Goal: Task Accomplishment & Management: Manage account settings

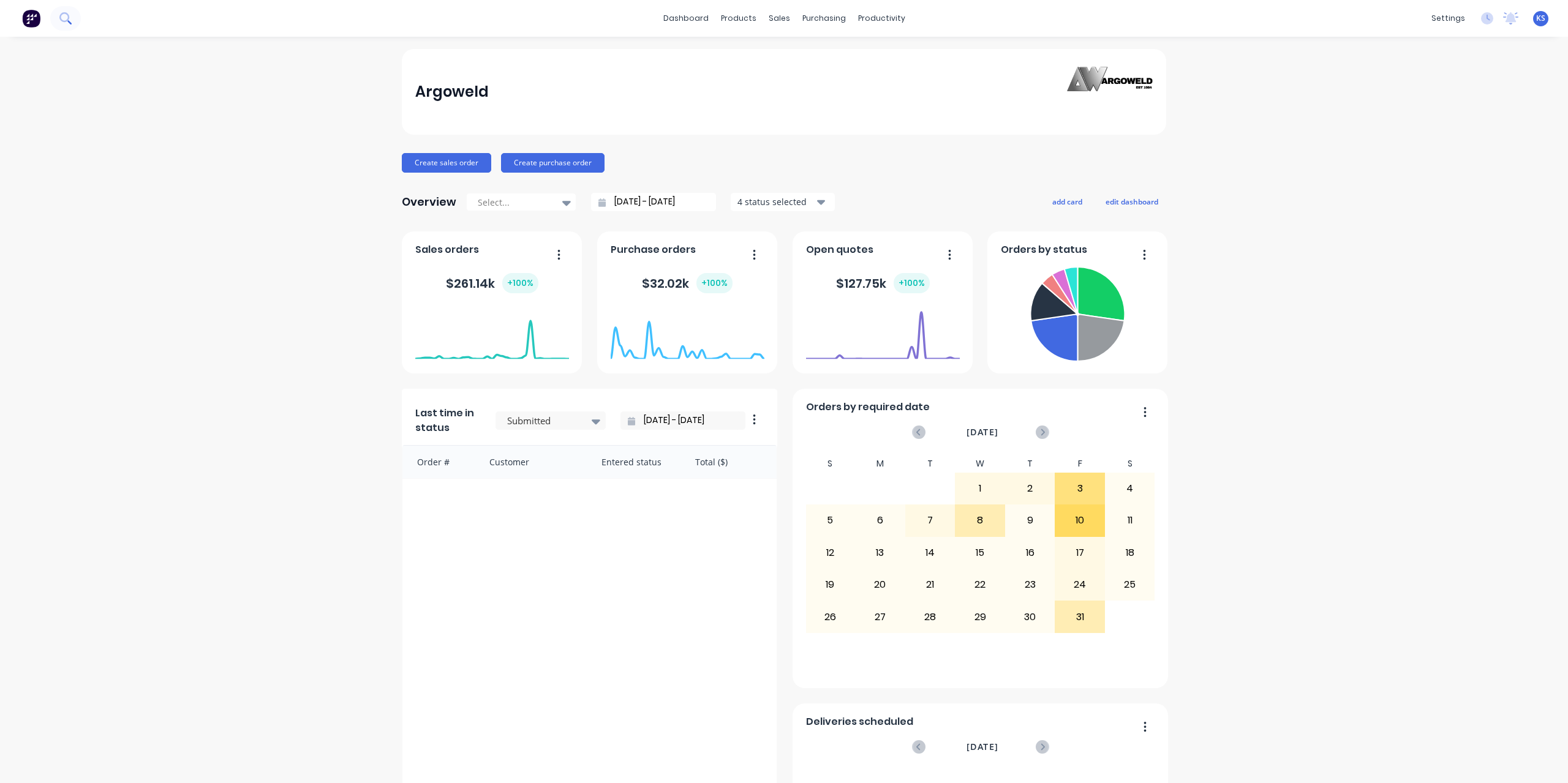
click at [64, 18] on icon at bounding box center [65, 18] width 12 height 12
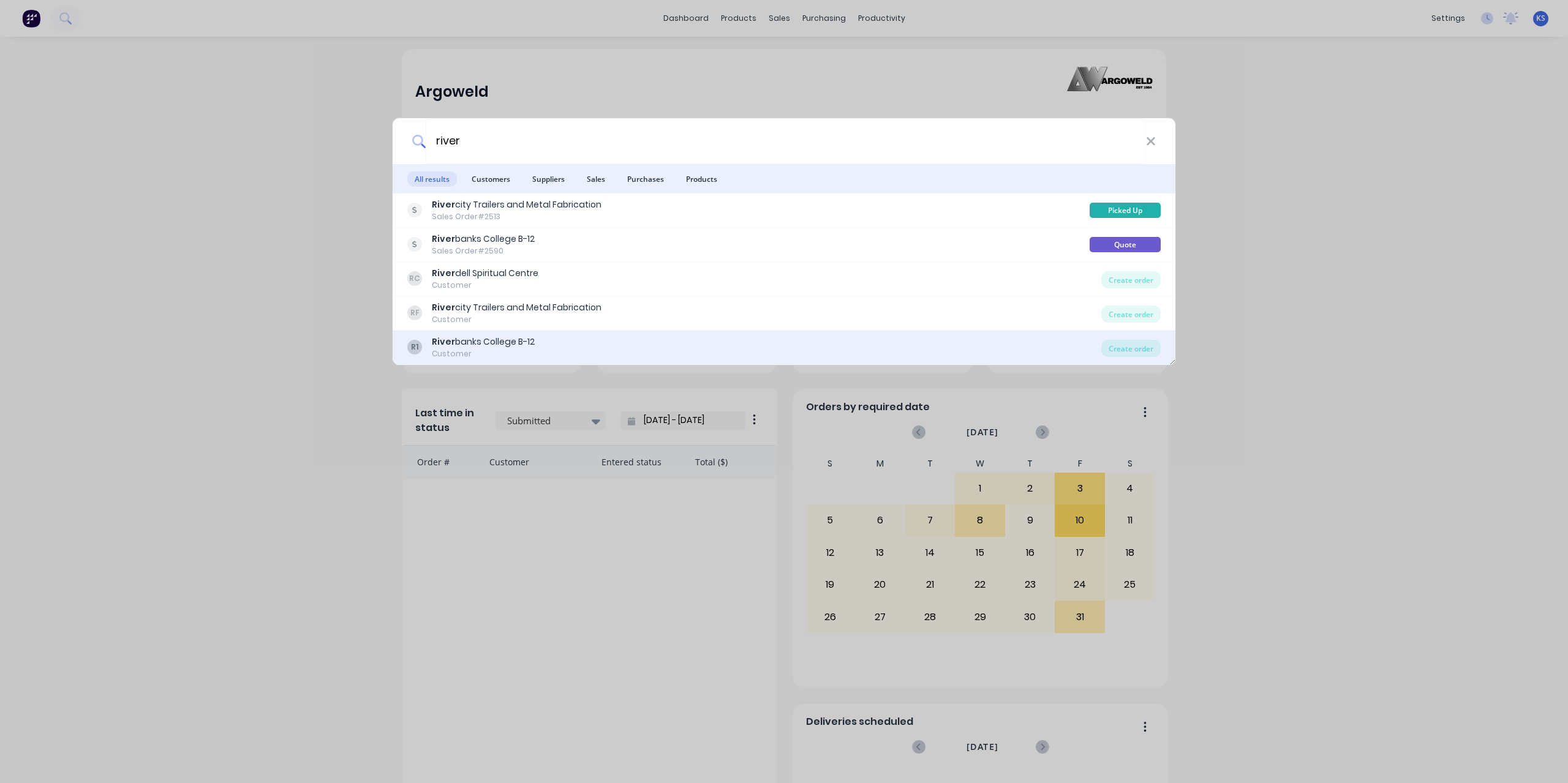
type input "river"
click at [473, 341] on div "[GEOGRAPHIC_DATA] B-12" at bounding box center [483, 342] width 103 height 13
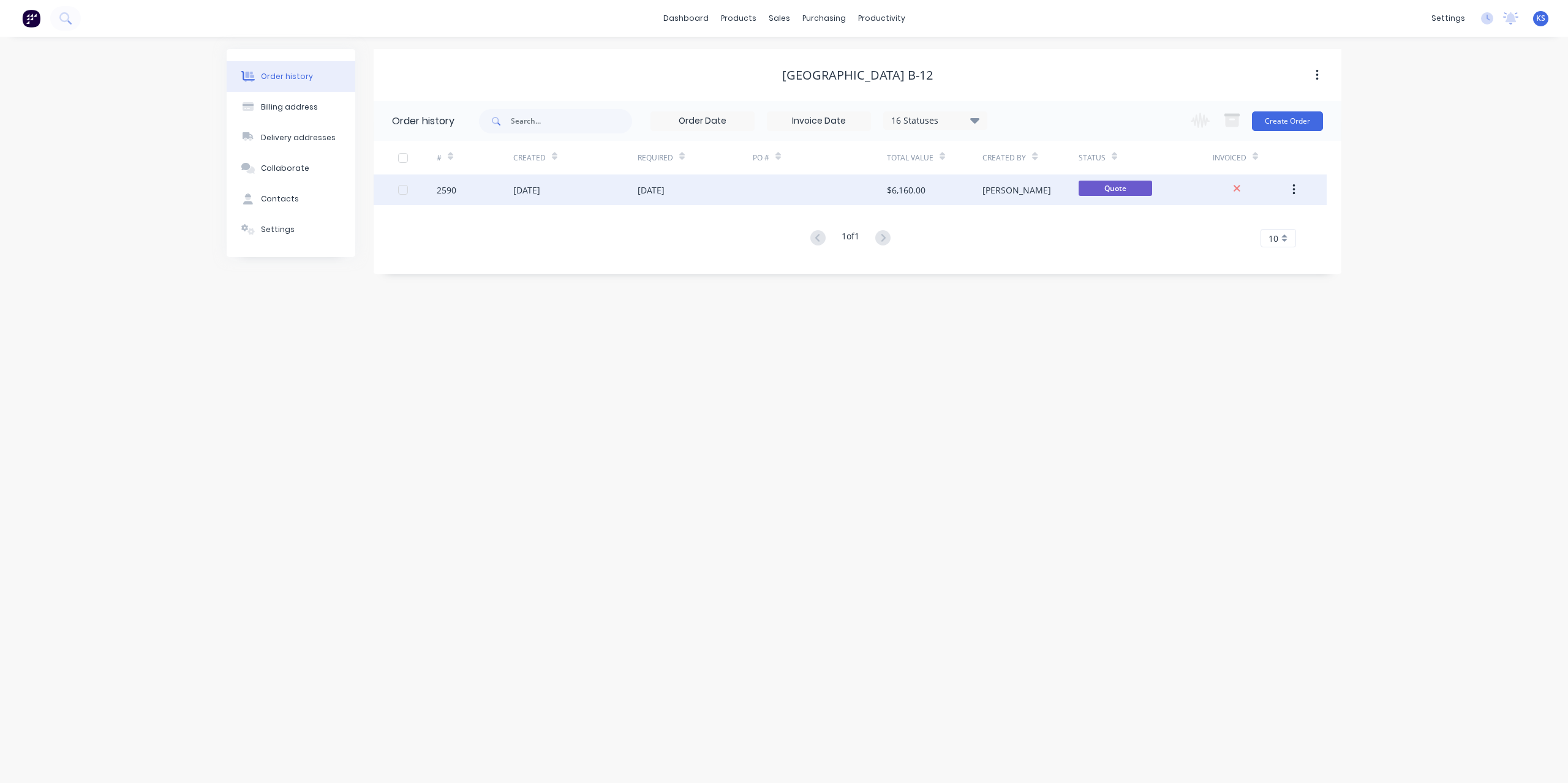
click at [540, 184] on div "[DATE]" at bounding box center [527, 190] width 27 height 13
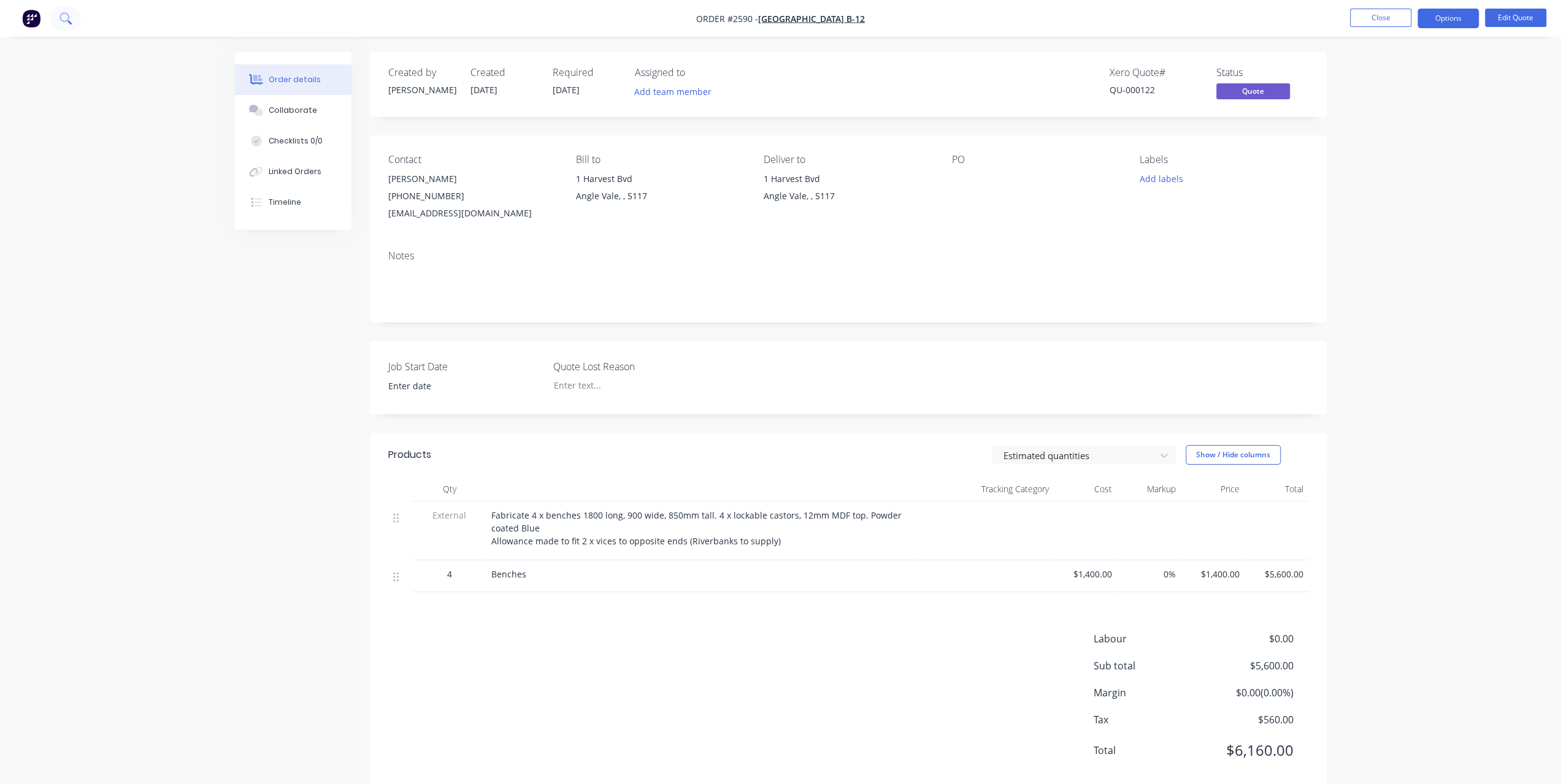
click at [71, 27] on button at bounding box center [66, 18] width 31 height 25
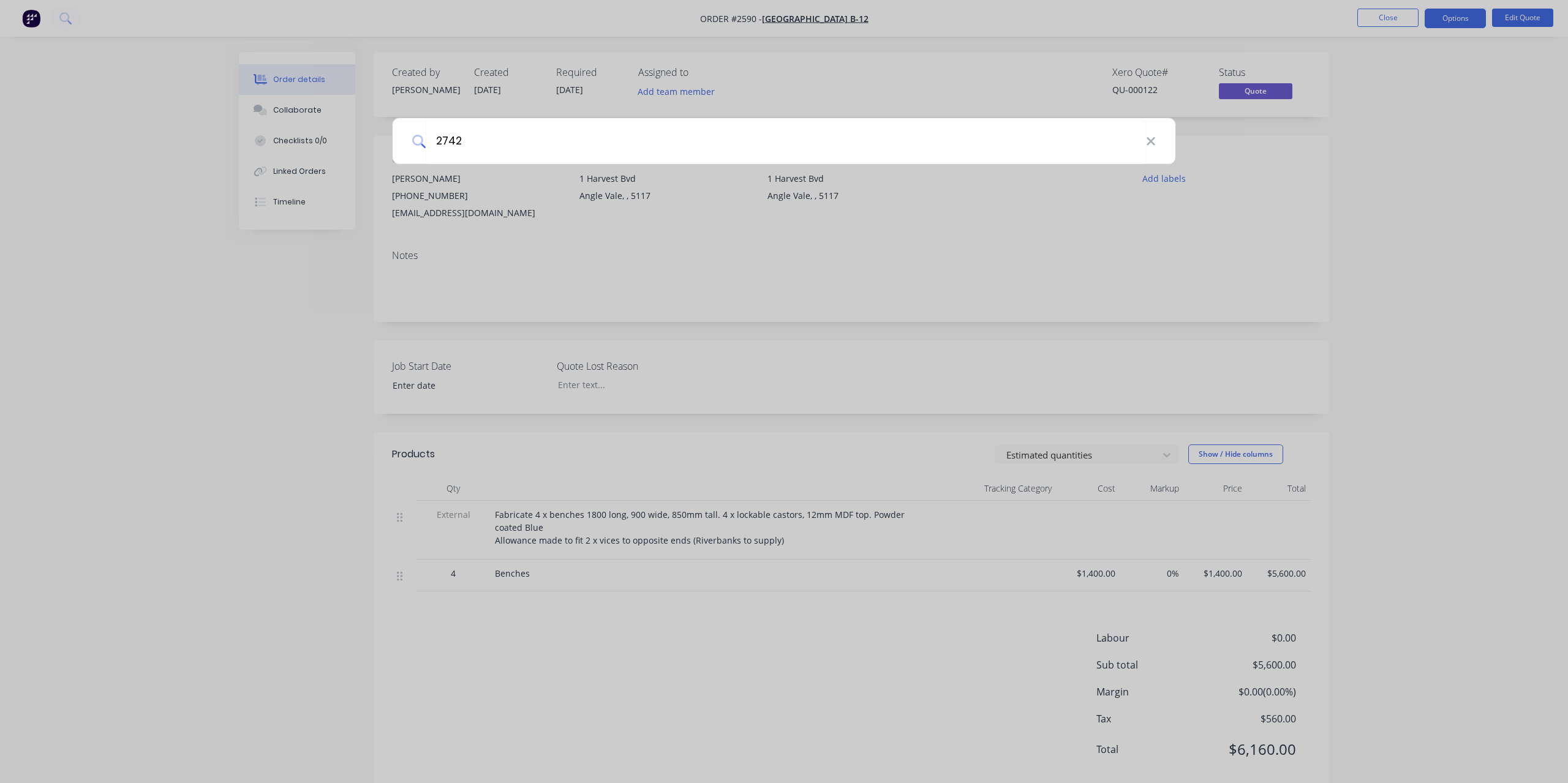
type input "2742"
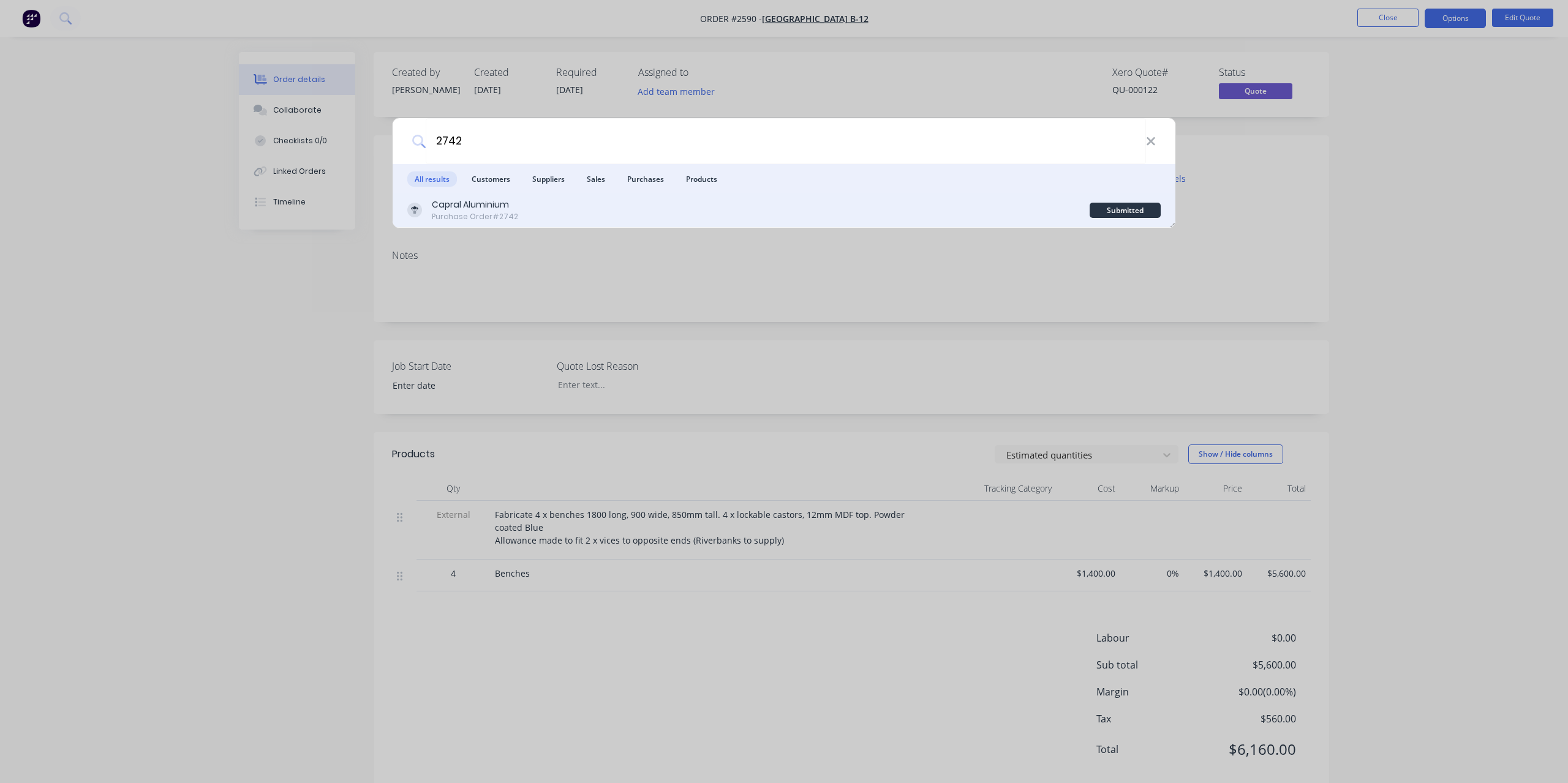
click at [490, 216] on div "Purchase Order #2742" at bounding box center [475, 216] width 86 height 11
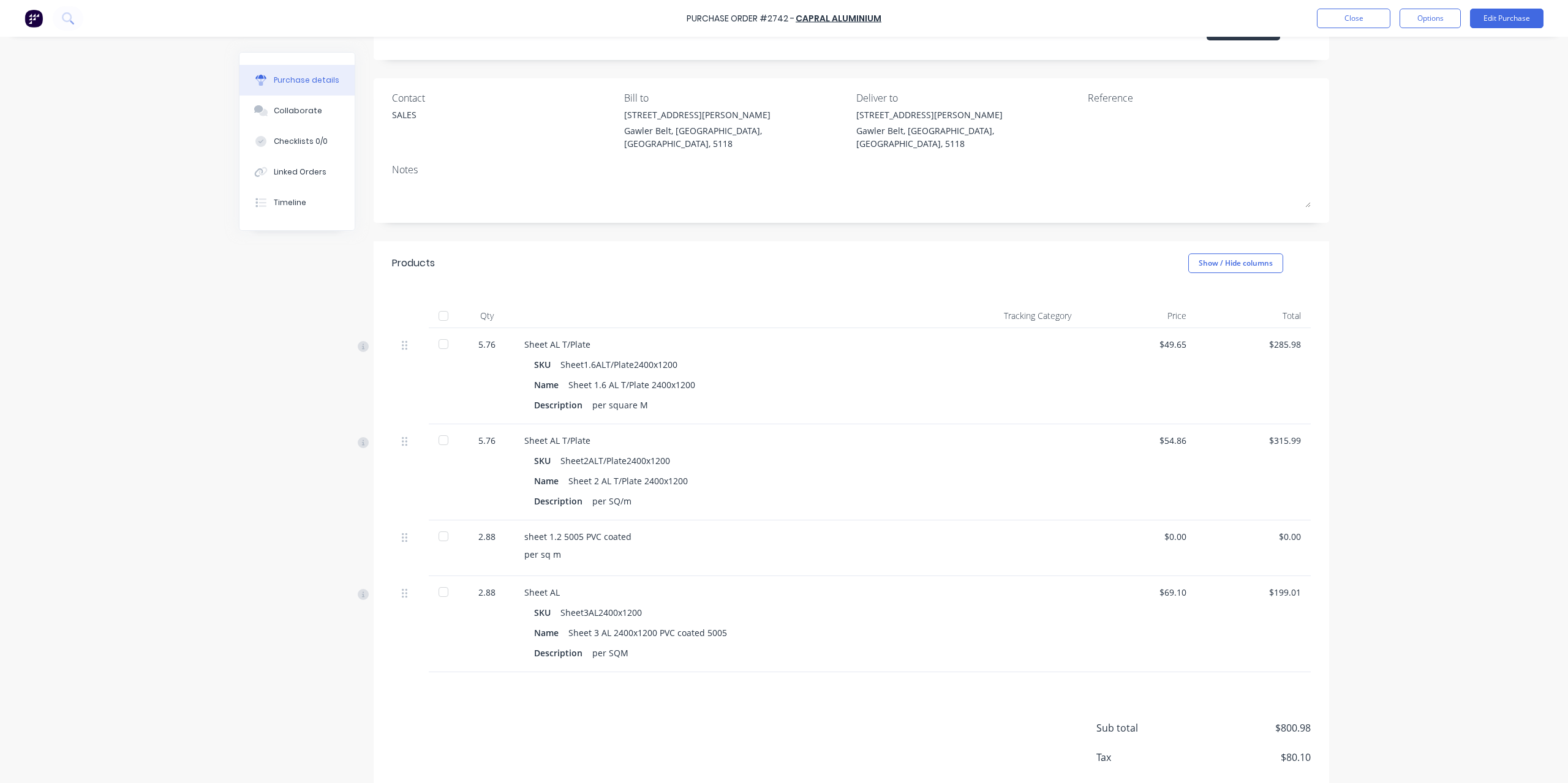
scroll to position [107, 0]
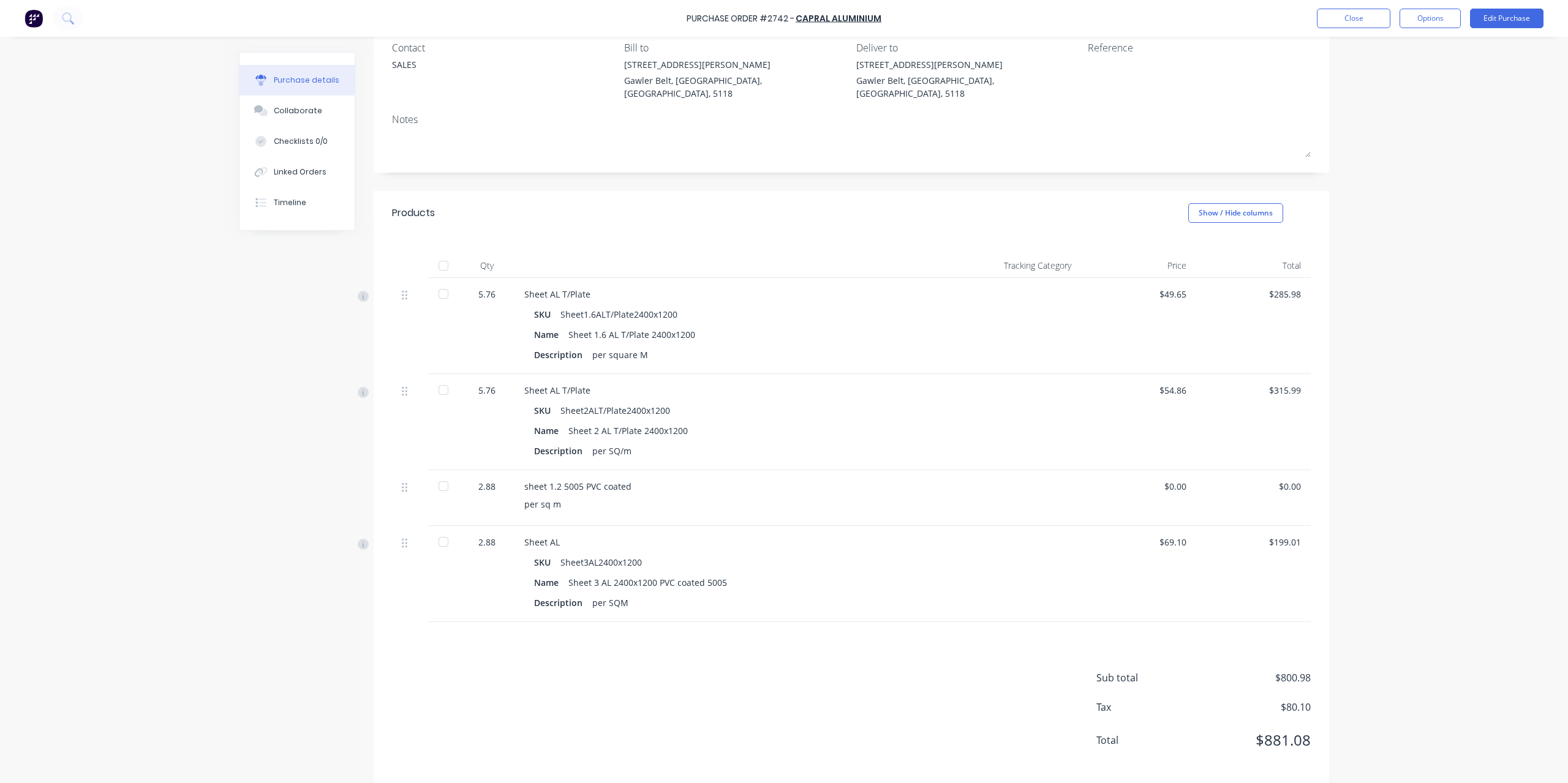
click at [1467, 254] on div "Purchase Order #2742 - Capral Aluminium Close Options Edit Purchase Purchase de…" at bounding box center [784, 391] width 1568 height 783
click at [1439, 23] on button "Options" at bounding box center [1430, 18] width 61 height 20
click at [1500, 21] on button "Edit Purchase" at bounding box center [1507, 18] width 74 height 20
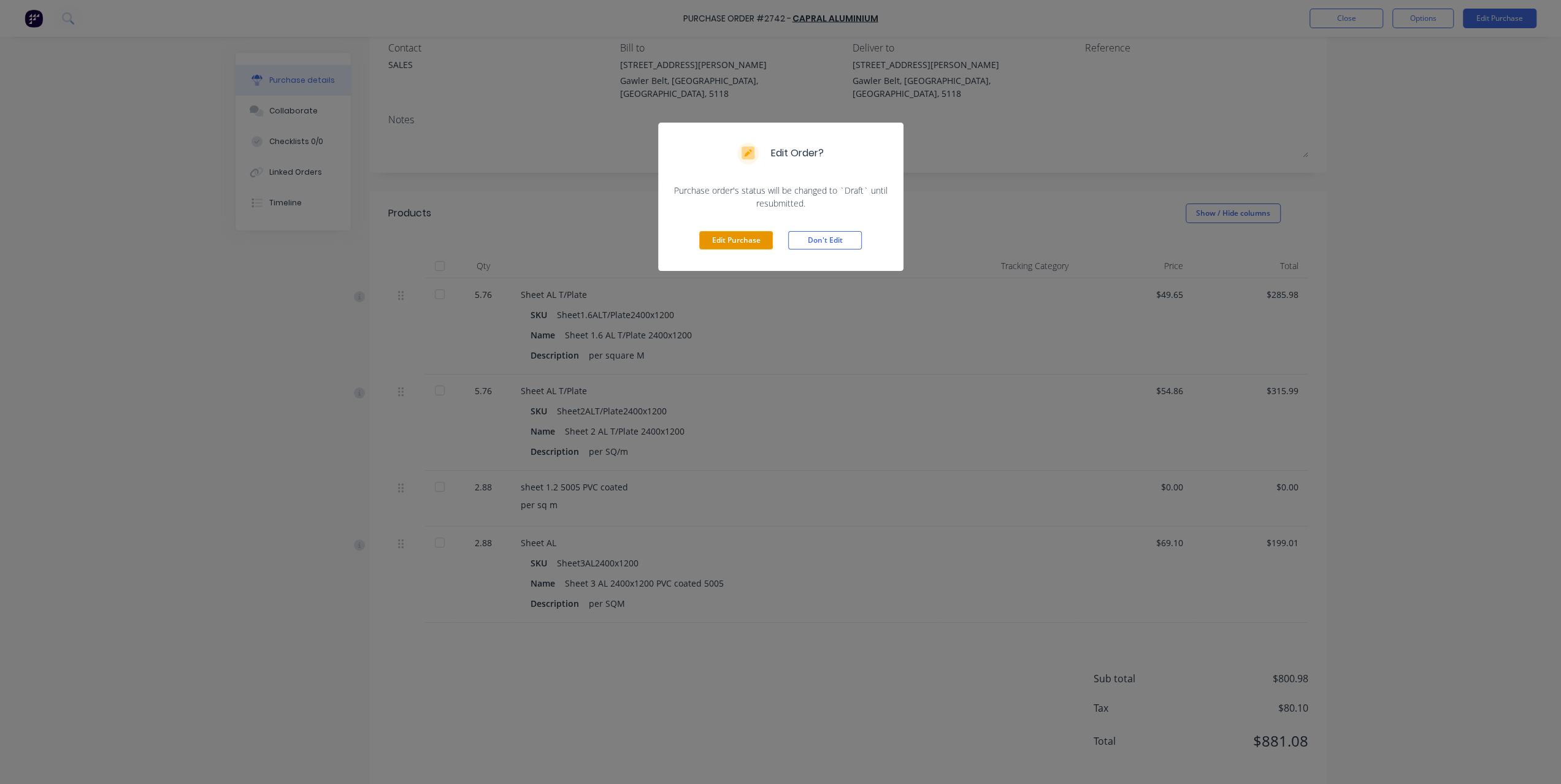
click at [751, 243] on button "Edit Purchase" at bounding box center [736, 240] width 74 height 18
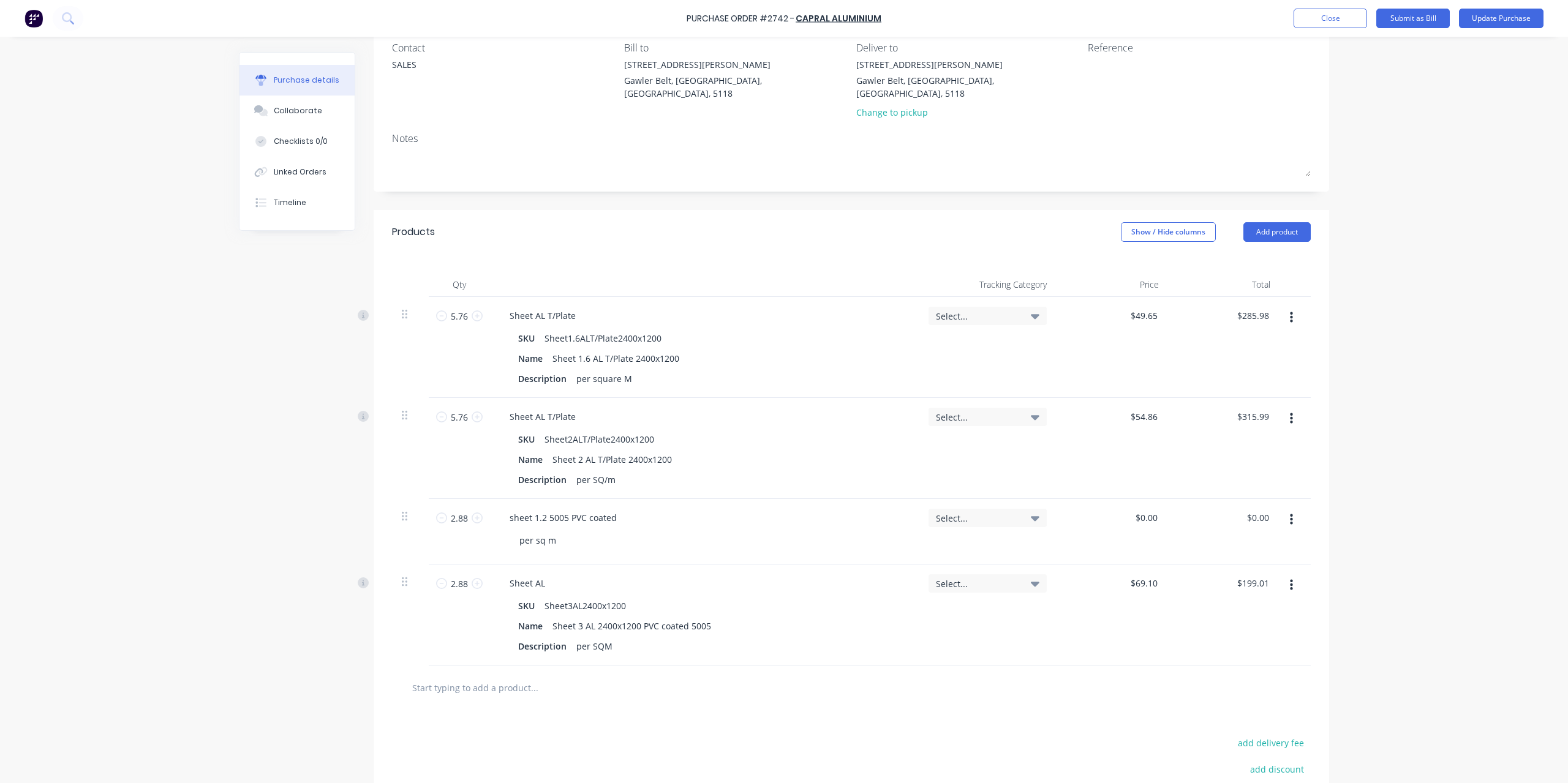
click at [514, 680] on input "text" at bounding box center [534, 687] width 245 height 25
type input "deliver"
click at [535, 721] on button "Add deliver to order" at bounding box center [600, 734] width 367 height 39
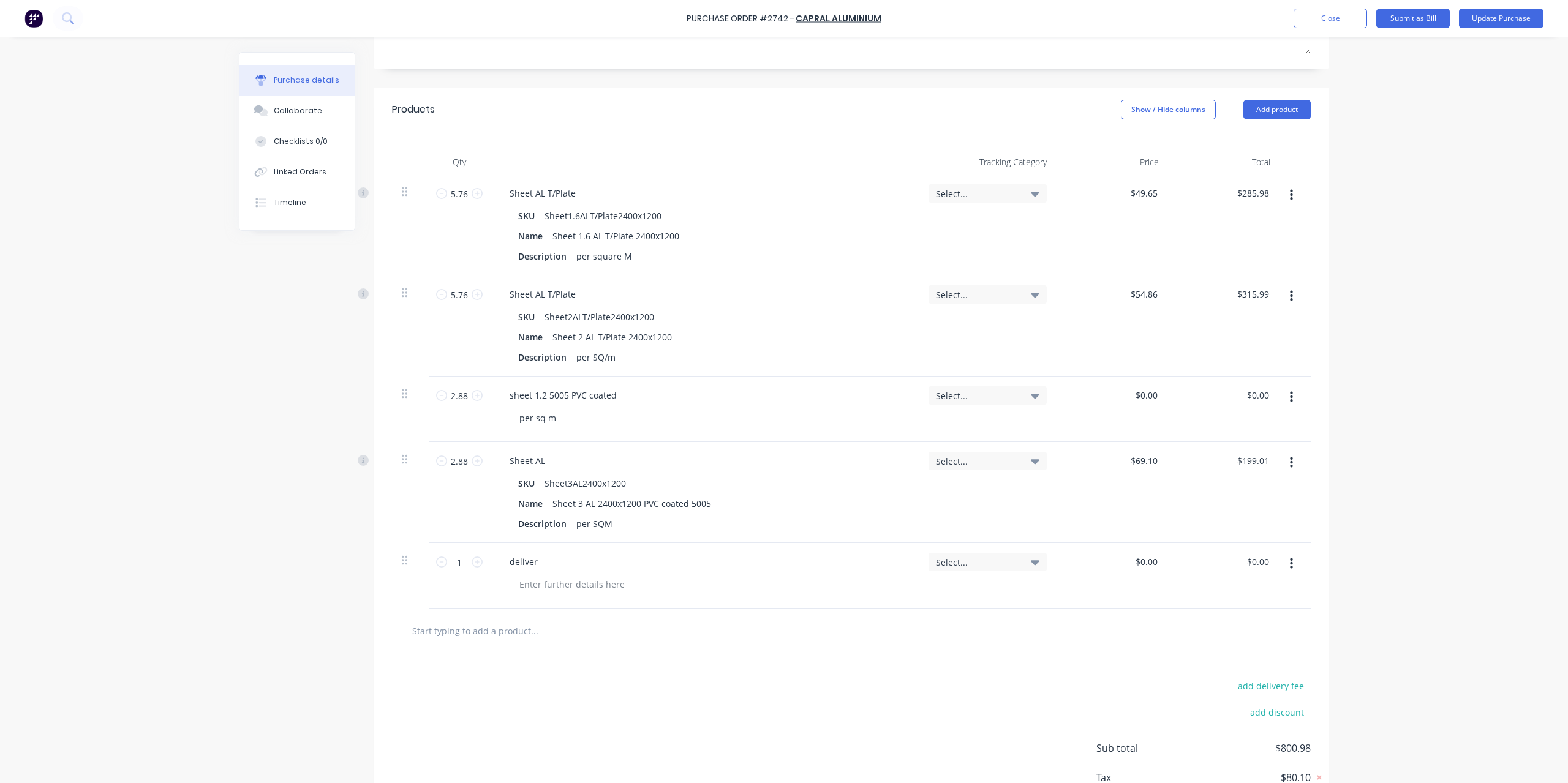
scroll to position [291, 0]
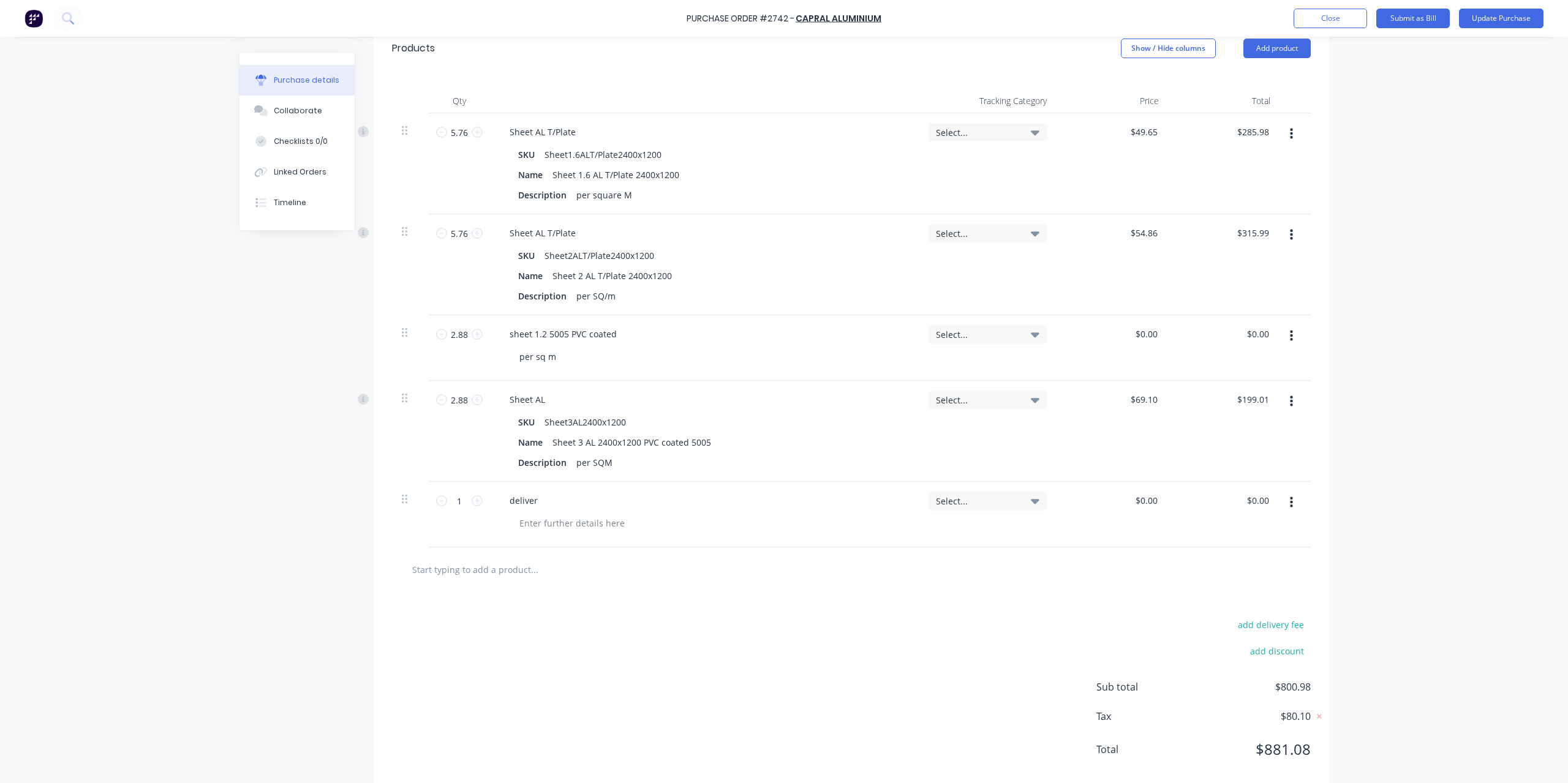
click at [1296, 494] on button "button" at bounding box center [1291, 502] width 29 height 22
click at [1239, 597] on button "Delete" at bounding box center [1254, 609] width 104 height 25
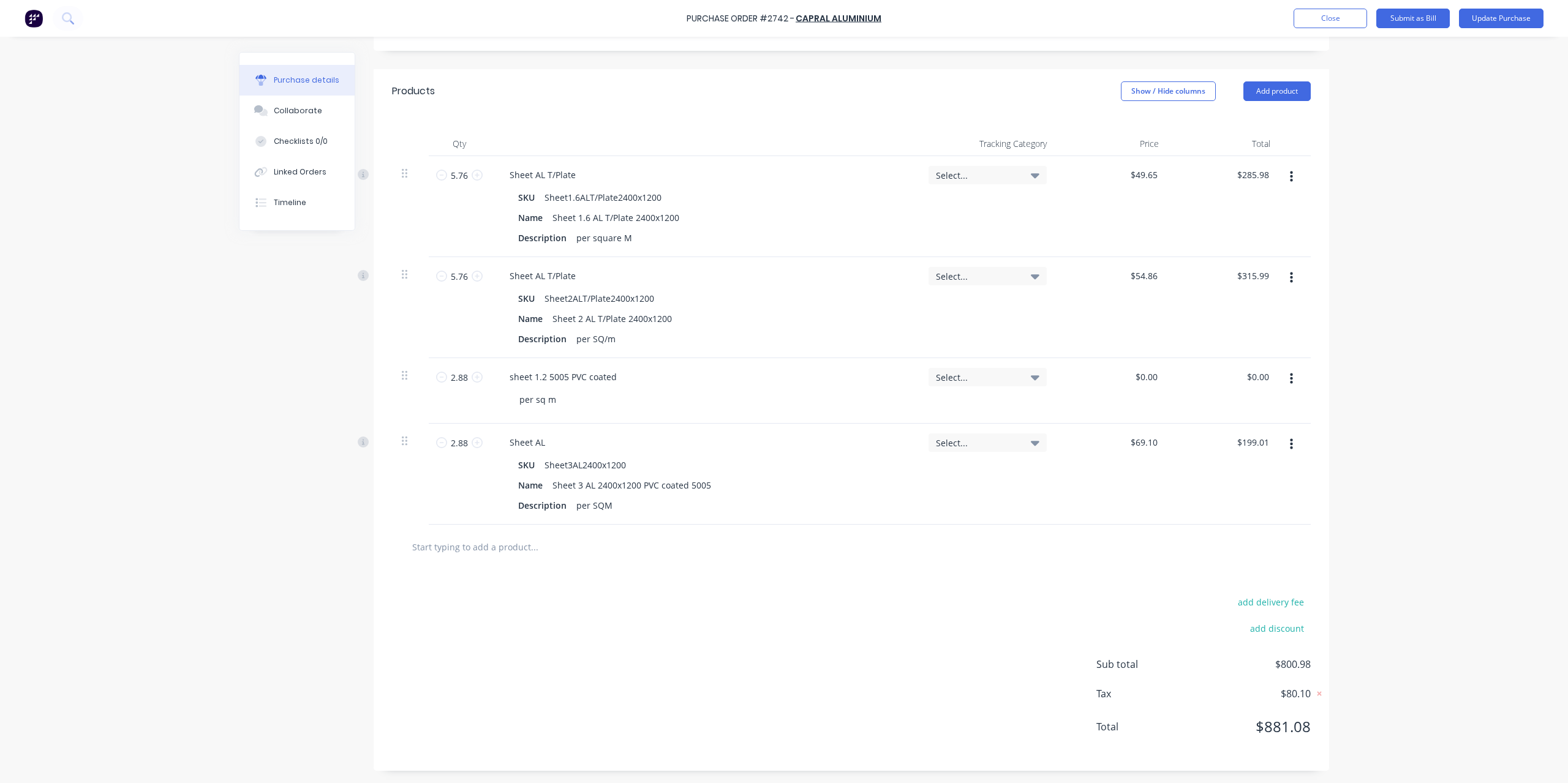
scroll to position [234, 0]
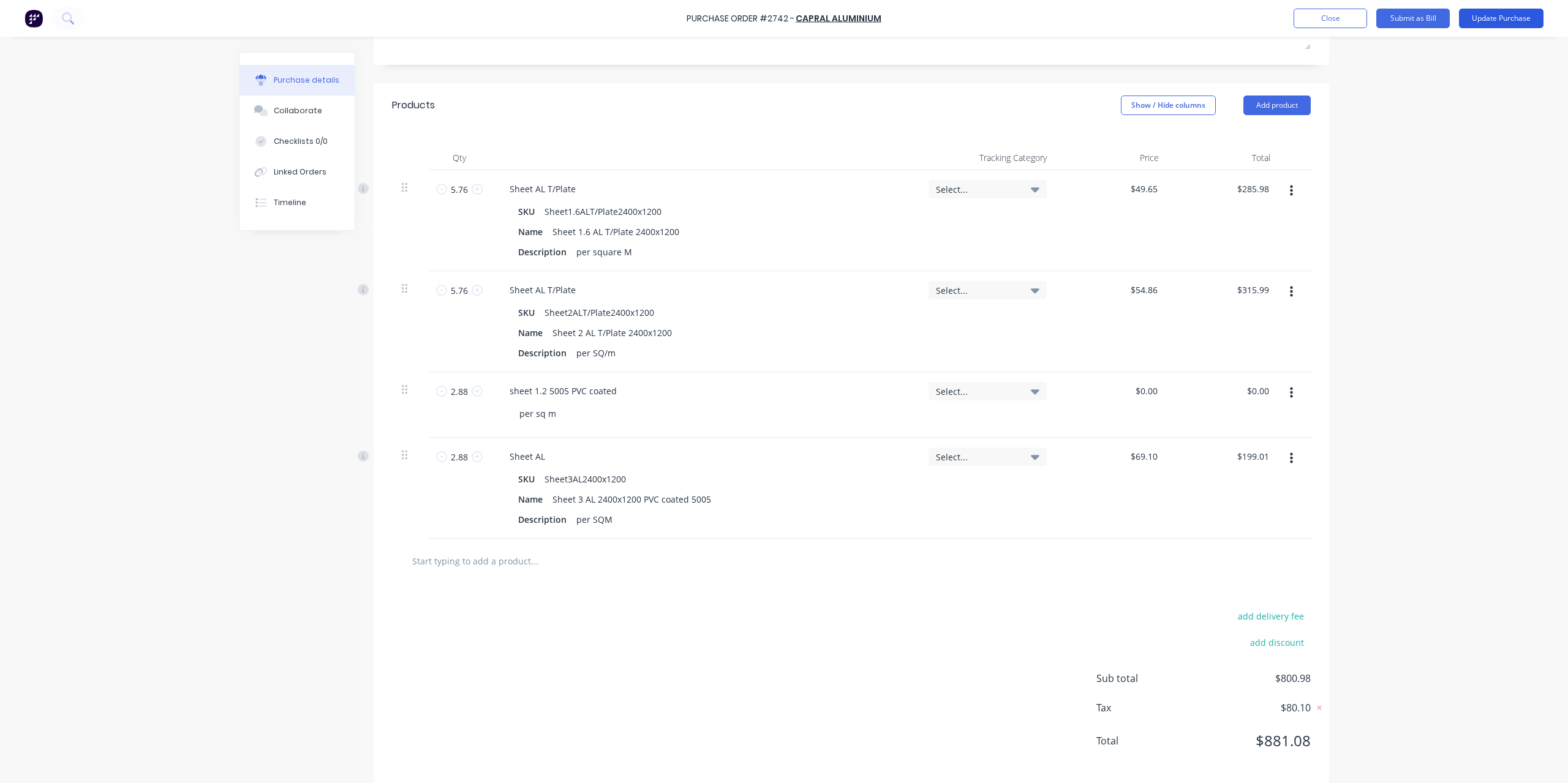
click at [1520, 14] on button "Update Purchase" at bounding box center [1501, 18] width 85 height 20
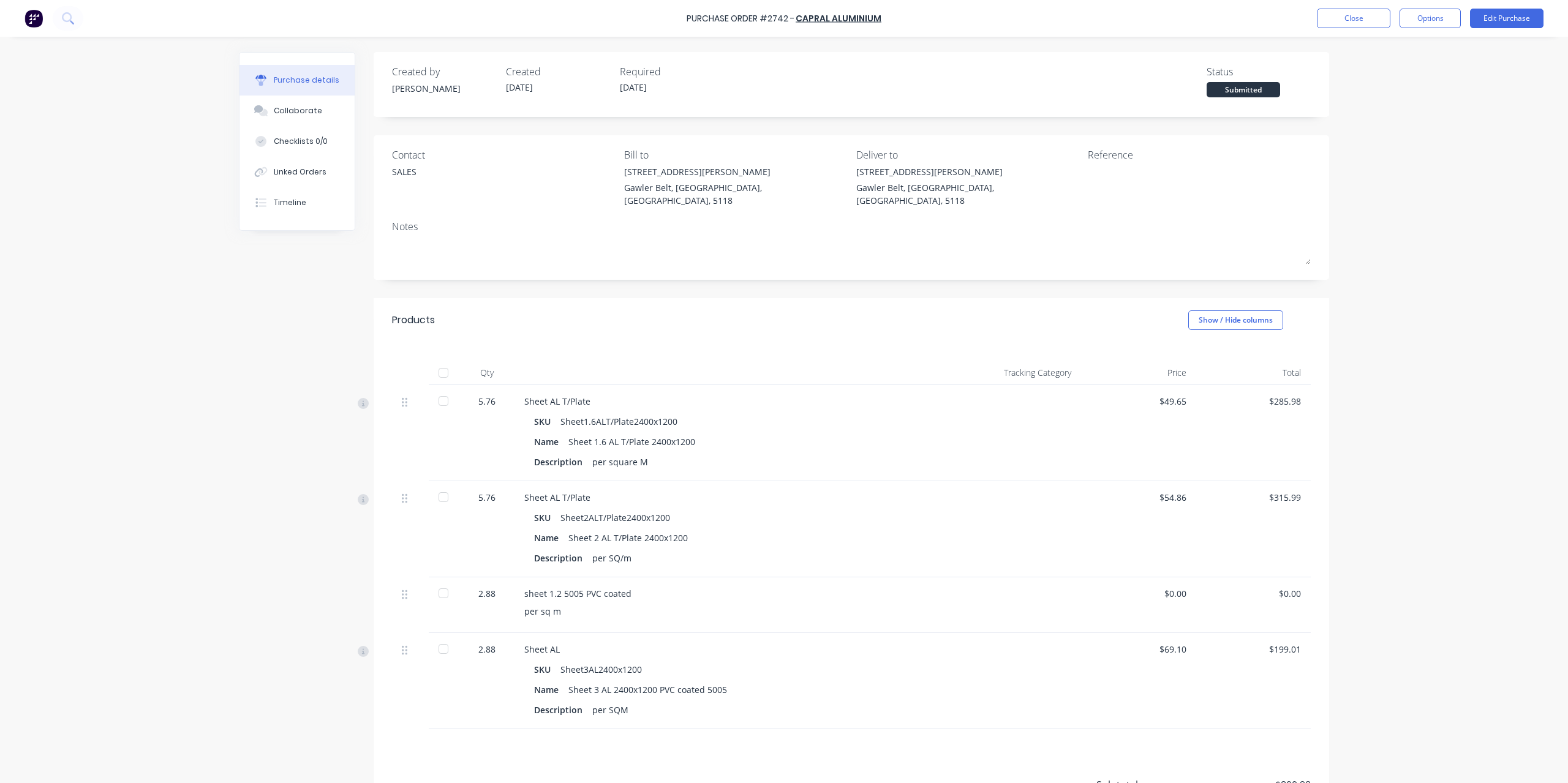
scroll to position [107, 0]
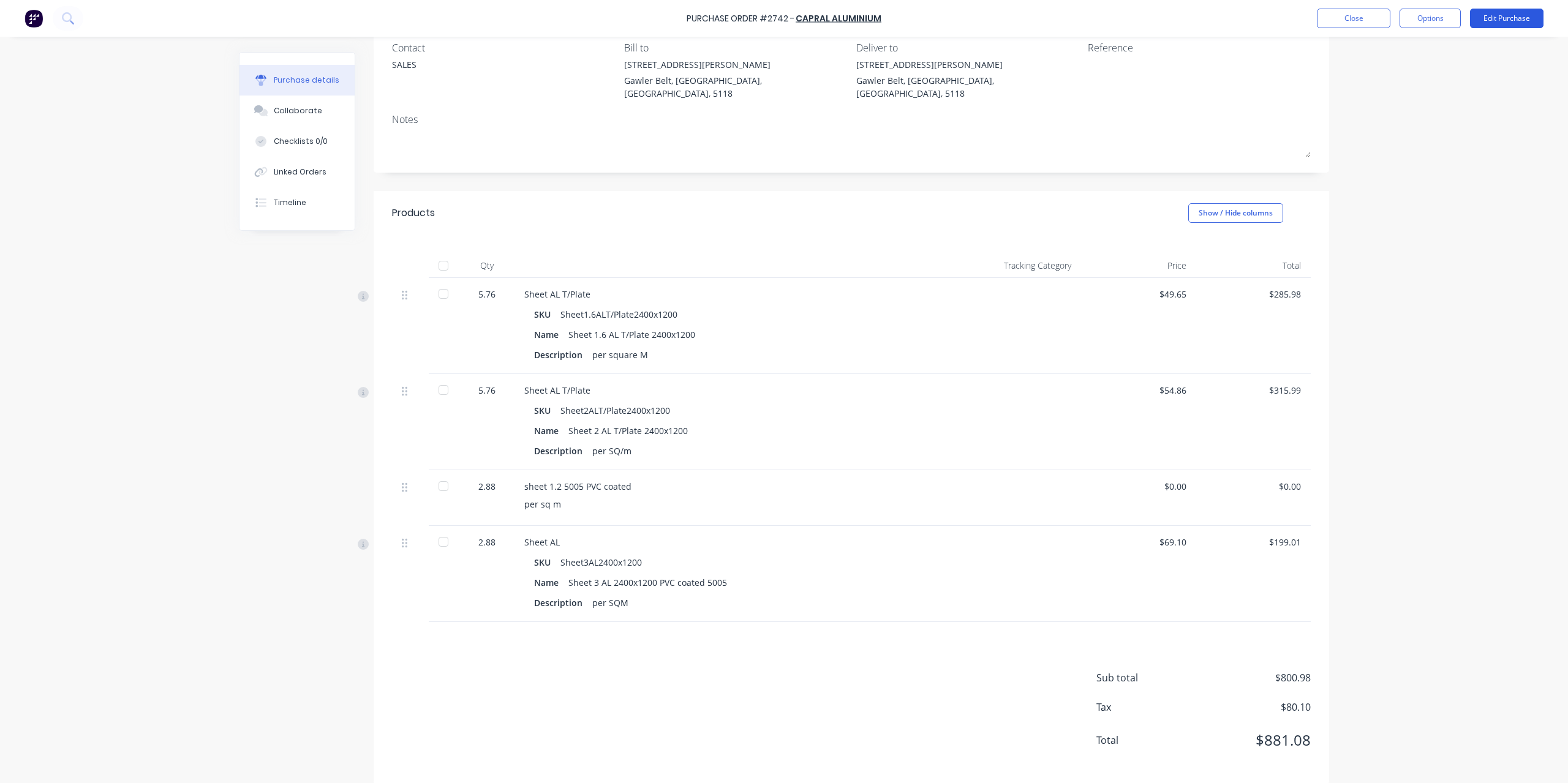
click at [1475, 15] on button "Edit Purchase" at bounding box center [1507, 18] width 74 height 20
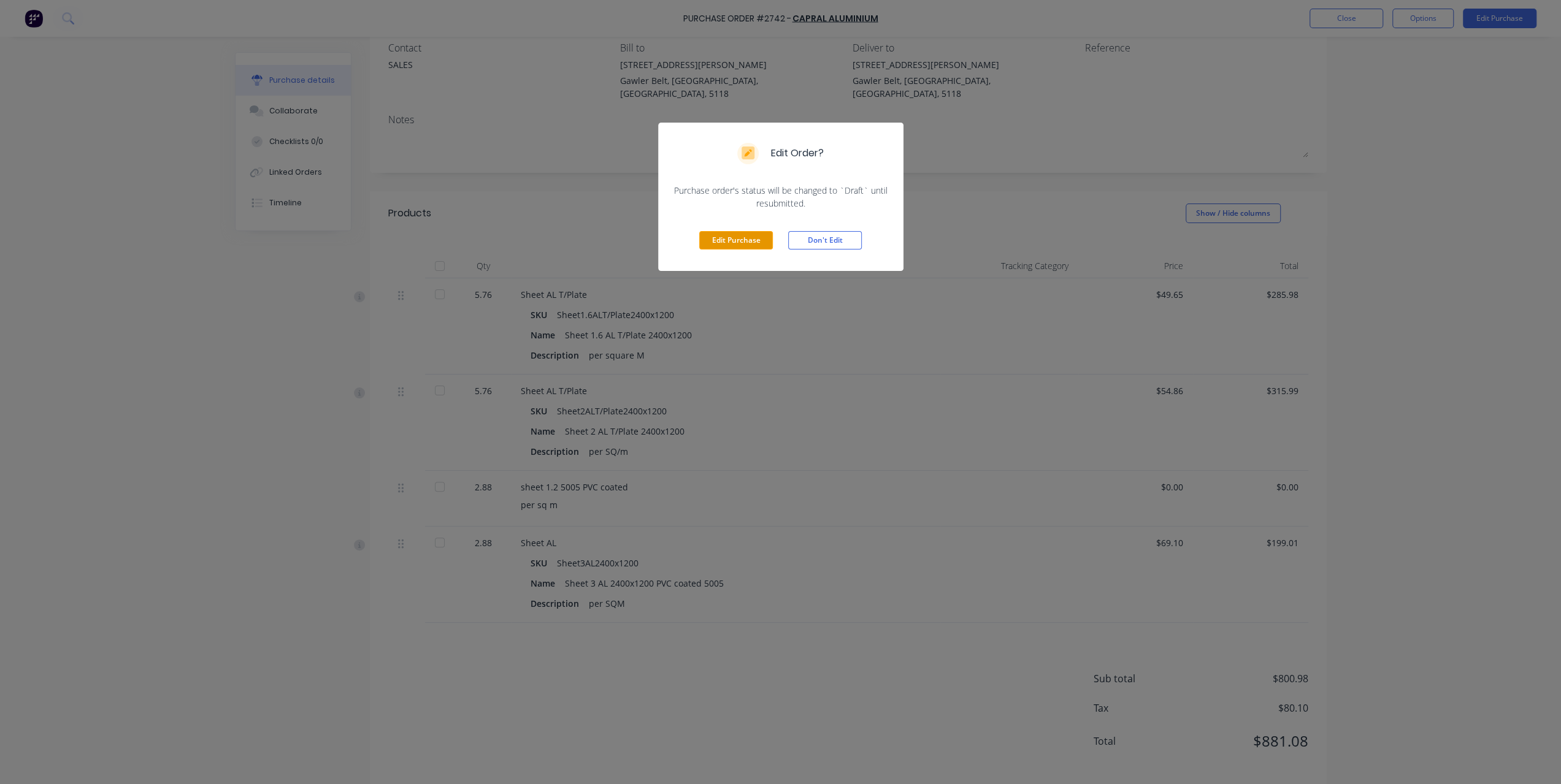
click at [753, 231] on button "Edit Purchase" at bounding box center [736, 240] width 74 height 18
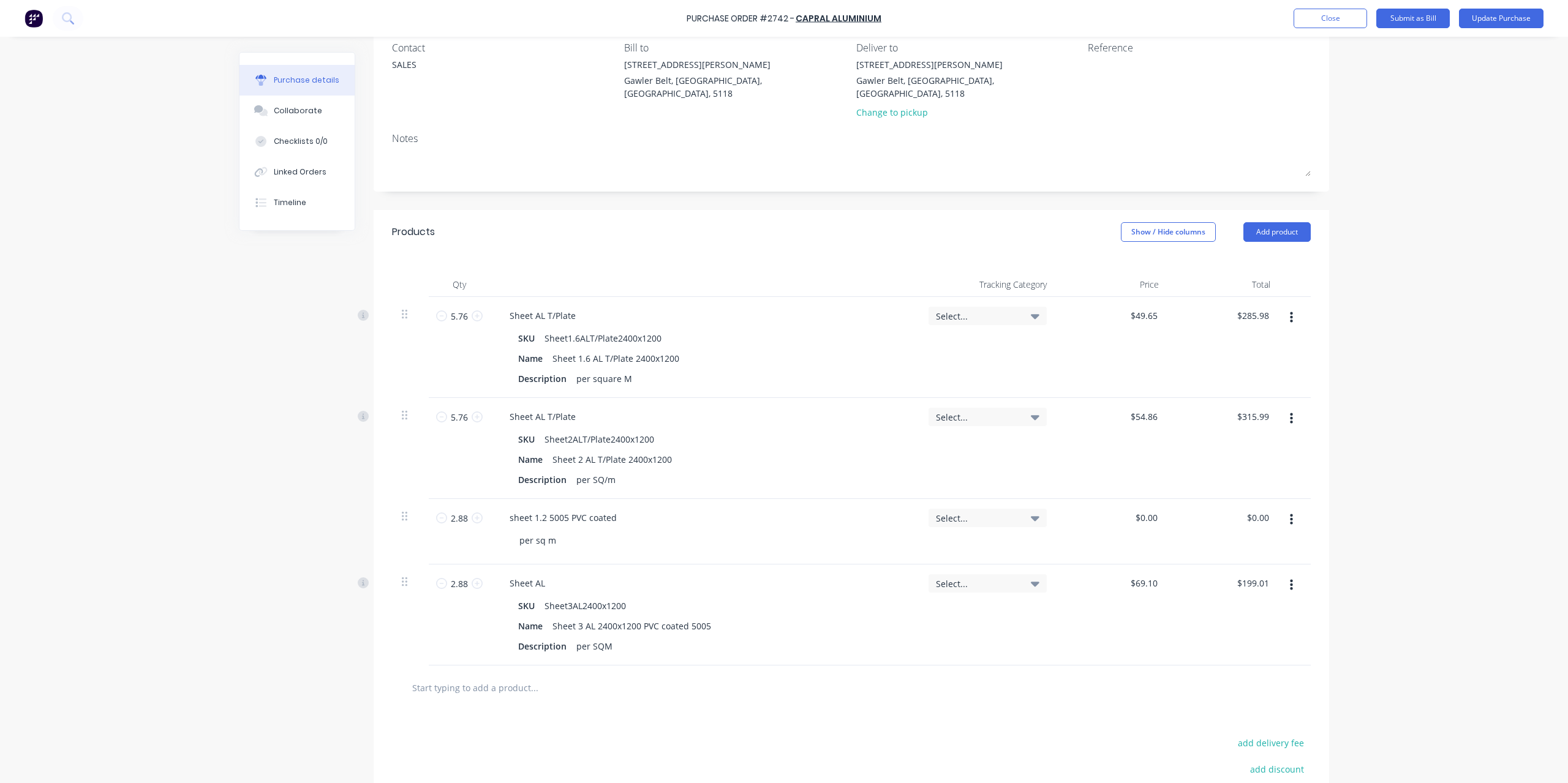
scroll to position [234, 0]
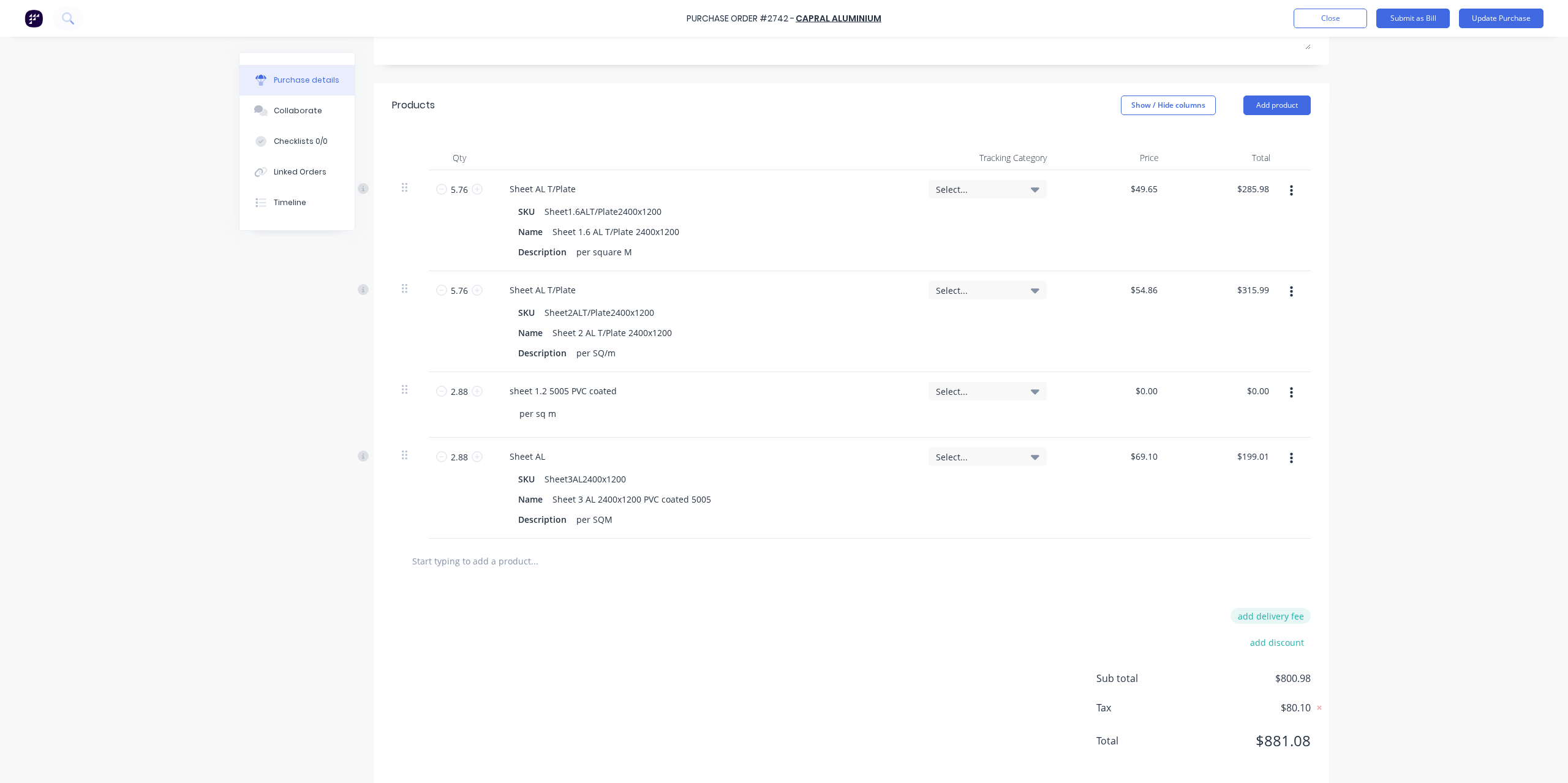
click at [1285, 608] on button "add delivery fee" at bounding box center [1270, 616] width 80 height 16
type input "$105.00"
click at [1466, 556] on div "Purchase Order #2742 - Capral Aluminium Add product Close Submit as Bill Update…" at bounding box center [784, 391] width 1568 height 783
click at [1253, 181] on input "285.98" at bounding box center [1252, 189] width 38 height 18
click at [1253, 181] on input "285.98" at bounding box center [1255, 189] width 33 height 18
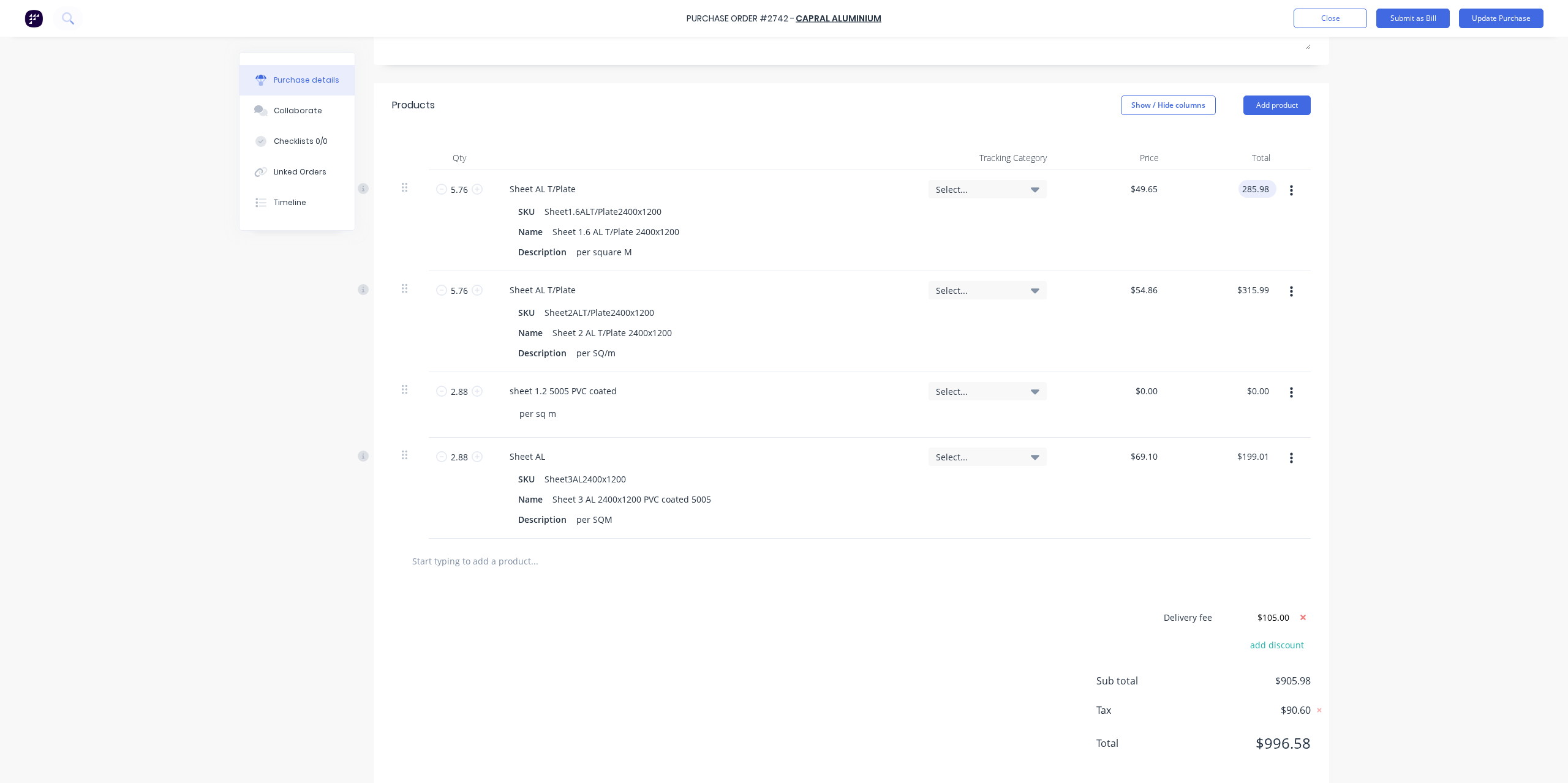
click at [1253, 181] on input "285.98" at bounding box center [1255, 189] width 33 height 18
type input "211.86"
type input "$36.7813"
type input "$211.86"
click at [1246, 281] on input "315.99" at bounding box center [1252, 290] width 38 height 18
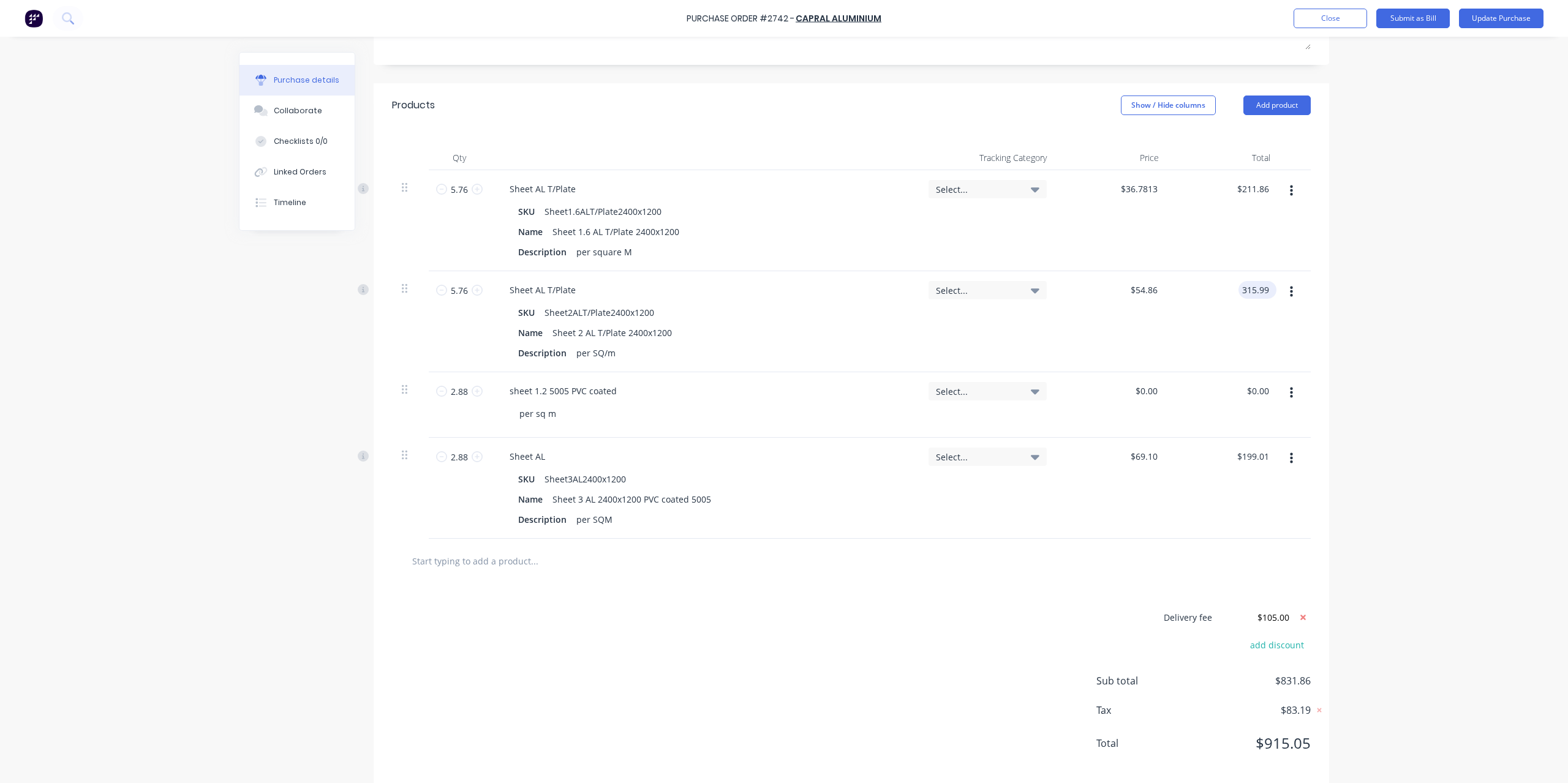
click at [1246, 281] on input "315.99" at bounding box center [1255, 290] width 33 height 18
type input "271.74"
type input "$47.1771"
type input "$271.74"
click at [1262, 382] on input "0.00" at bounding box center [1257, 391] width 28 height 18
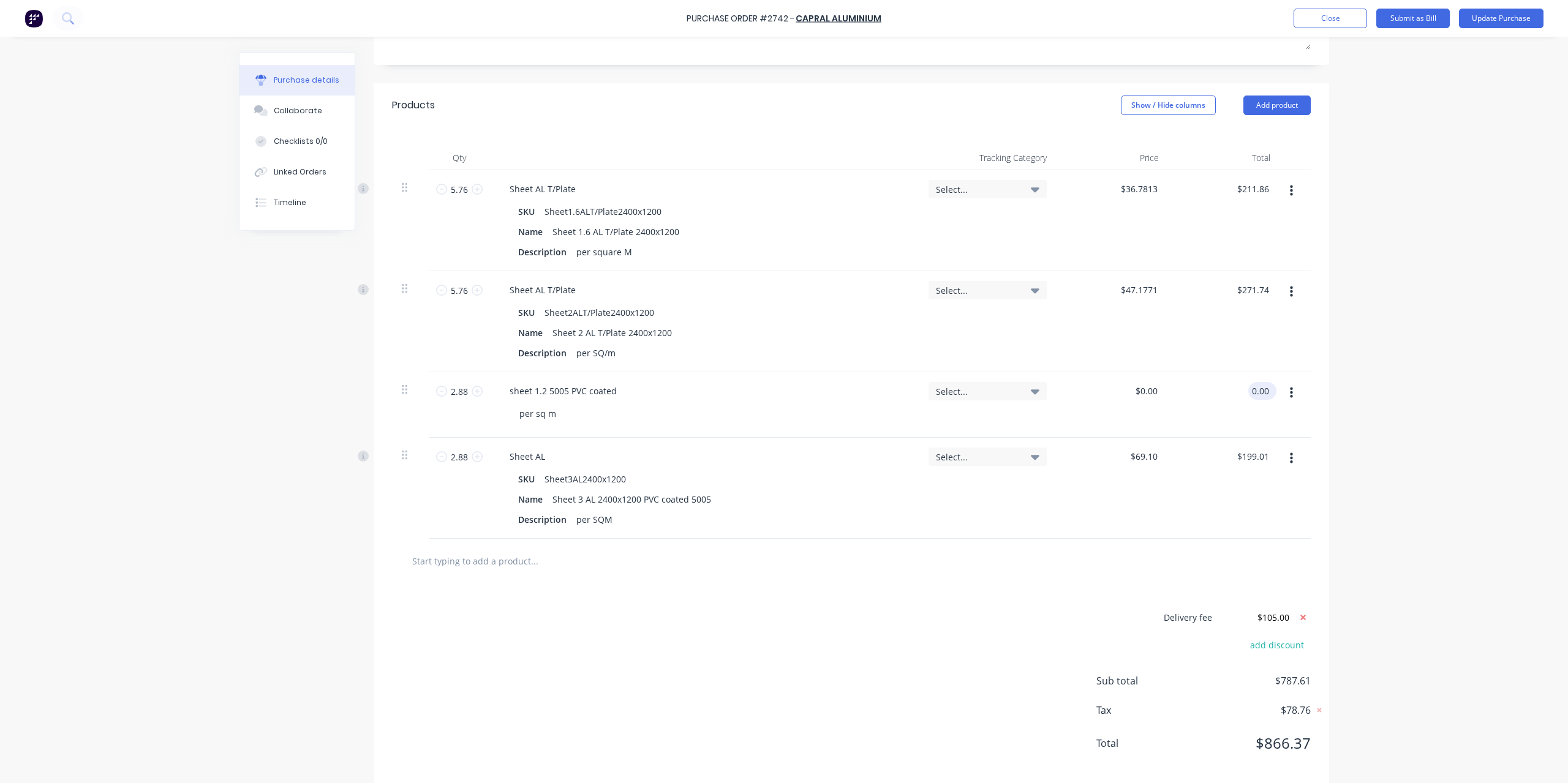
click at [1262, 382] on input "0.00" at bounding box center [1260, 391] width 23 height 18
type input "65.26"
type input "199.01"
type input "$22.6597"
type input "$65.26"
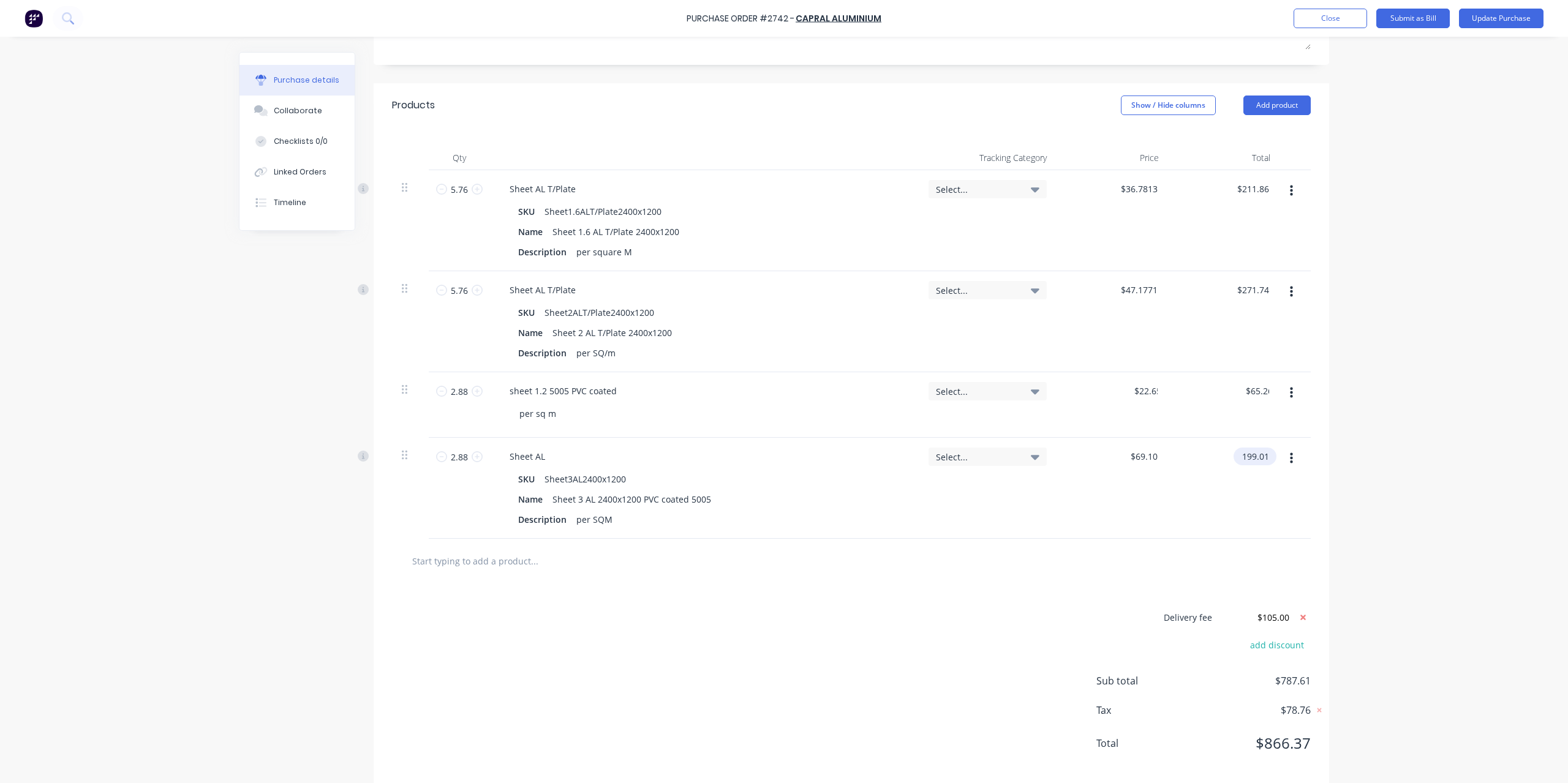
click at [1257, 448] on input "199.01" at bounding box center [1252, 457] width 38 height 18
click at [1257, 448] on input "199.01" at bounding box center [1255, 457] width 33 height 18
type input "163.15"
type input "$56.6493"
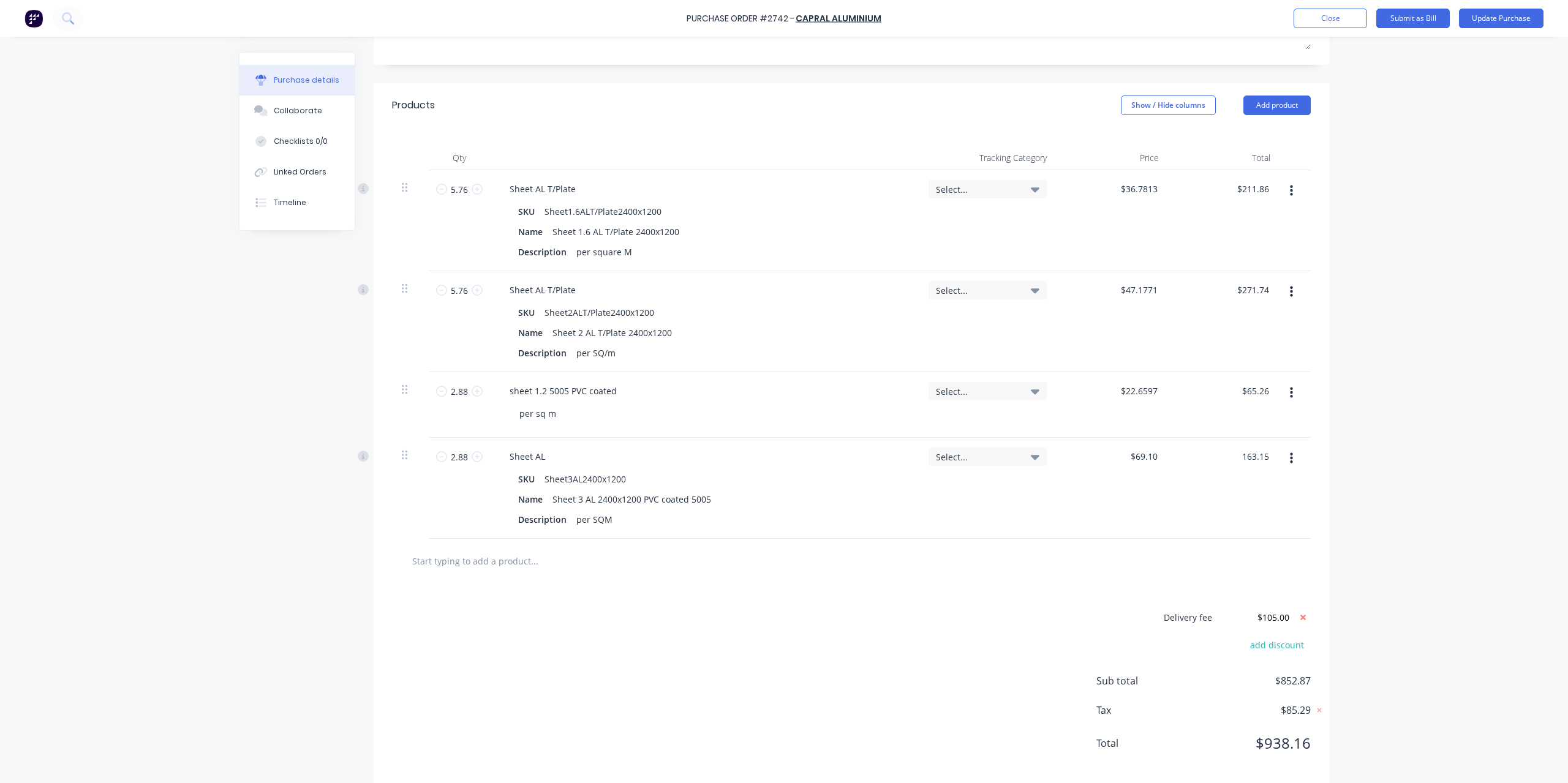
type input "$163.15"
click at [1362, 428] on div "Purchase Order #2742 - Capral Aluminium Add product Close Submit as Bill Update…" at bounding box center [784, 391] width 1568 height 783
click at [1504, 13] on button "Update Purchase" at bounding box center [1501, 18] width 85 height 20
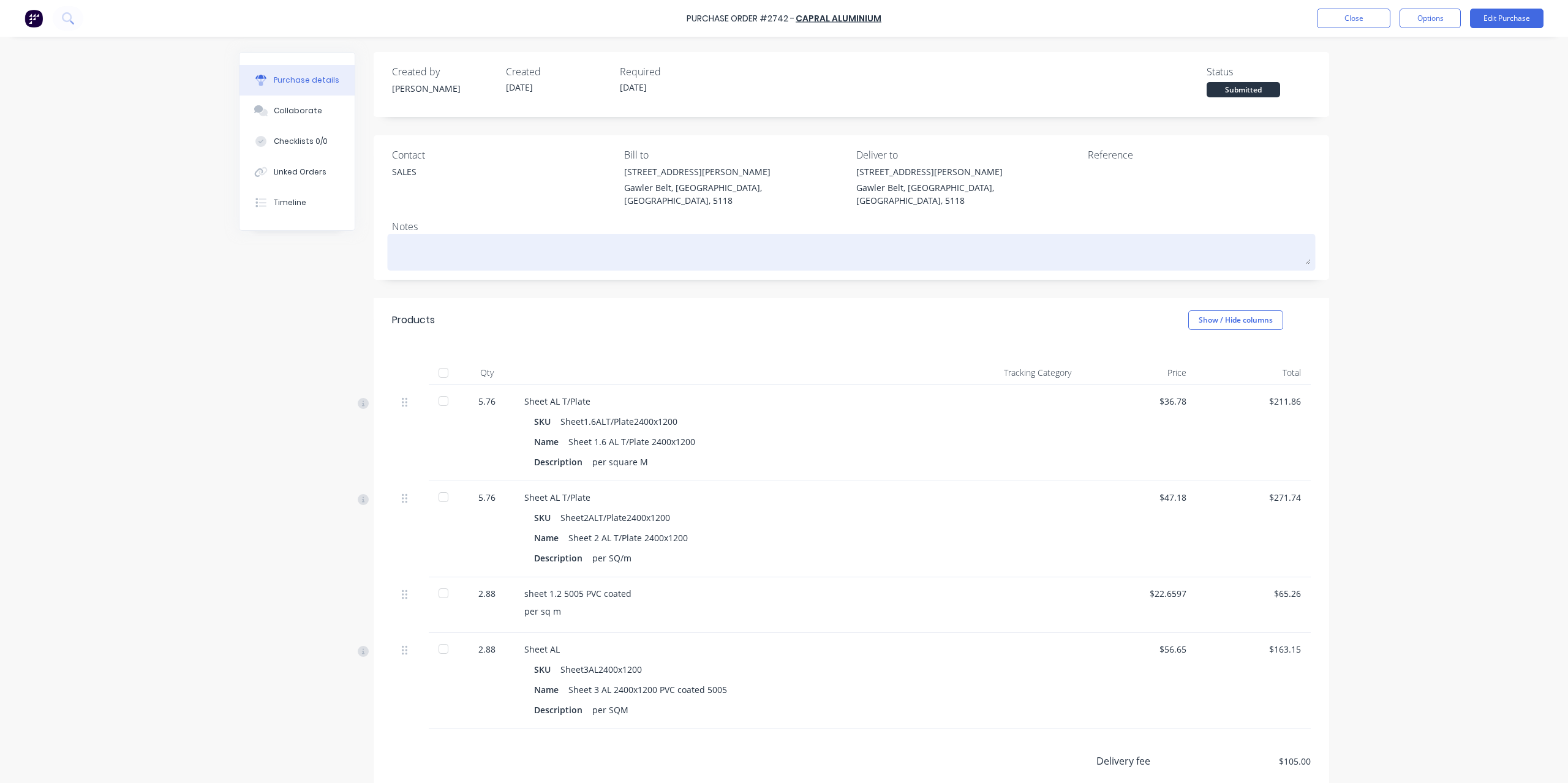
click at [419, 237] on textarea at bounding box center [851, 251] width 919 height 27
type textarea "x"
type textarea "E"
type textarea "x"
type textarea "Ex"
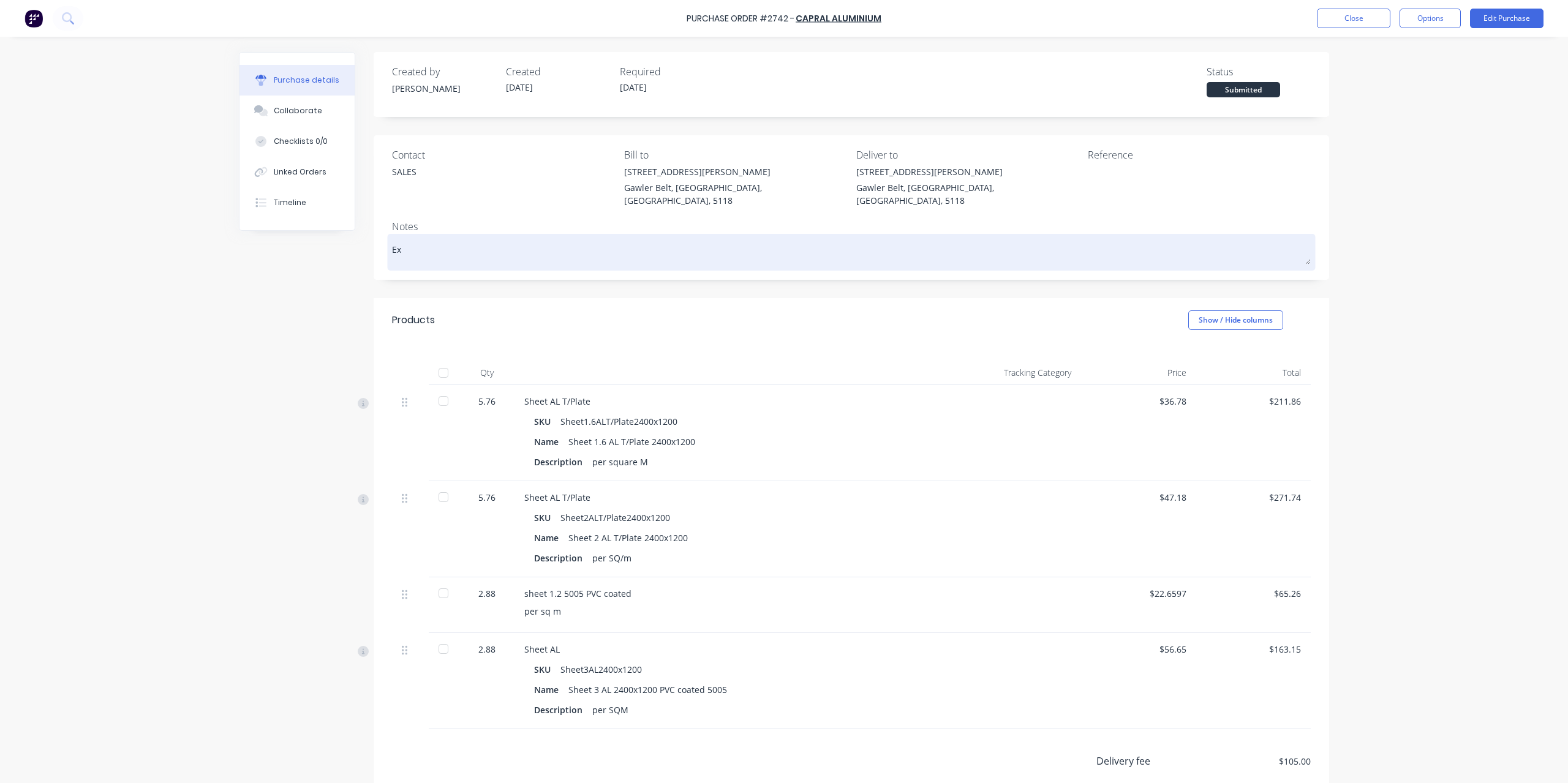
type textarea "x"
type textarea "Exp"
type textarea "x"
type textarea "Expe"
type textarea "x"
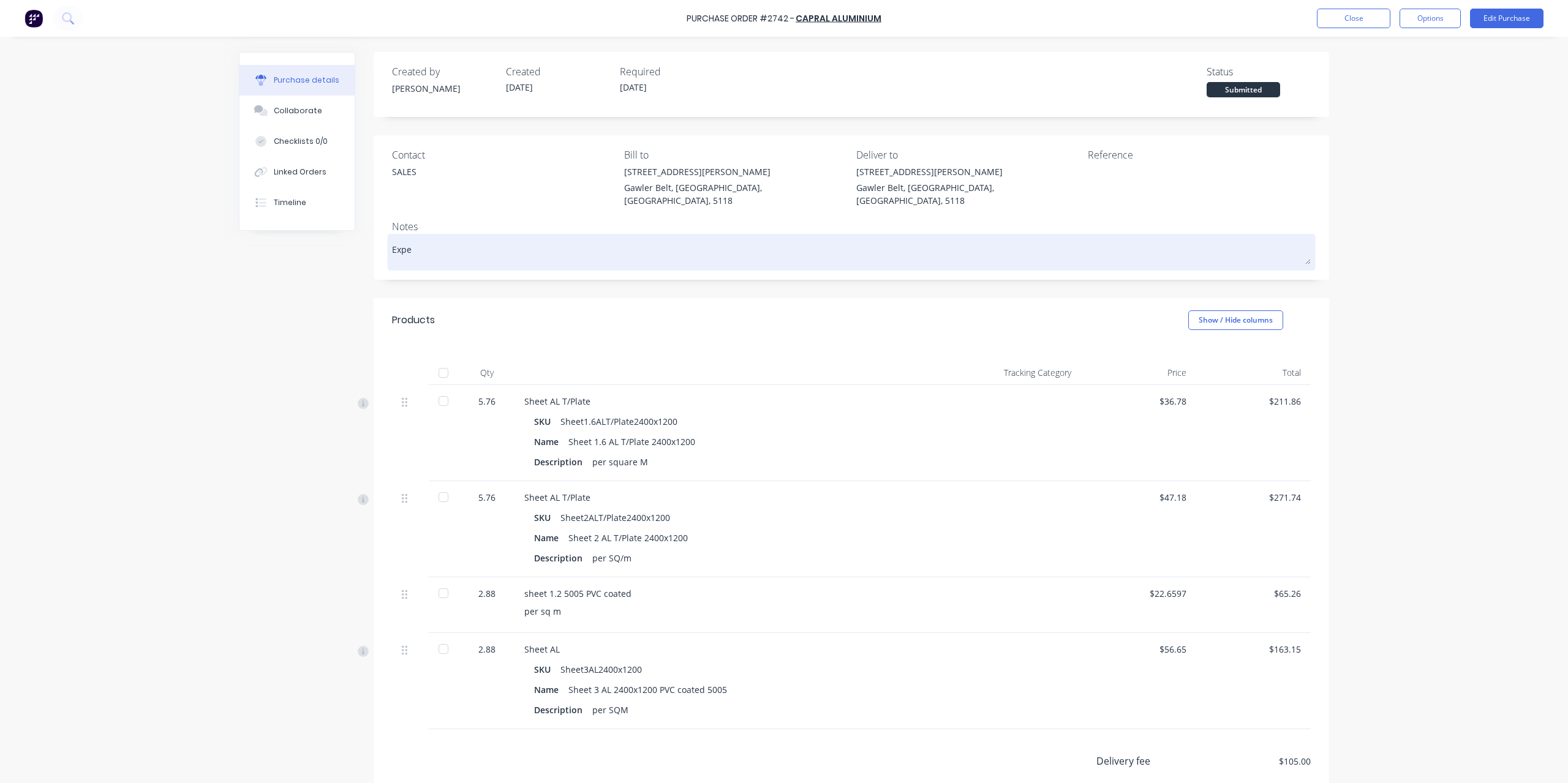
type textarea "Expec"
type textarea "x"
type textarea "Expect"
type textarea "x"
type textarea "Expecte"
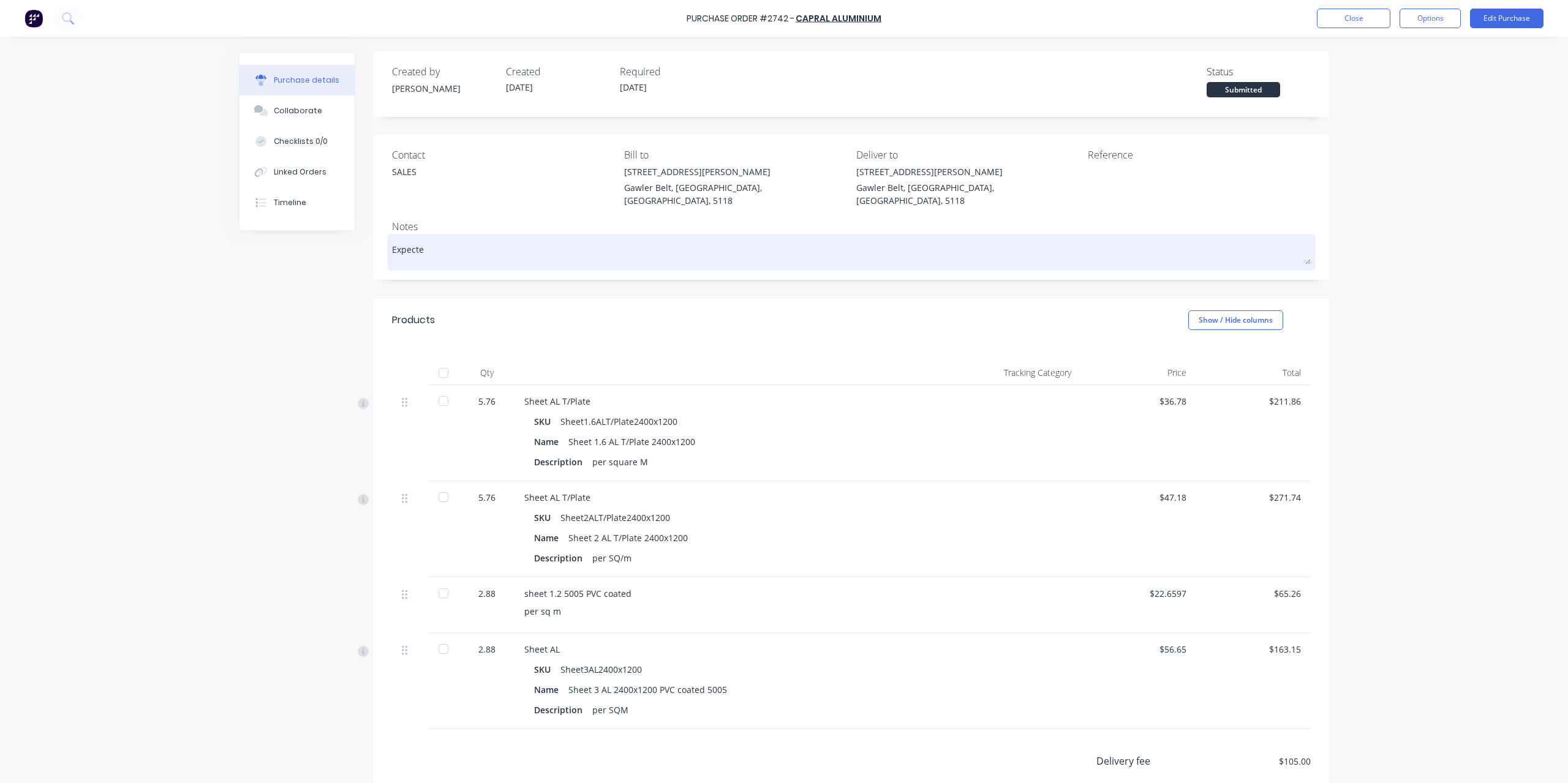
type textarea "x"
type textarea "Expected"
type textarea "x"
type textarea "Expected"
type textarea "x"
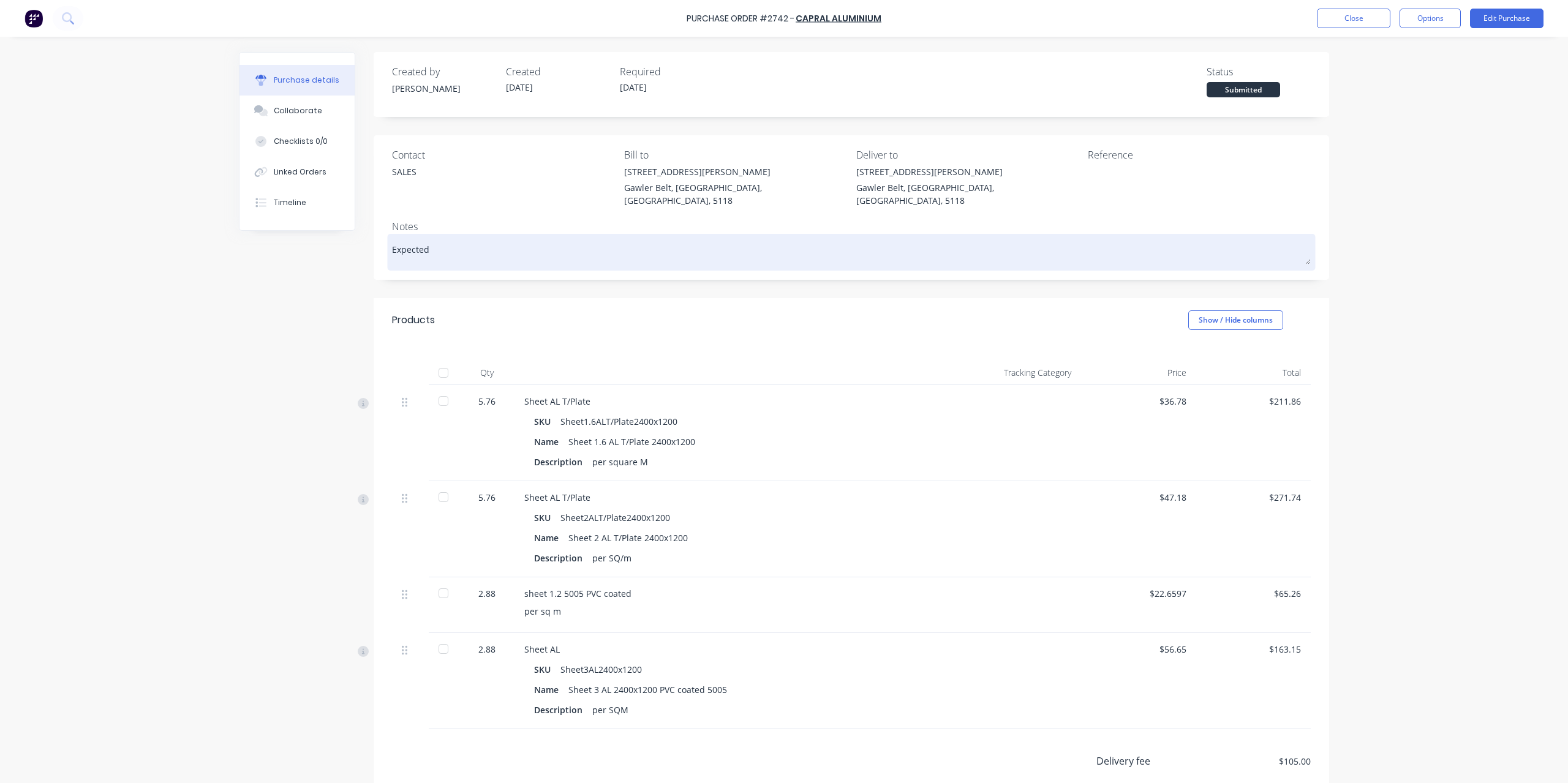
type textarea "Expected 1"
type textarea "x"
type textarea "Expected 10"
type textarea "x"
type textarea "Expected 10/"
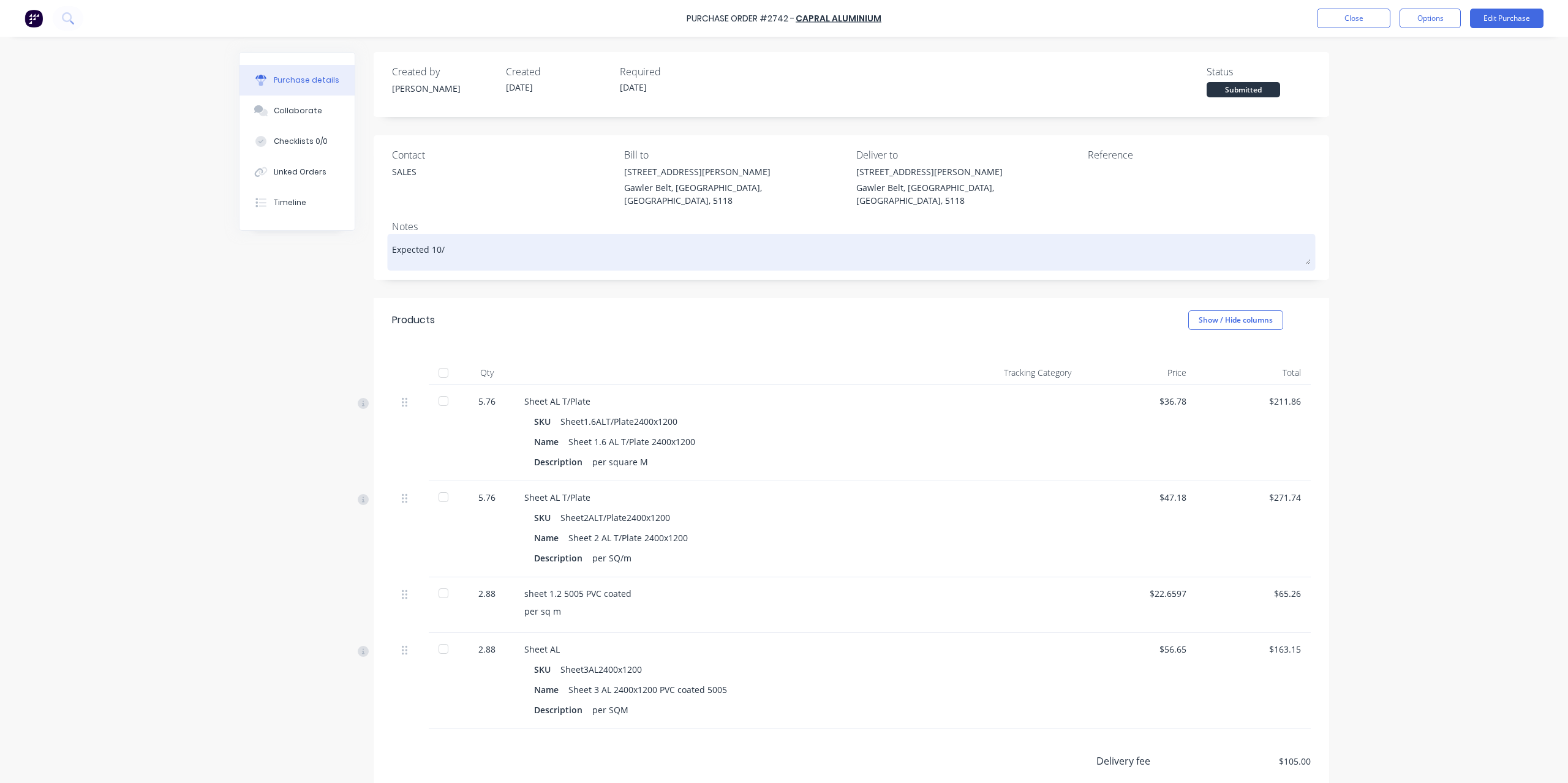
type textarea "x"
type textarea "Expected 10/1"
type textarea "x"
type textarea "Expected 10/10"
type textarea "x"
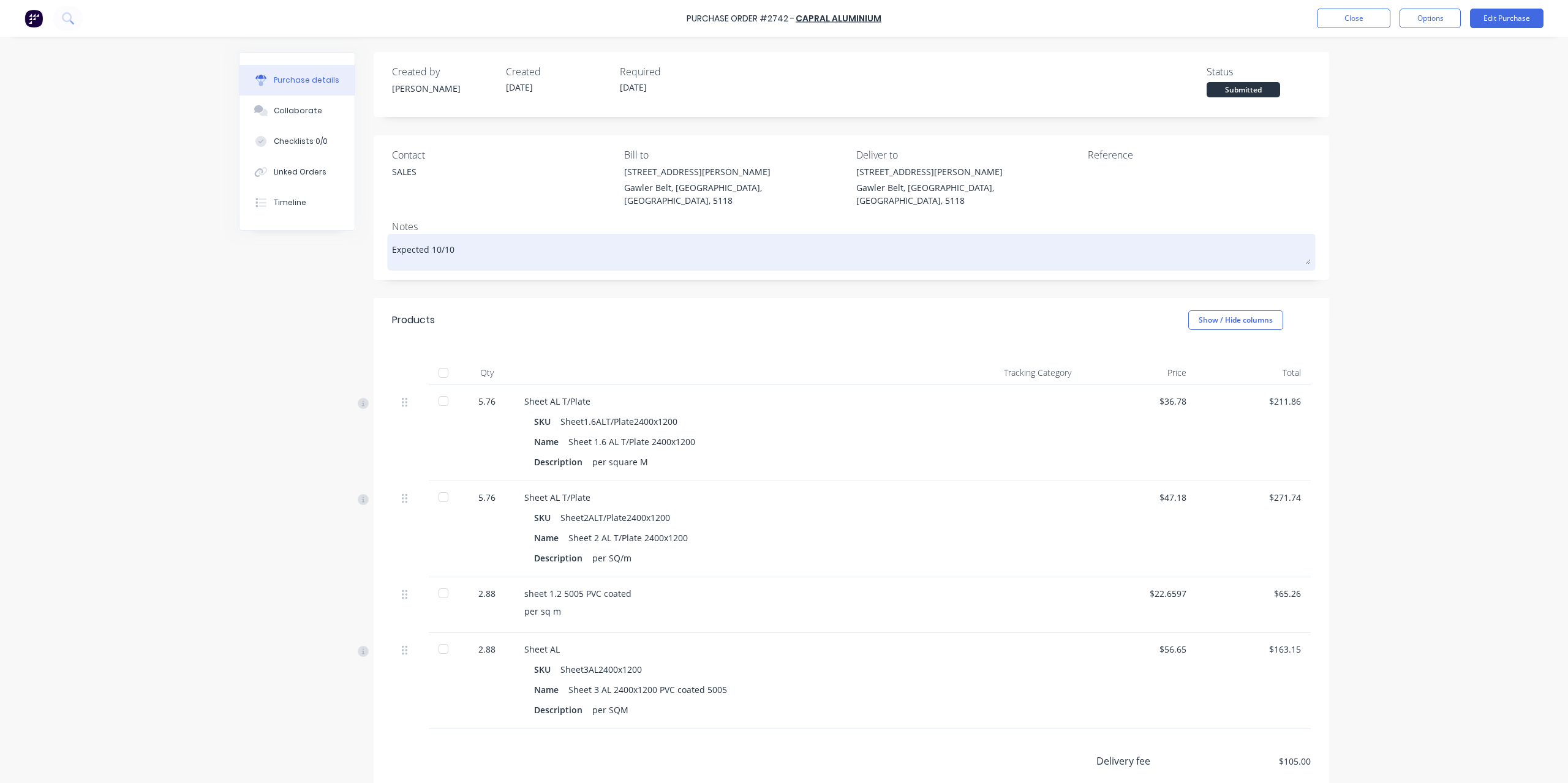
type textarea "Expected 10/10/"
type textarea "x"
type textarea "Expected 10/10/2"
type textarea "x"
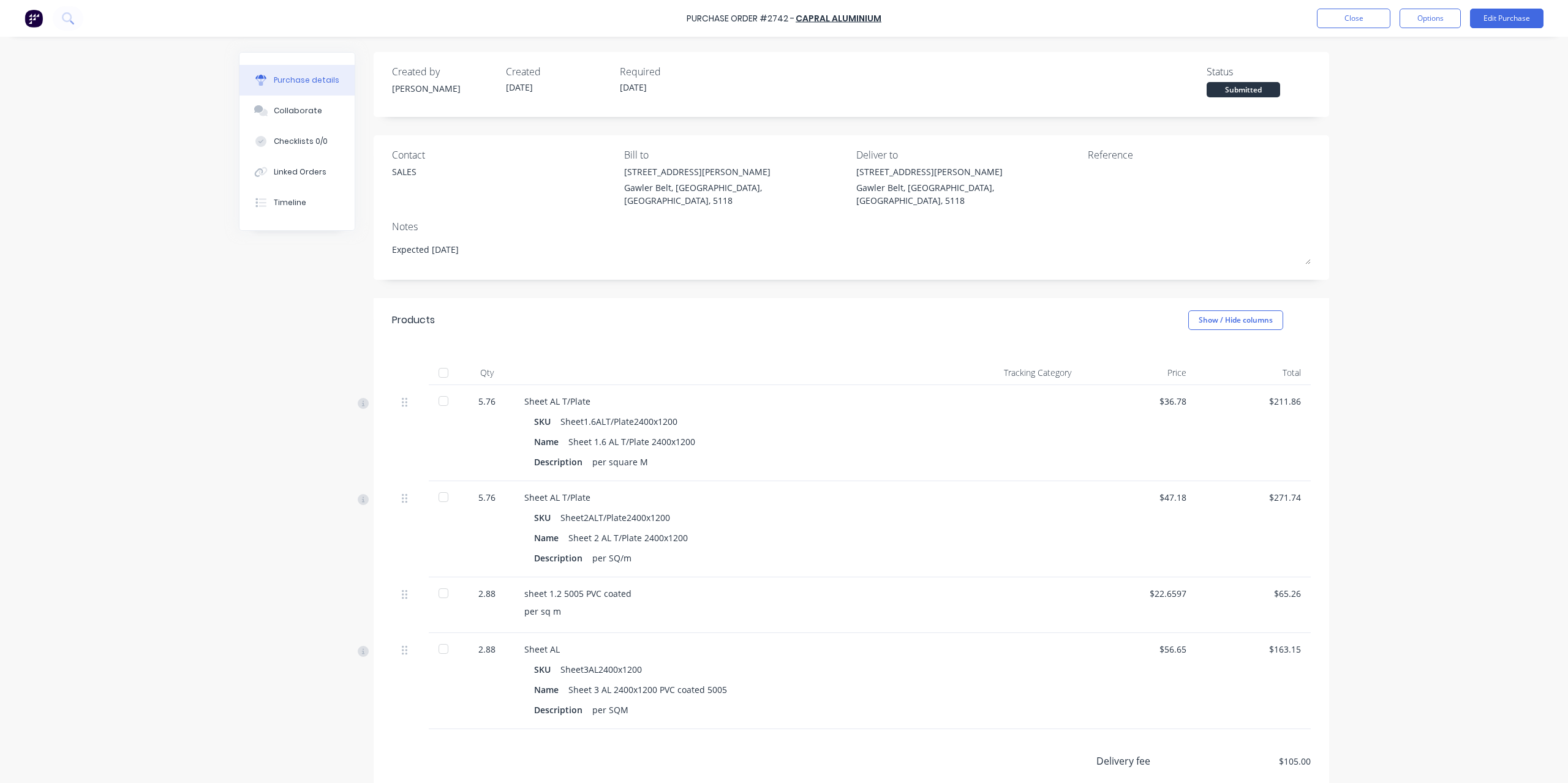
type textarea "Expected [DATE]"
type textarea "x"
type textarea "Expected [DATE]"
click at [77, 190] on div "Purchase Order #2742 - Capral Aluminium Close Options Edit Purchase Purchase de…" at bounding box center [784, 391] width 1568 height 783
click at [1339, 12] on button "Close" at bounding box center [1354, 18] width 74 height 20
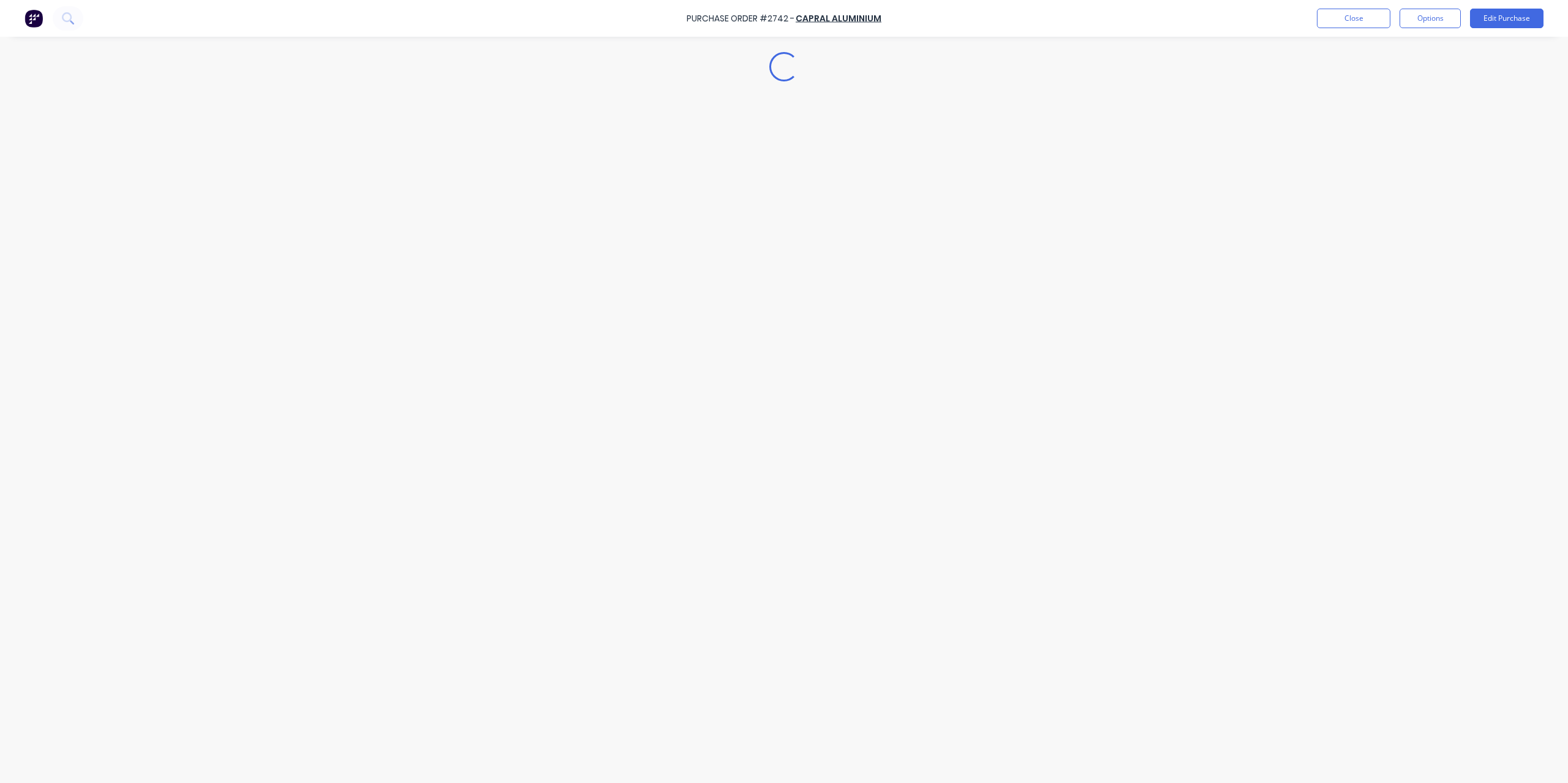
type textarea "x"
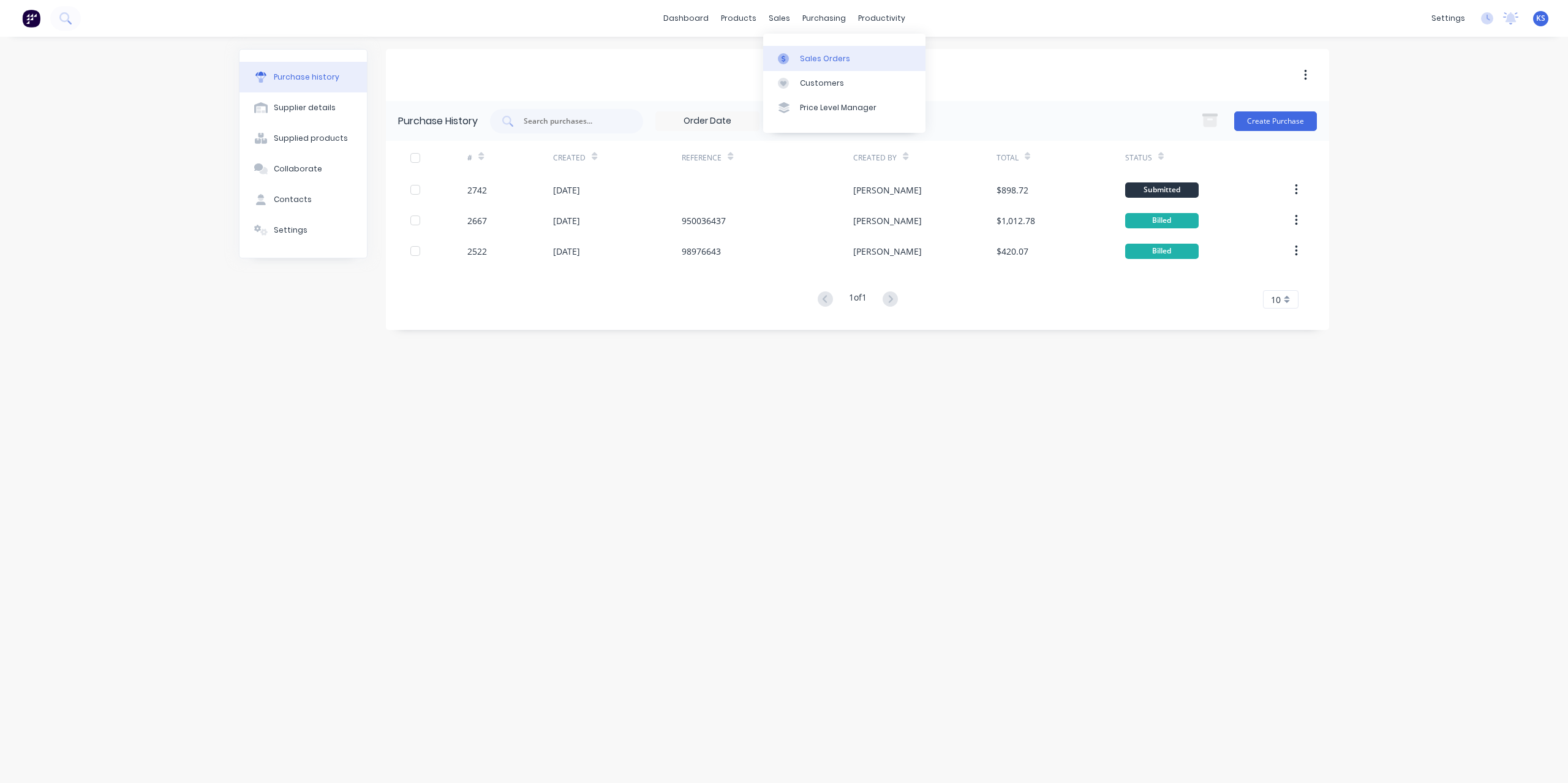
click at [804, 53] on div "Sales Orders" at bounding box center [825, 59] width 51 height 11
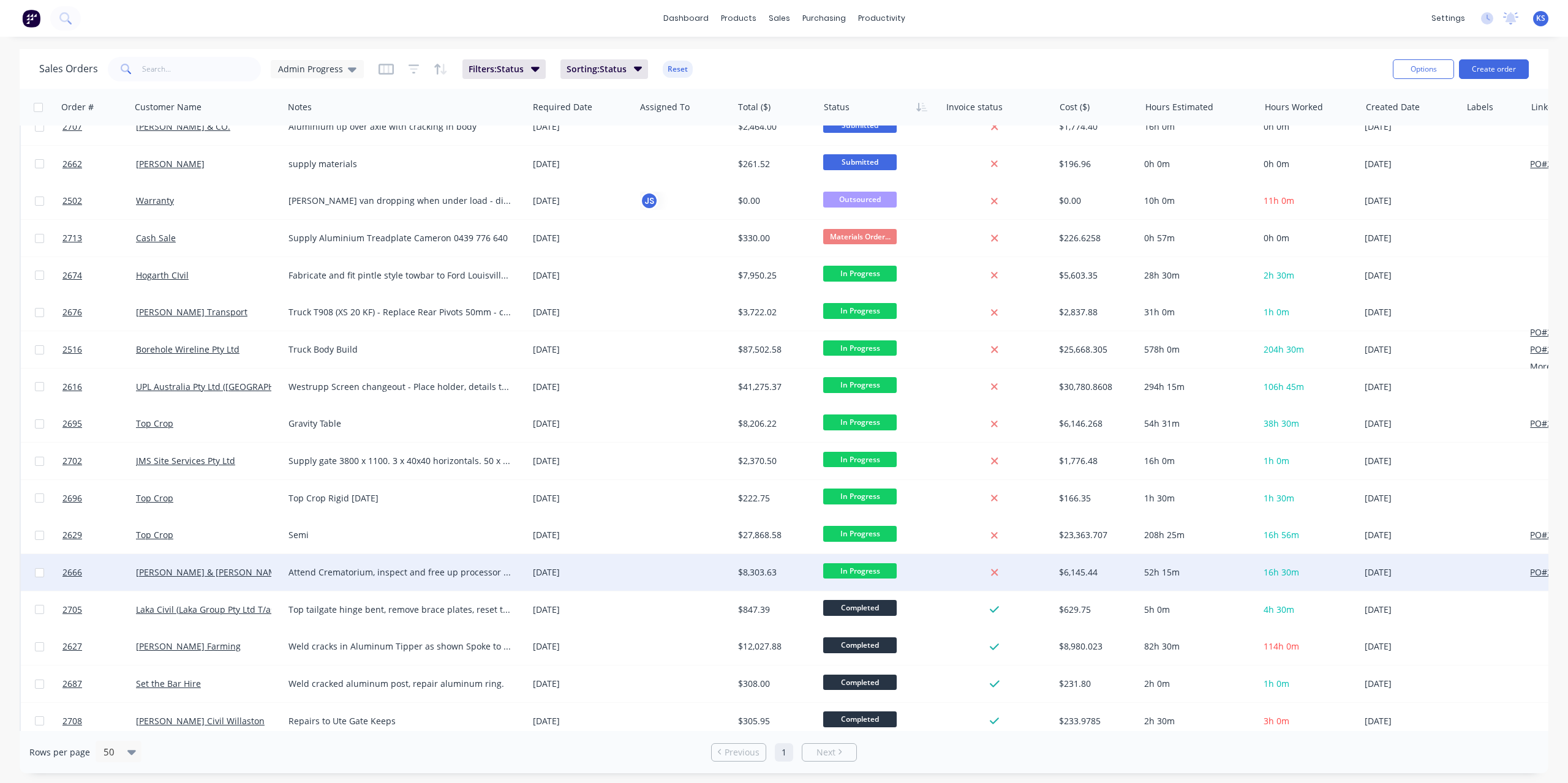
scroll to position [255, 0]
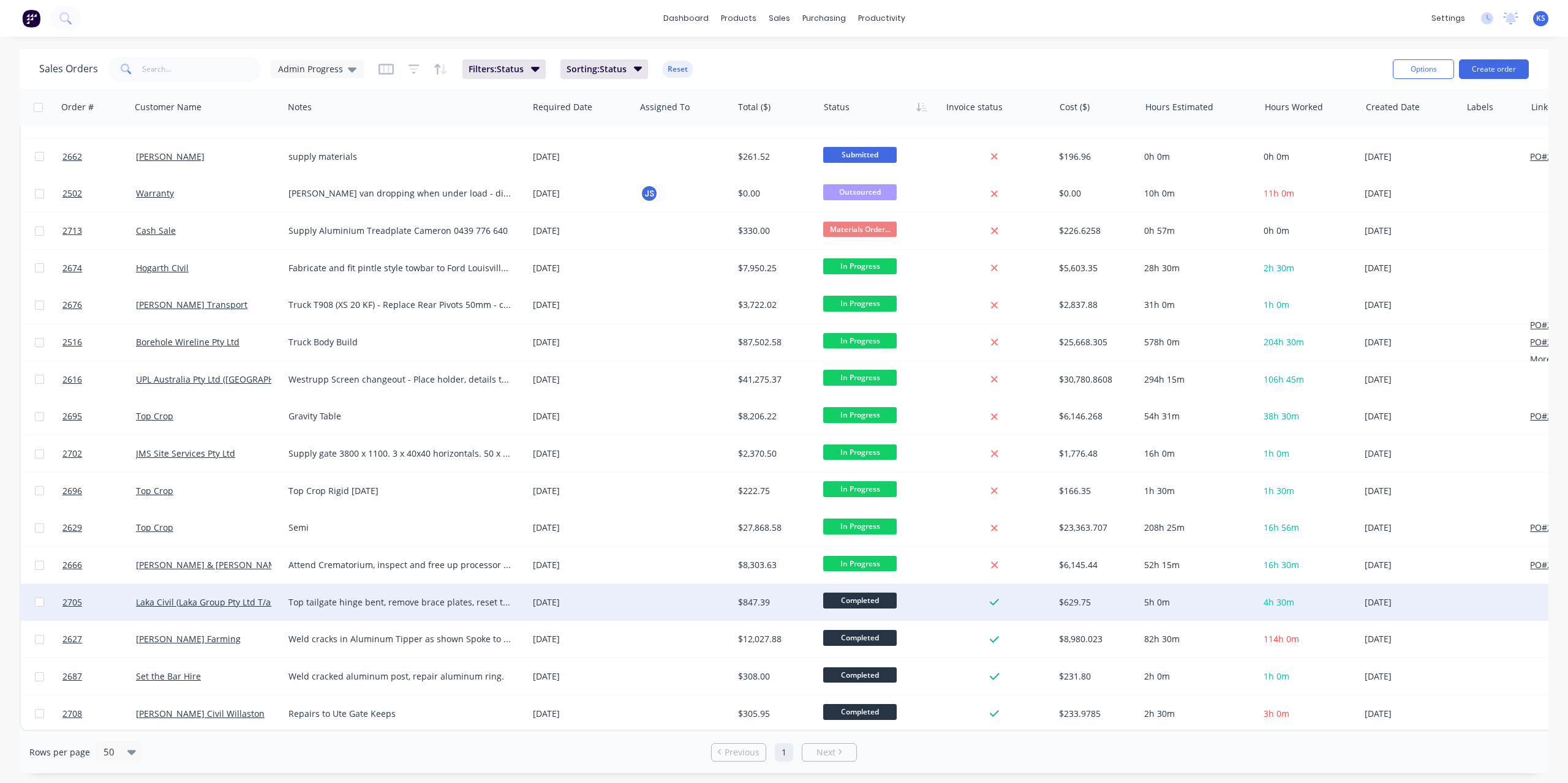
click at [876, 598] on span "Completed" at bounding box center [860, 600] width 74 height 15
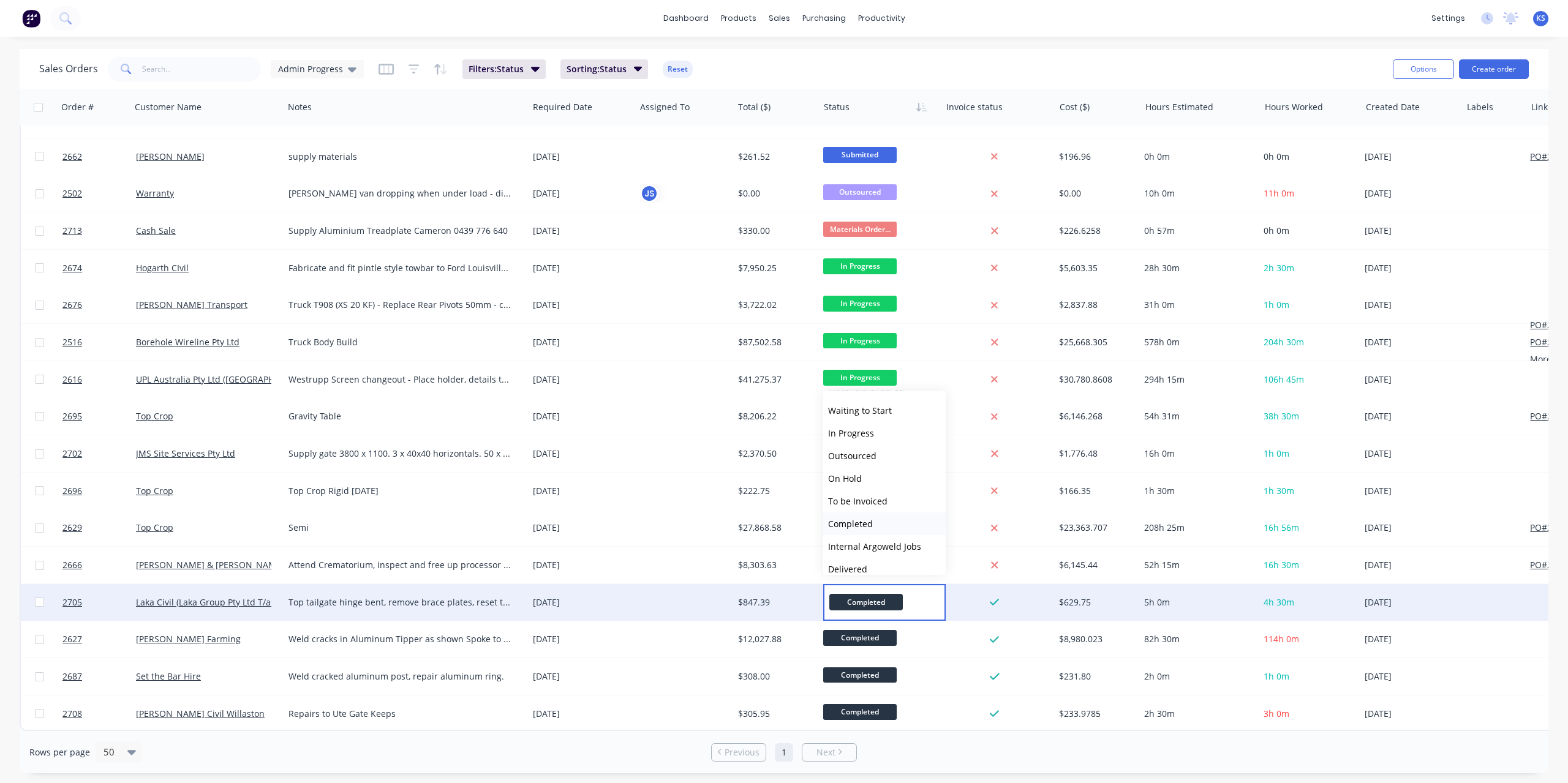
scroll to position [75, 0]
click at [866, 550] on button "Picked Up" at bounding box center [884, 558] width 122 height 23
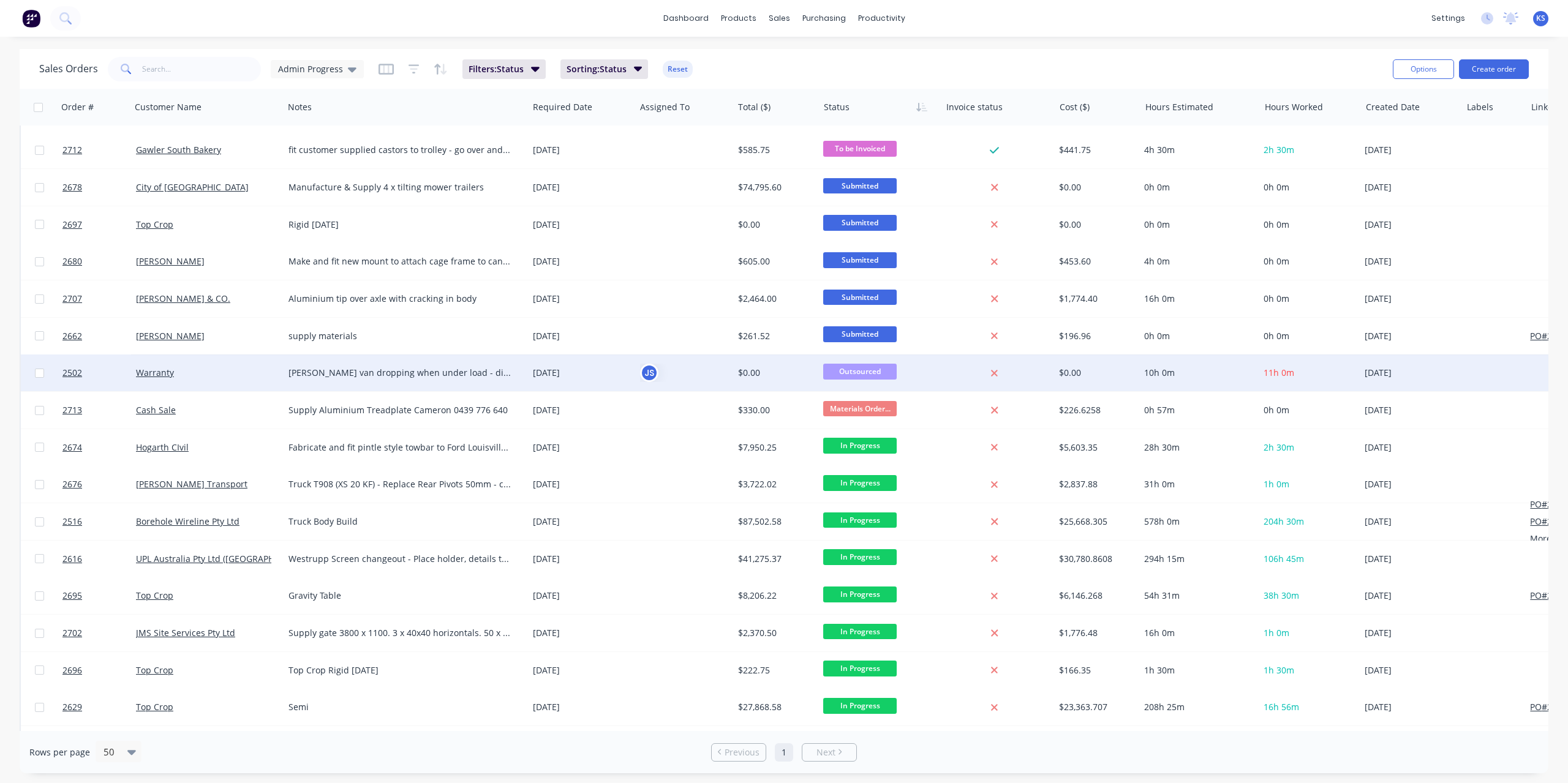
scroll to position [0, 0]
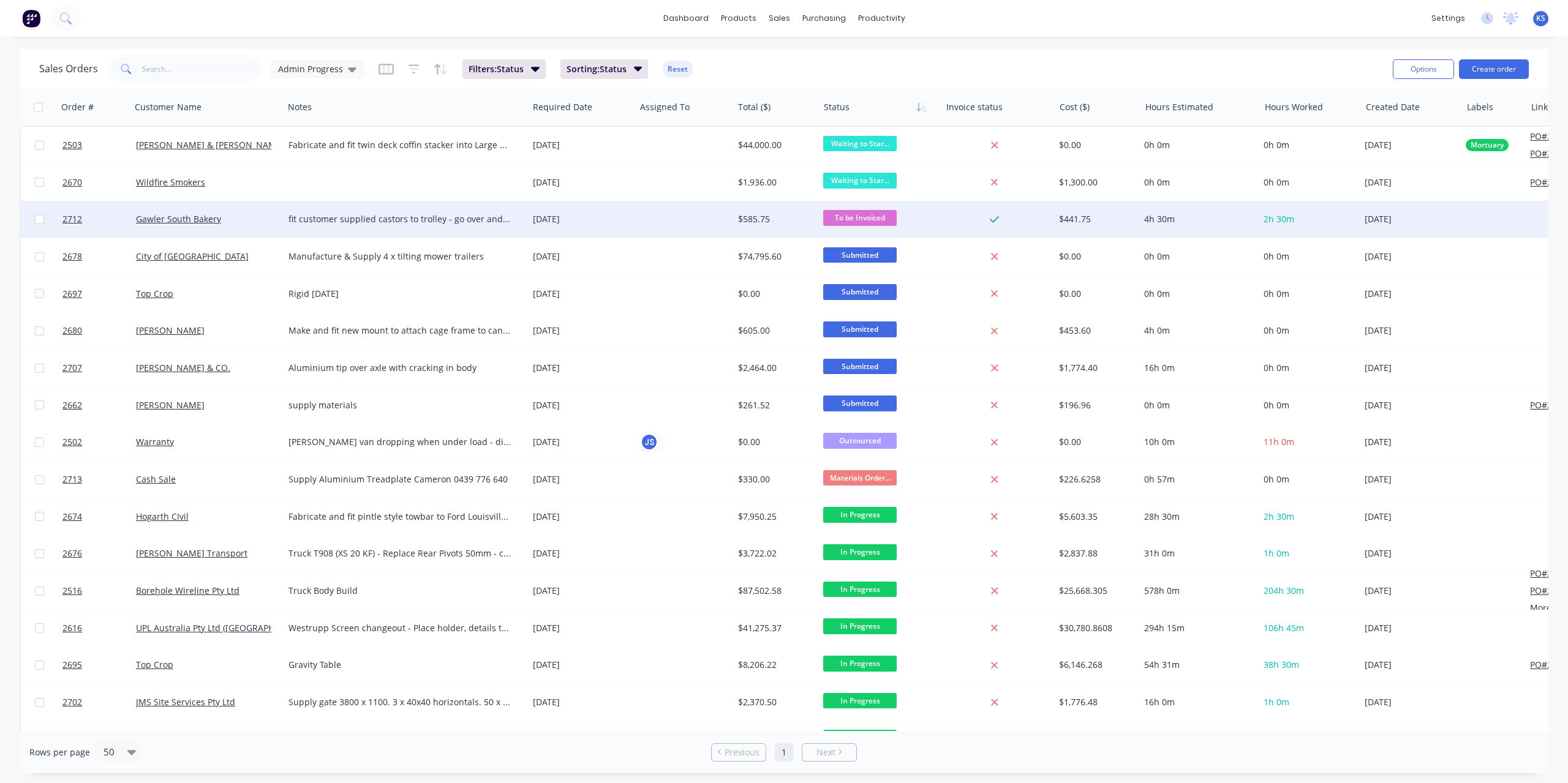
click at [849, 213] on span "To be Invoiced" at bounding box center [860, 218] width 74 height 15
click at [871, 400] on button "Picked Up" at bounding box center [884, 408] width 122 height 23
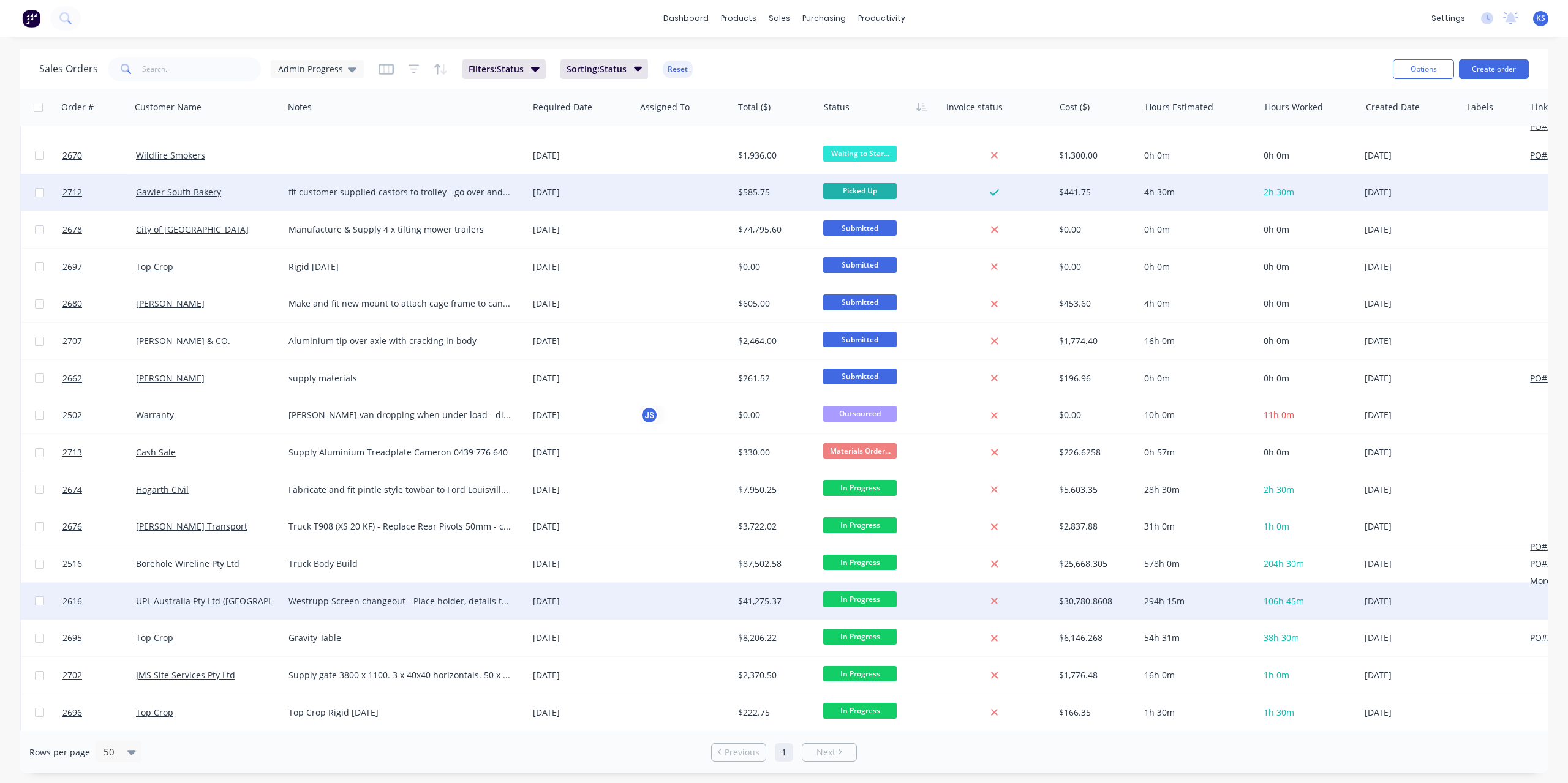
scroll to position [0, 0]
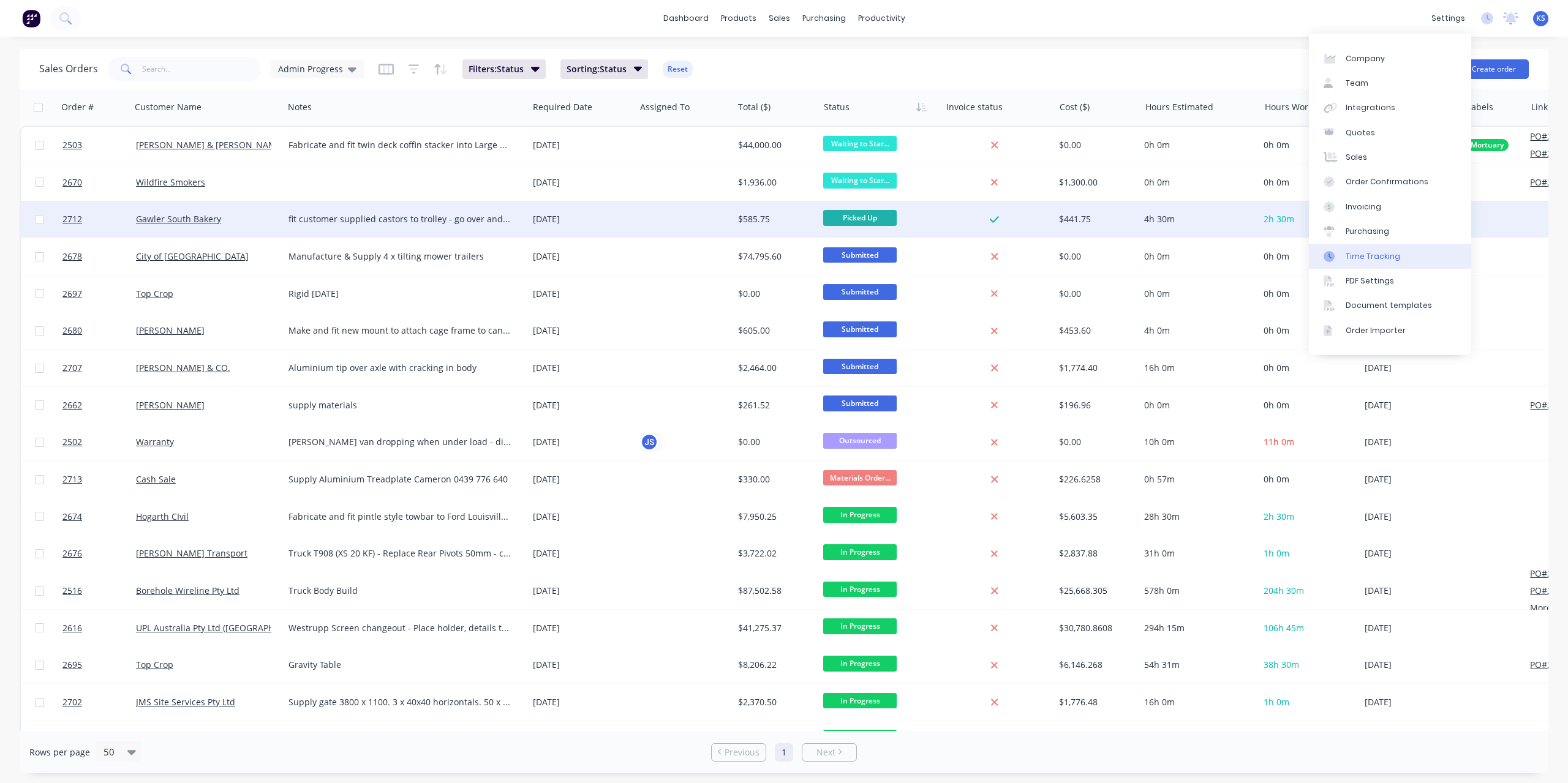
click at [1364, 259] on div "Time Tracking" at bounding box center [1373, 257] width 55 height 11
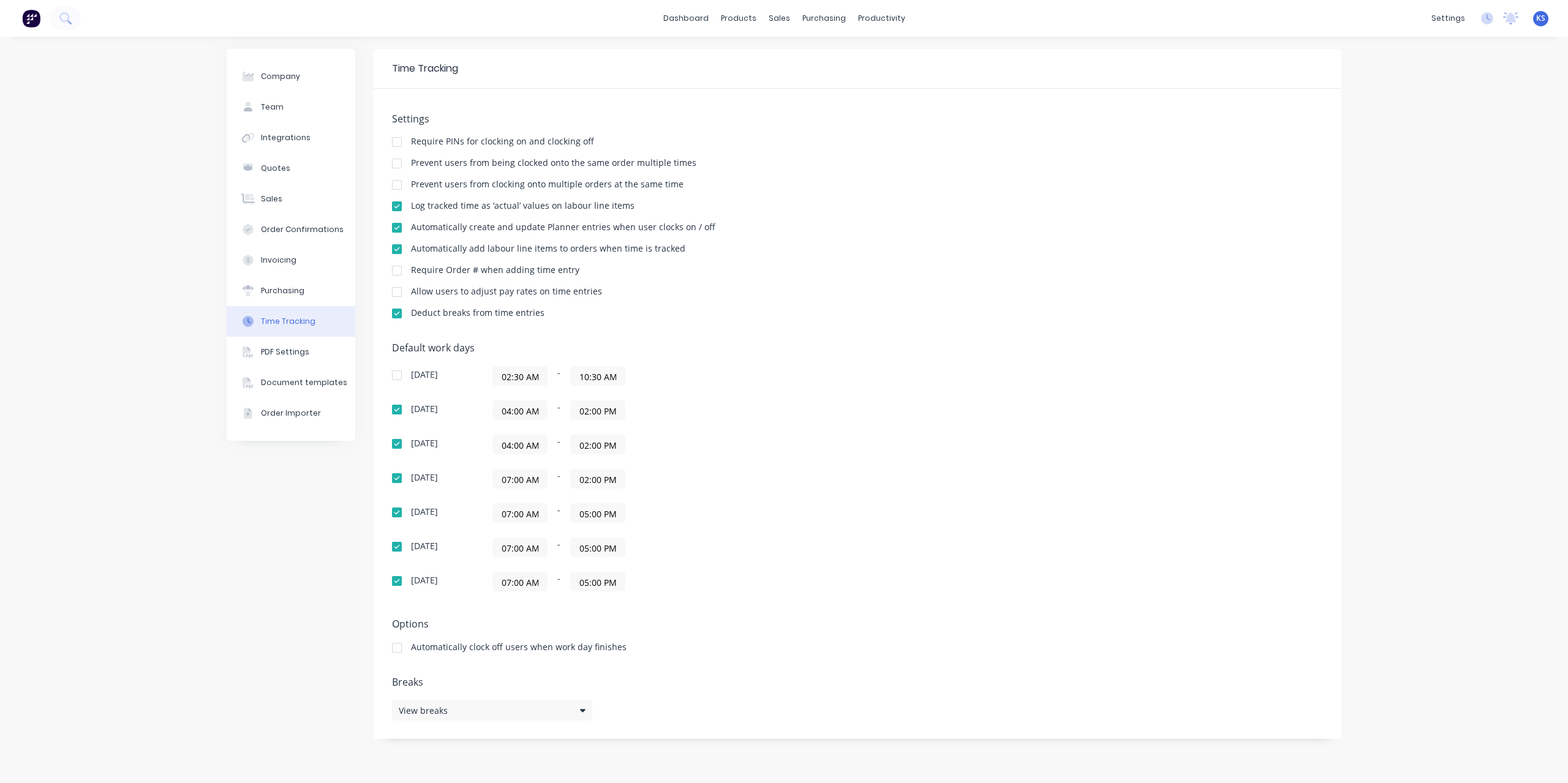
click at [656, 612] on div "Settings Require PINs for clocking on and clocking off Prevent users from being…" at bounding box center [857, 414] width 968 height 651
click at [57, 23] on button at bounding box center [66, 18] width 31 height 25
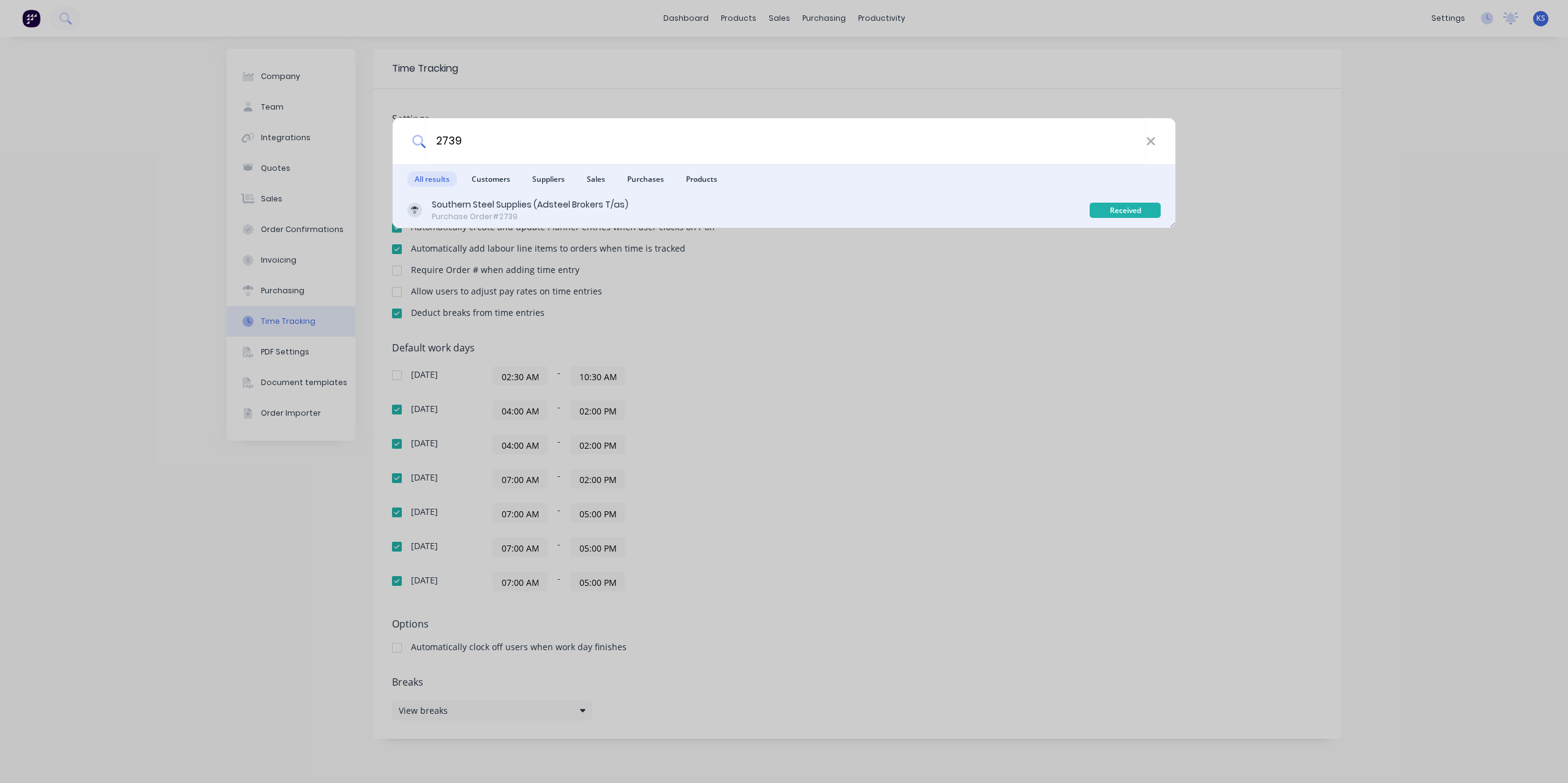
type input "2739"
click at [466, 207] on div "Southern Steel Supplies (Adsteel Brokers T/as)" at bounding box center [530, 205] width 197 height 13
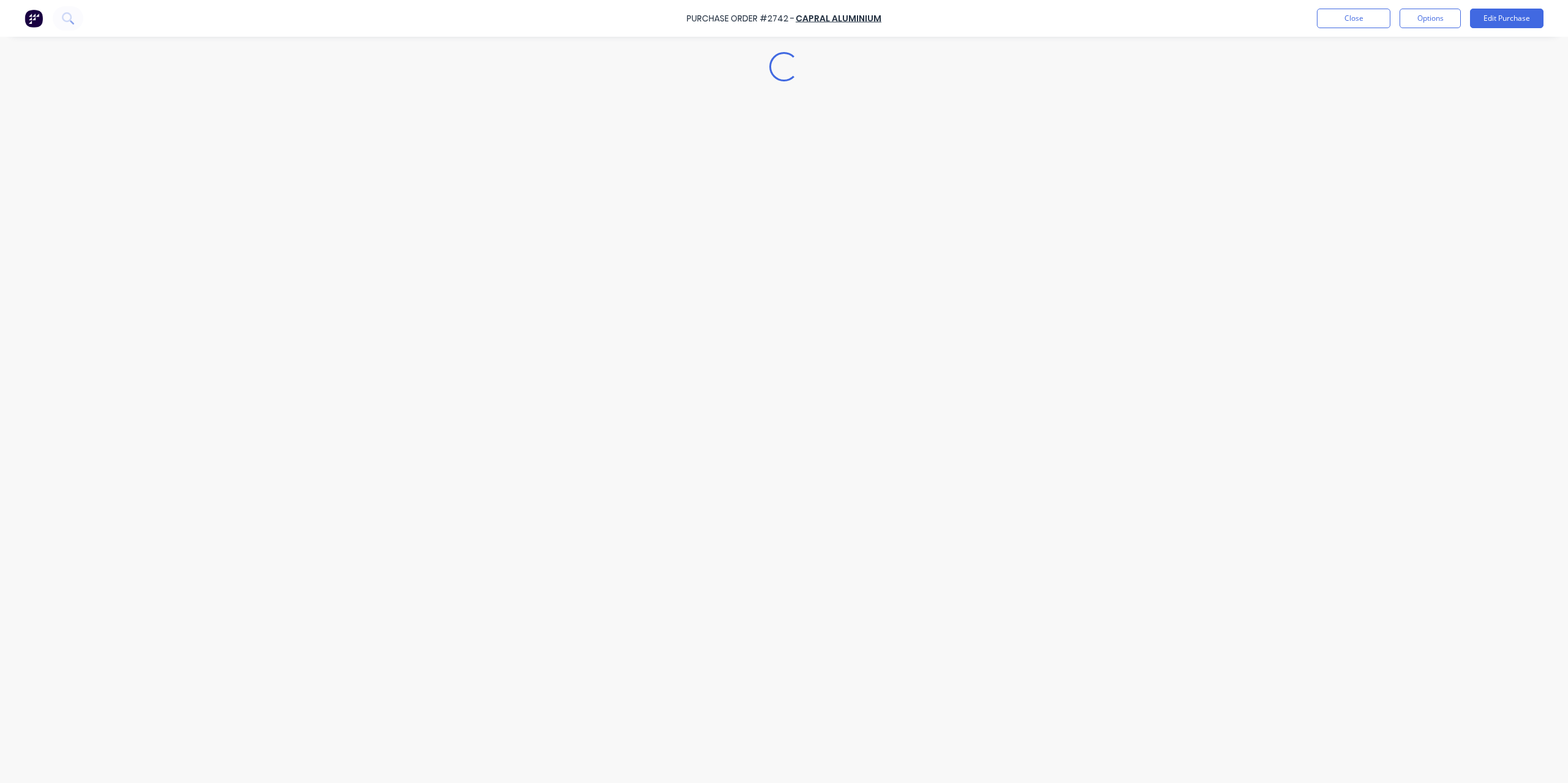
type textarea "x"
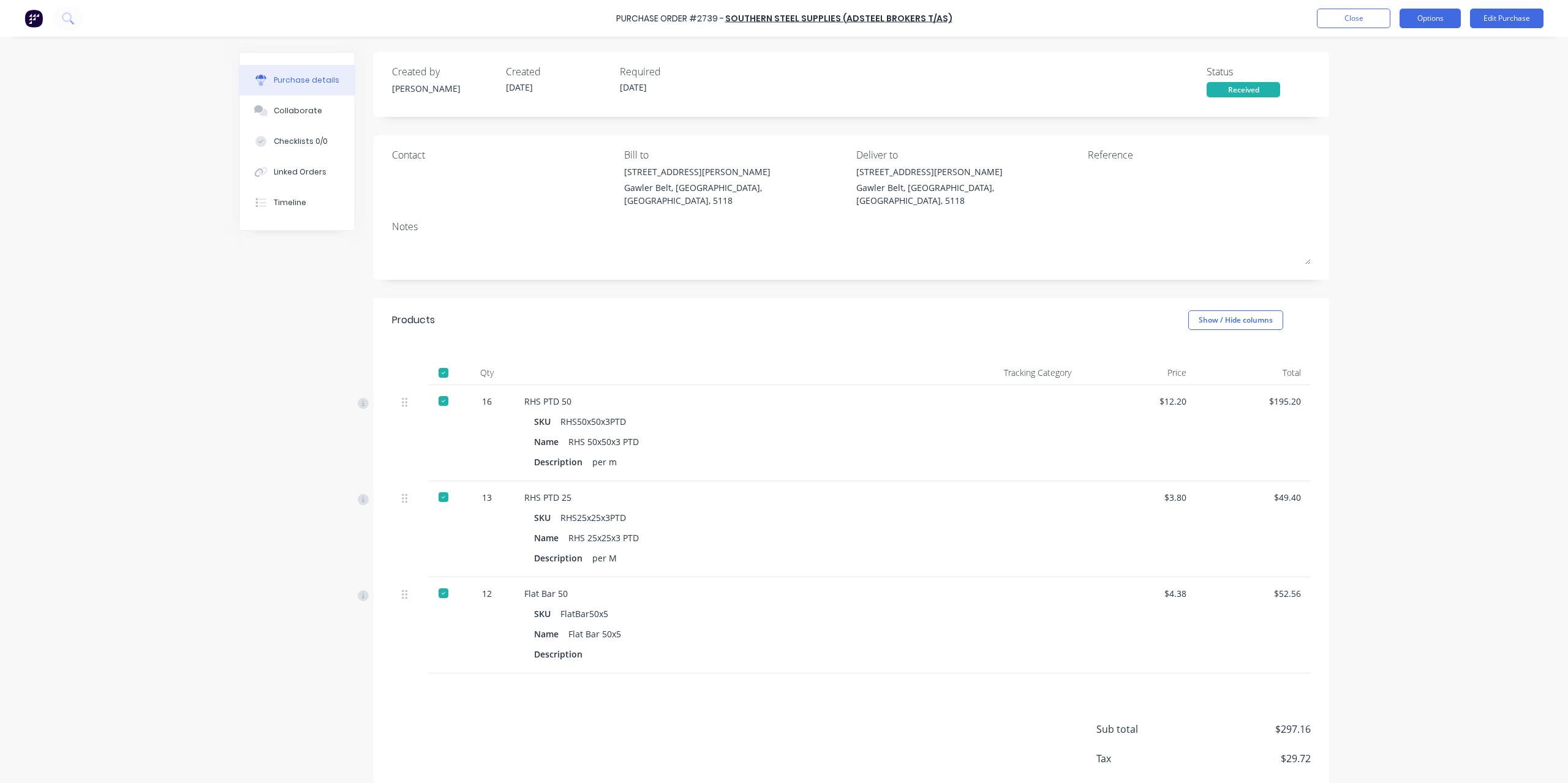
click at [1434, 23] on button "Options" at bounding box center [1430, 18] width 61 height 20
click at [1400, 70] on div "Convert to Bill" at bounding box center [1403, 74] width 94 height 18
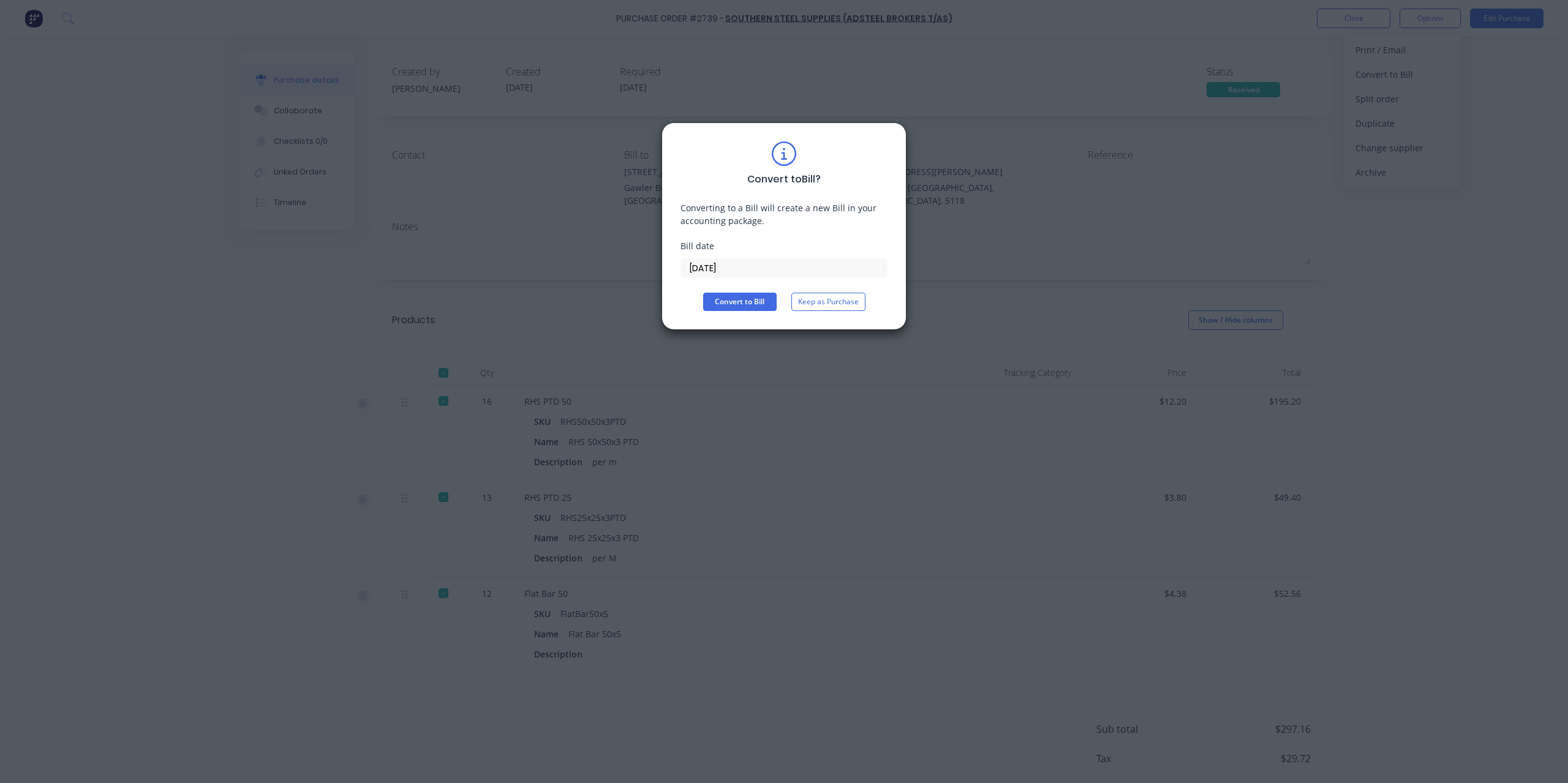
click at [755, 274] on input "[DATE]" at bounding box center [783, 268] width 206 height 18
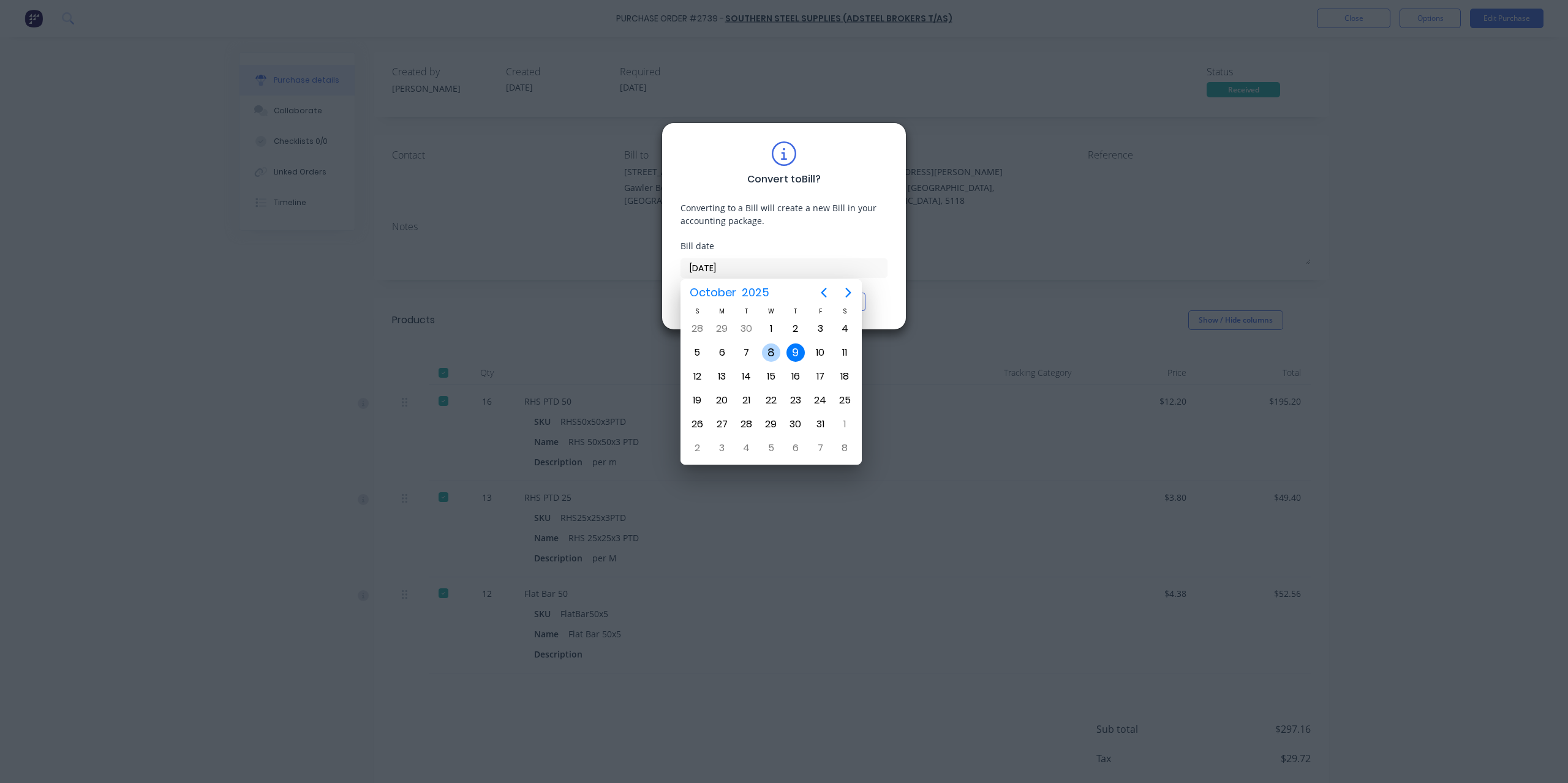
click at [770, 352] on div "8" at bounding box center [771, 352] width 18 height 18
type input "[DATE]"
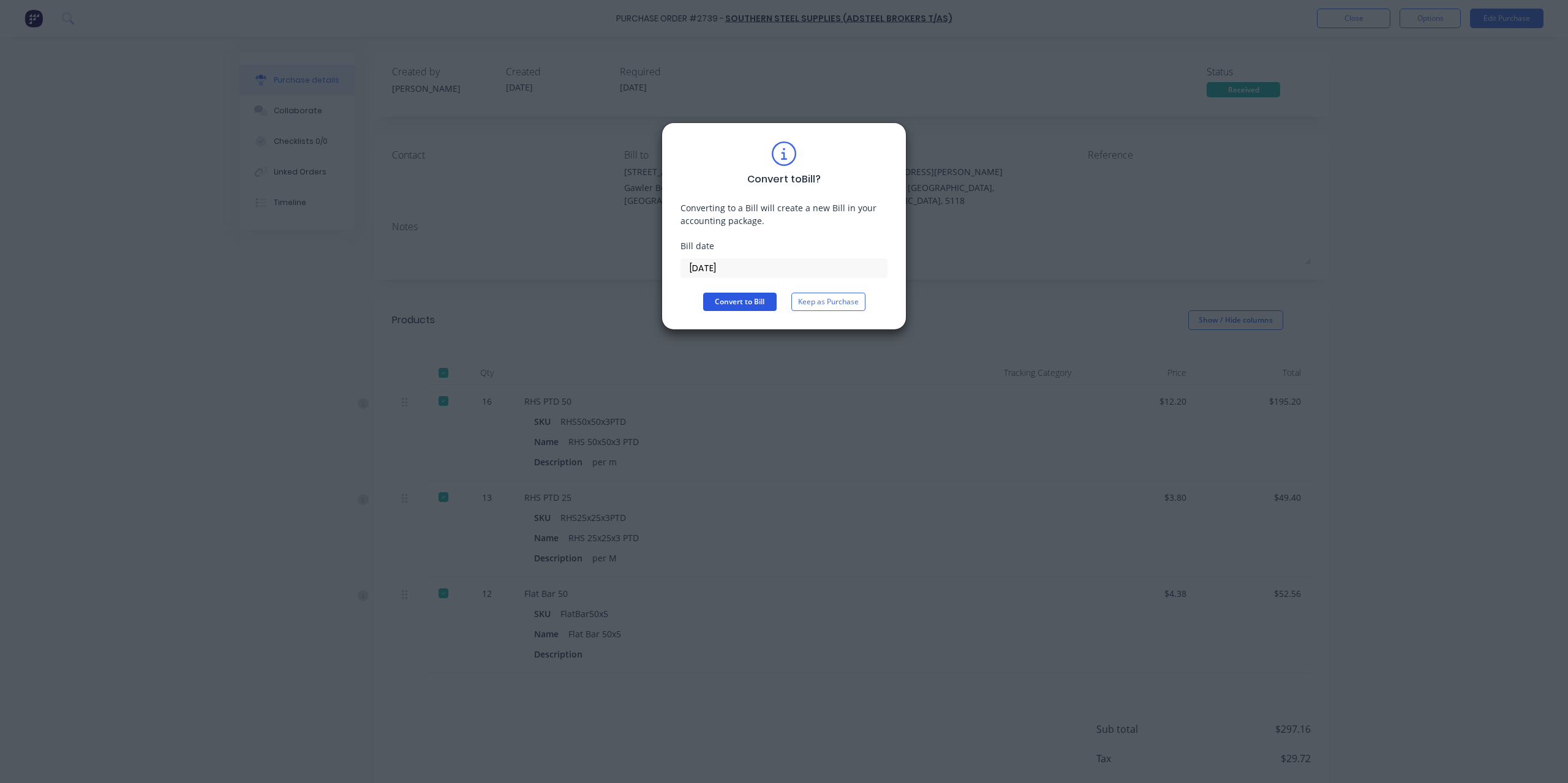
click at [755, 304] on button "Convert to Bill" at bounding box center [740, 302] width 74 height 18
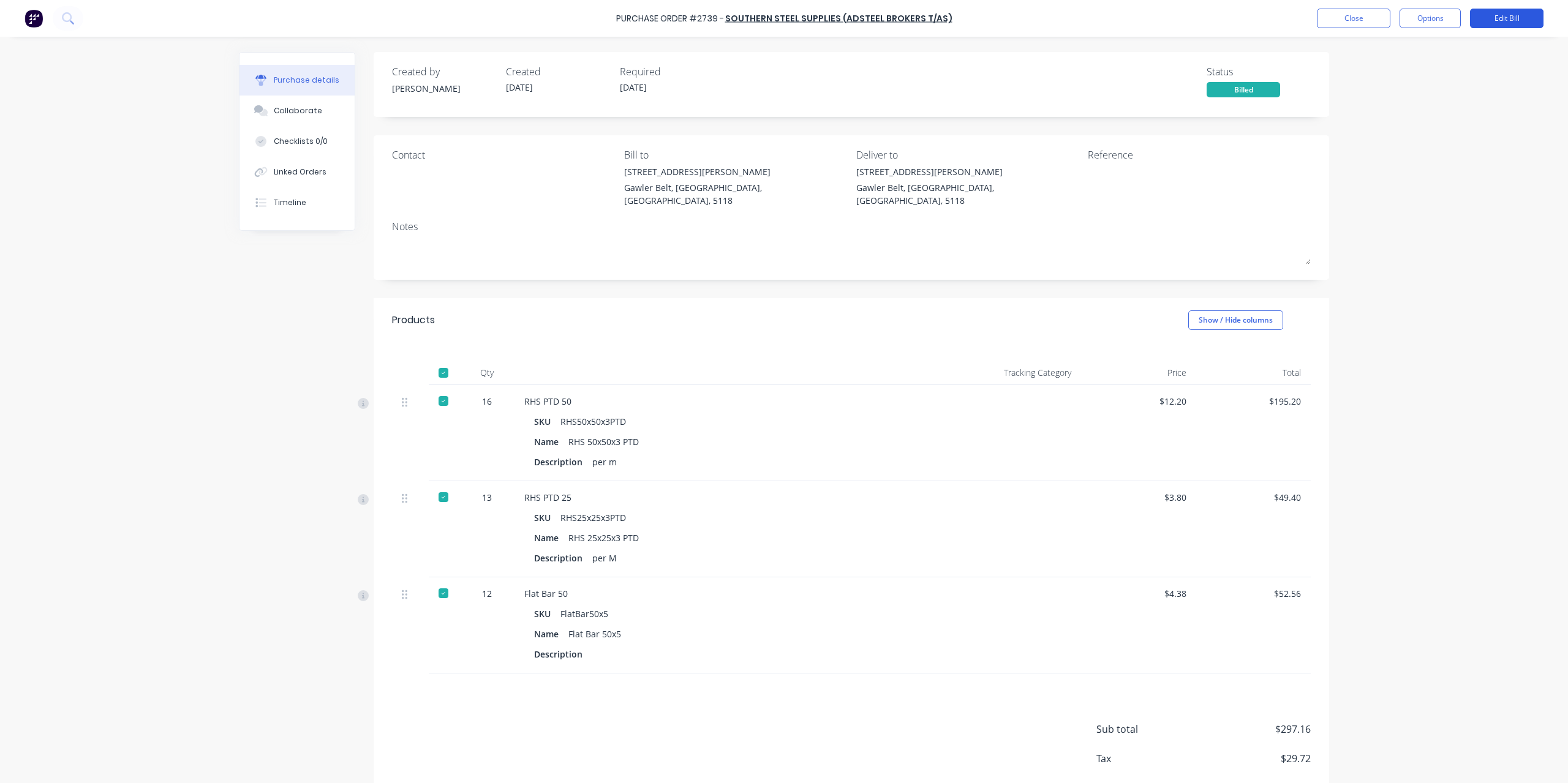
click at [1524, 24] on button "Edit Bill" at bounding box center [1507, 18] width 74 height 20
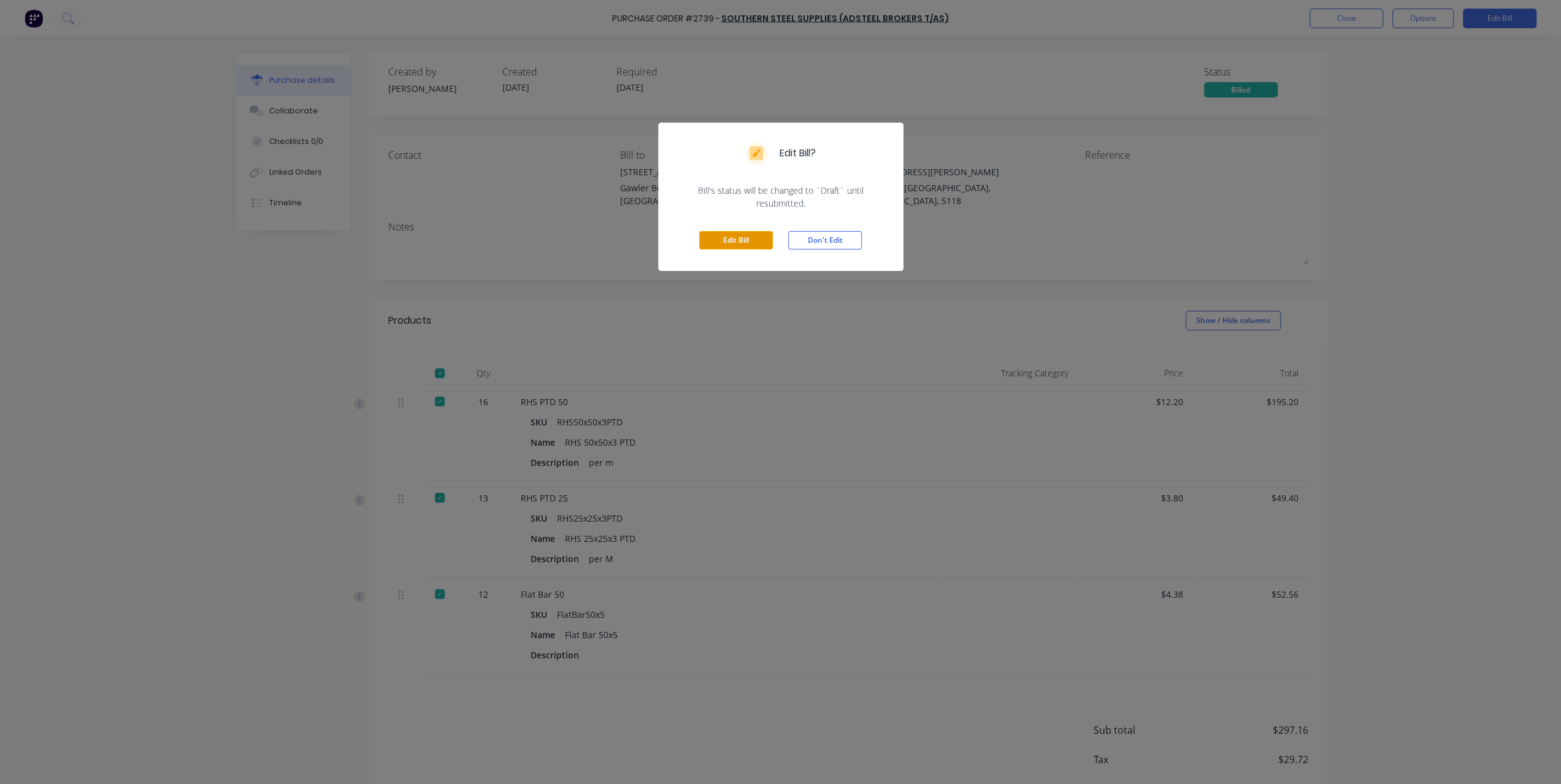
click at [754, 243] on button "Edit Bill" at bounding box center [736, 240] width 74 height 18
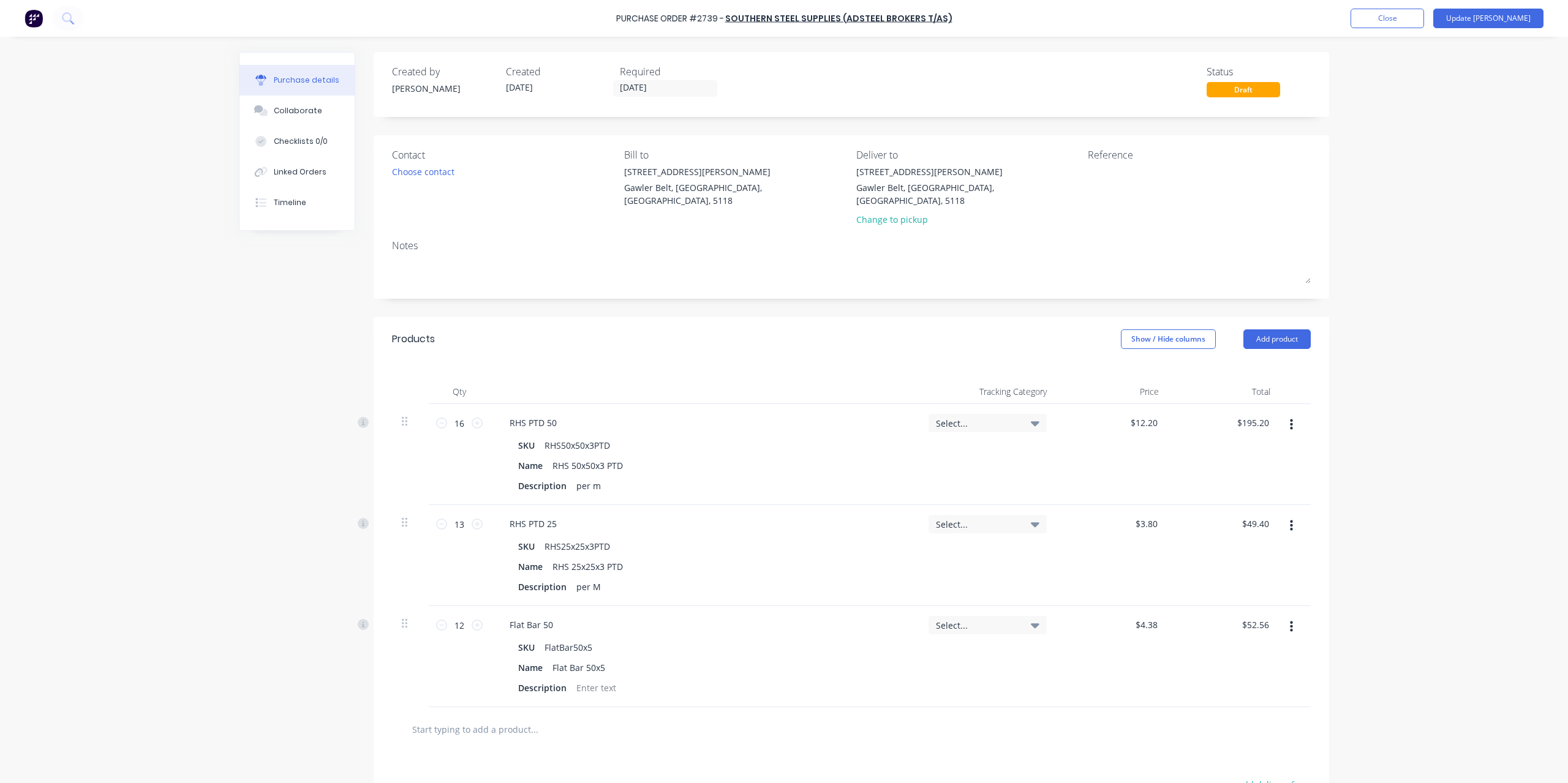
click at [1154, 199] on div "Reference" at bounding box center [1199, 190] width 223 height 85
click at [1110, 180] on textarea at bounding box center [1164, 179] width 153 height 27
type textarea "INV-1692"
type textarea "x"
type textarea "INV-16927"
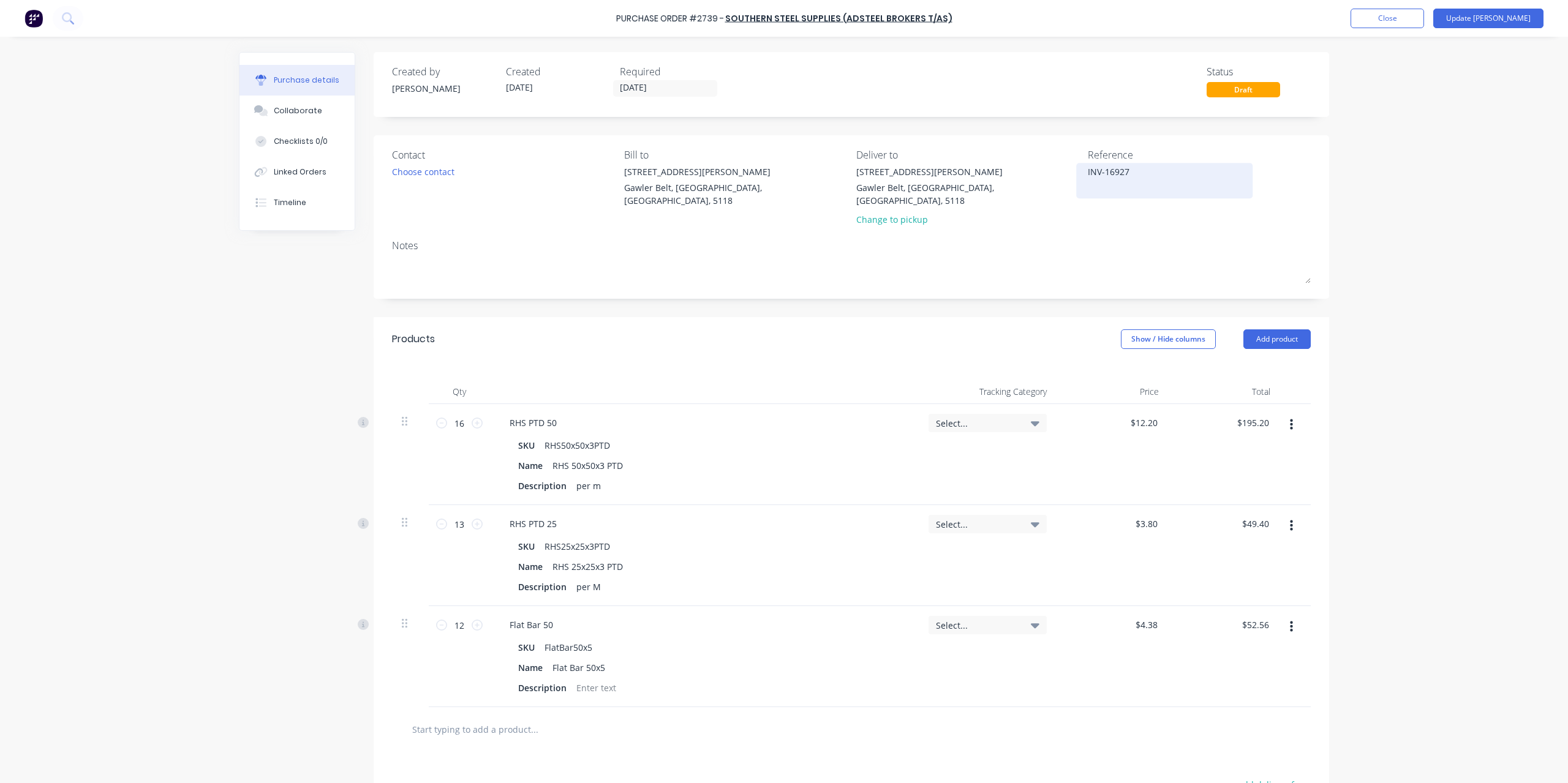
type textarea "x"
type textarea "INV-169273"
type textarea "x"
type textarea "INV-1692736"
type textarea "x"
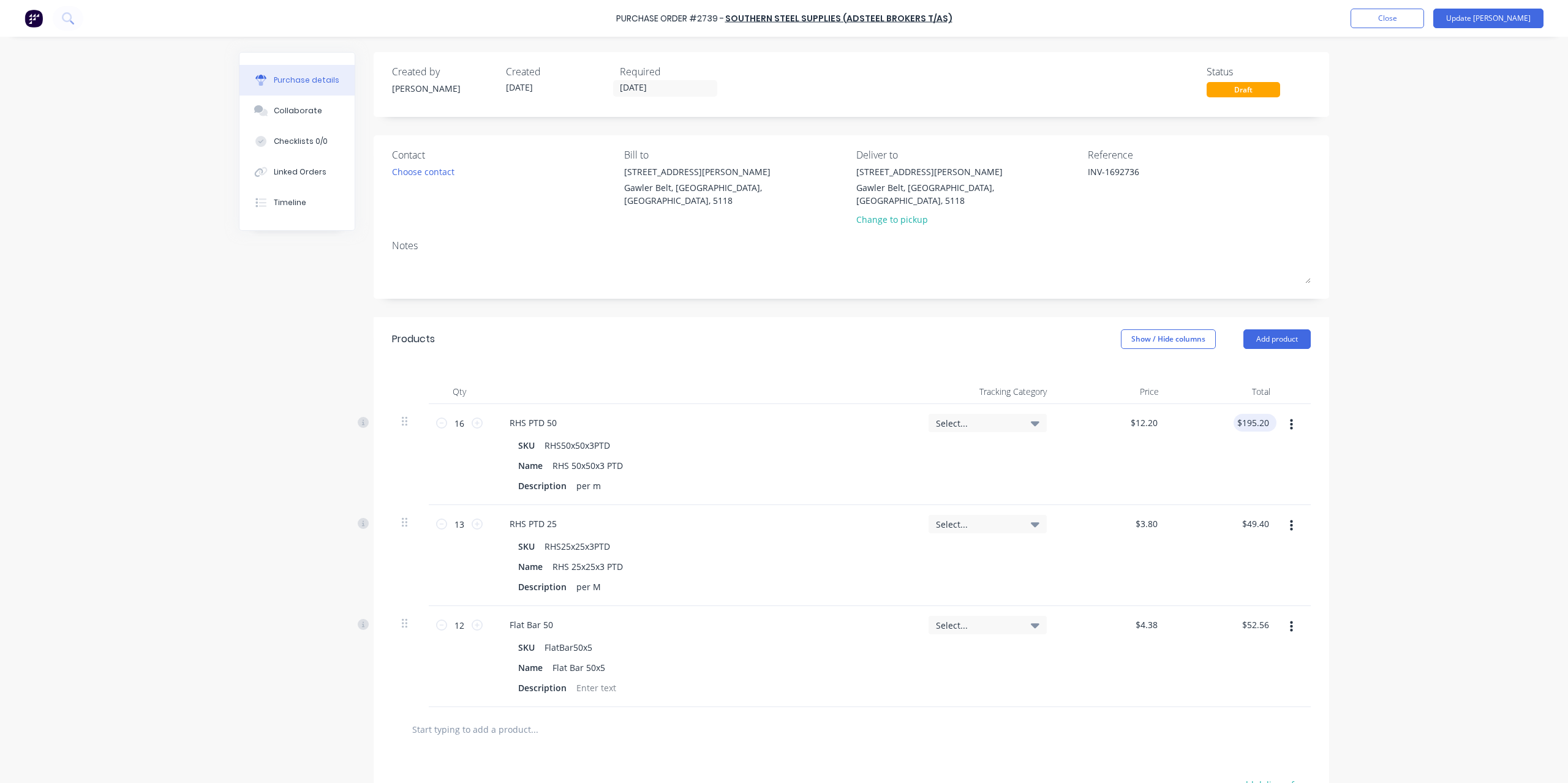
type textarea "INV-1692736"
click at [1269, 414] on div "$195.20 $195.20" at bounding box center [1255, 423] width 43 height 18
type textarea "x"
type input "195.20"
click at [1237, 414] on input "195.20" at bounding box center [1252, 423] width 38 height 18
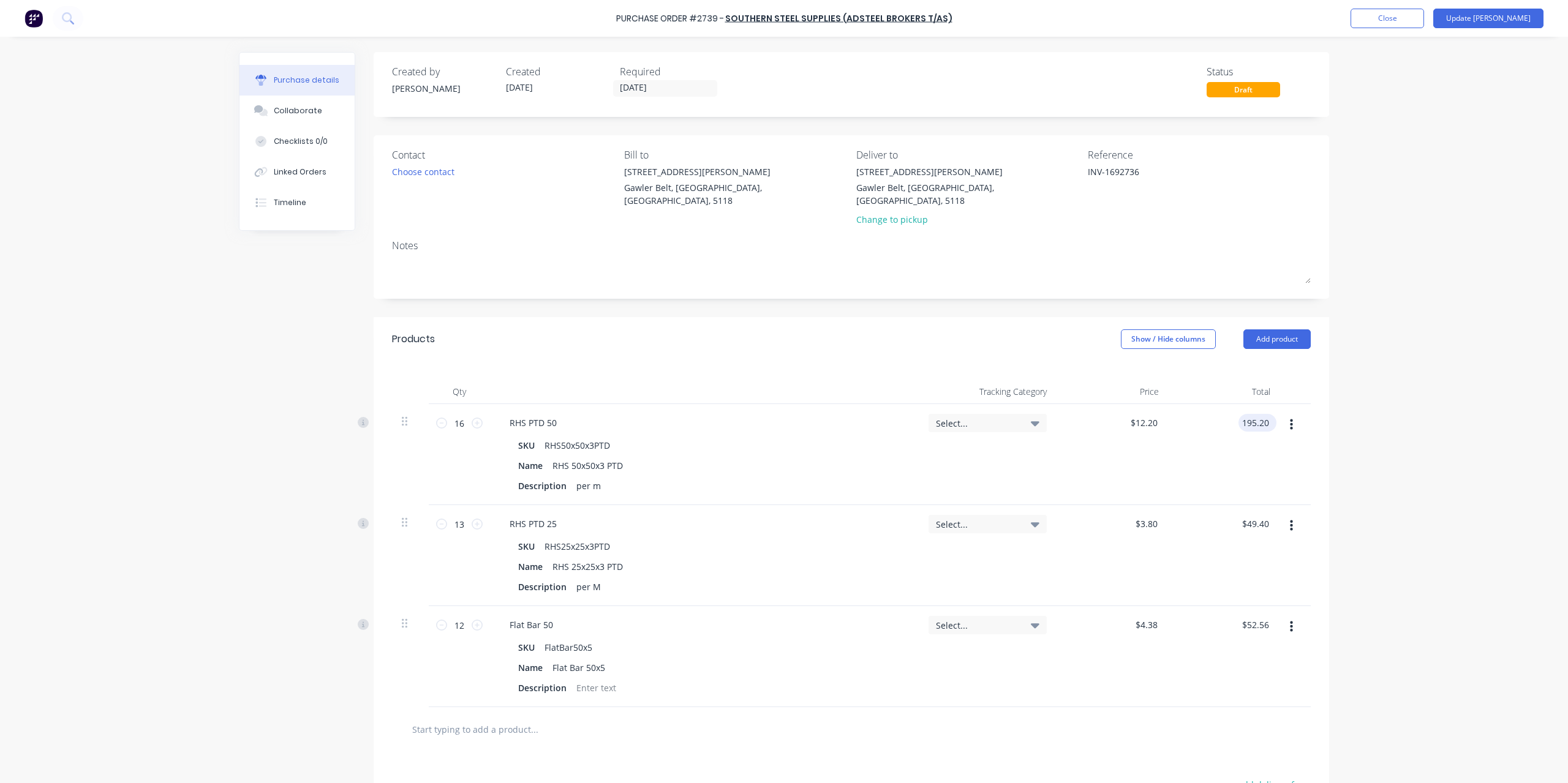
type textarea "x"
click at [1239, 414] on input "195.20" at bounding box center [1255, 423] width 33 height 18
type input "1"
type textarea "x"
type input "$195.20"
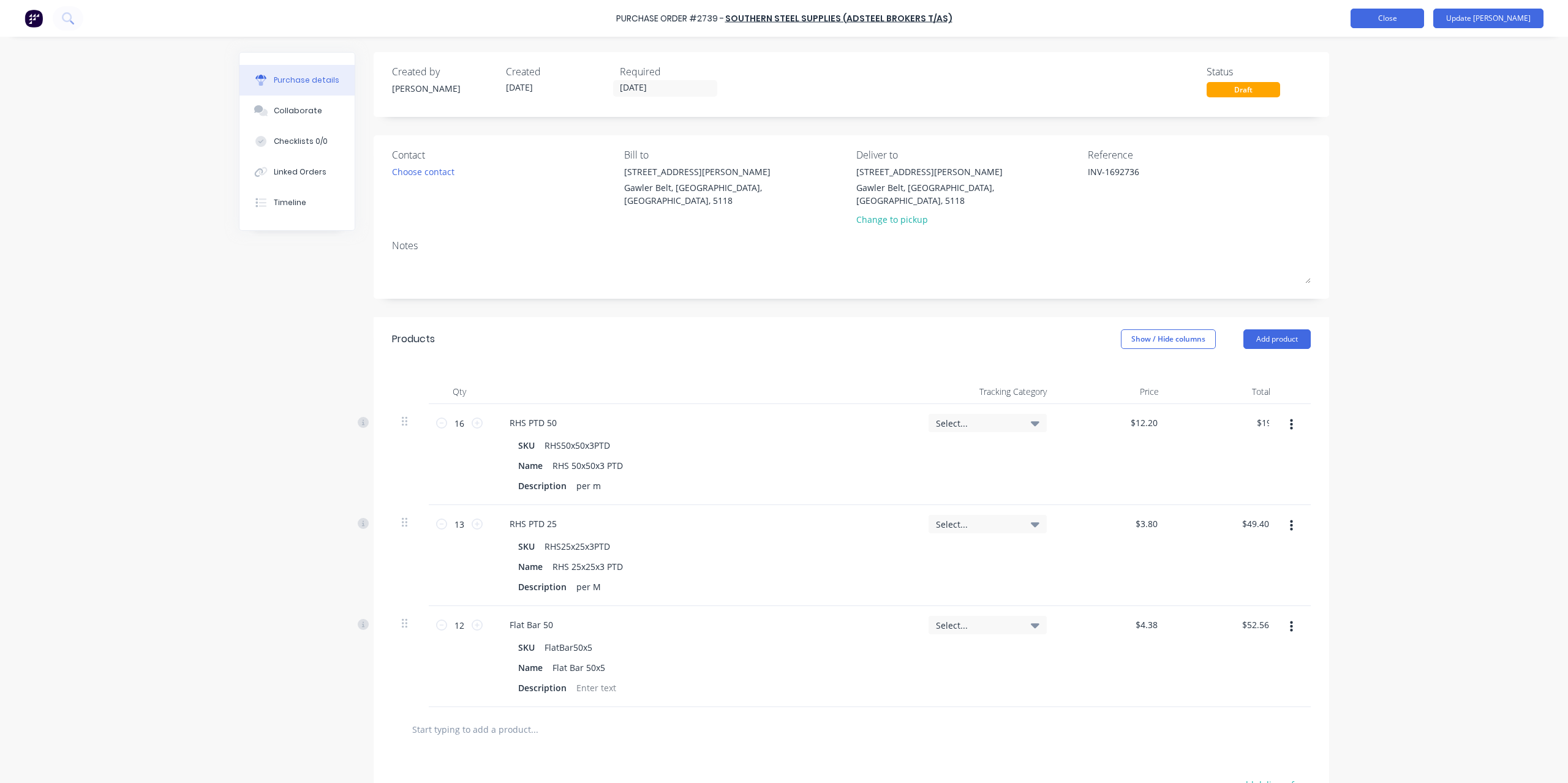
click at [1424, 18] on button "Close" at bounding box center [1388, 18] width 74 height 20
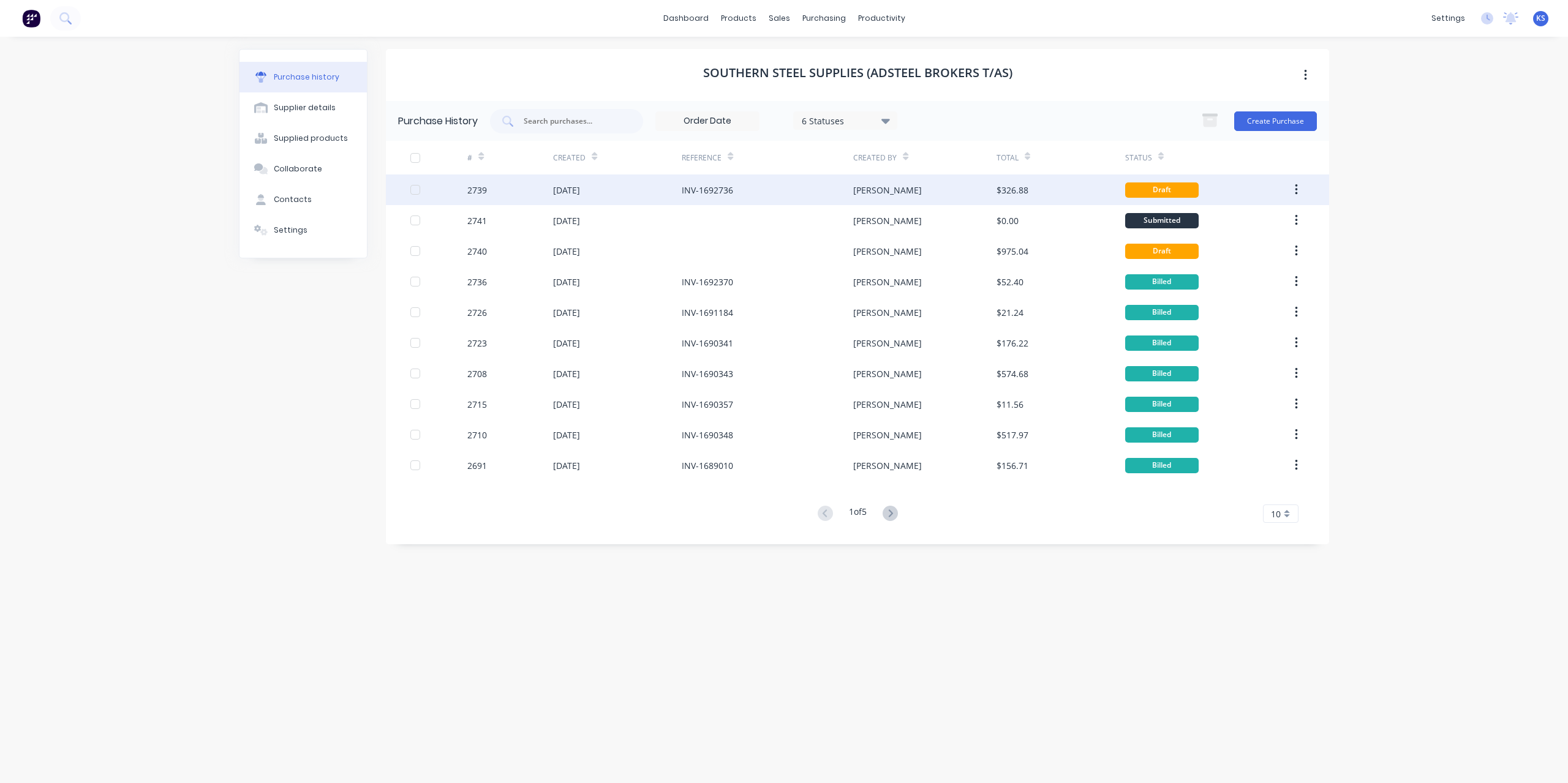
click at [719, 188] on div "INV-1692736" at bounding box center [707, 190] width 51 height 13
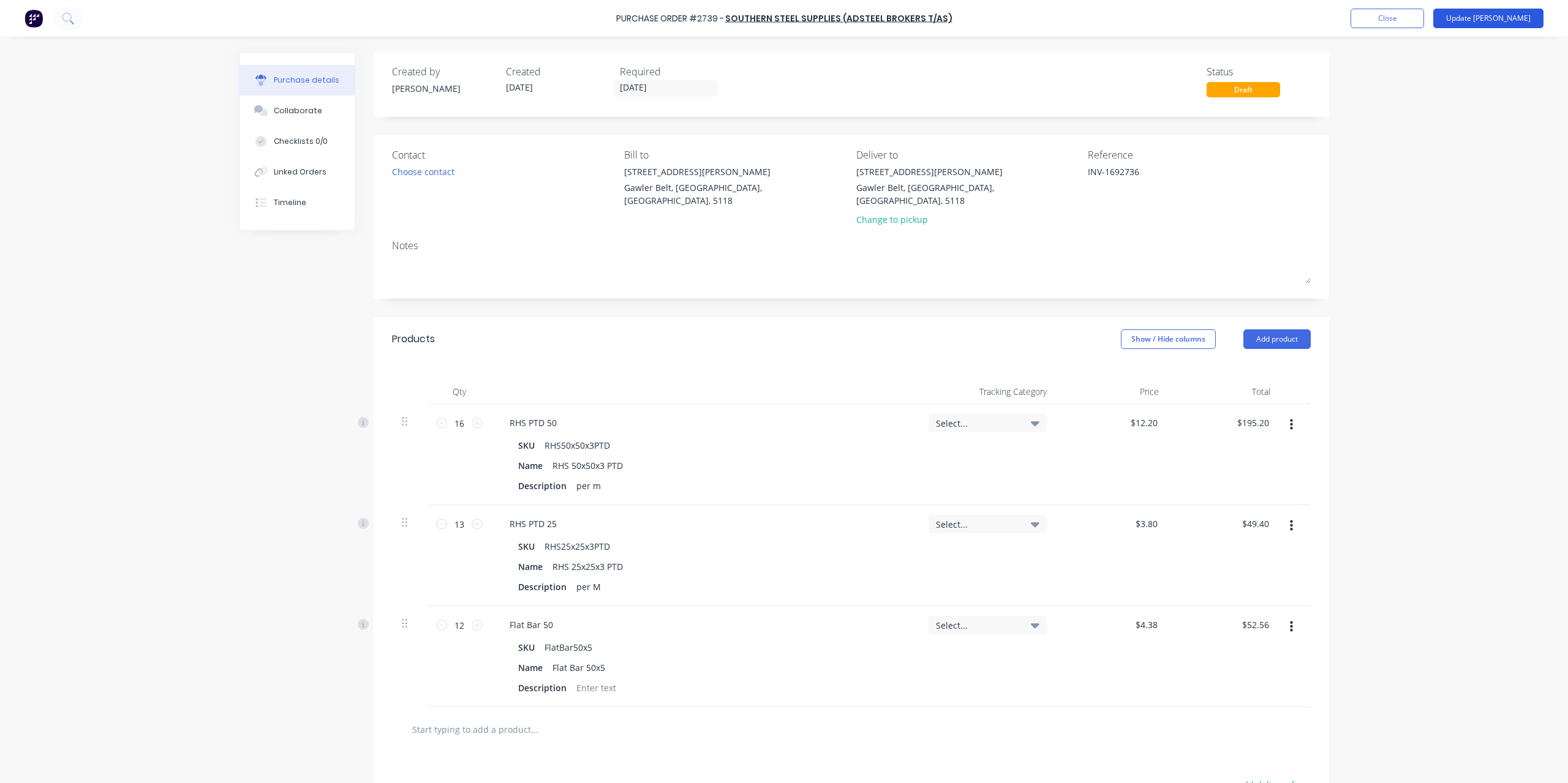
click at [1492, 24] on button "Update [PERSON_NAME]" at bounding box center [1488, 18] width 110 height 20
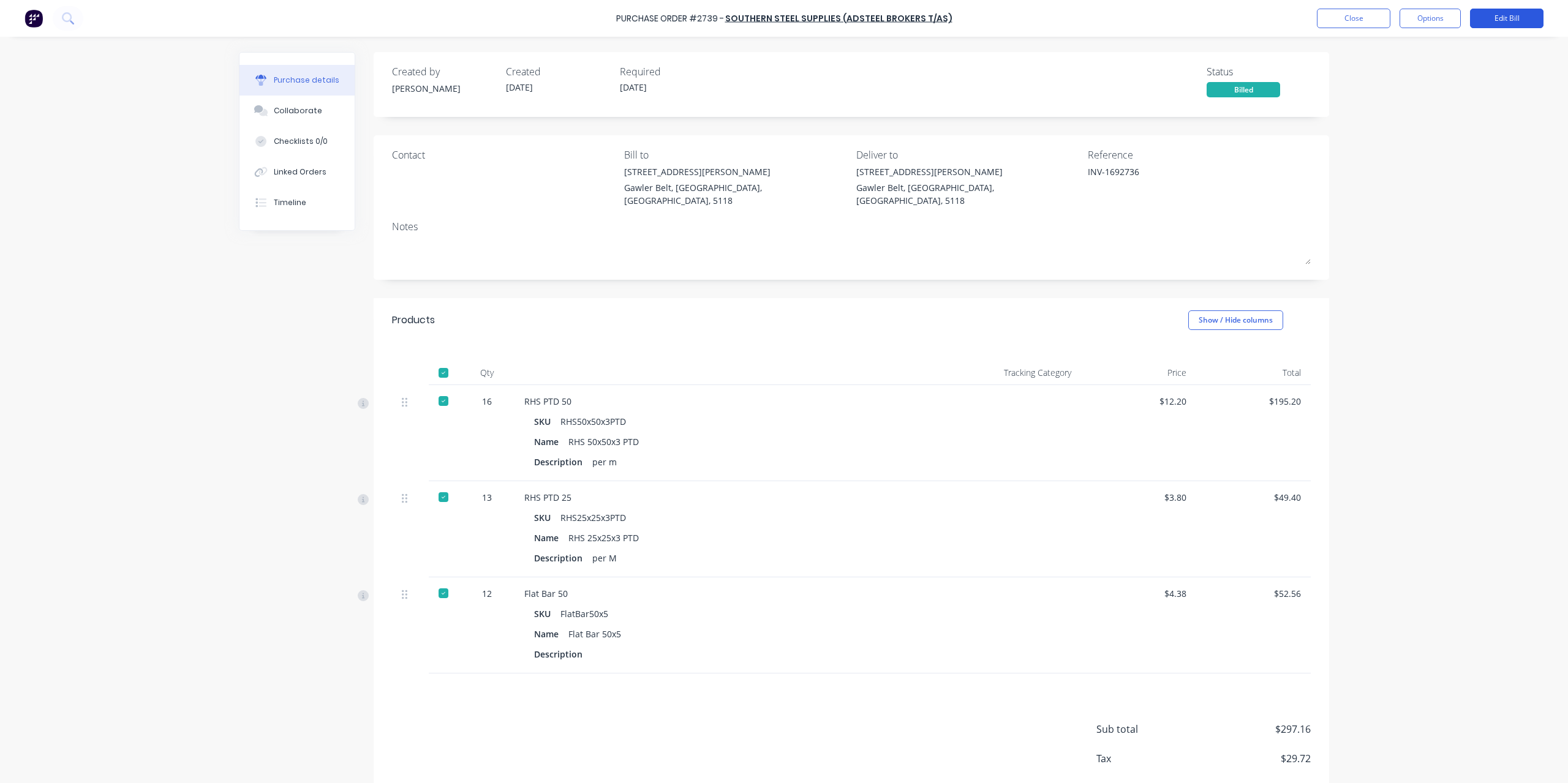
click at [1500, 18] on button "Edit Bill" at bounding box center [1507, 18] width 74 height 20
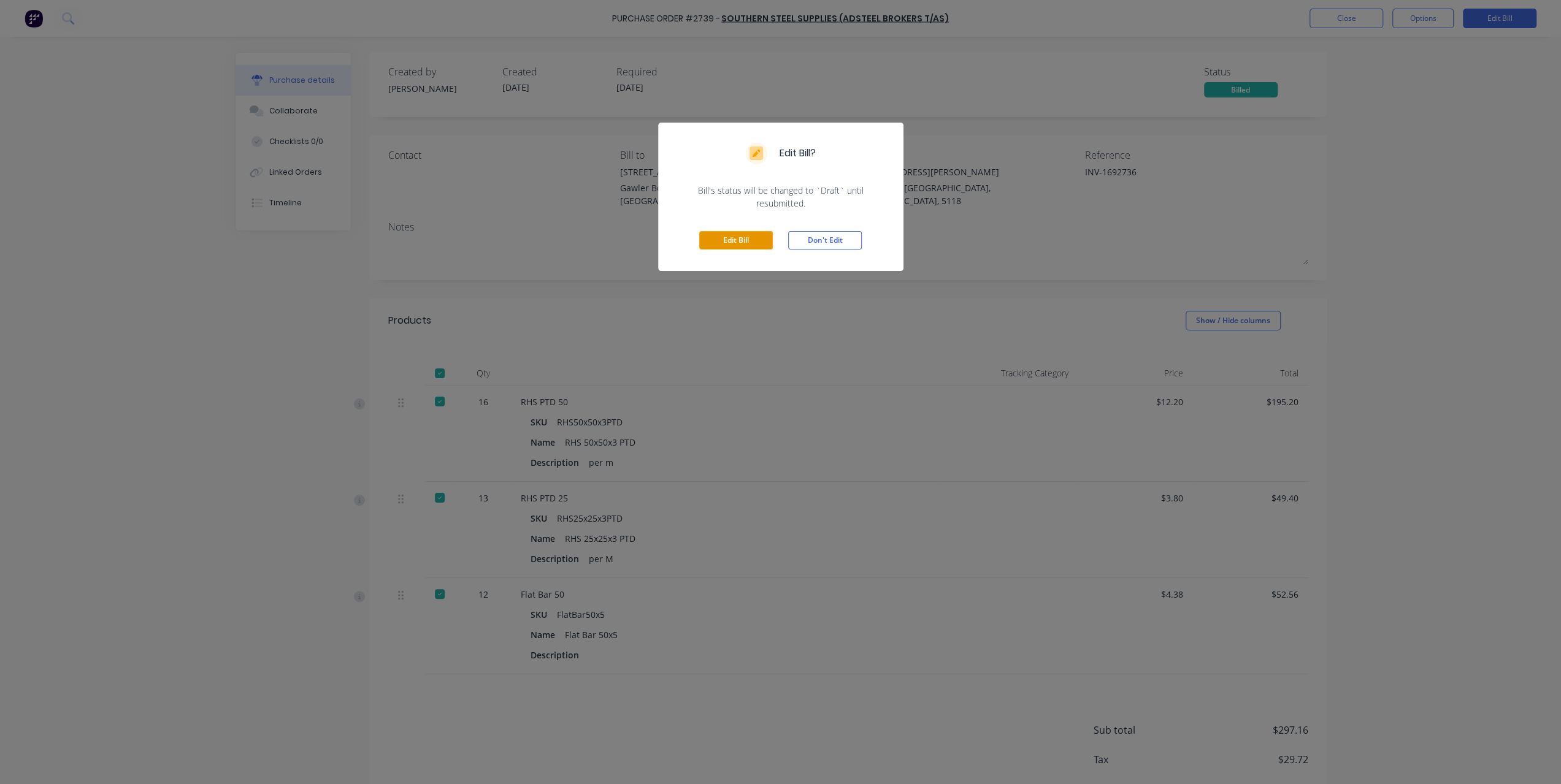
click at [750, 245] on button "Edit Bill" at bounding box center [736, 240] width 74 height 18
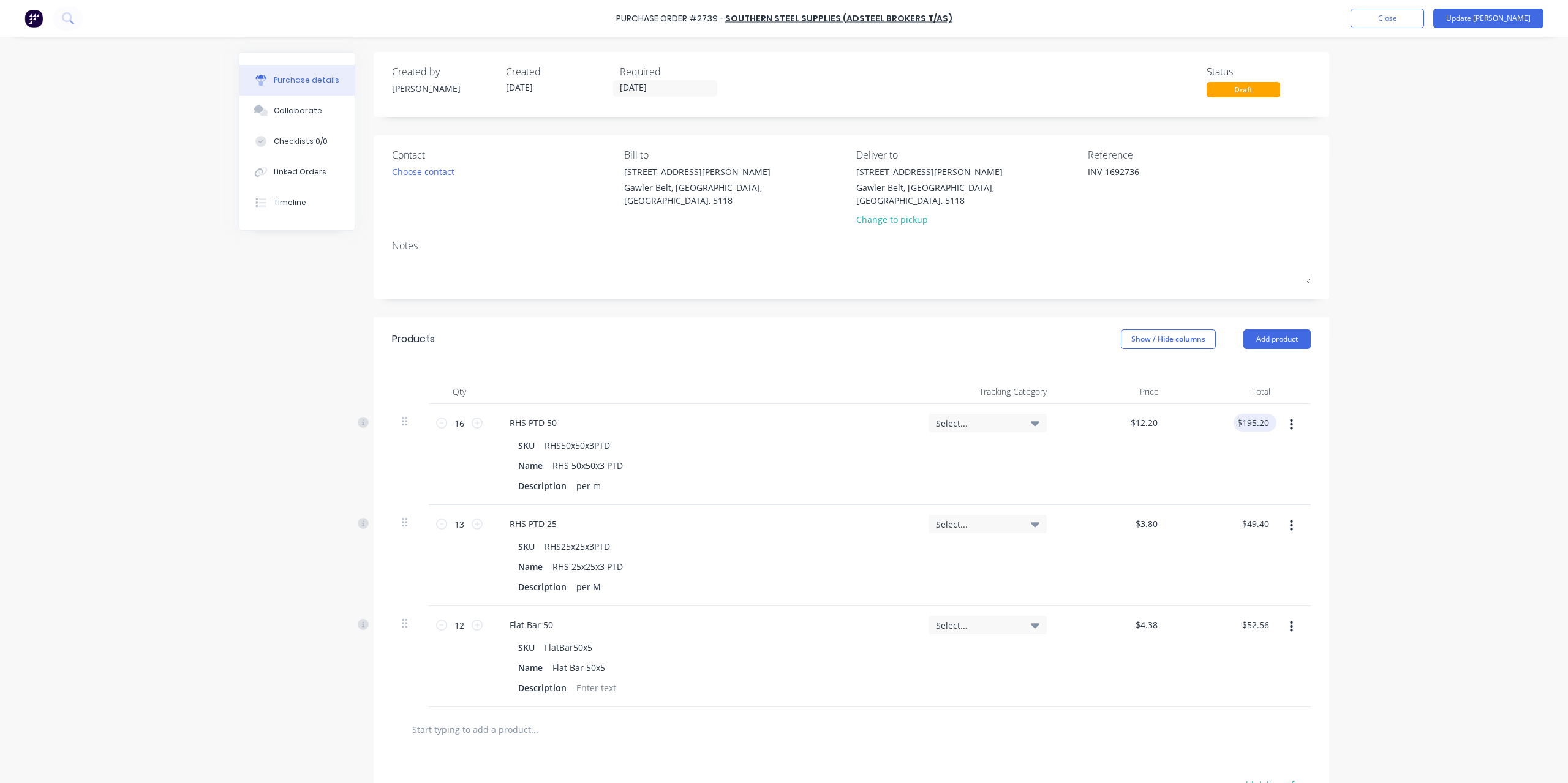
type textarea "x"
type input "195.20"
click at [1244, 414] on input "195.20" at bounding box center [1252, 423] width 38 height 18
click at [1243, 414] on input "195.20" at bounding box center [1255, 423] width 33 height 18
type textarea "x"
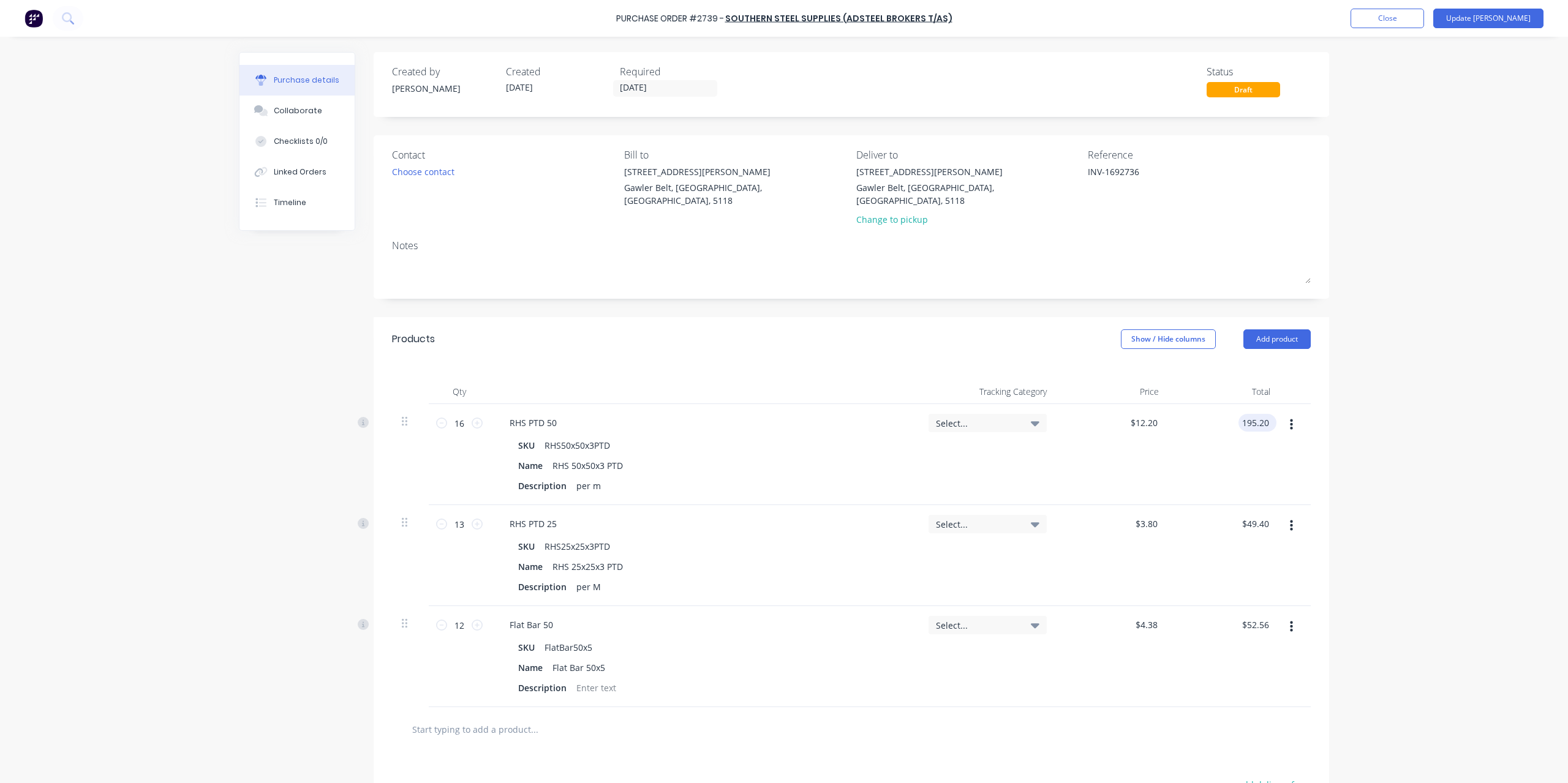
click at [1243, 414] on input "195.20" at bounding box center [1255, 423] width 33 height 18
type input "149.60"
type textarea "x"
type input "$9.35"
type input "$149.60"
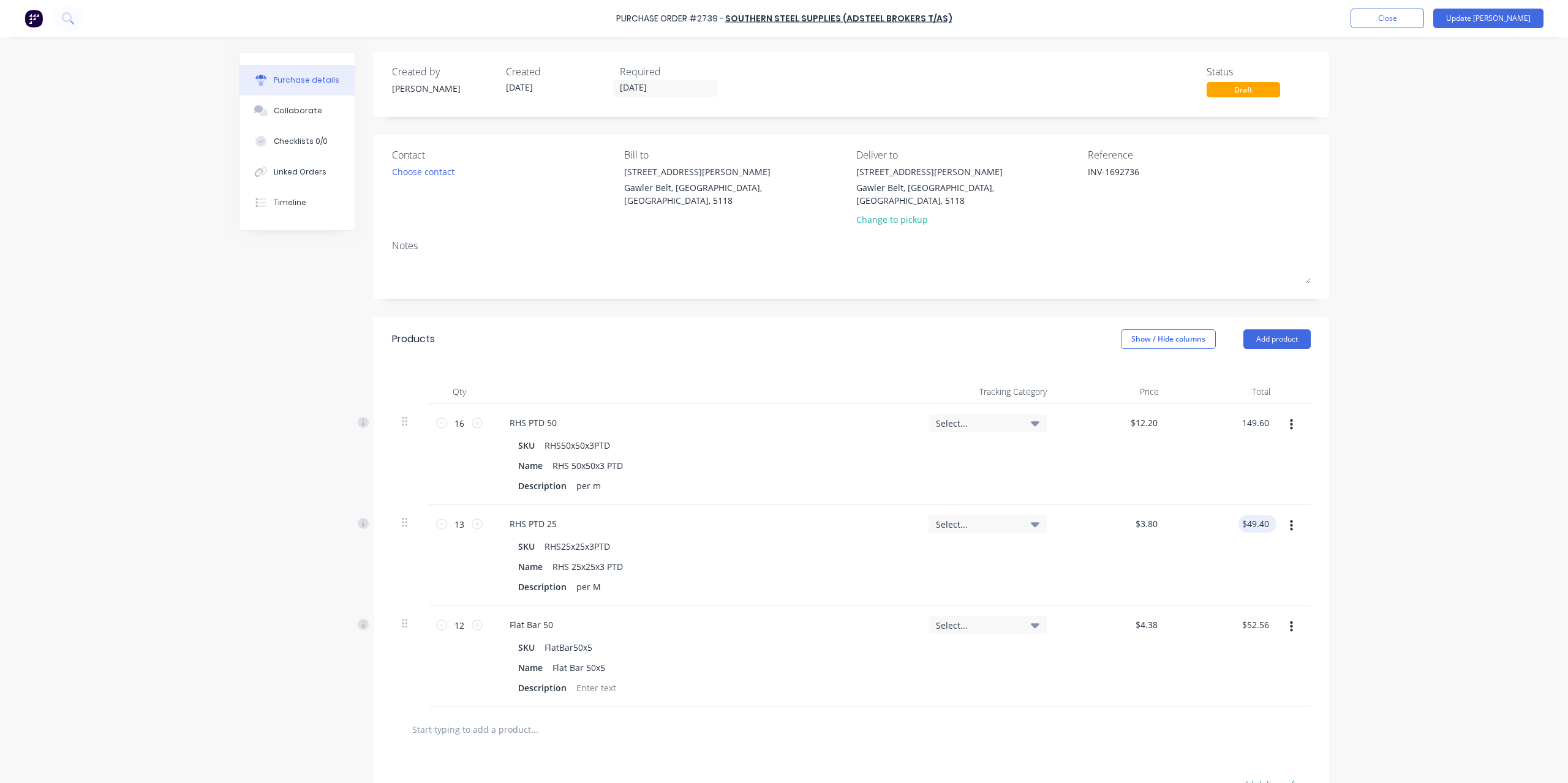
type input "49.40"
click at [1264, 515] on input "49.40" at bounding box center [1255, 524] width 33 height 18
click at [1264, 515] on input "49.40" at bounding box center [1257, 524] width 28 height 18
type textarea "x"
click at [1264, 515] on input "49.40" at bounding box center [1257, 524] width 28 height 18
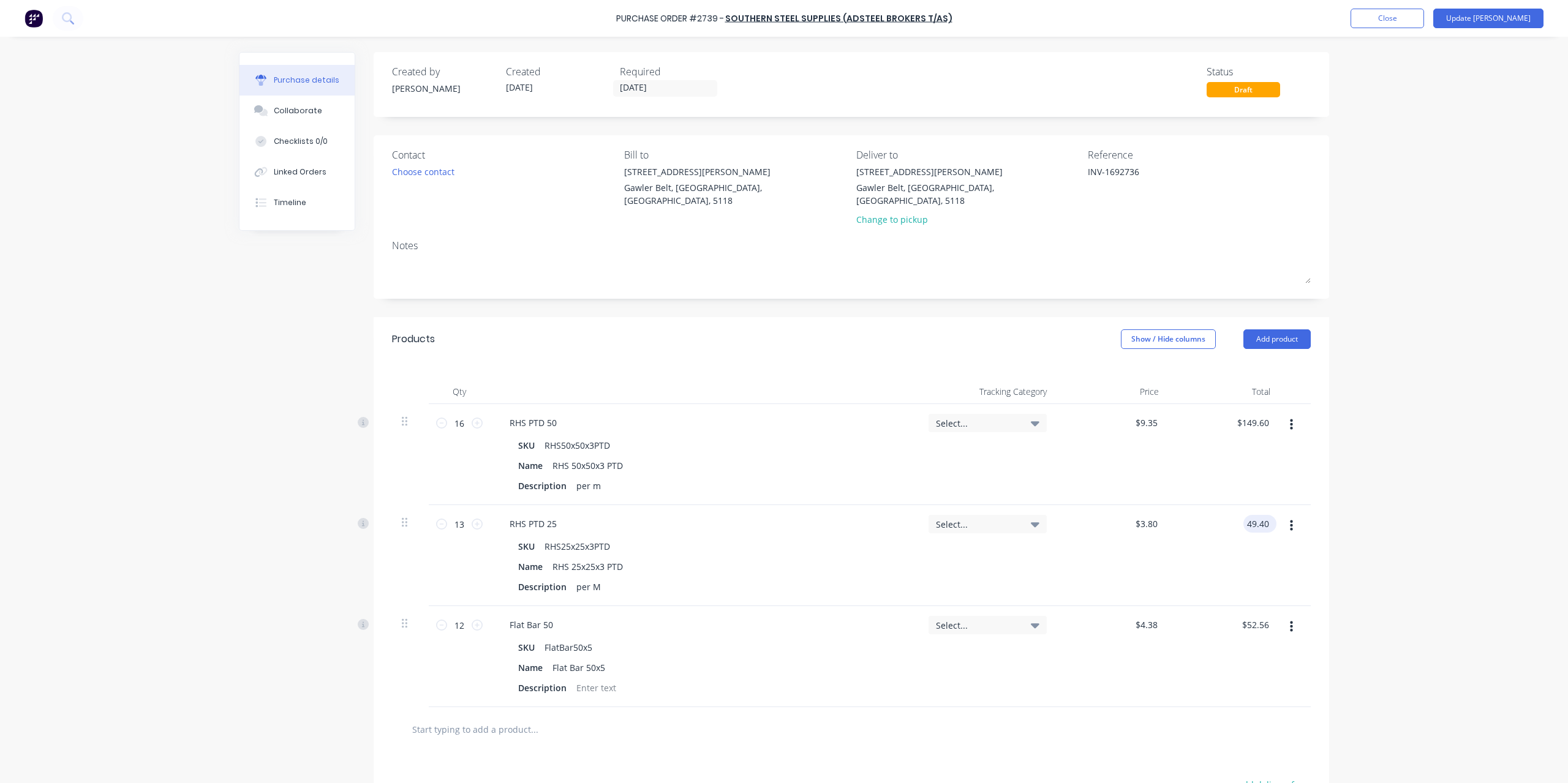
type input "4"
type input "57.72"
type textarea "x"
type input "$4.44"
type input "$57.72"
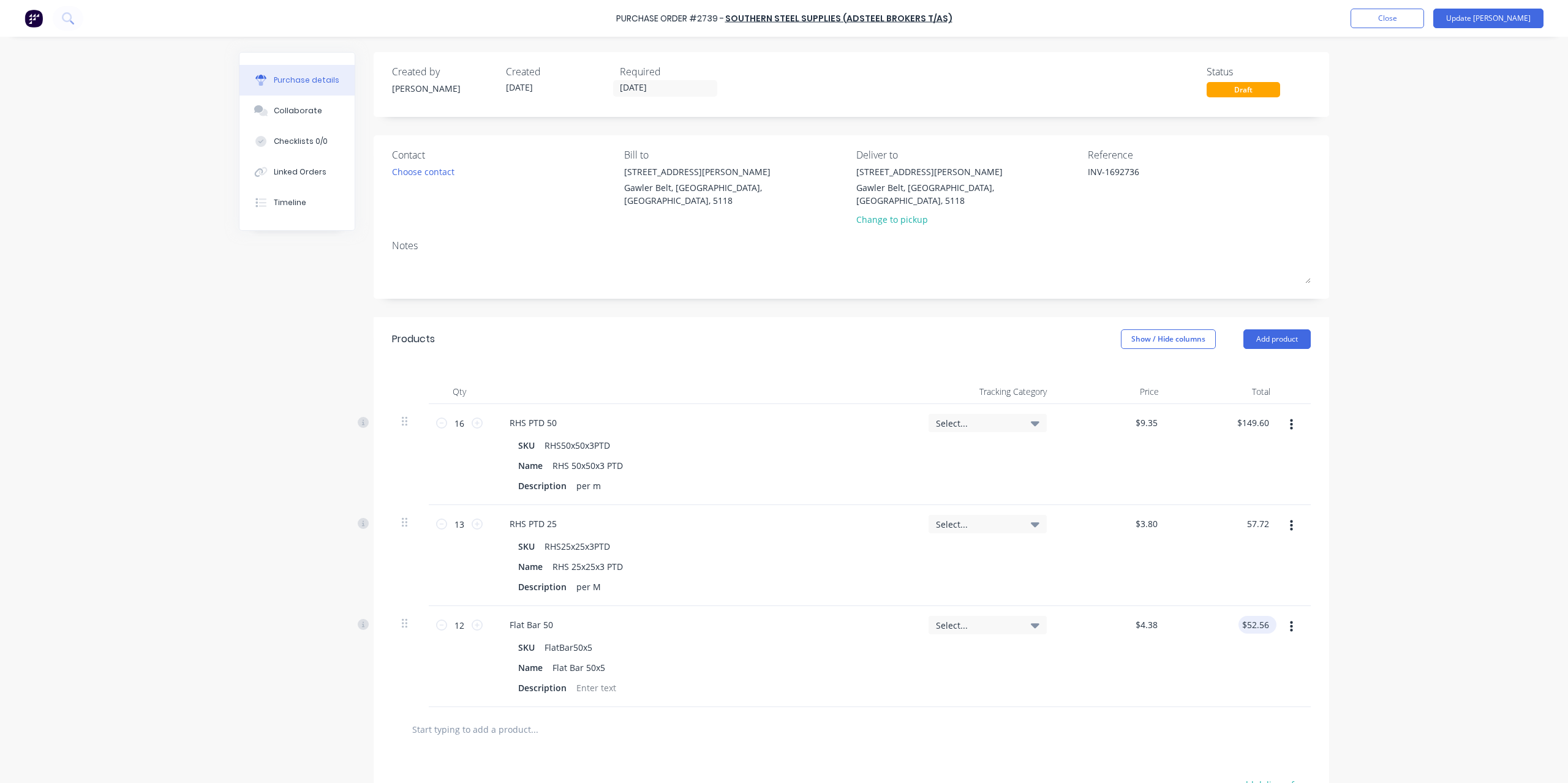
type input "52.56"
click at [1254, 618] on input "52.56" at bounding box center [1255, 625] width 33 height 18
type textarea "x"
click at [1254, 618] on input "52.56" at bounding box center [1257, 625] width 28 height 18
type input "44.04"
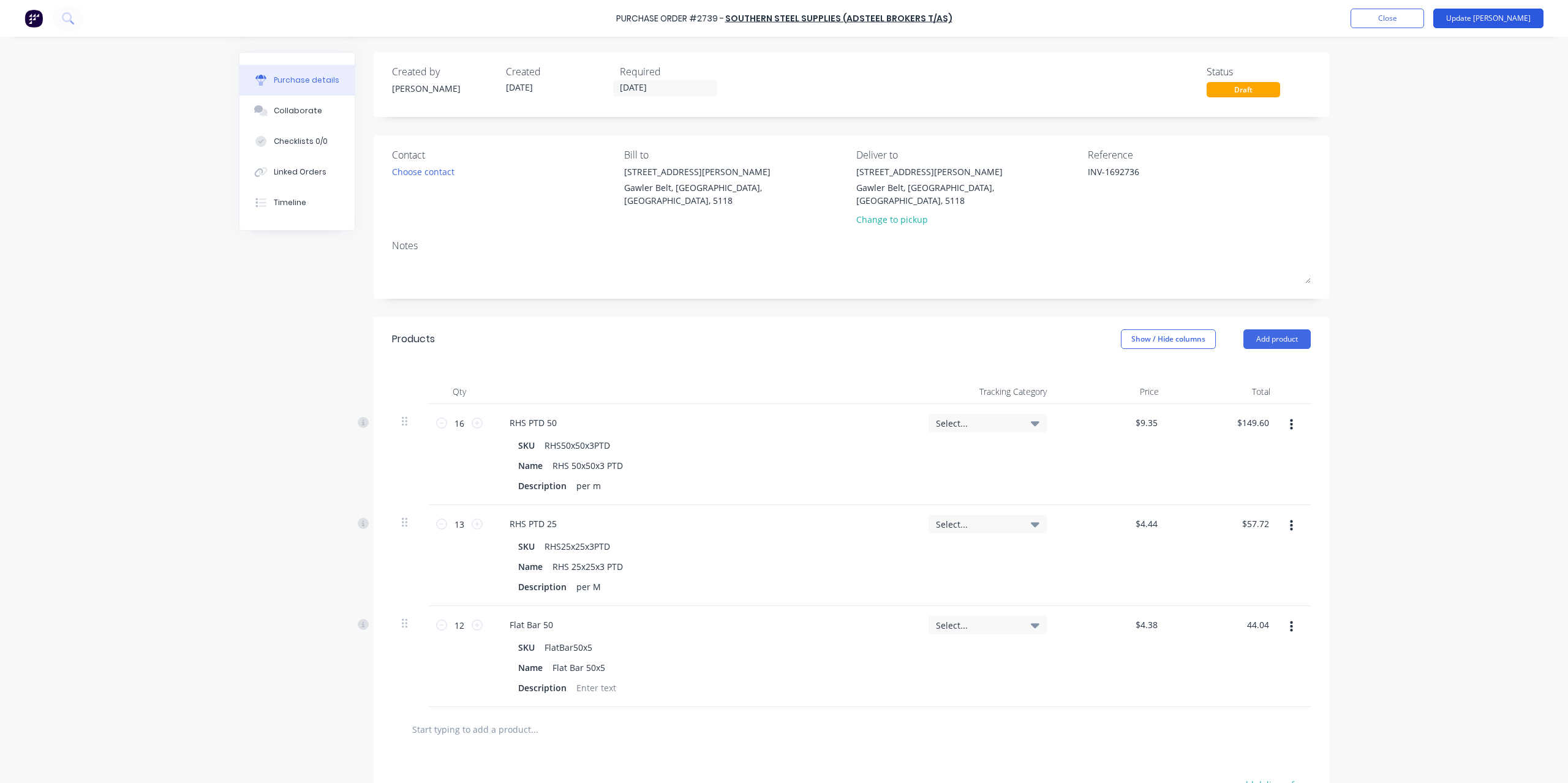
type textarea "x"
type input "$3.67"
type input "$44.04"
click at [1494, 20] on button "Update [PERSON_NAME]" at bounding box center [1488, 18] width 110 height 20
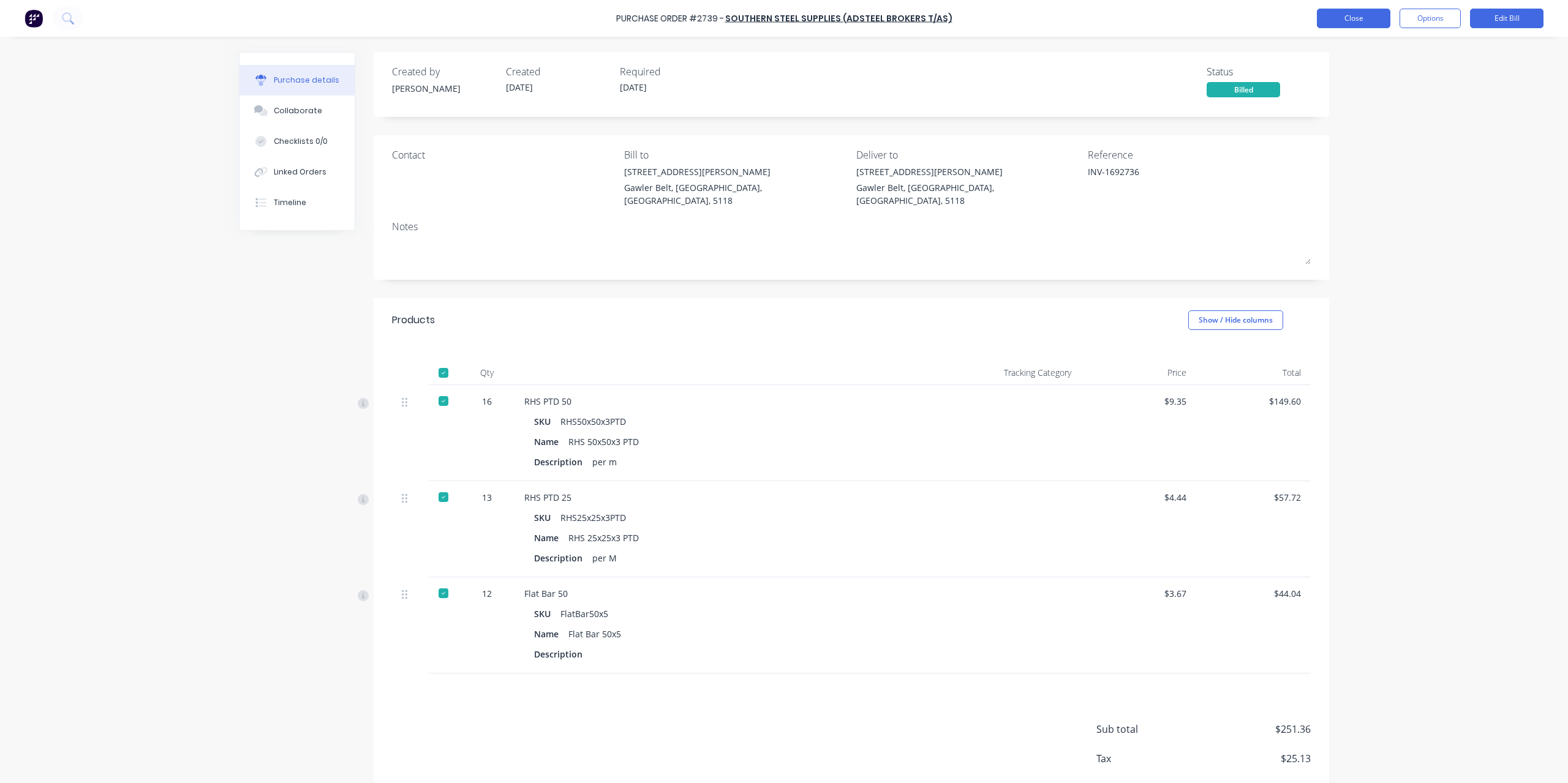
click at [1342, 27] on button "Close" at bounding box center [1354, 18] width 74 height 20
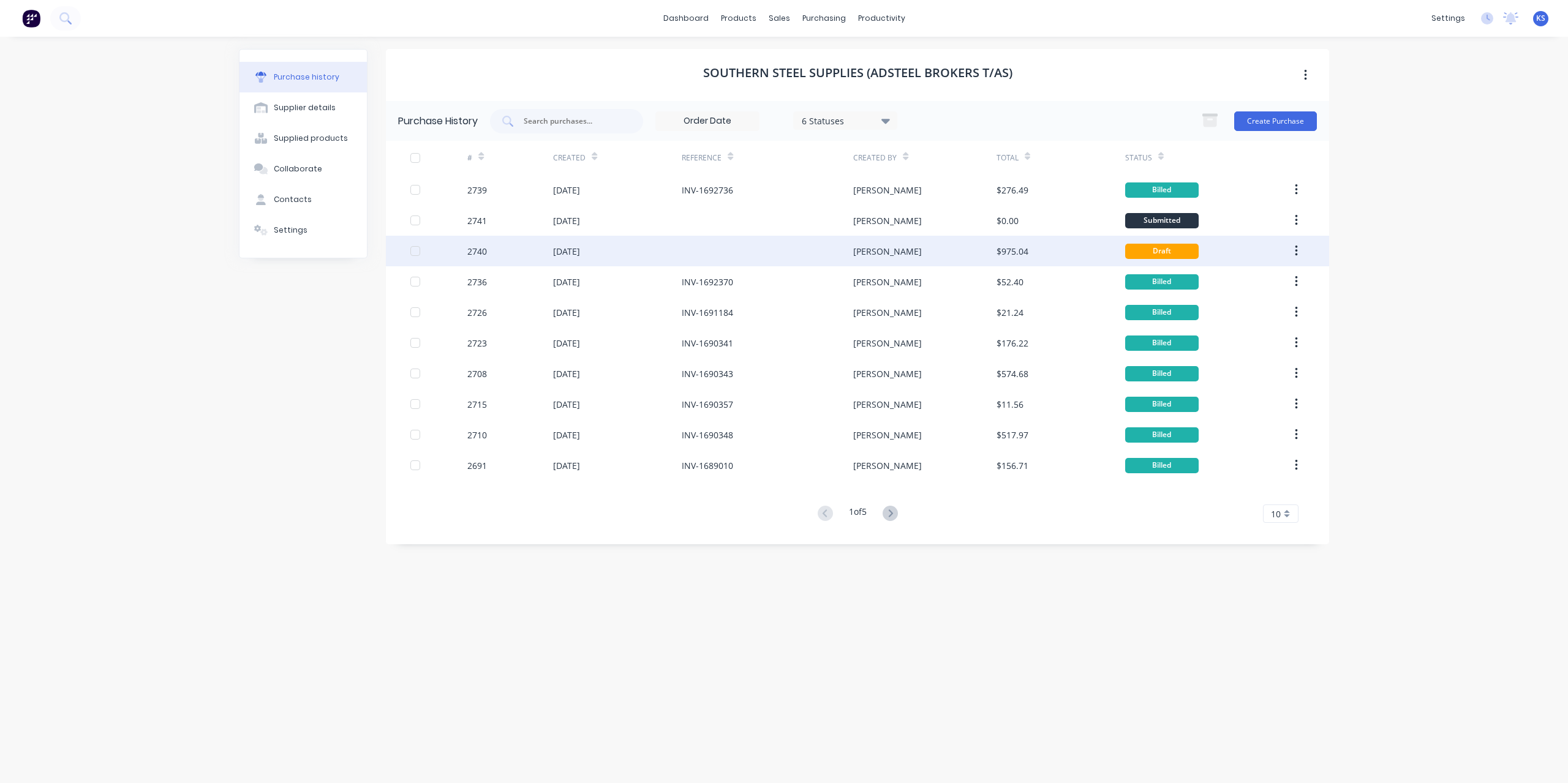
click at [574, 251] on div "[DATE]" at bounding box center [566, 251] width 27 height 13
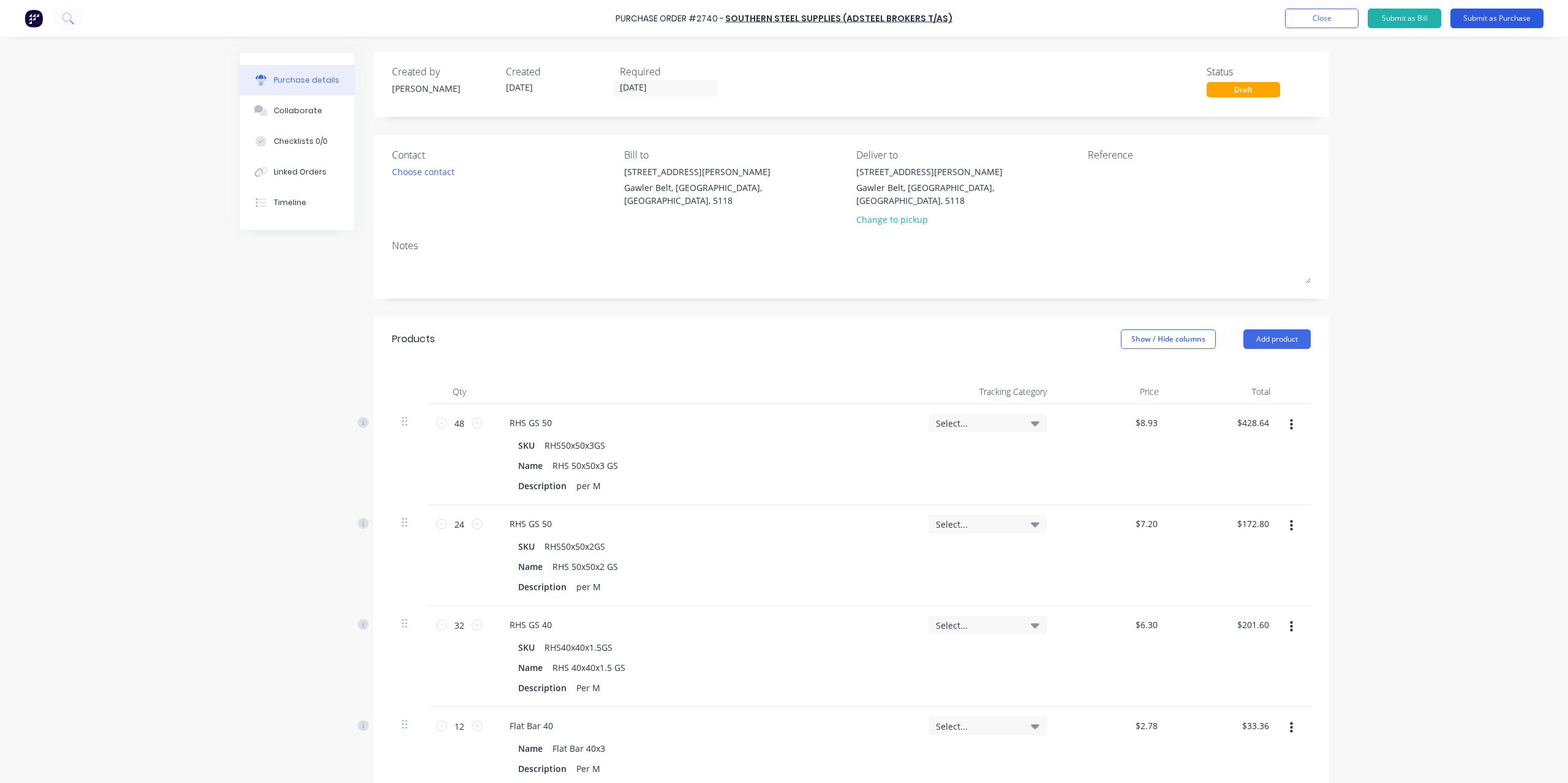
click at [1512, 14] on button "Submit as Purchase" at bounding box center [1497, 18] width 93 height 20
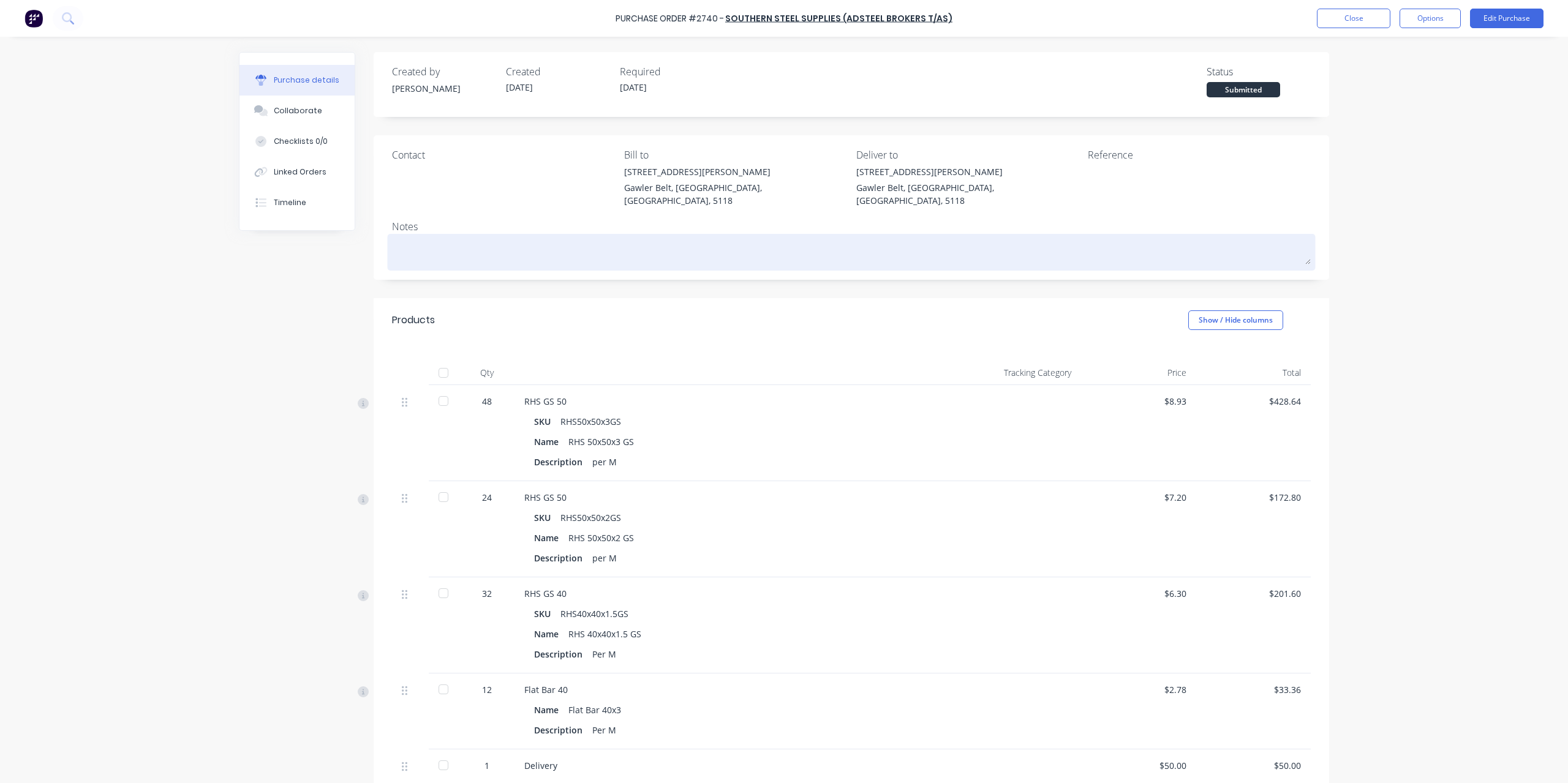
click at [414, 237] on div at bounding box center [851, 252] width 919 height 31
click at [410, 237] on textarea at bounding box center [851, 251] width 919 height 27
type textarea "x"
type textarea "B"
type textarea "x"
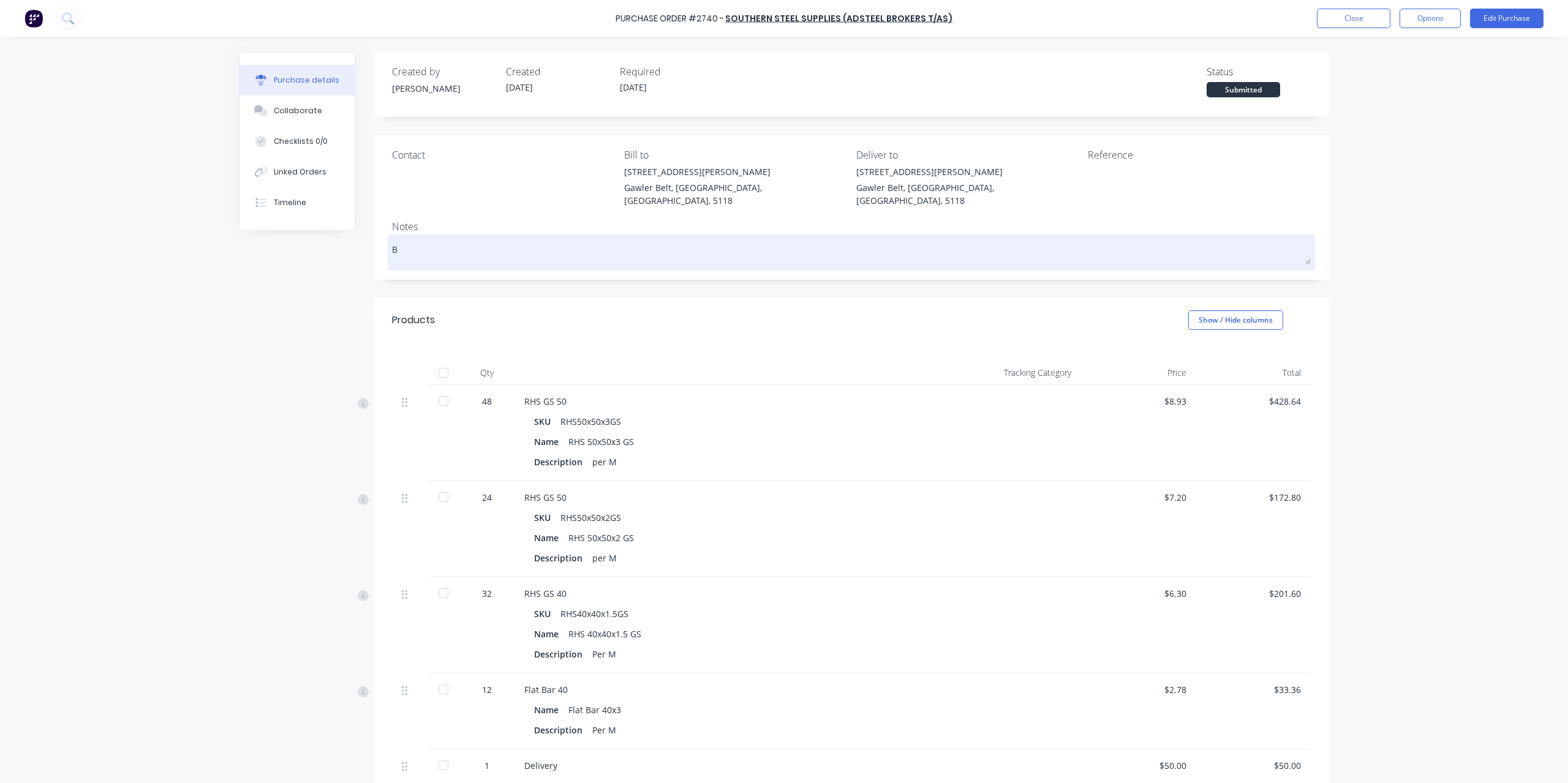
type textarea "Ba"
type textarea "x"
type textarea "Bac"
type textarea "x"
type textarea "Back"
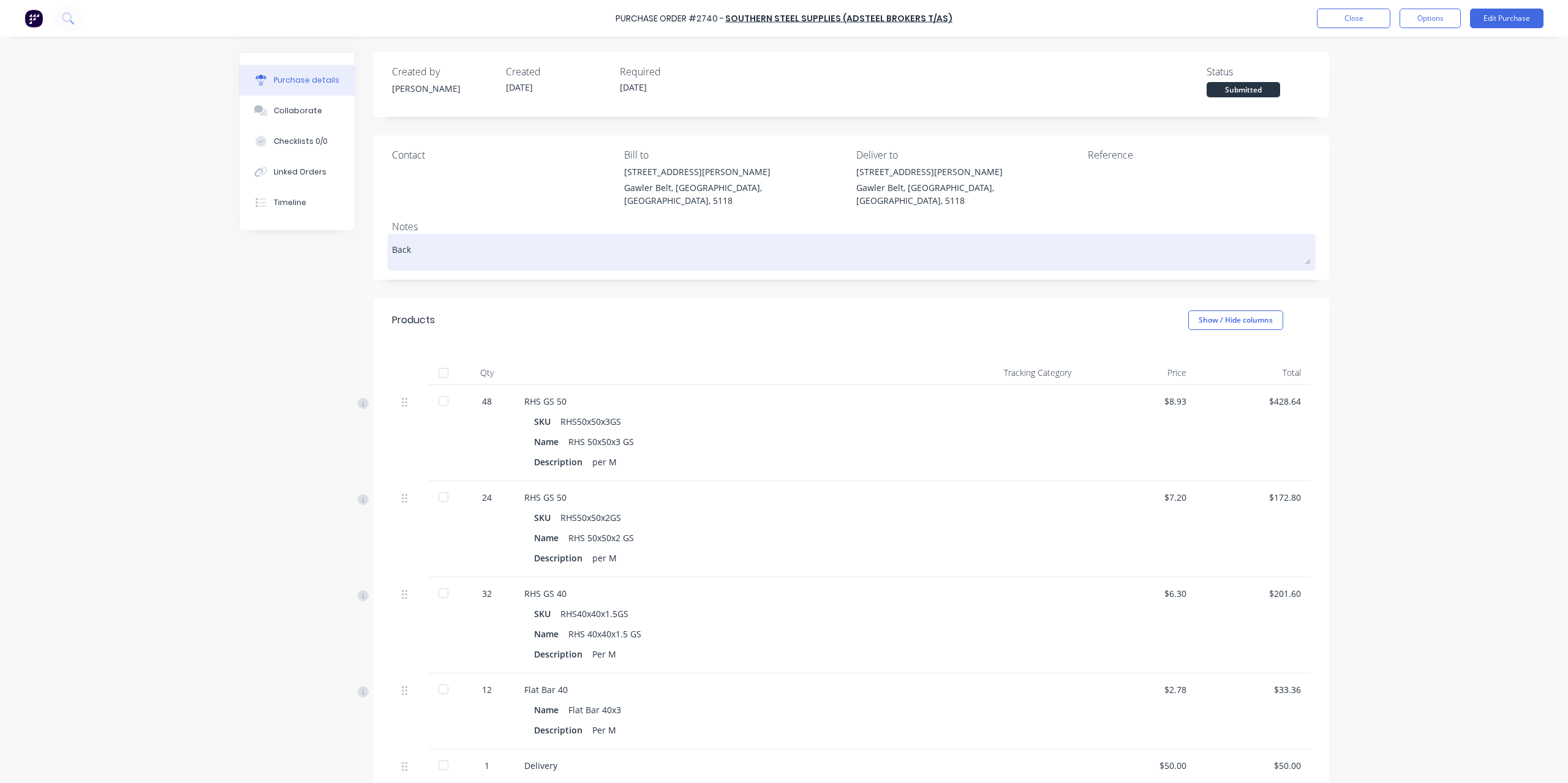
type textarea "x"
type textarea "[PERSON_NAME]"
type textarea "x"
type textarea "Backor"
type textarea "x"
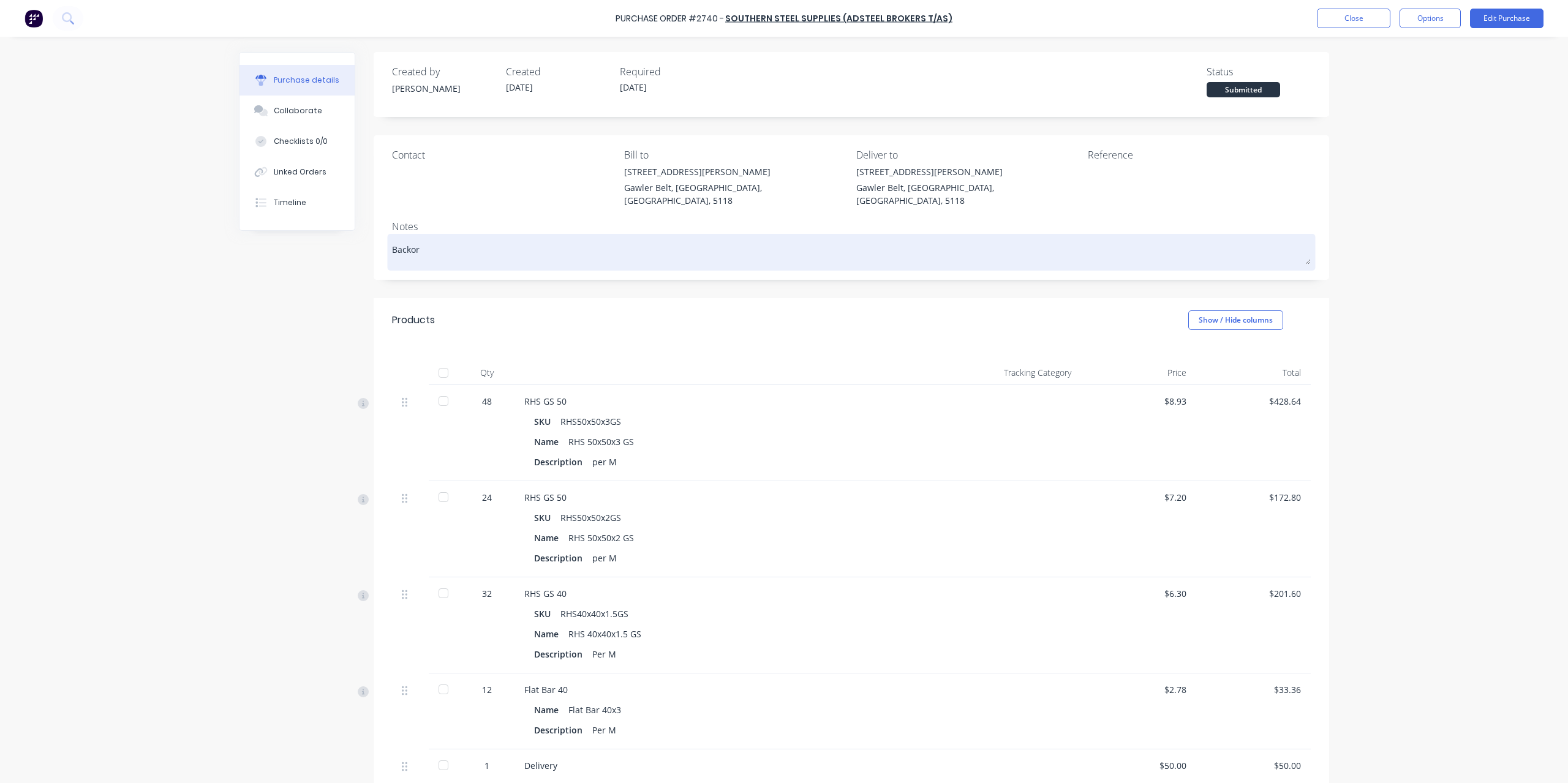
type textarea "Backord"
type textarea "x"
type textarea "Backorde"
type textarea "x"
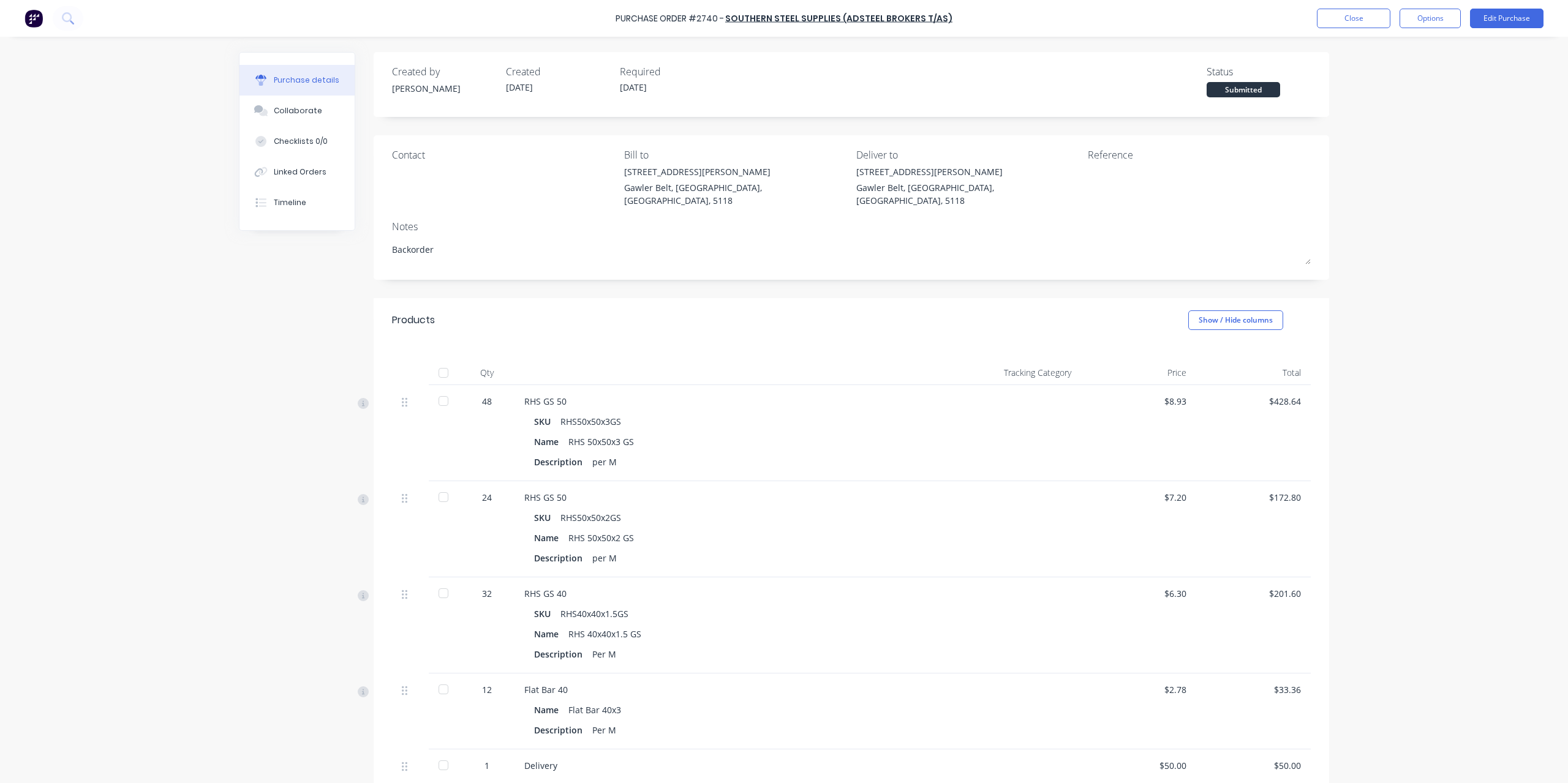
type textarea "Backorder"
type textarea "x"
type textarea "Backorder"
click at [1470, 47] on div "Purchase Order #2740 - Southern Steel Supplies (Adsteel Brokers T/as) Close Opt…" at bounding box center [784, 391] width 1568 height 783
click at [1373, 4] on div "Purchase Order #2740 - Southern Steel Supplies (Adsteel Brokers T/as) Close Opt…" at bounding box center [784, 18] width 1568 height 37
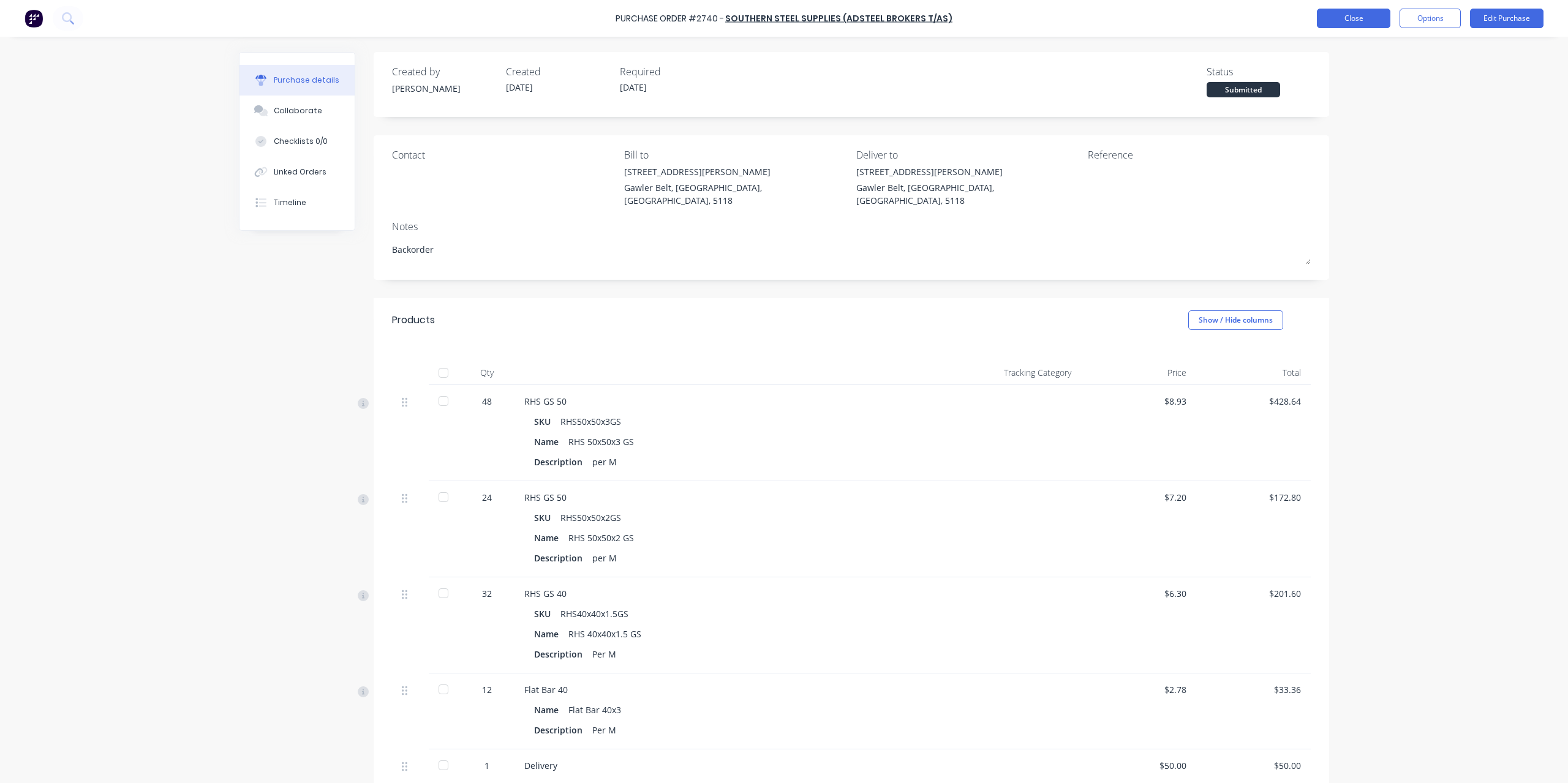
click at [1369, 14] on button "Close" at bounding box center [1354, 18] width 74 height 20
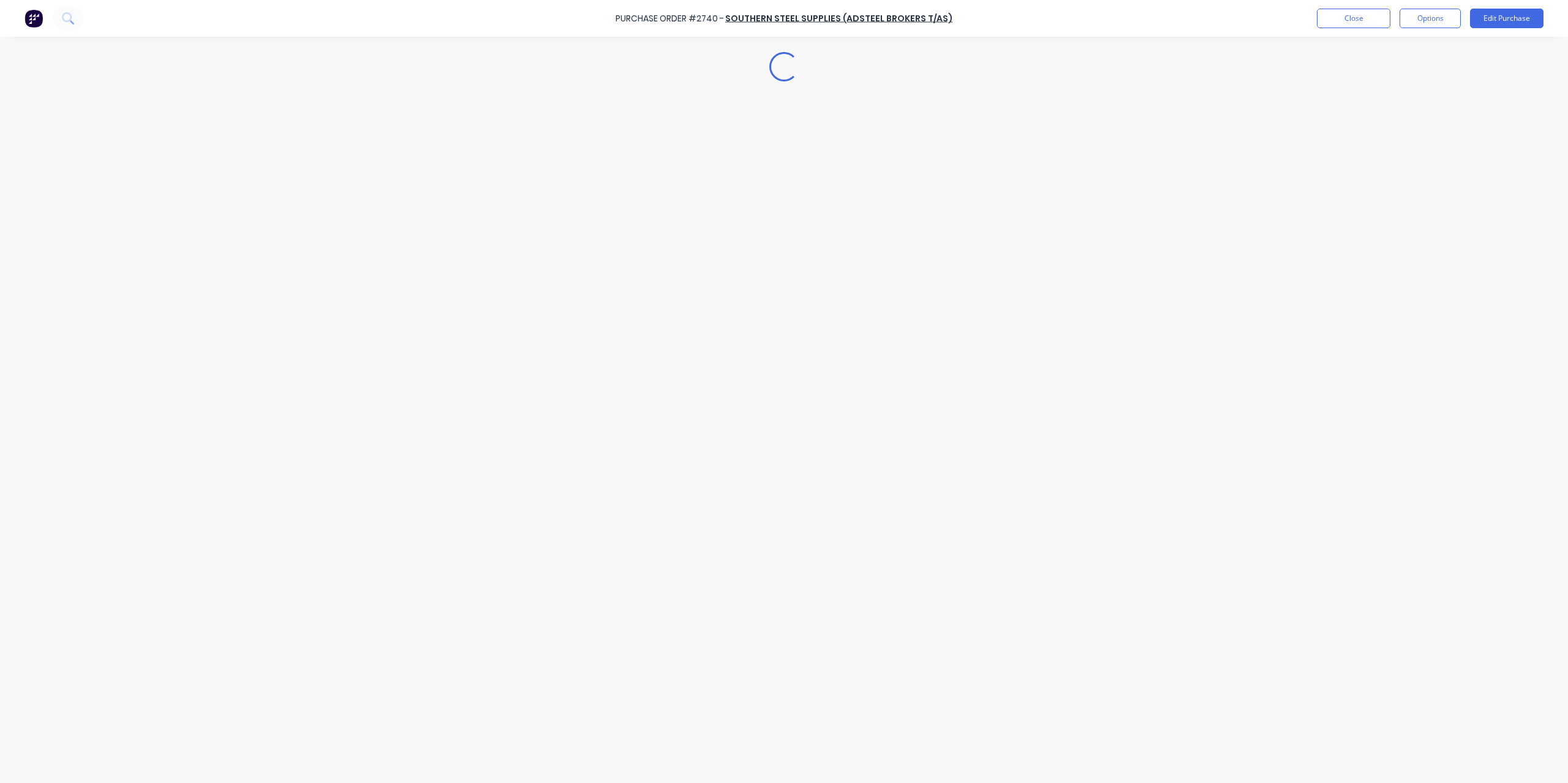
type textarea "x"
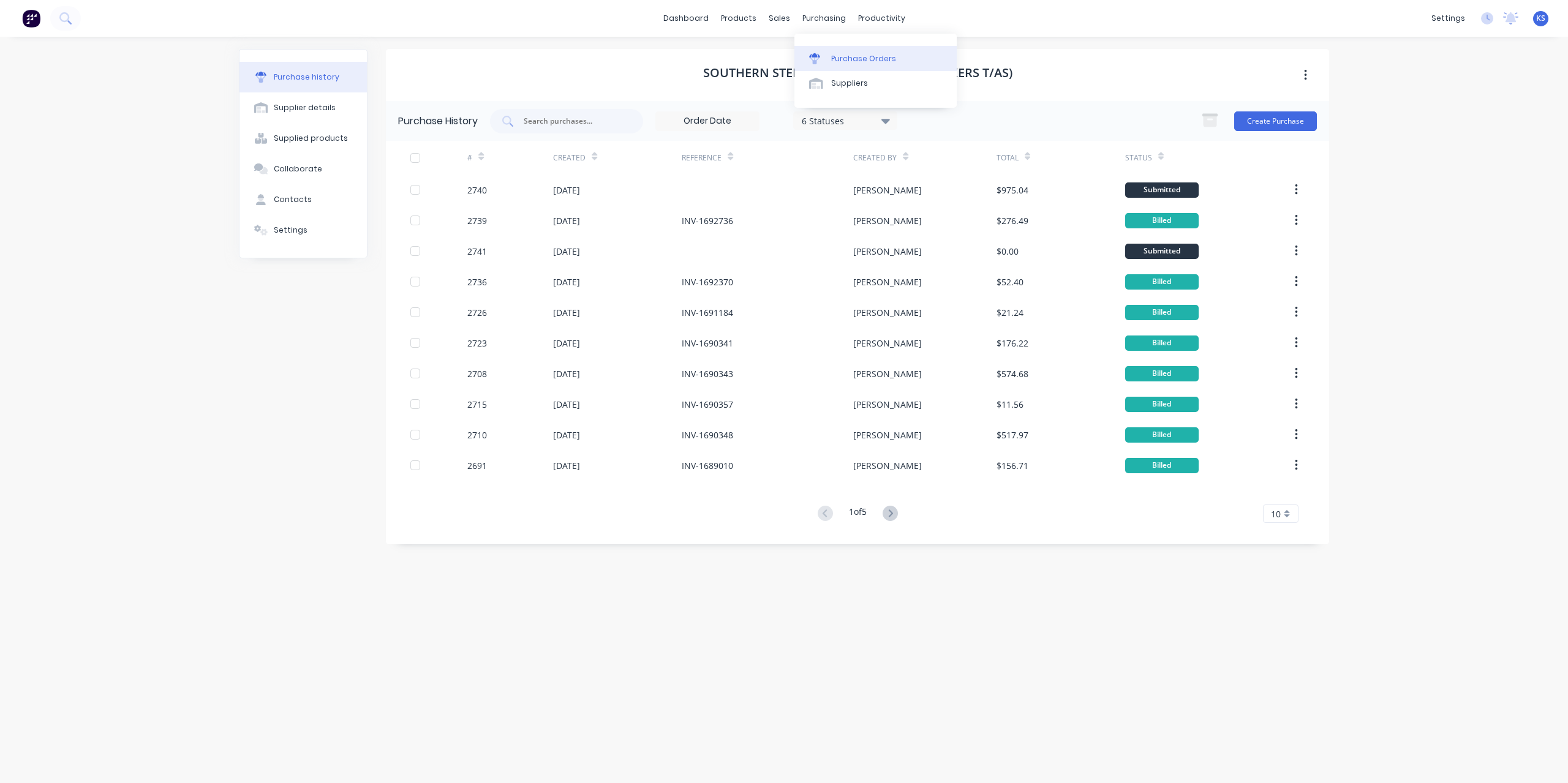
click at [837, 63] on div "Purchase Orders" at bounding box center [863, 59] width 65 height 11
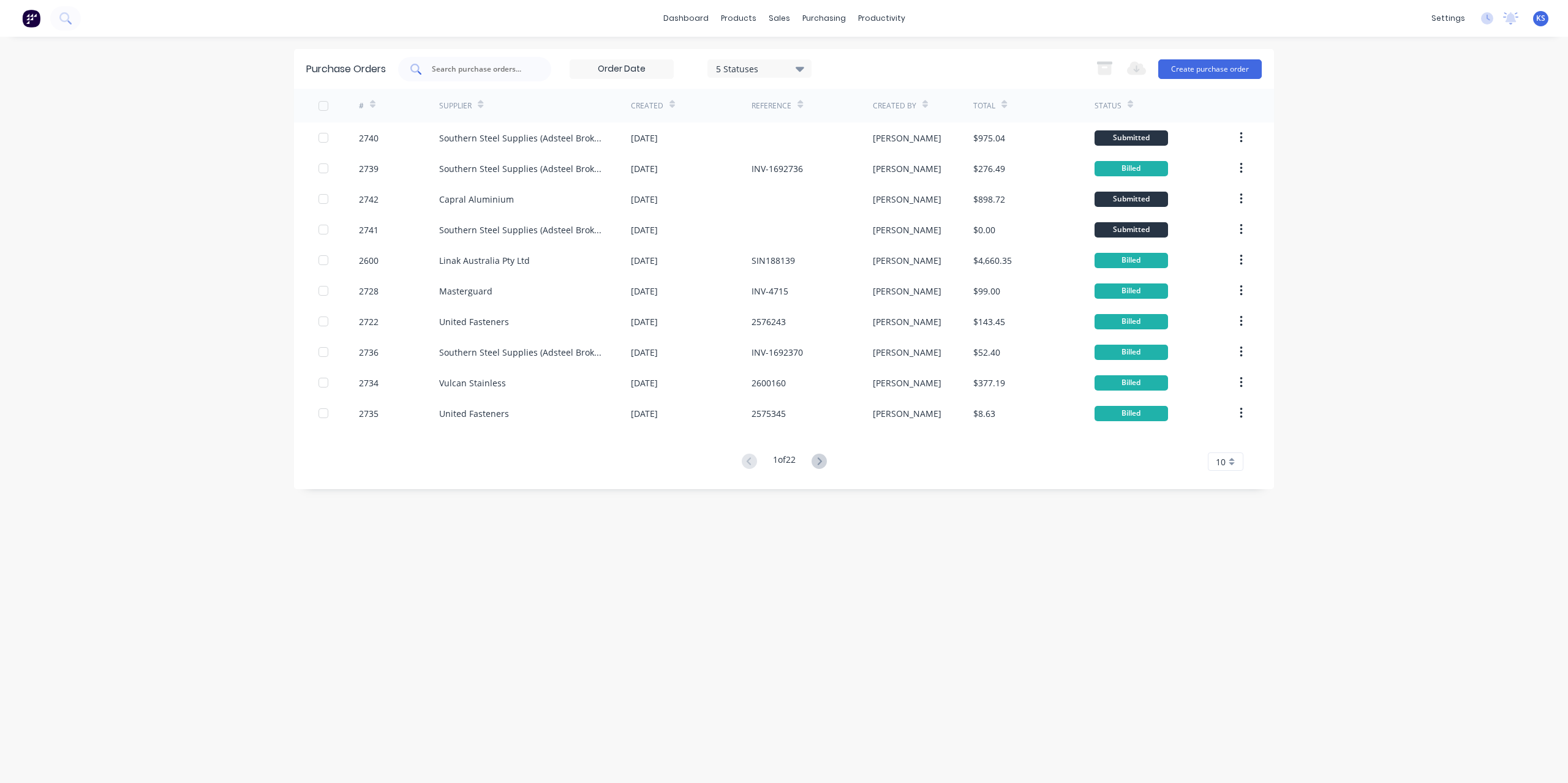
click at [477, 66] on input "text" at bounding box center [481, 69] width 102 height 12
type input "wurth"
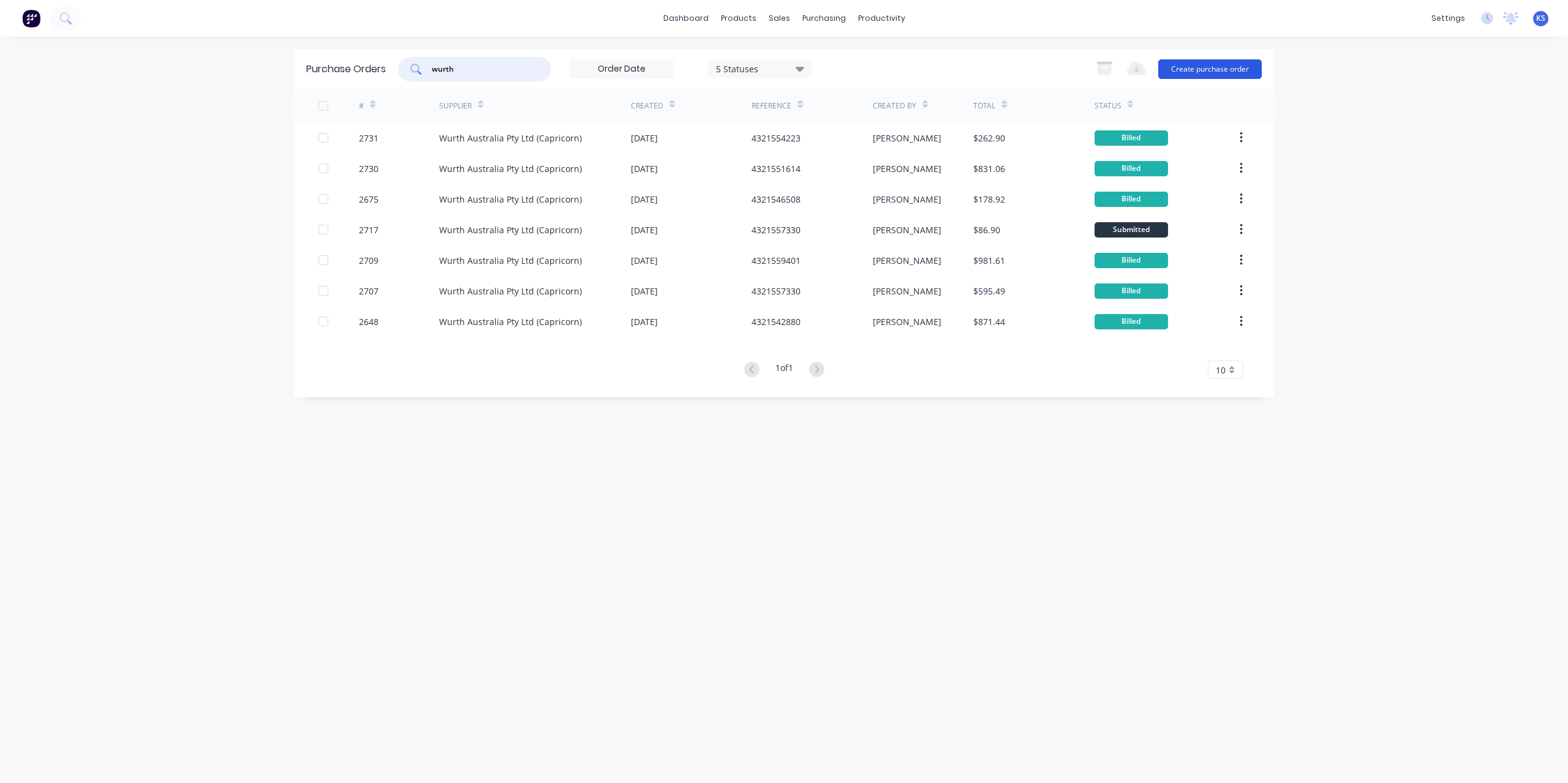
click at [1245, 75] on button "Create purchase order" at bounding box center [1210, 69] width 104 height 20
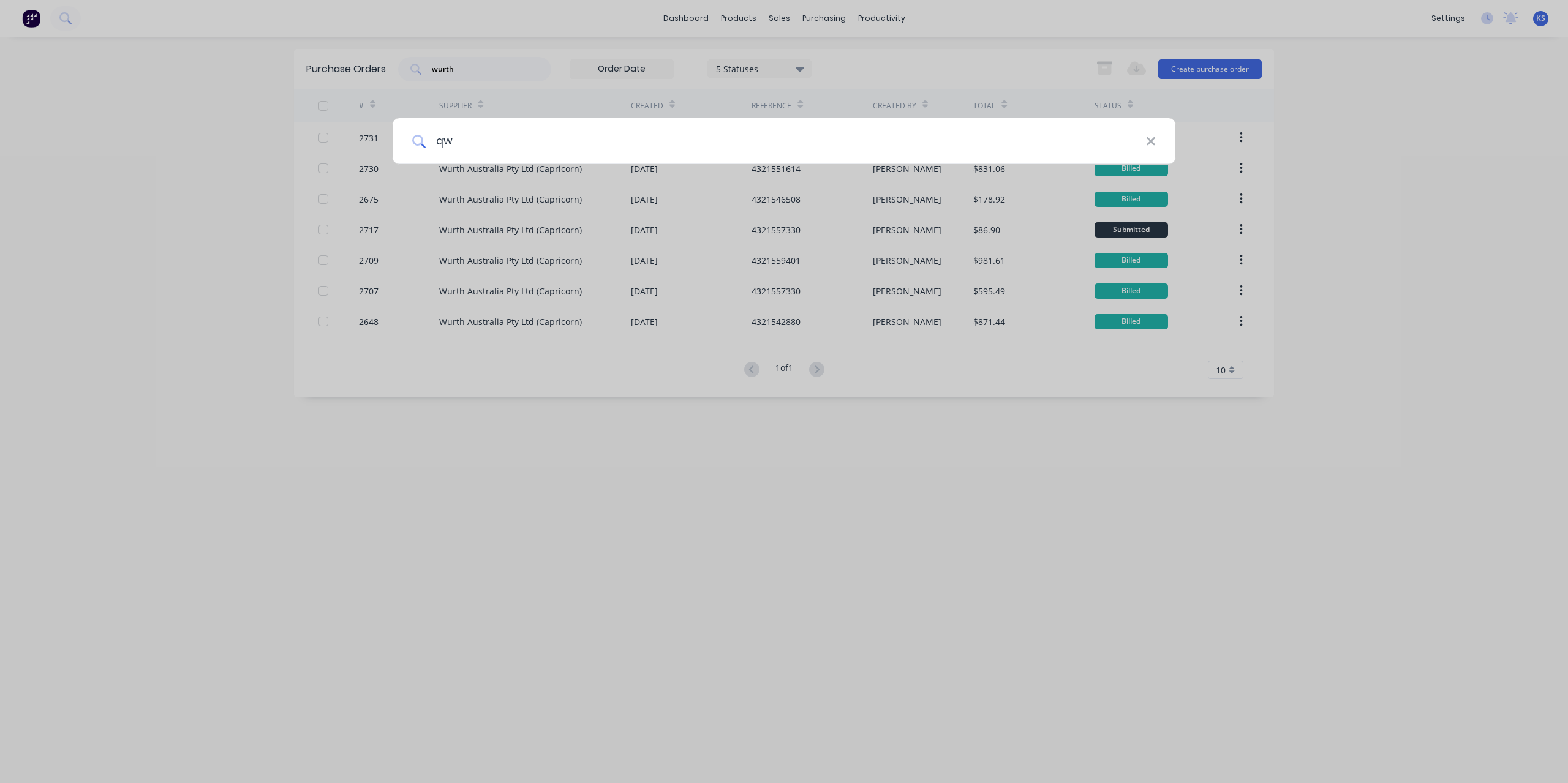
type input "q"
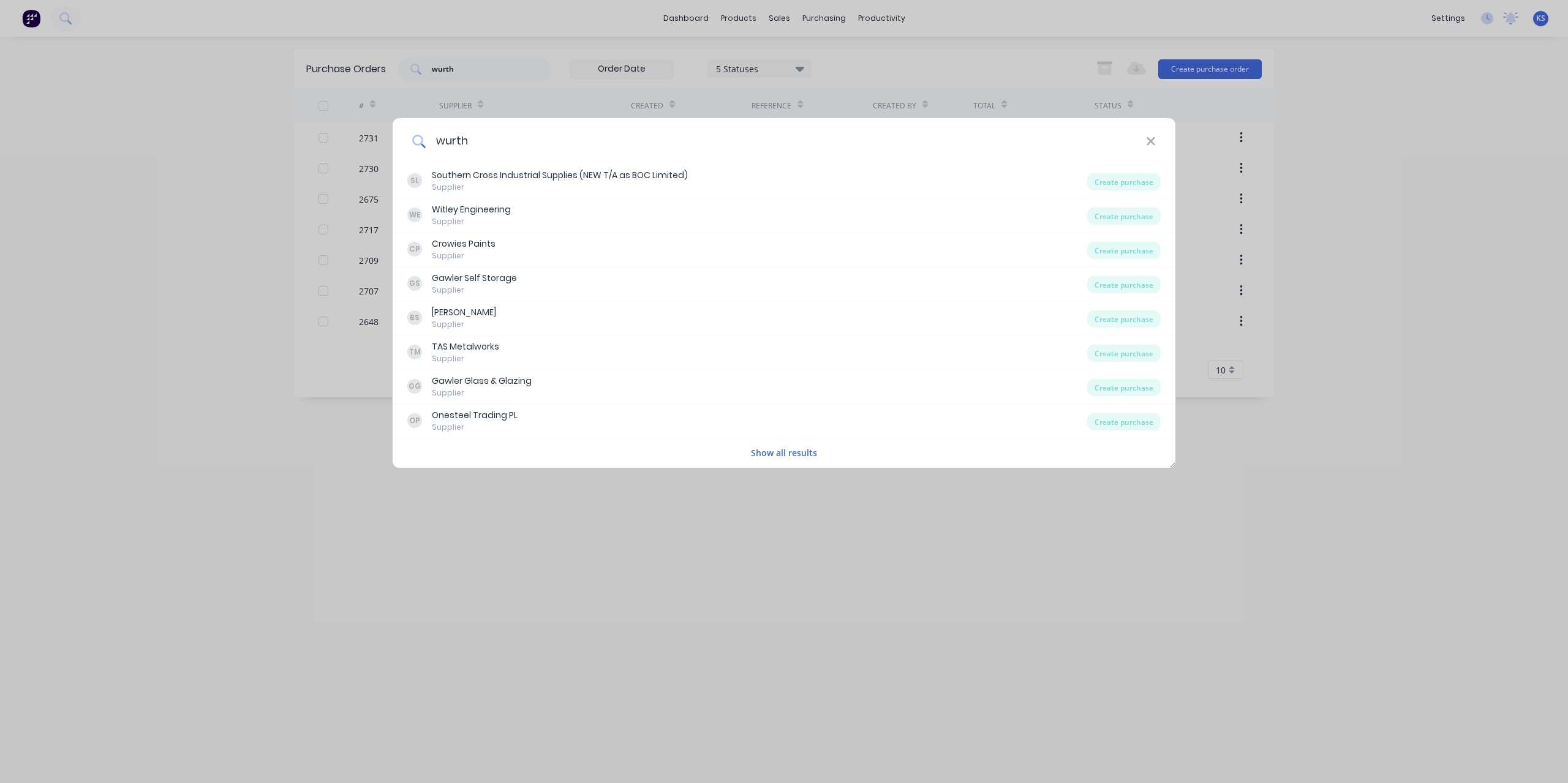
type input "wurth"
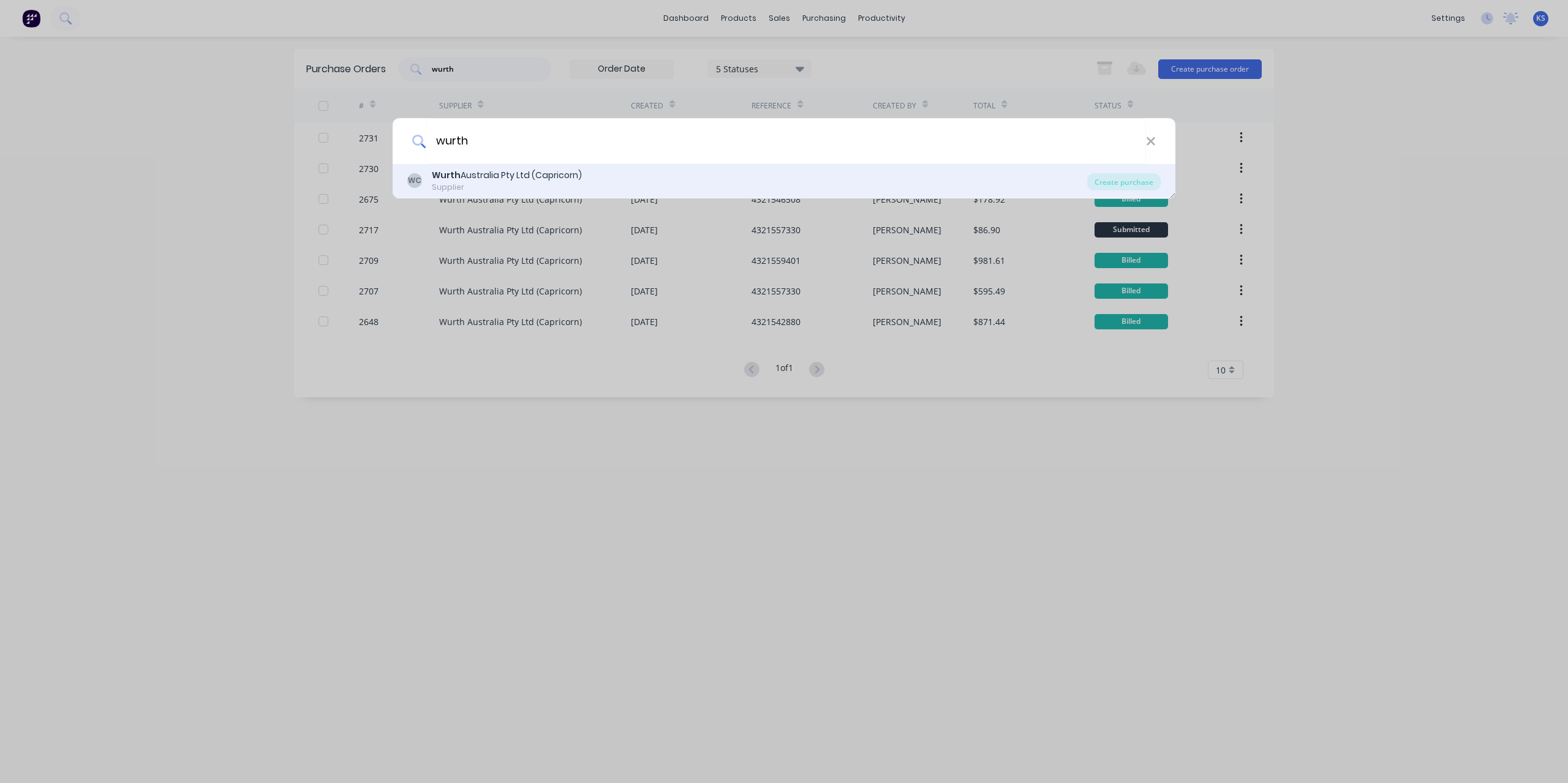
click at [508, 176] on div "Wurth Australia Pty Ltd (Capricorn)" at bounding box center [507, 175] width 150 height 13
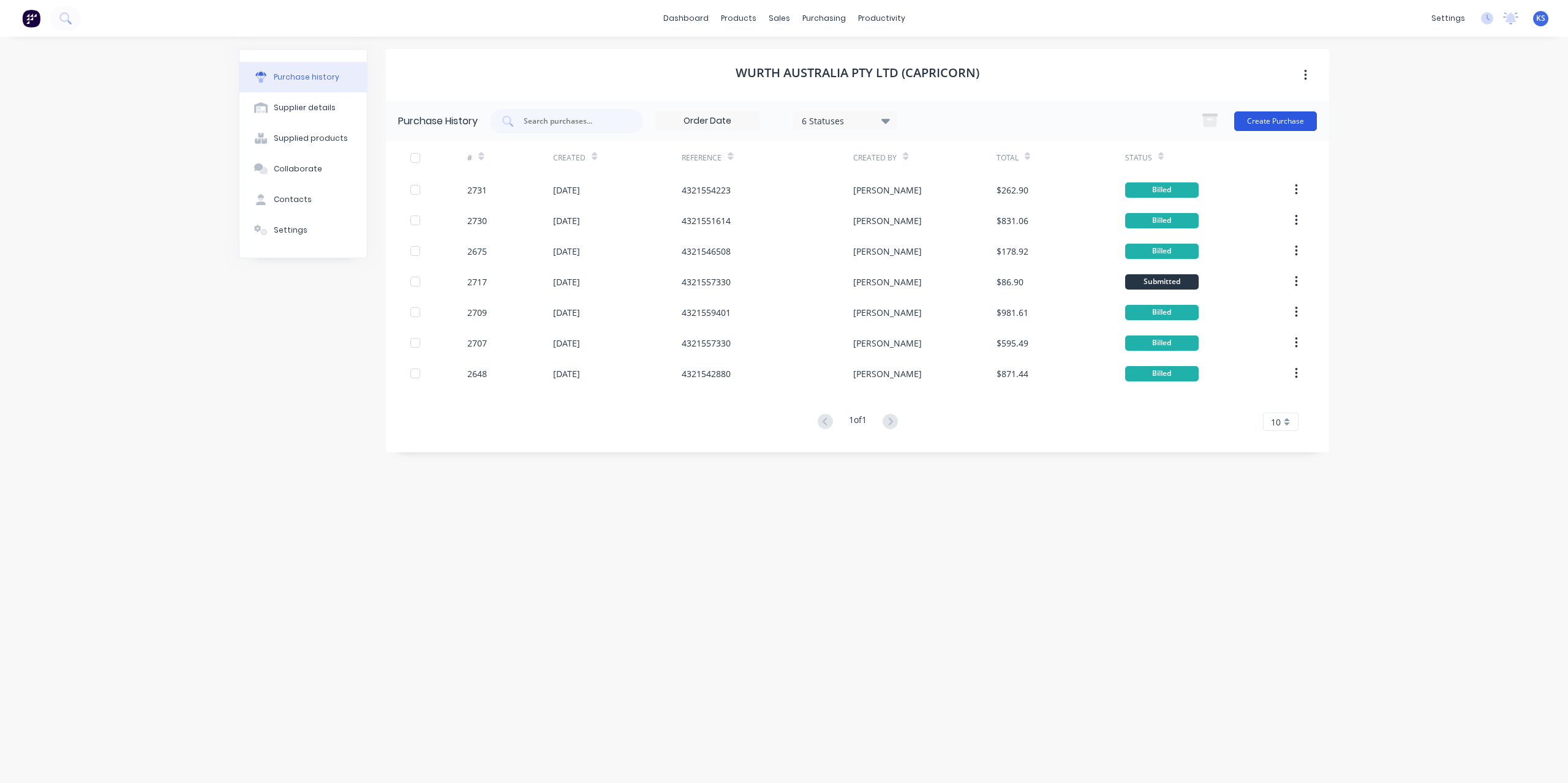
click at [1315, 124] on button "Create Purchase" at bounding box center [1275, 121] width 83 height 20
type textarea "x"
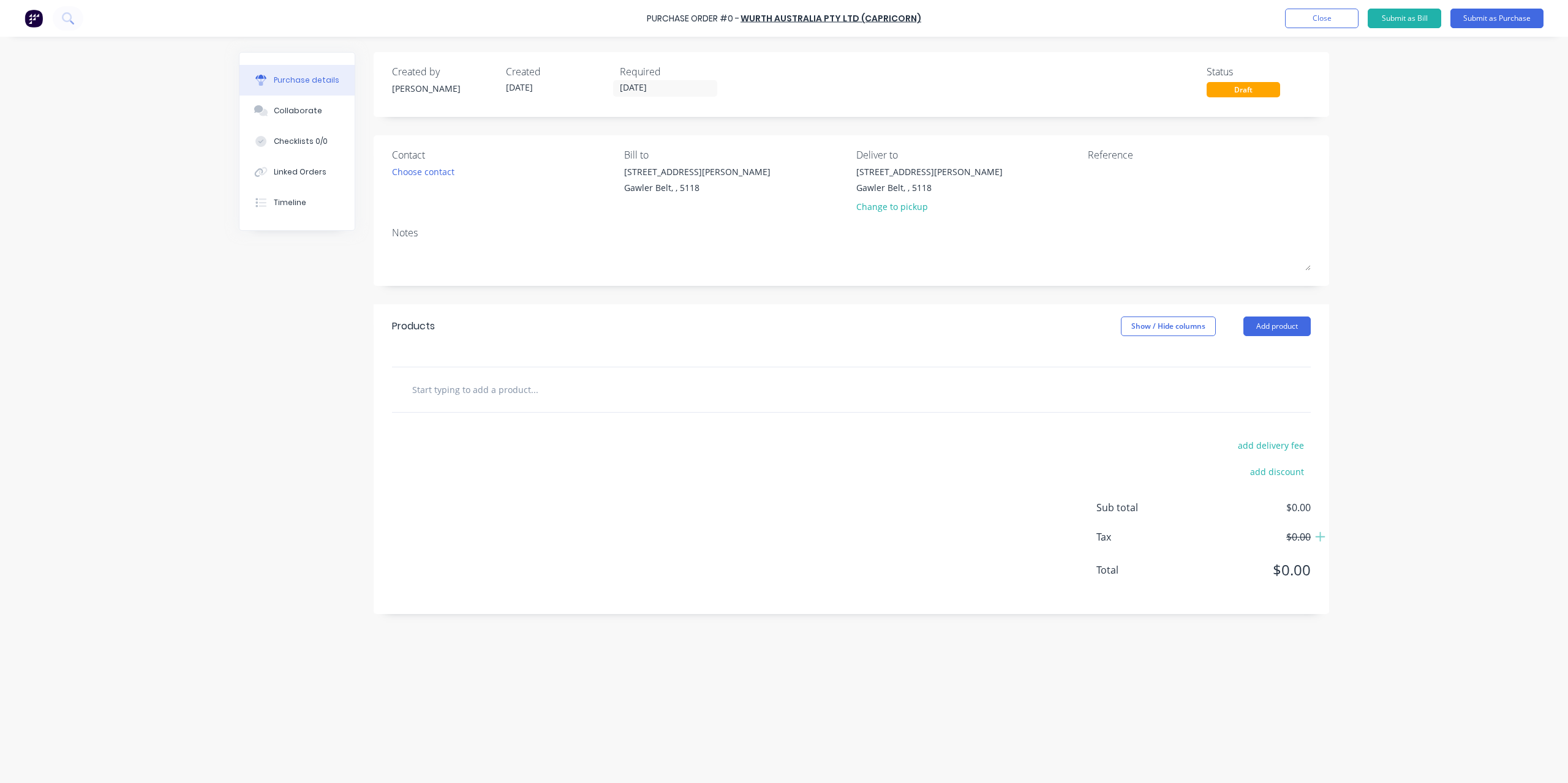
click at [460, 386] on input "text" at bounding box center [534, 389] width 245 height 25
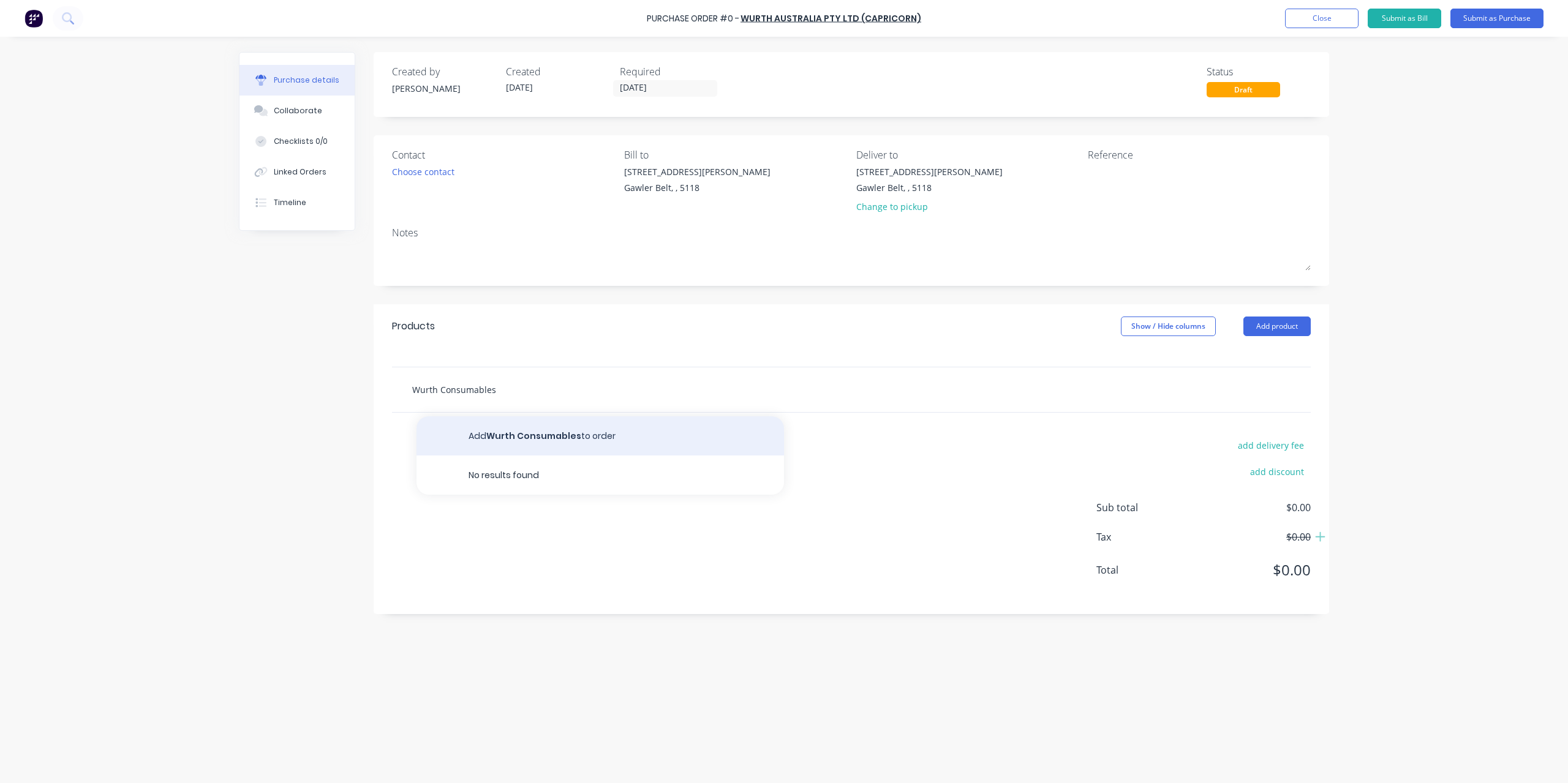
type input "Wurth Consumables"
click at [491, 444] on button "[PERSON_NAME] Consumables to order" at bounding box center [600, 436] width 367 height 39
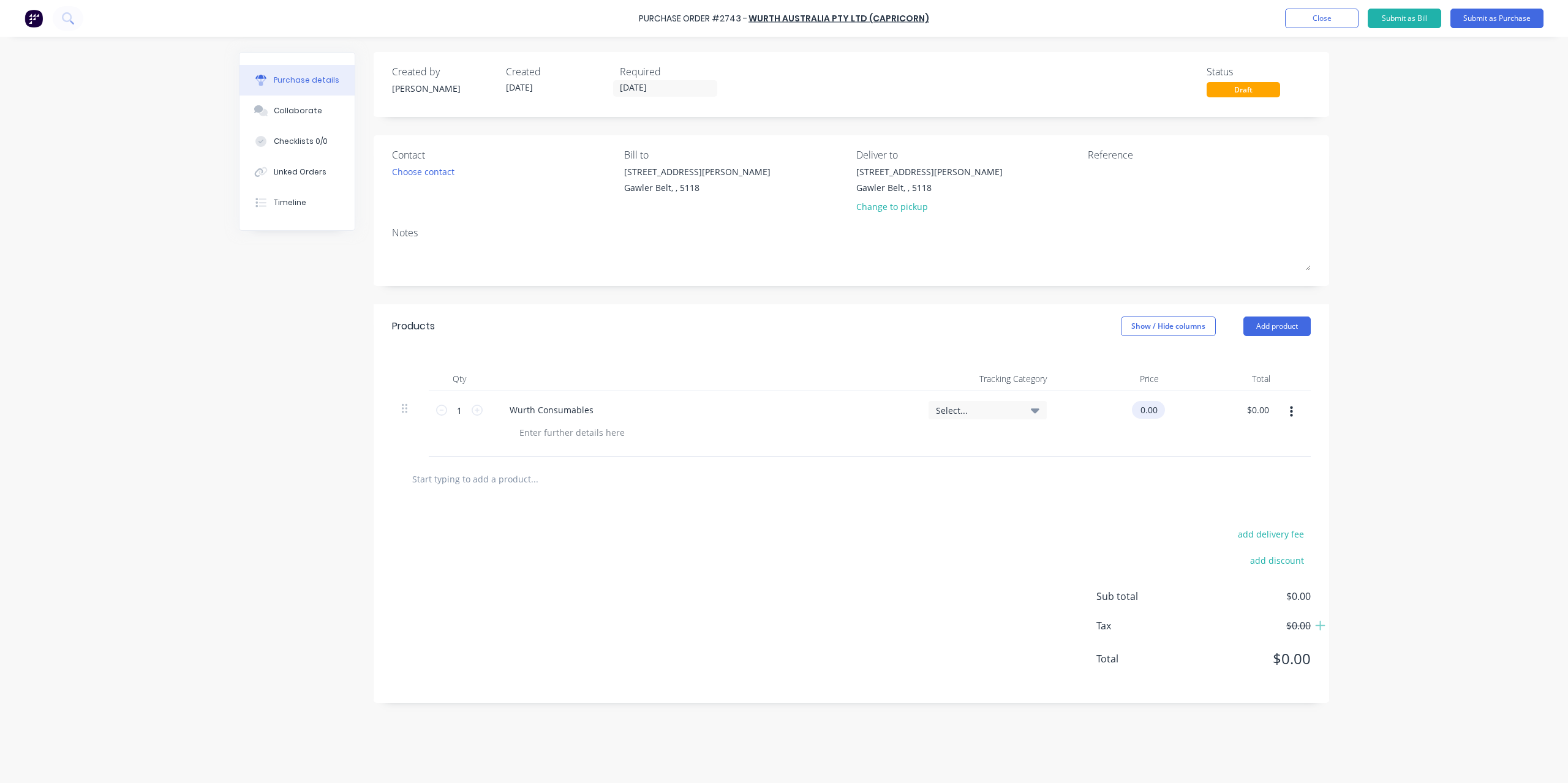
click at [1156, 412] on input "0.00" at bounding box center [1145, 410] width 28 height 18
click at [1144, 413] on input "0.00" at bounding box center [1149, 410] width 23 height 18
type input "$1,052.49"
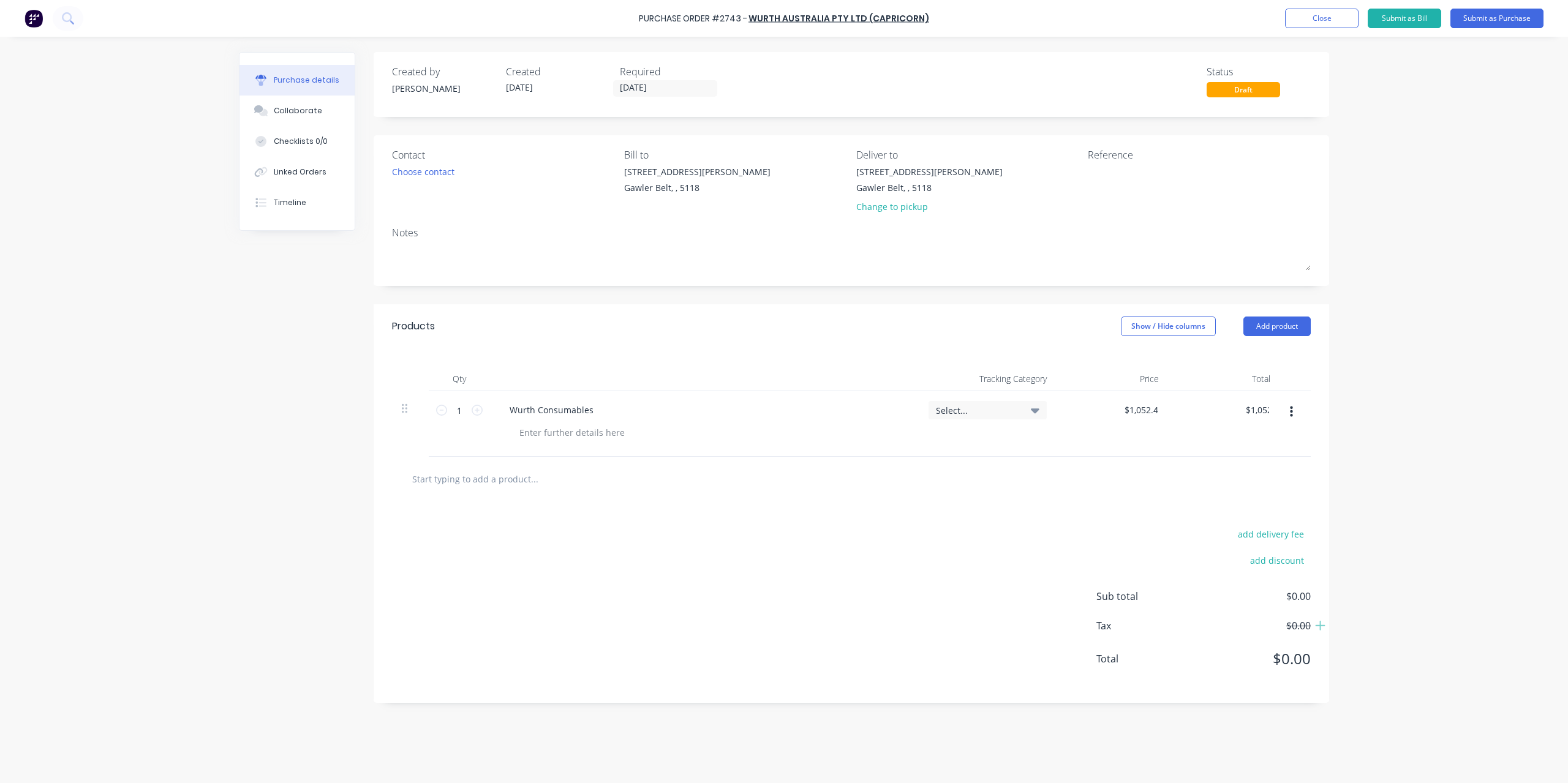
click at [1346, 389] on div "Purchase Order #2743 - Wurth Australia Pty Ltd (Capricorn) Add product Close Su…" at bounding box center [784, 391] width 1568 height 783
click at [1133, 174] on textarea at bounding box center [1164, 179] width 153 height 27
type textarea "43215"
type textarea "x"
type textarea "432157"
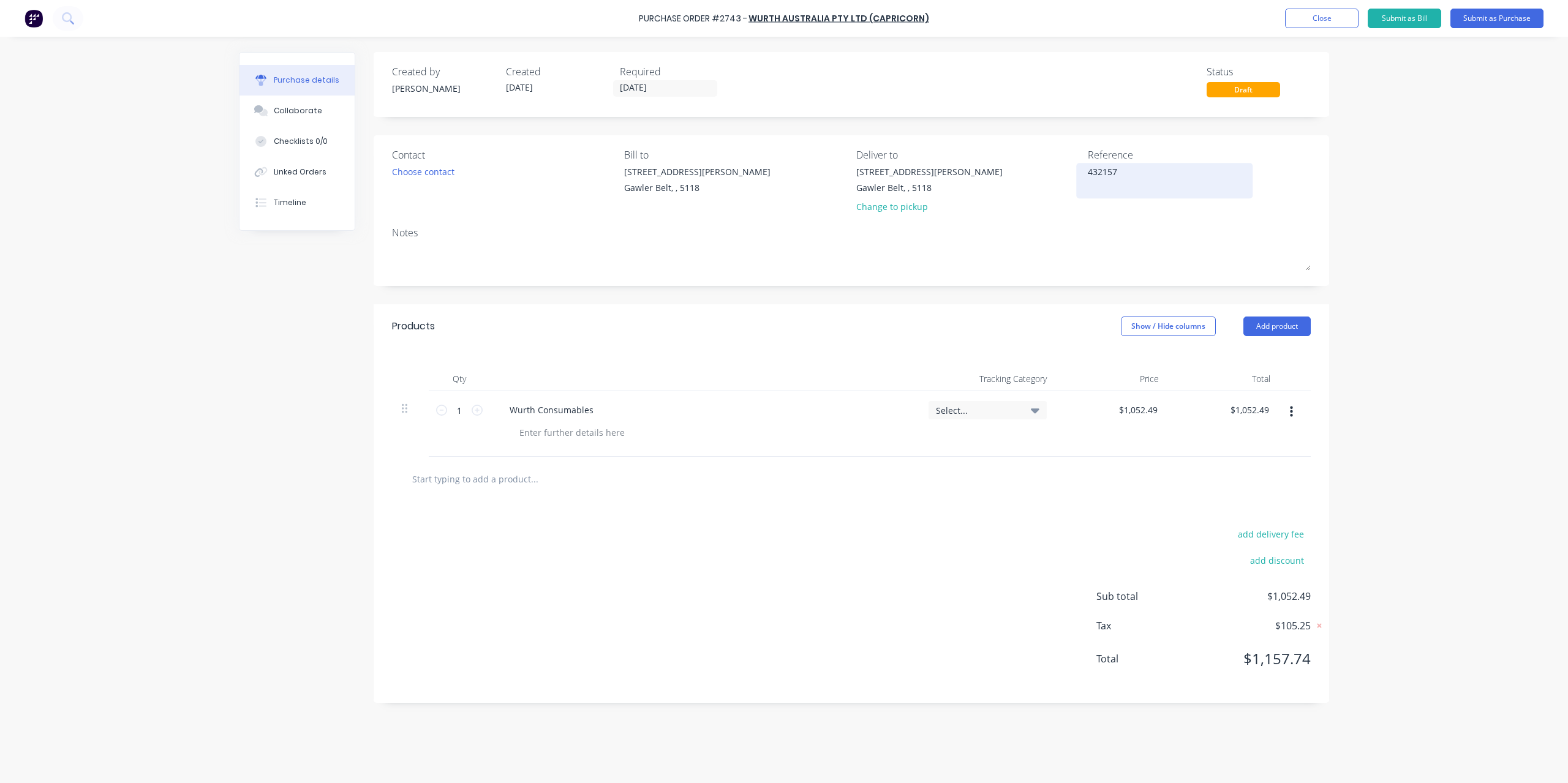
type textarea "x"
type textarea "4321579"
type textarea "x"
type textarea "43215793"
type textarea "x"
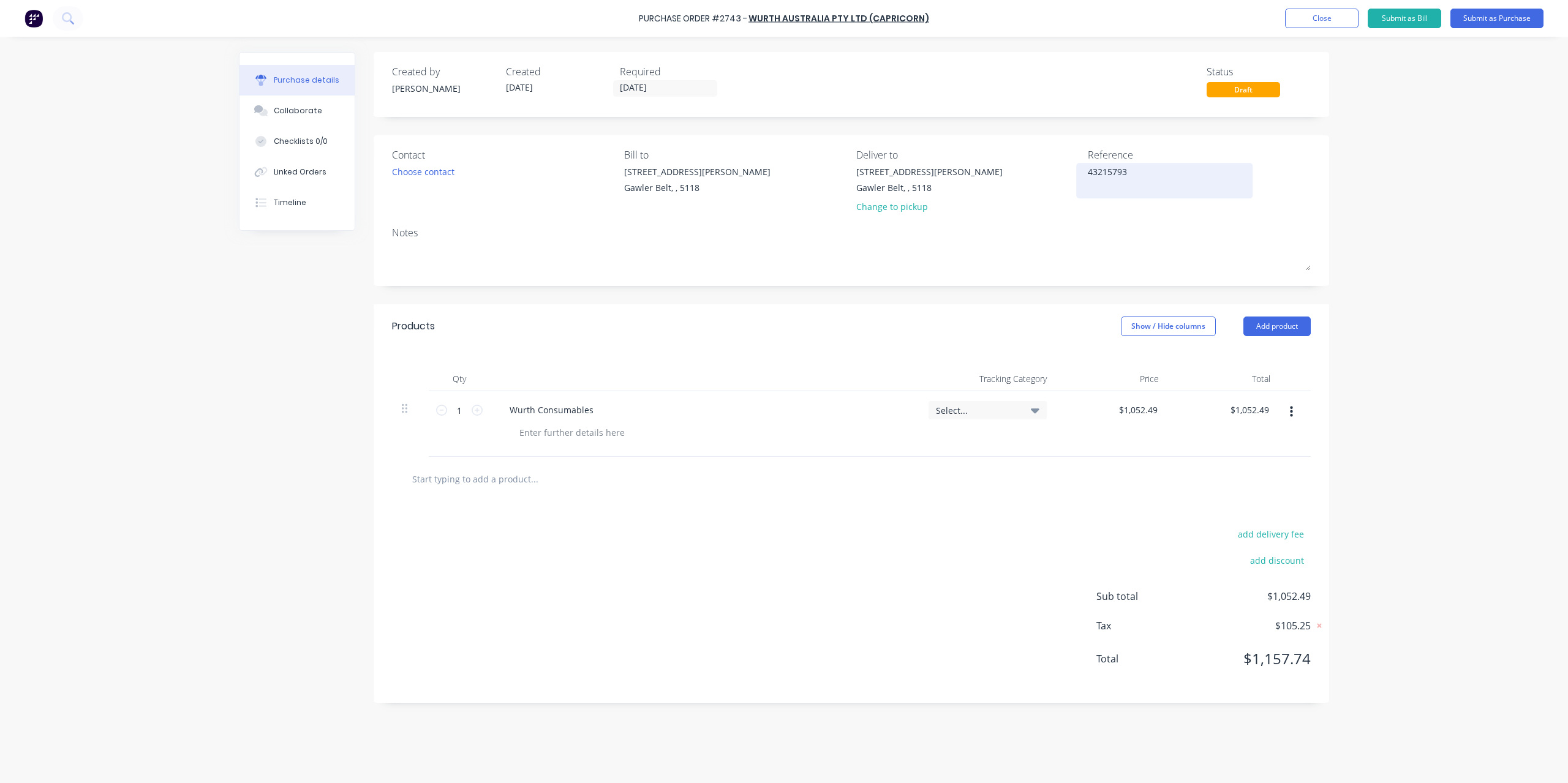
type textarea "432157931"
type textarea "x"
type textarea "4321579311"
type textarea "x"
type textarea "4321579311"
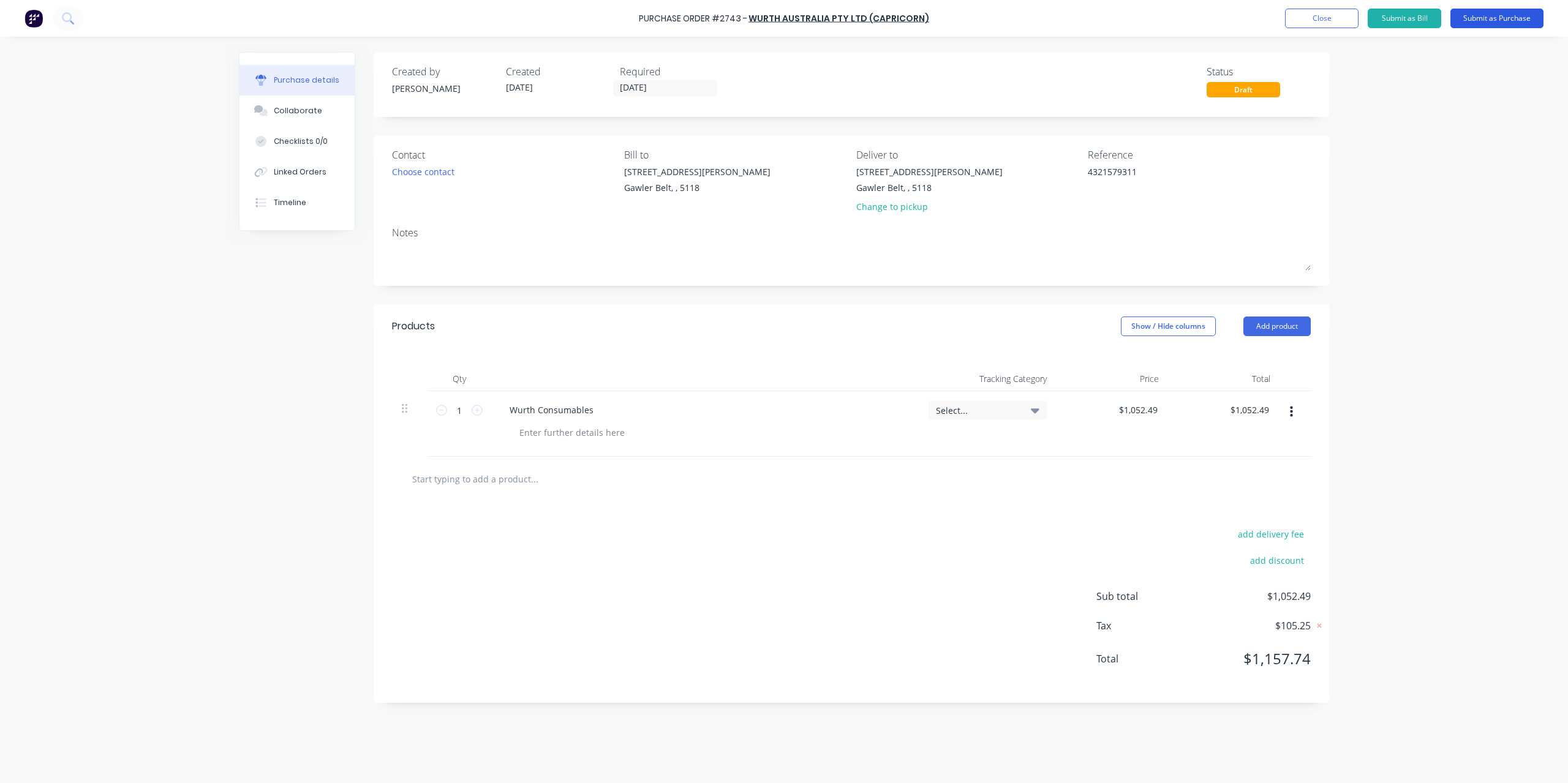
click at [1472, 17] on button "Submit as Purchase" at bounding box center [1497, 18] width 93 height 20
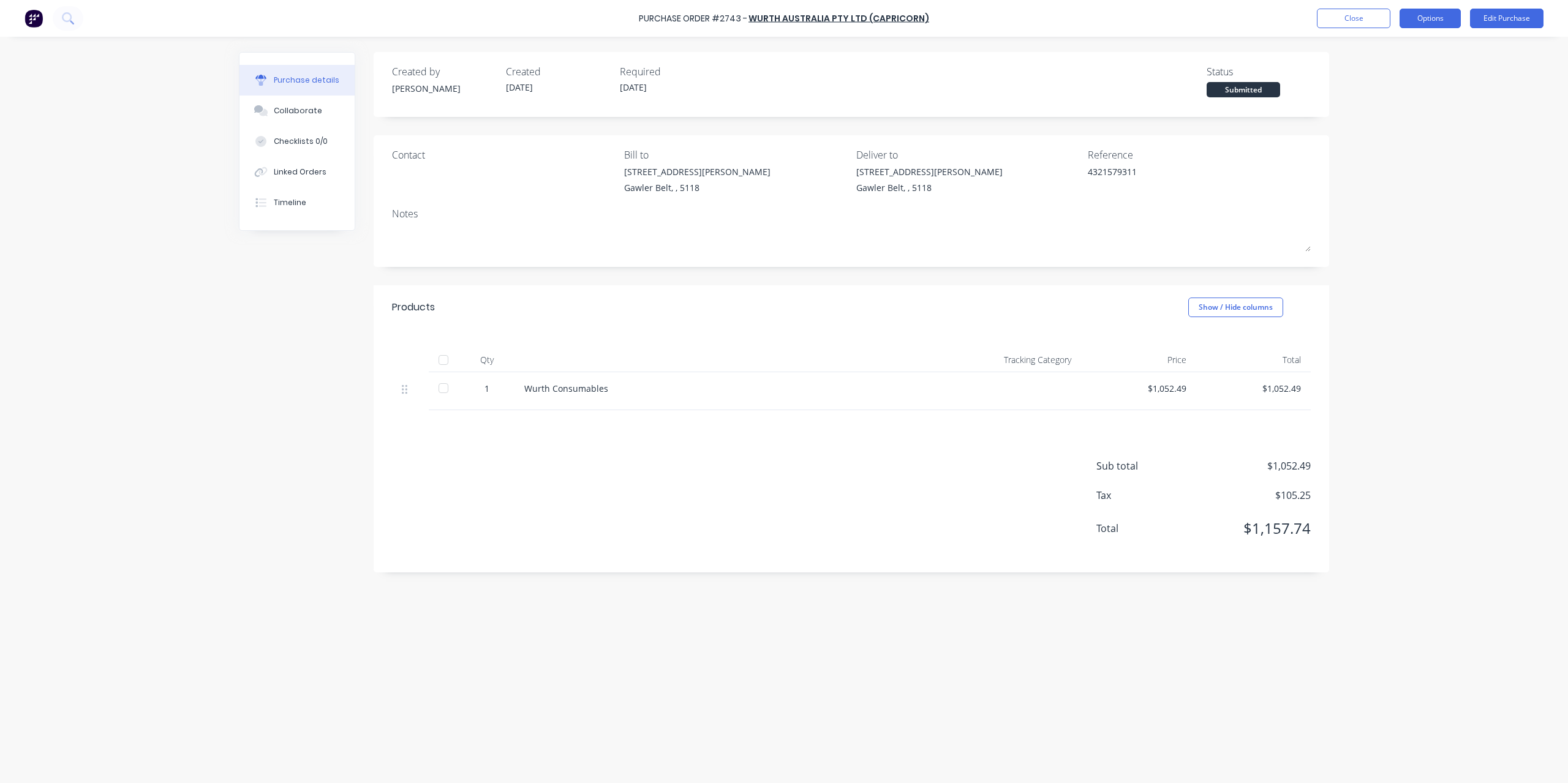
click at [1414, 16] on button "Options" at bounding box center [1430, 18] width 61 height 20
click at [1399, 78] on div "Convert to Bill" at bounding box center [1403, 74] width 94 height 18
type textarea "x"
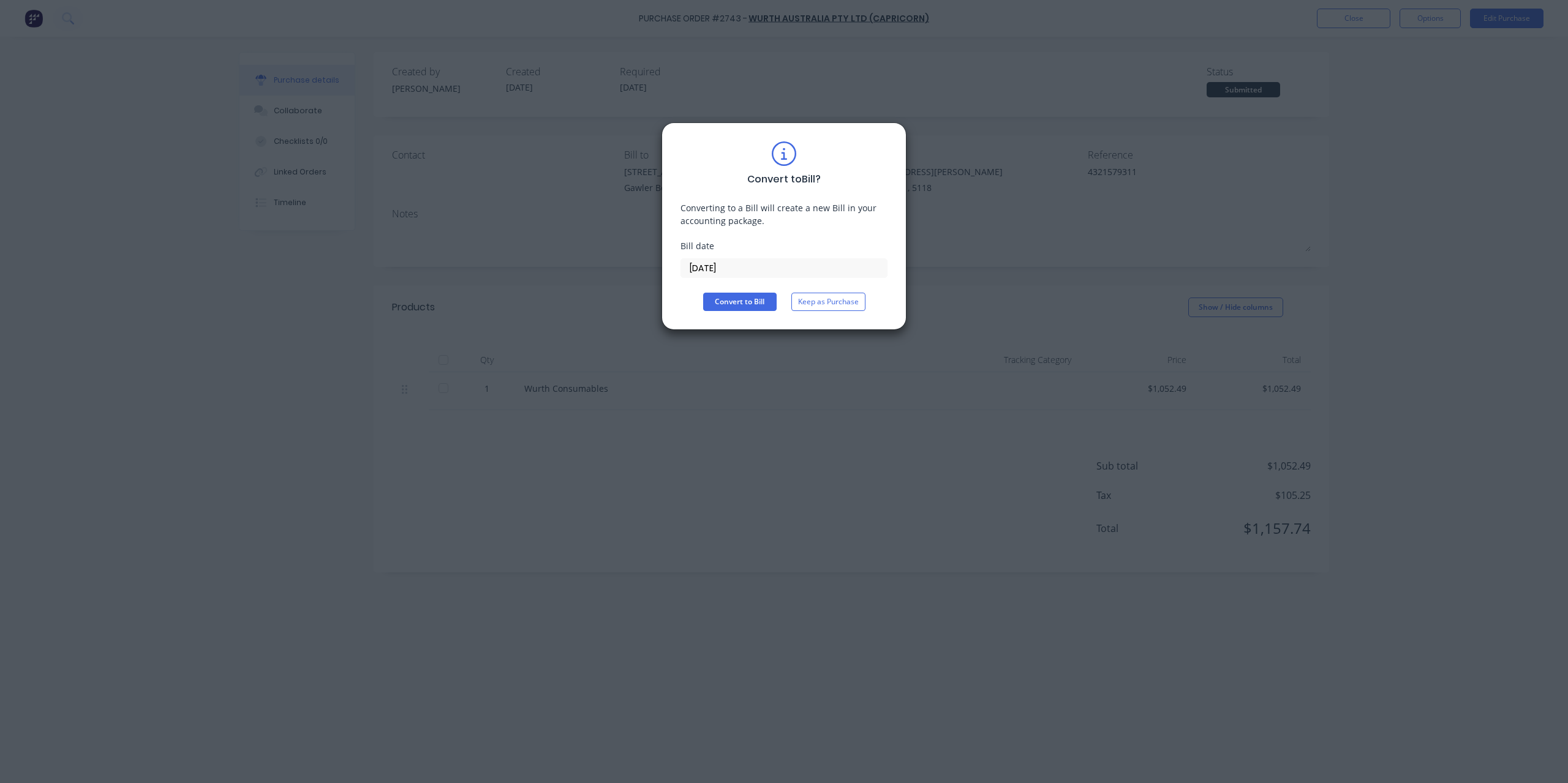
click at [768, 264] on input "[DATE]" at bounding box center [783, 268] width 206 height 18
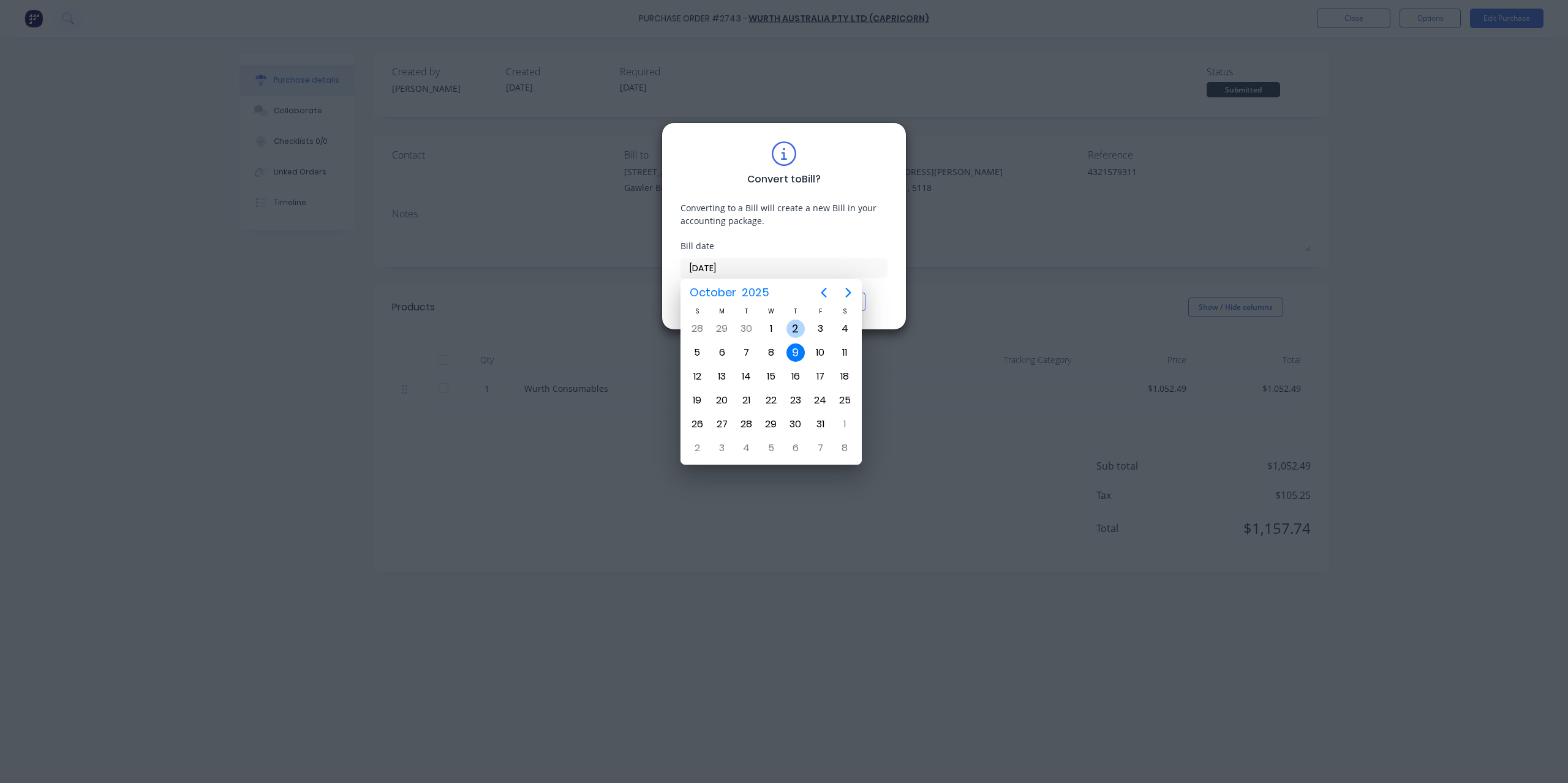
click at [785, 326] on div "2" at bounding box center [796, 329] width 25 height 23
type input "[DATE]"
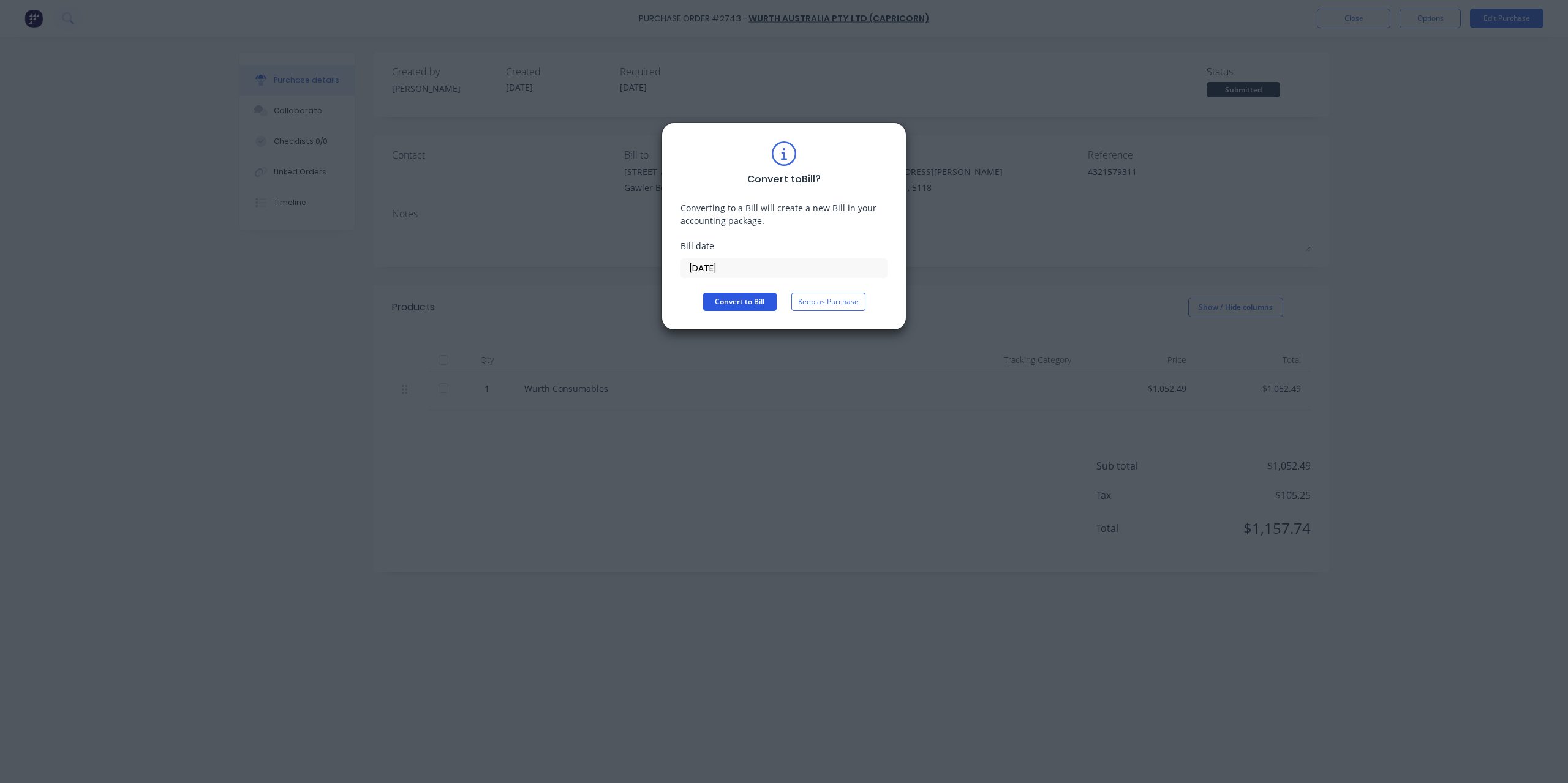
click at [714, 294] on button "Convert to Bill" at bounding box center [740, 302] width 74 height 18
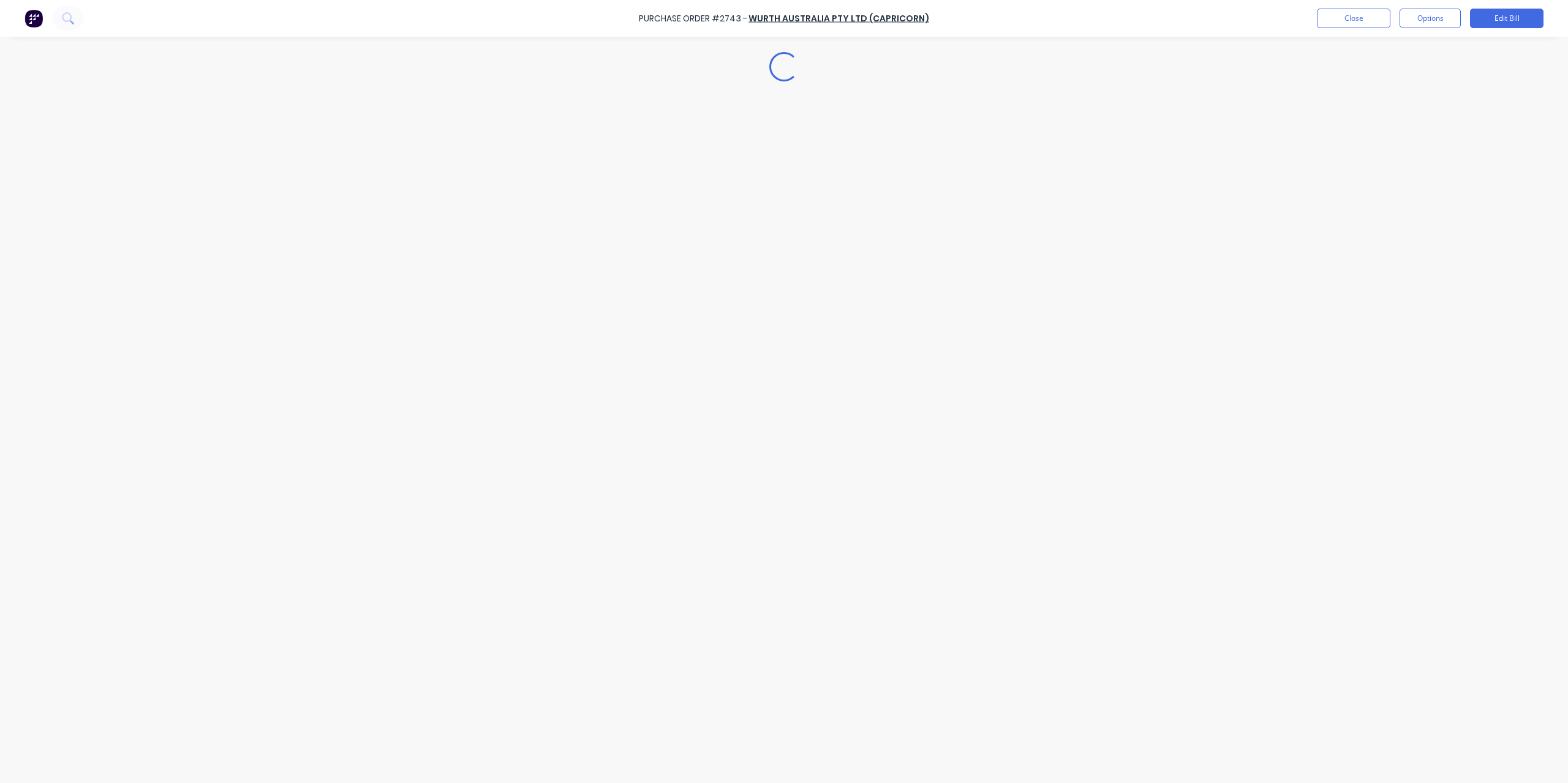
type textarea "x"
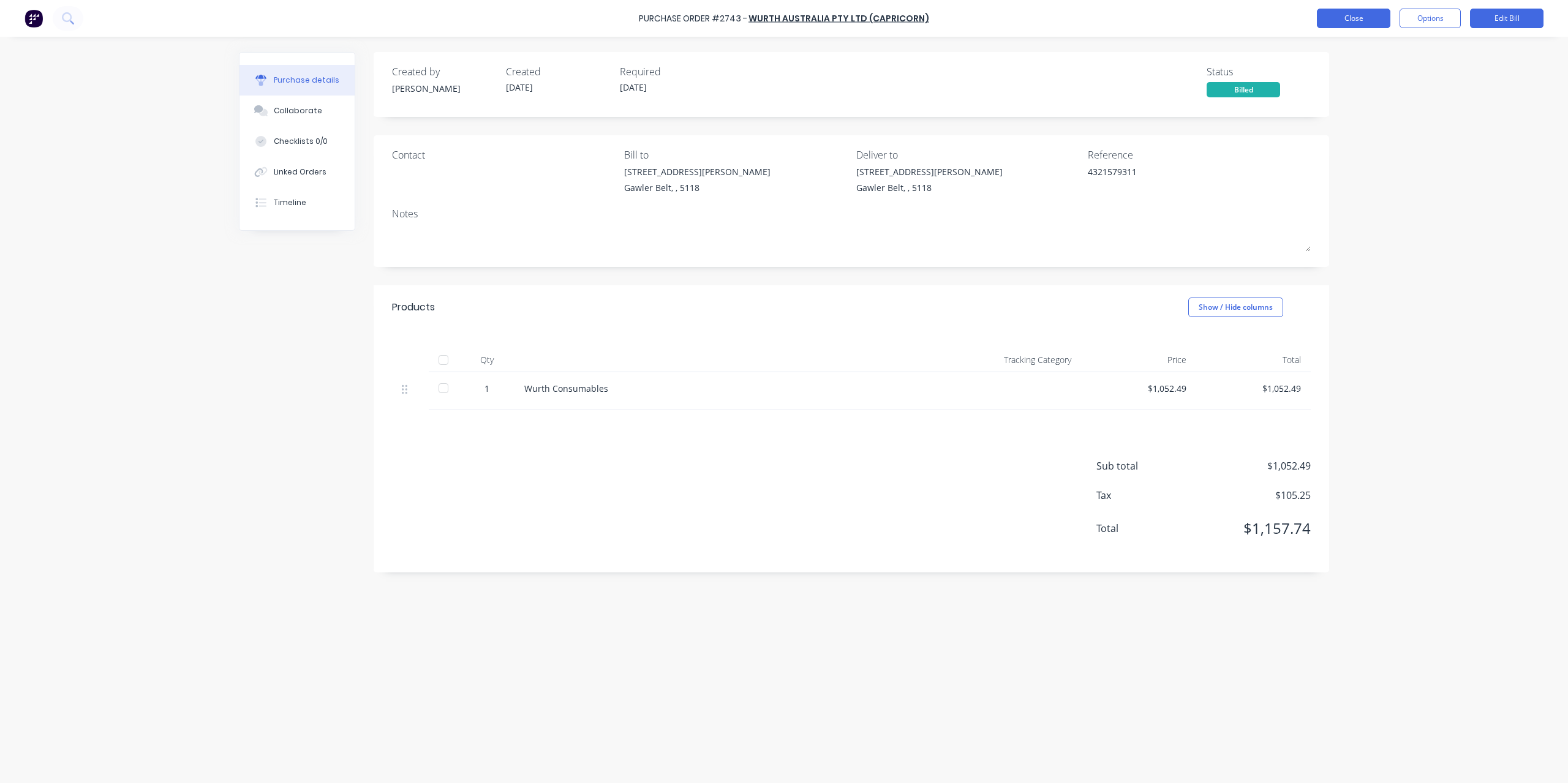
click at [1331, 20] on button "Close" at bounding box center [1354, 18] width 74 height 20
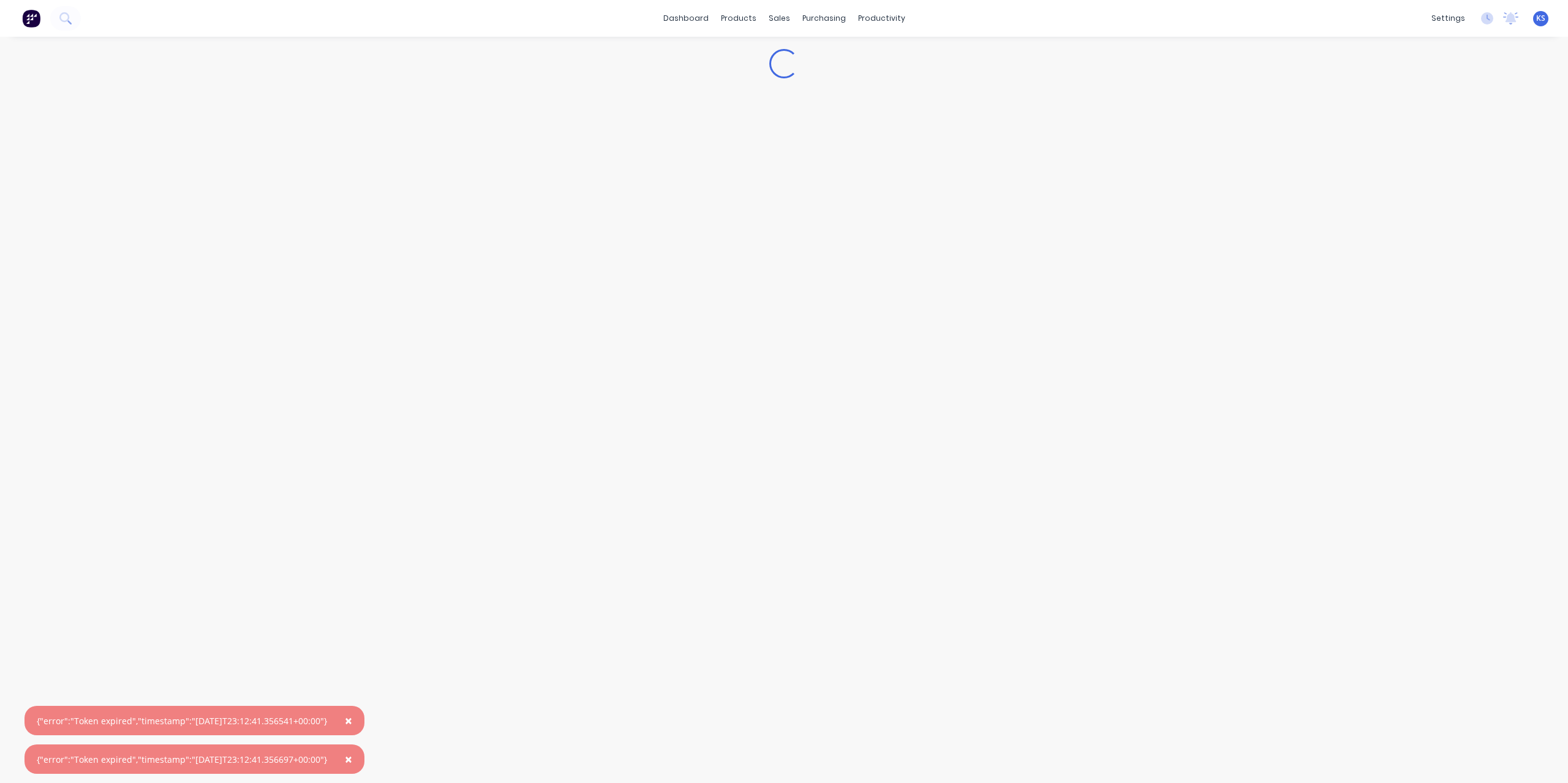
click at [352, 728] on span "×" at bounding box center [348, 720] width 8 height 17
click at [352, 761] on span "×" at bounding box center [348, 759] width 8 height 17
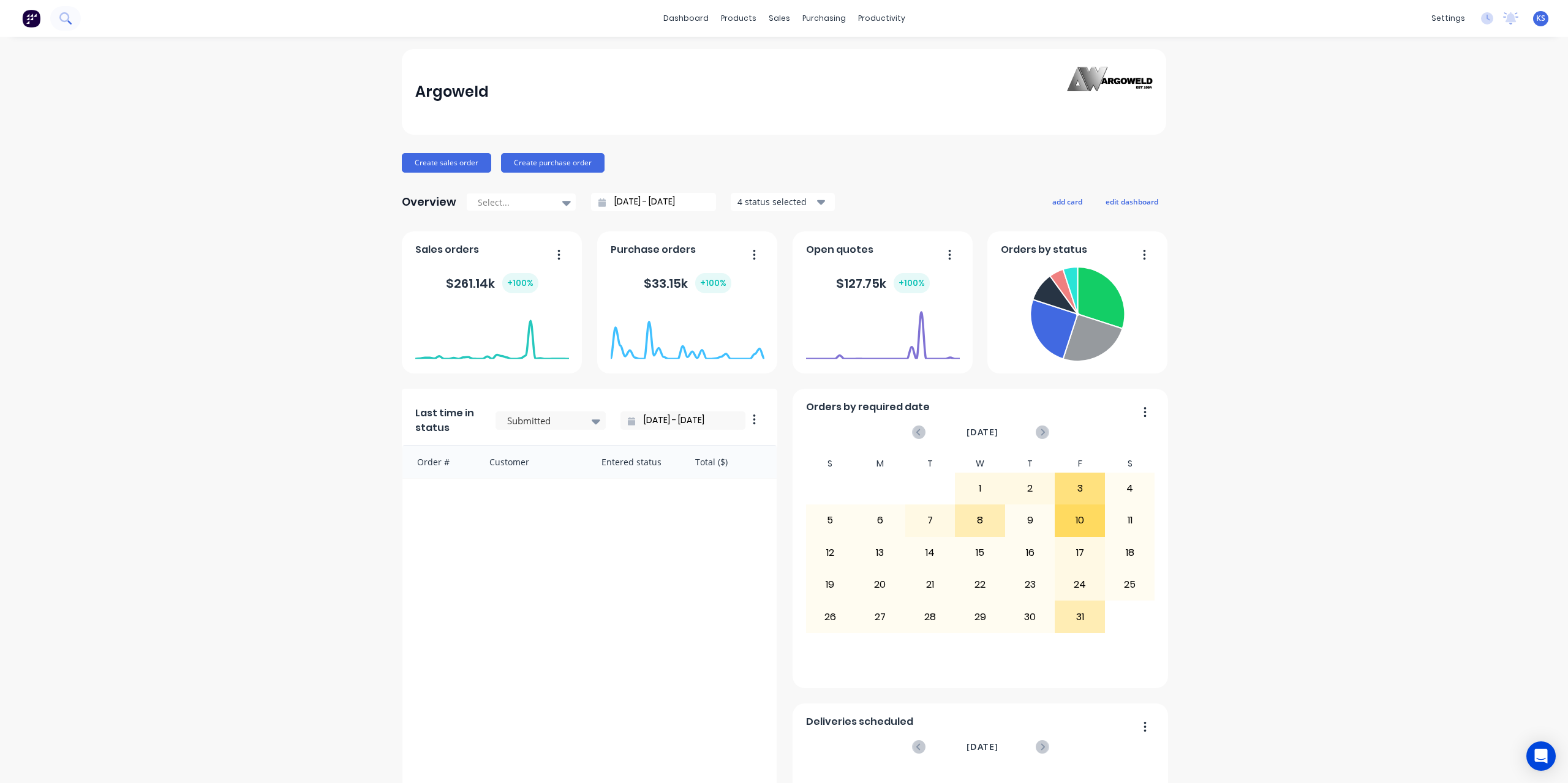
click at [61, 23] on button at bounding box center [66, 18] width 31 height 25
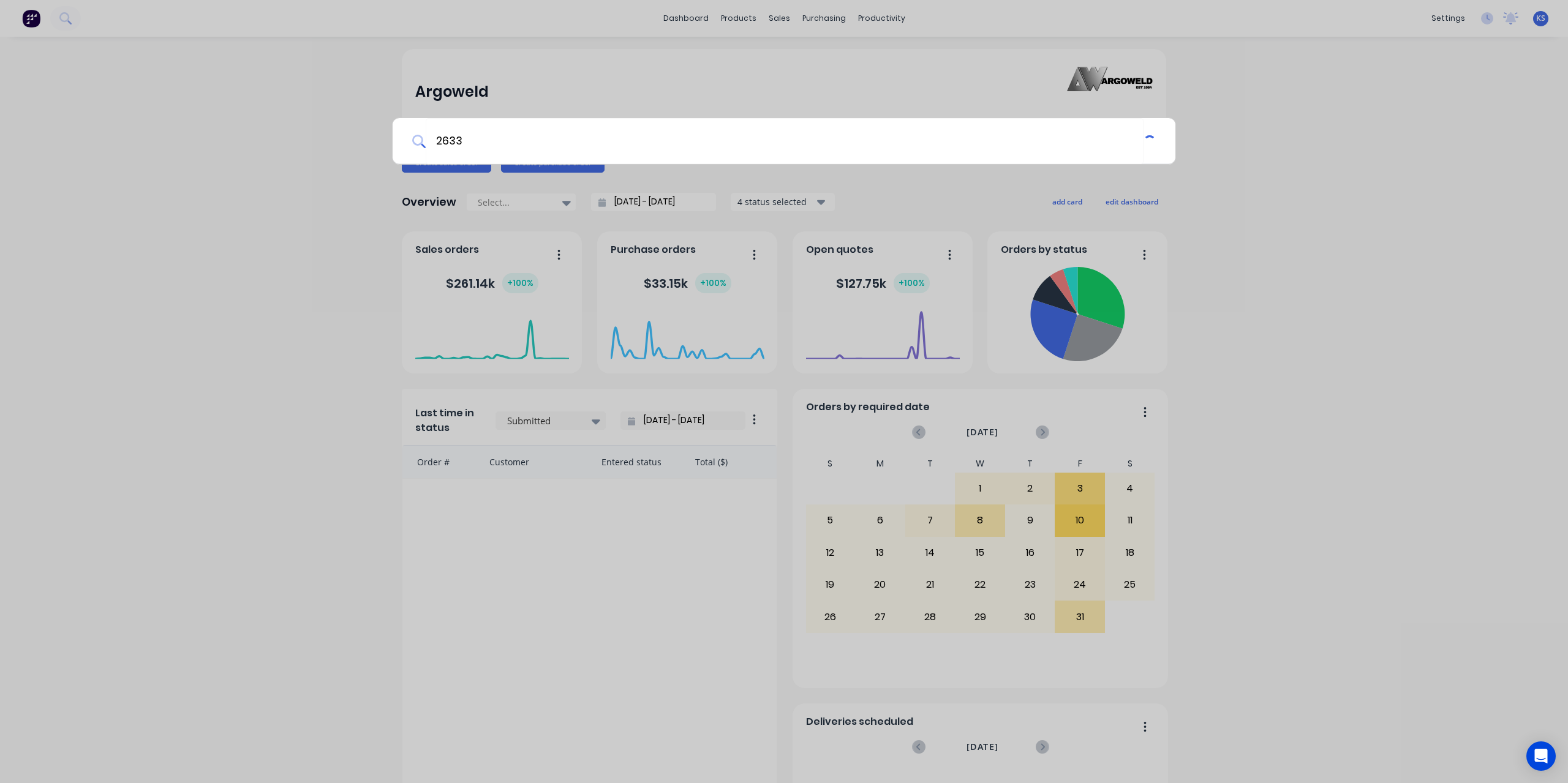
type input "2633"
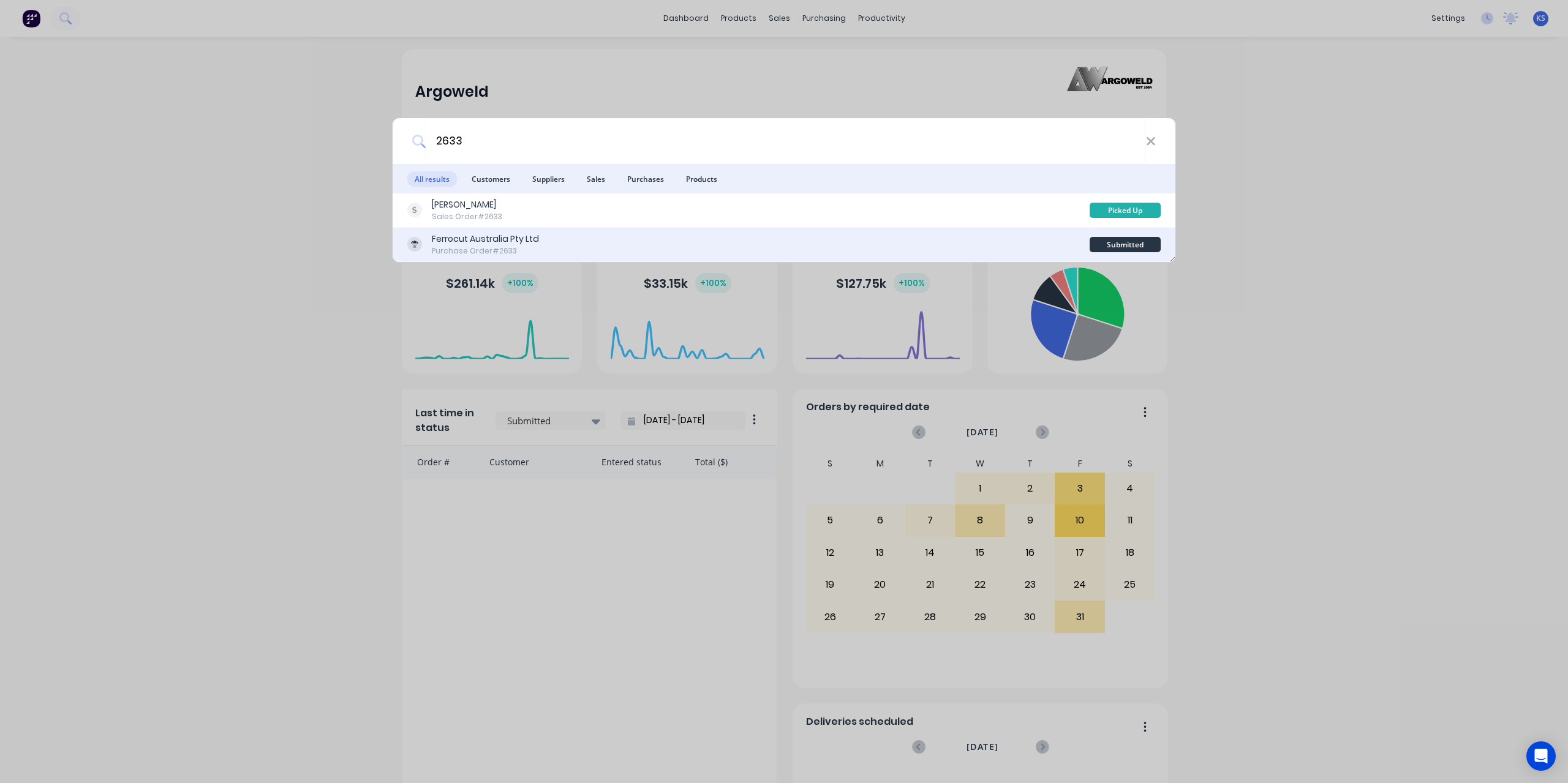
click at [442, 246] on div "Purchase Order #2633" at bounding box center [485, 251] width 107 height 11
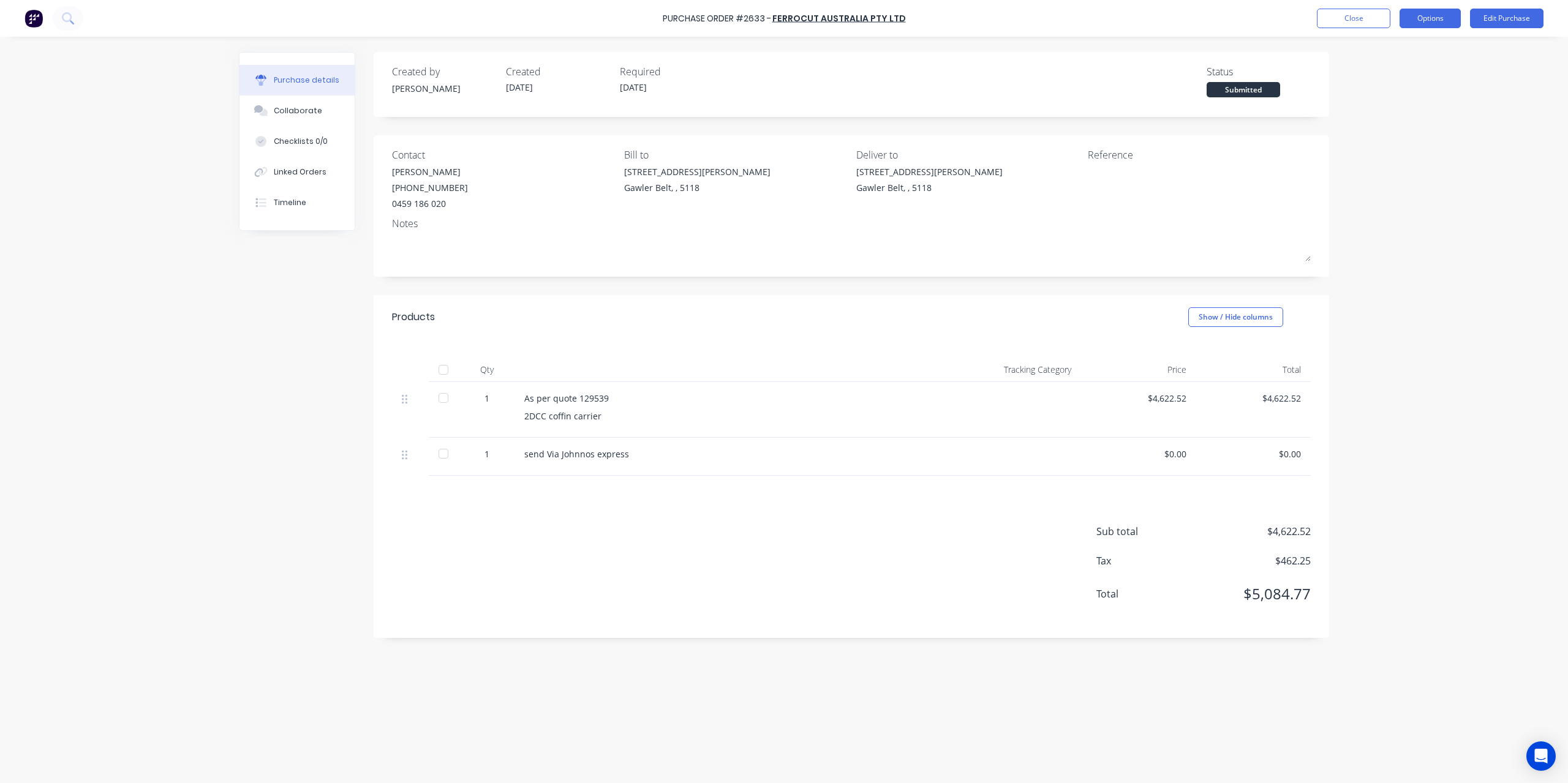
click at [1436, 27] on button "Options" at bounding box center [1430, 18] width 61 height 20
click at [1384, 63] on button "Convert to Bill" at bounding box center [1403, 74] width 116 height 25
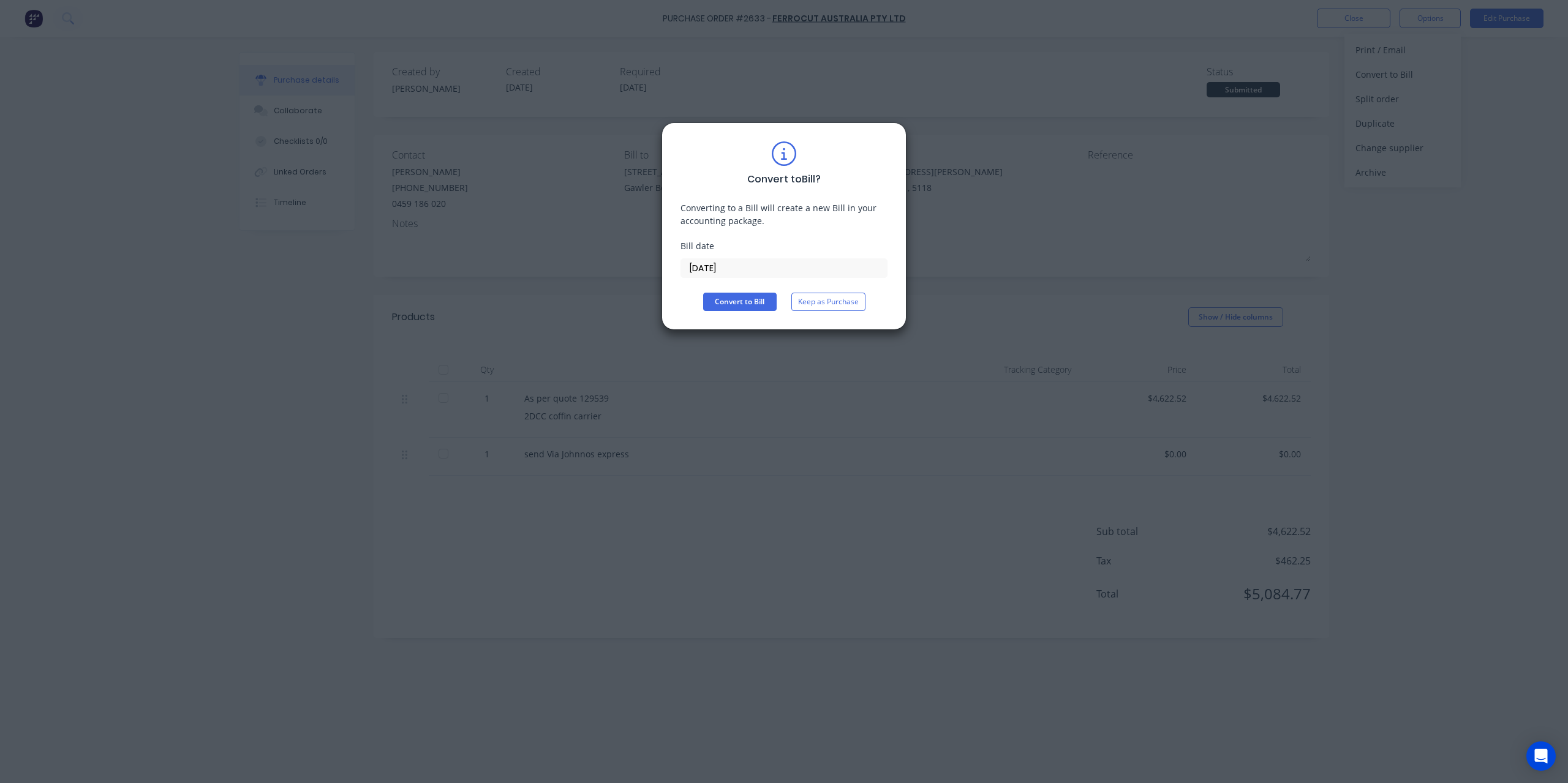
click at [772, 269] on input "[DATE]" at bounding box center [783, 268] width 206 height 18
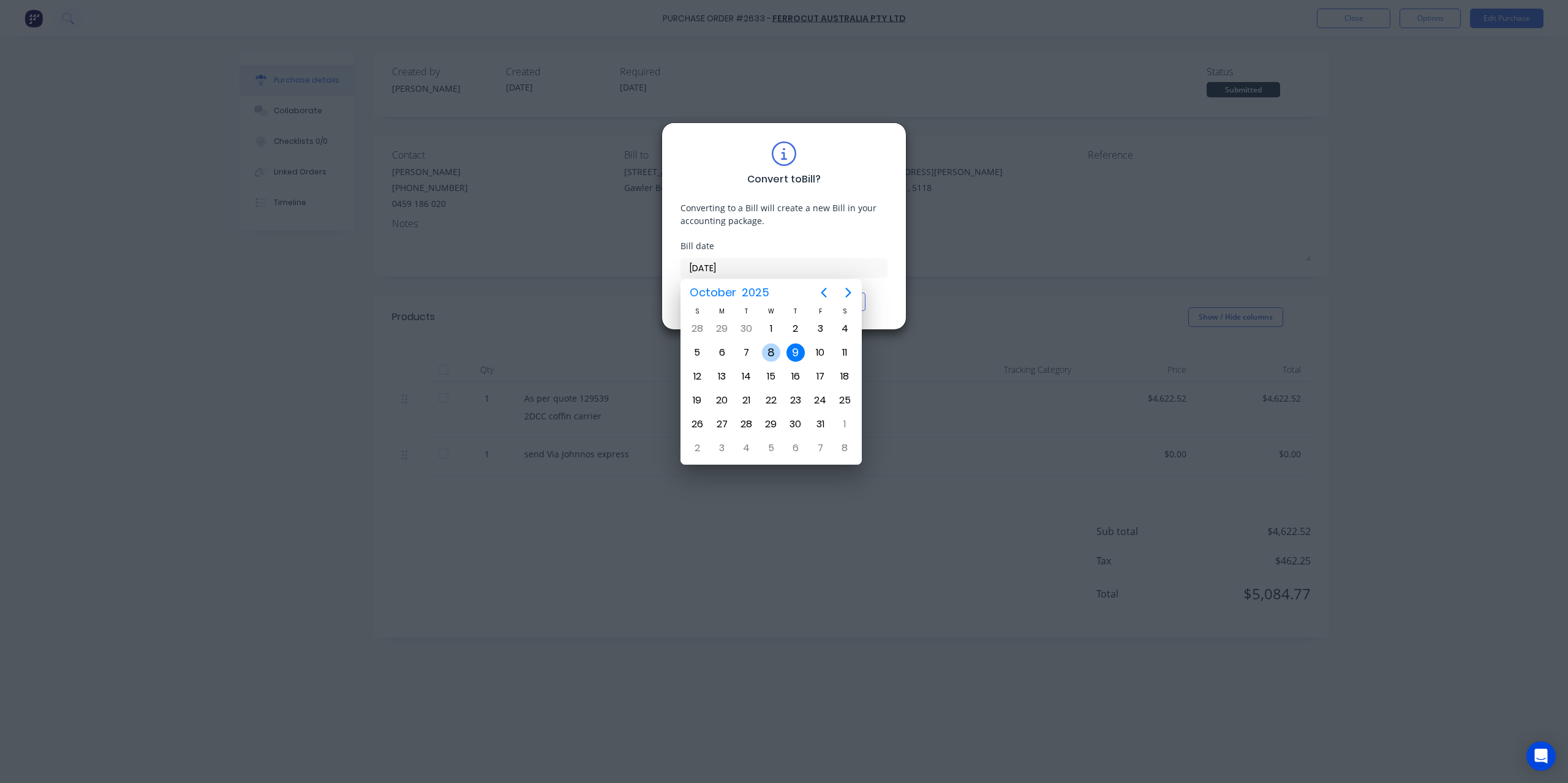
click at [770, 354] on div "8" at bounding box center [771, 352] width 18 height 18
type input "[DATE]"
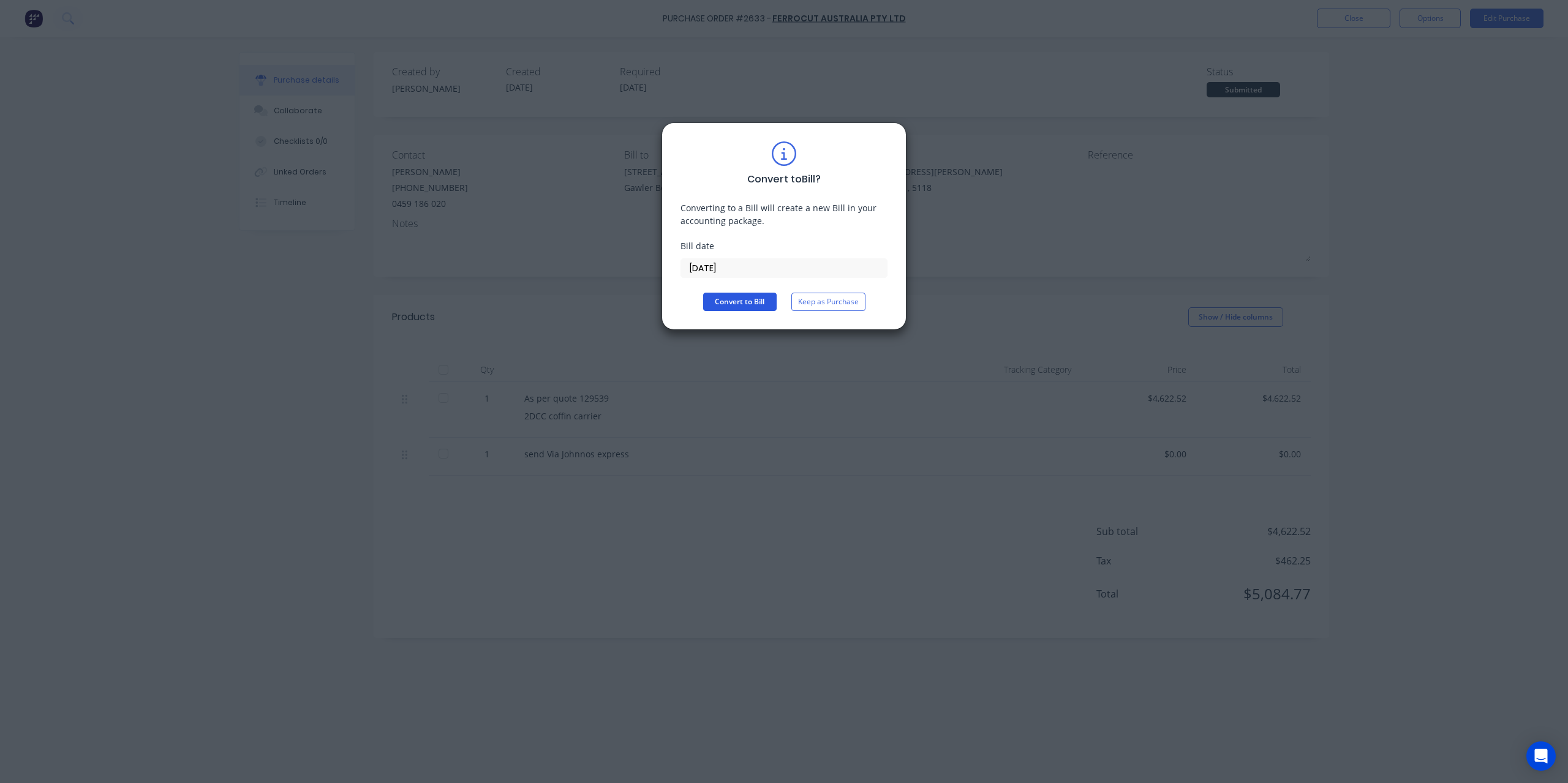
click at [758, 300] on button "Convert to Bill" at bounding box center [740, 302] width 74 height 18
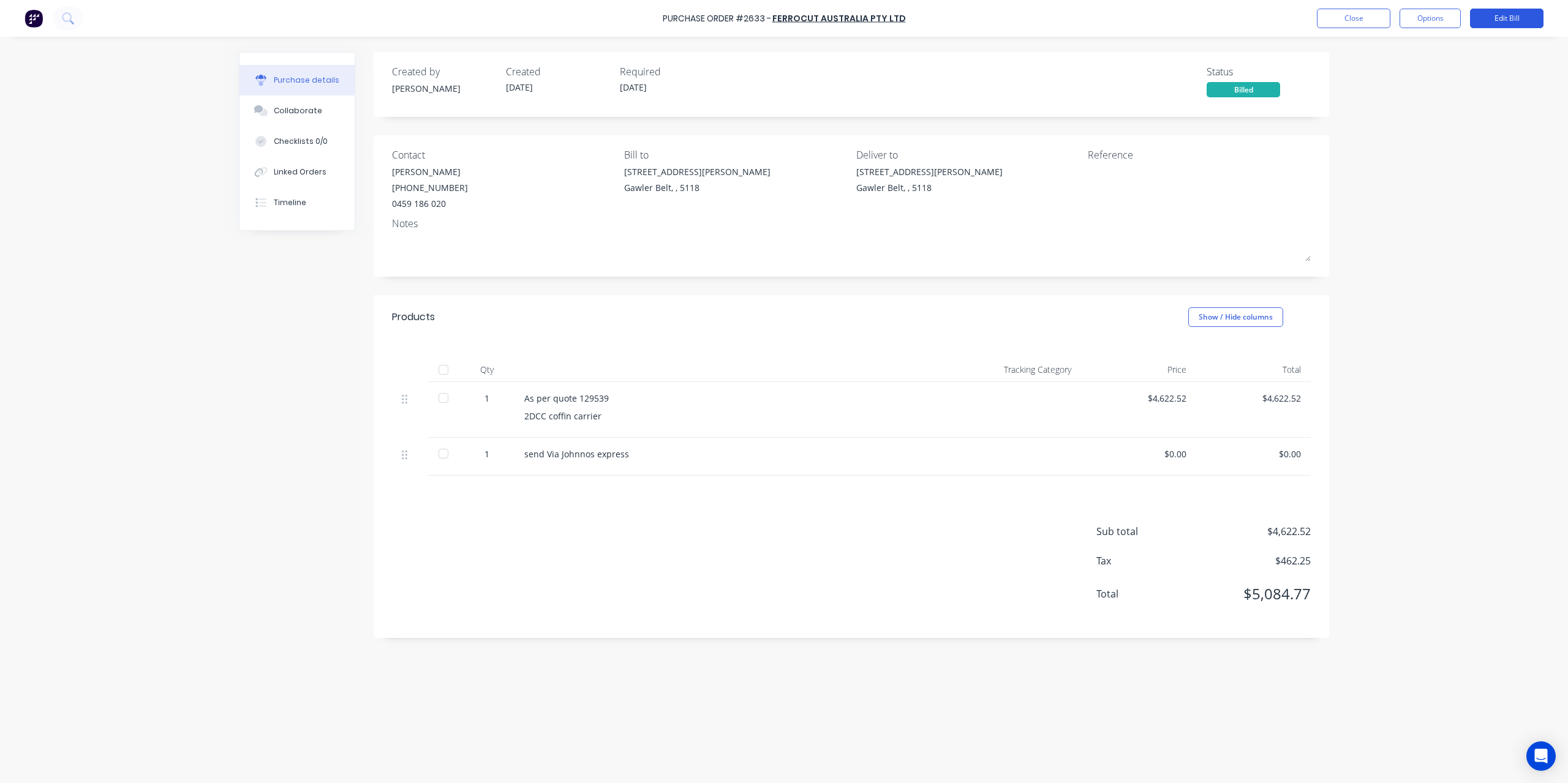
click at [1510, 19] on button "Edit Bill" at bounding box center [1507, 18] width 74 height 20
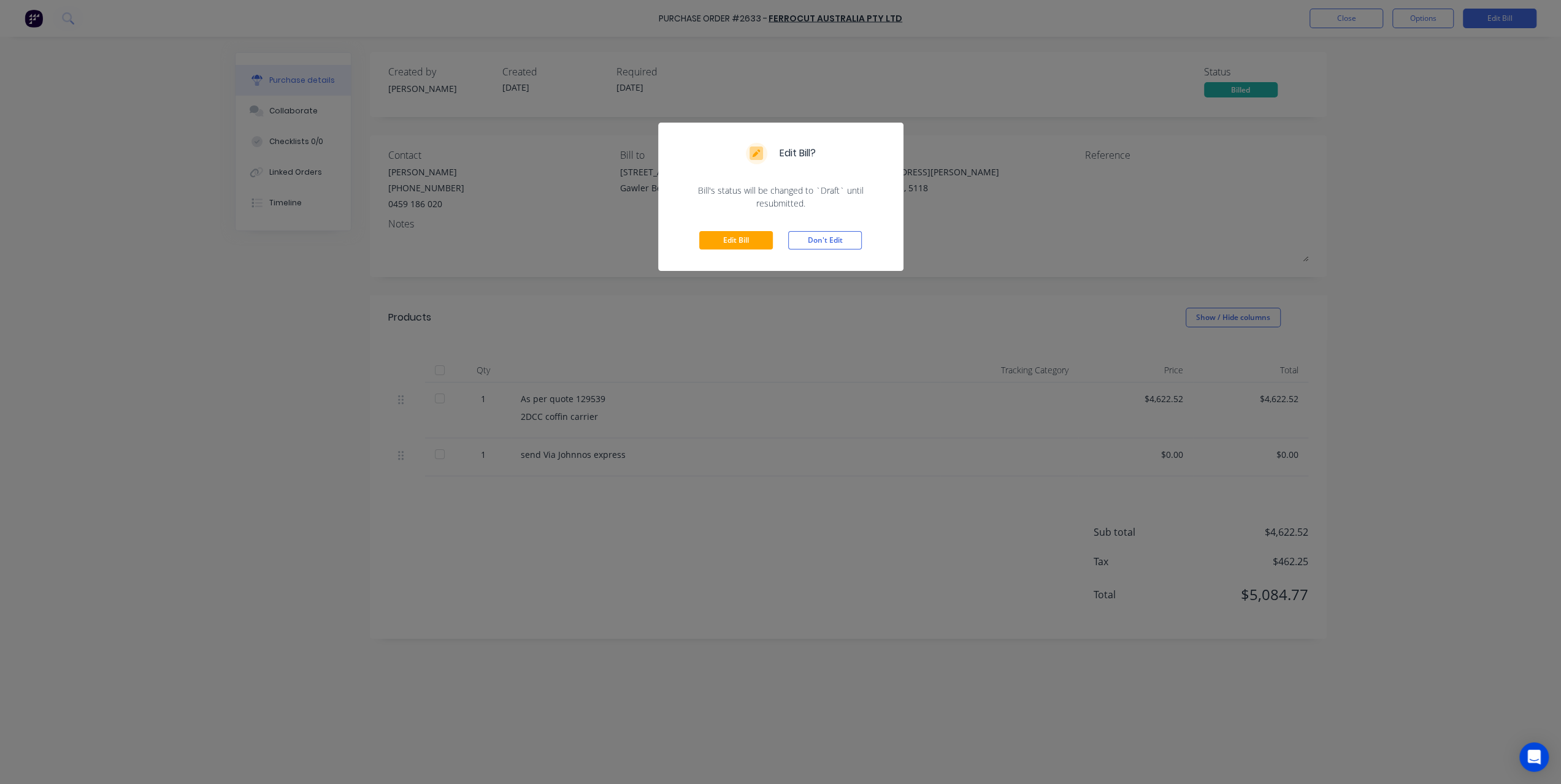
click at [728, 249] on div "Edit Bill Don't Edit" at bounding box center [780, 241] width 245 height 62
click at [736, 239] on button "Edit Bill" at bounding box center [736, 240] width 74 height 18
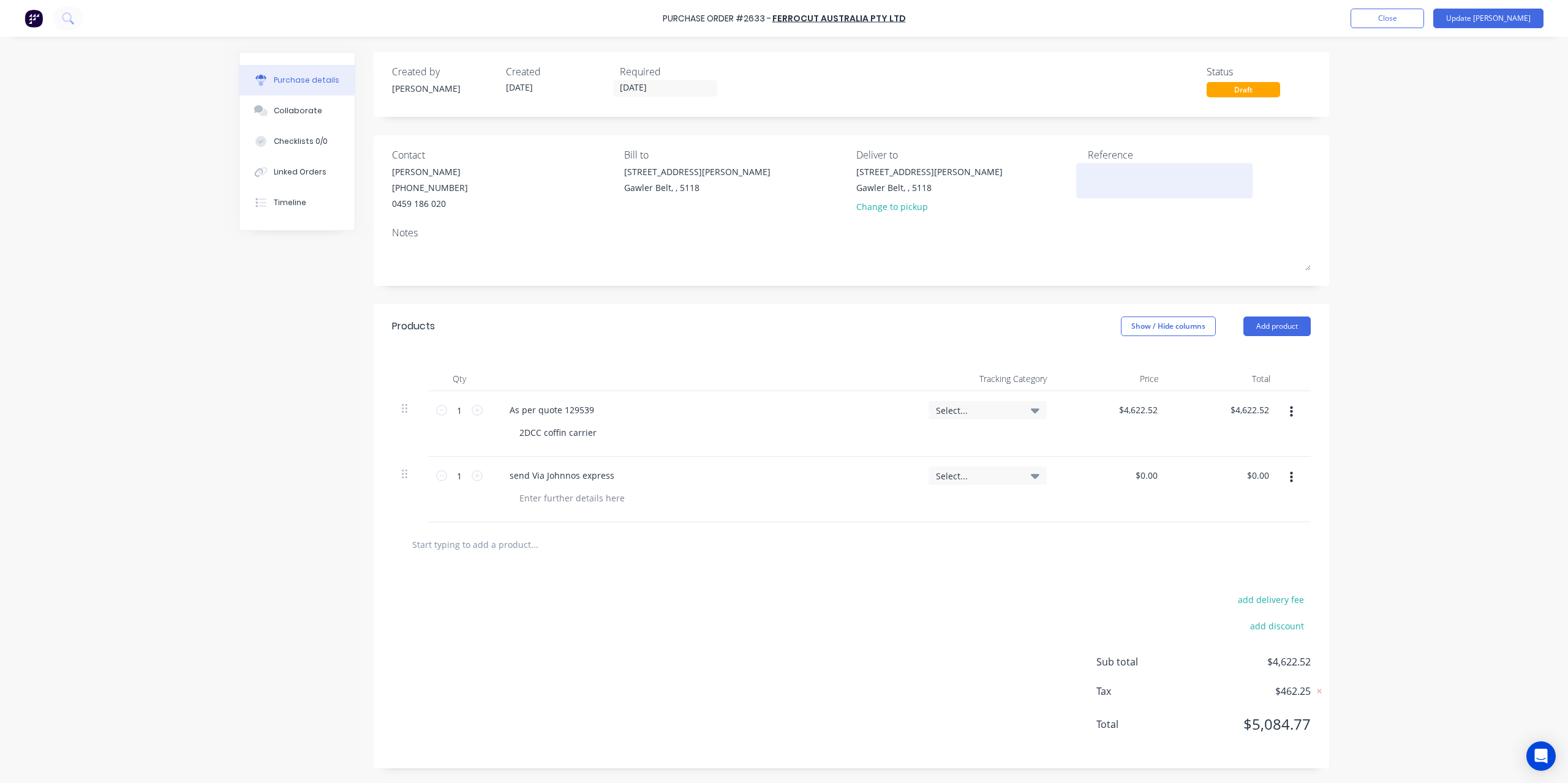
click at [1105, 175] on textarea at bounding box center [1164, 179] width 153 height 27
type textarea "F9"
type textarea "x"
type textarea "F95"
type textarea "x"
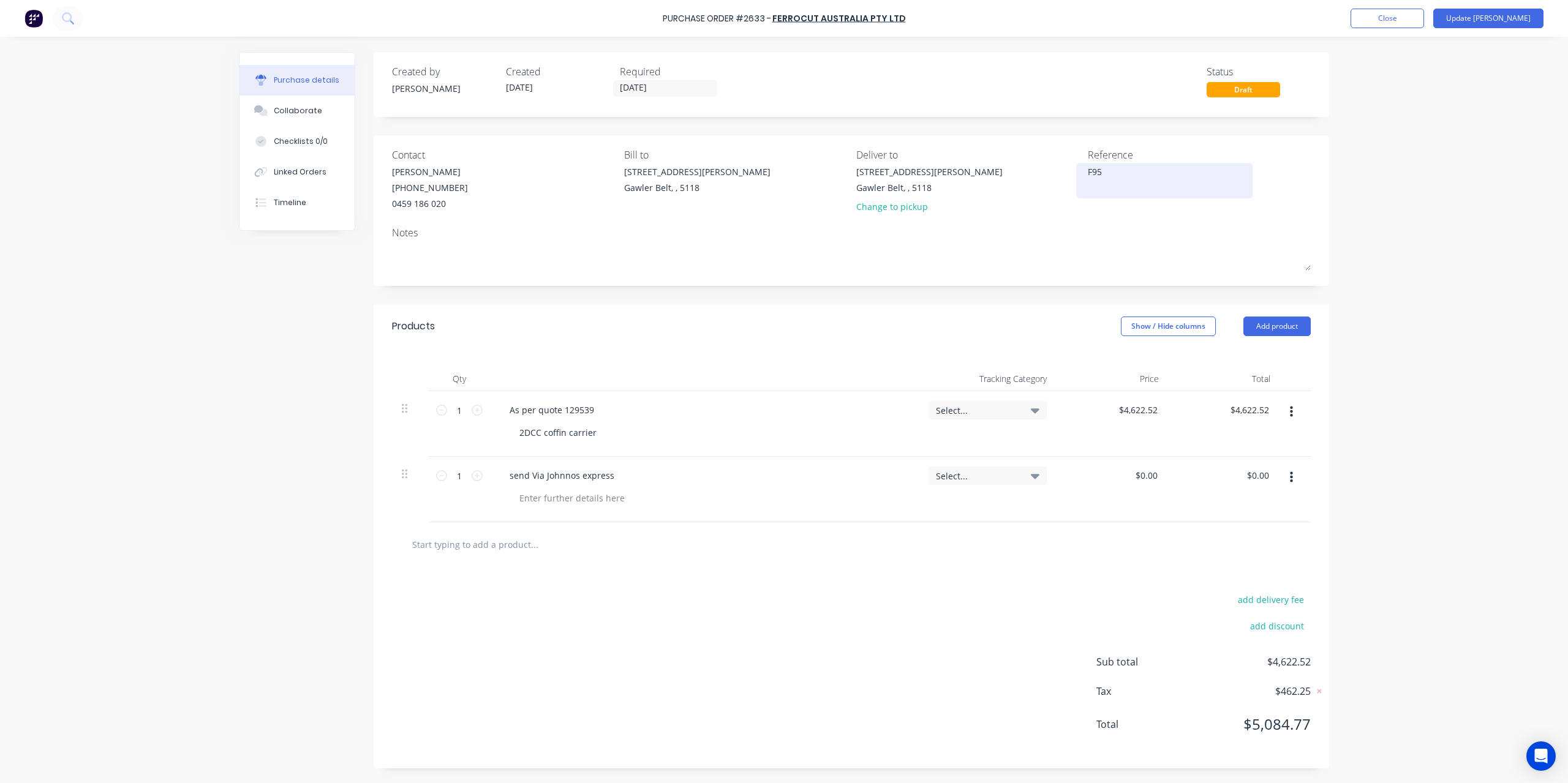
type textarea "F956"
type textarea "x"
type textarea "F9567"
type textarea "x"
click at [1091, 169] on textarea "F9567" at bounding box center [1164, 179] width 153 height 27
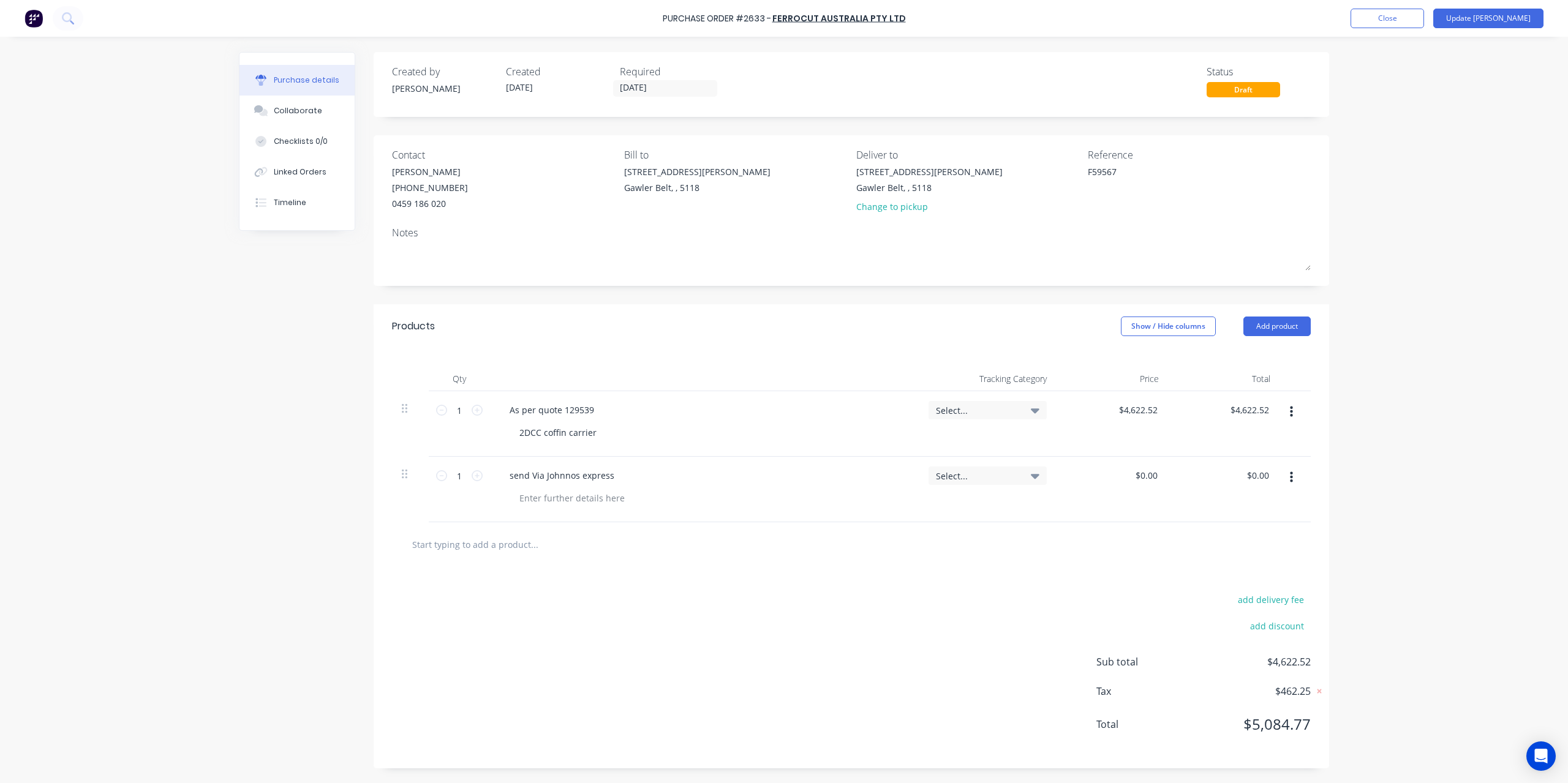
type textarea "F9567"
type textarea "x"
type textarea "F79567"
type textarea "x"
type textarea "F79567"
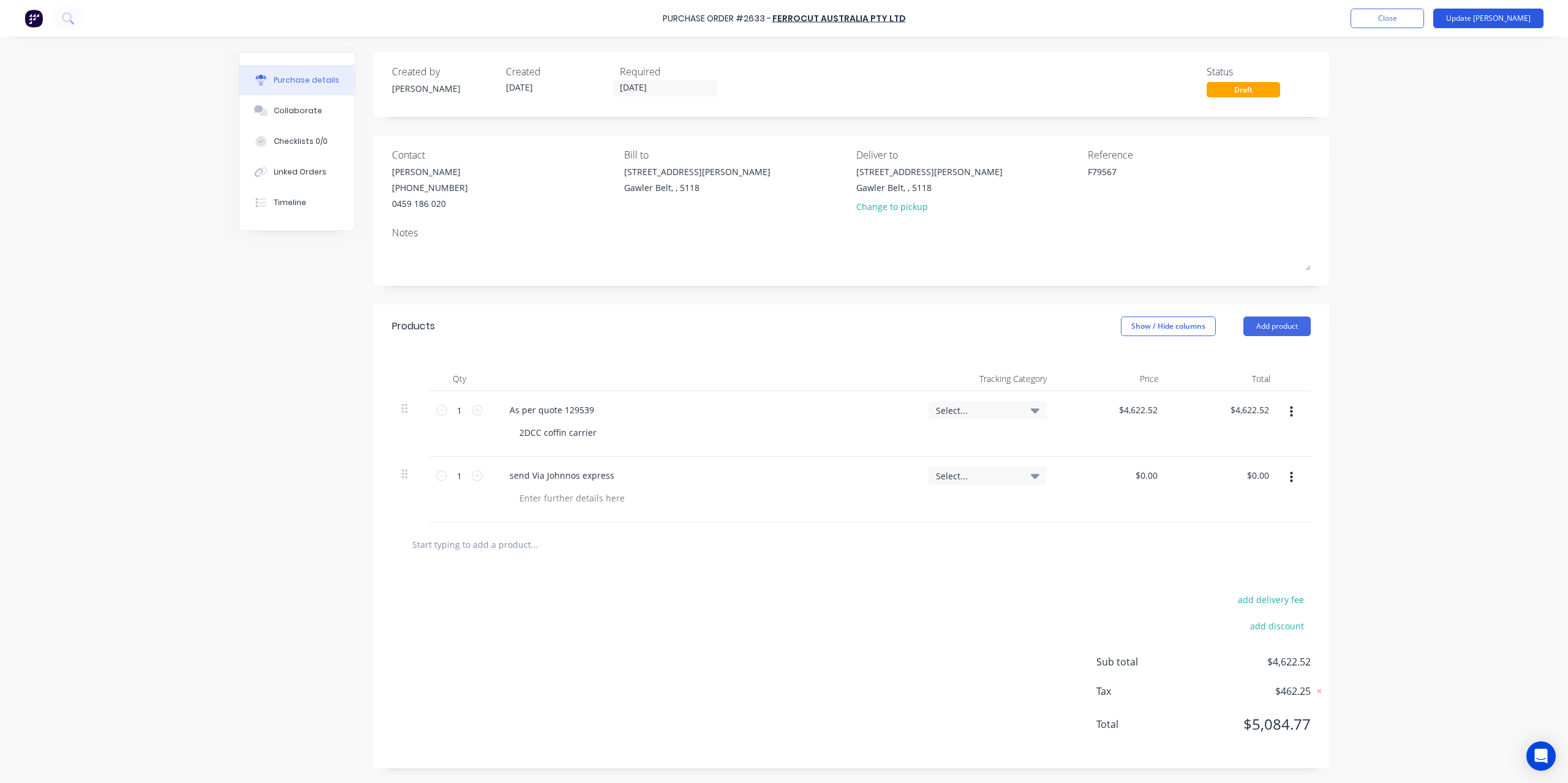
click at [1517, 25] on button "Update [PERSON_NAME]" at bounding box center [1488, 18] width 110 height 20
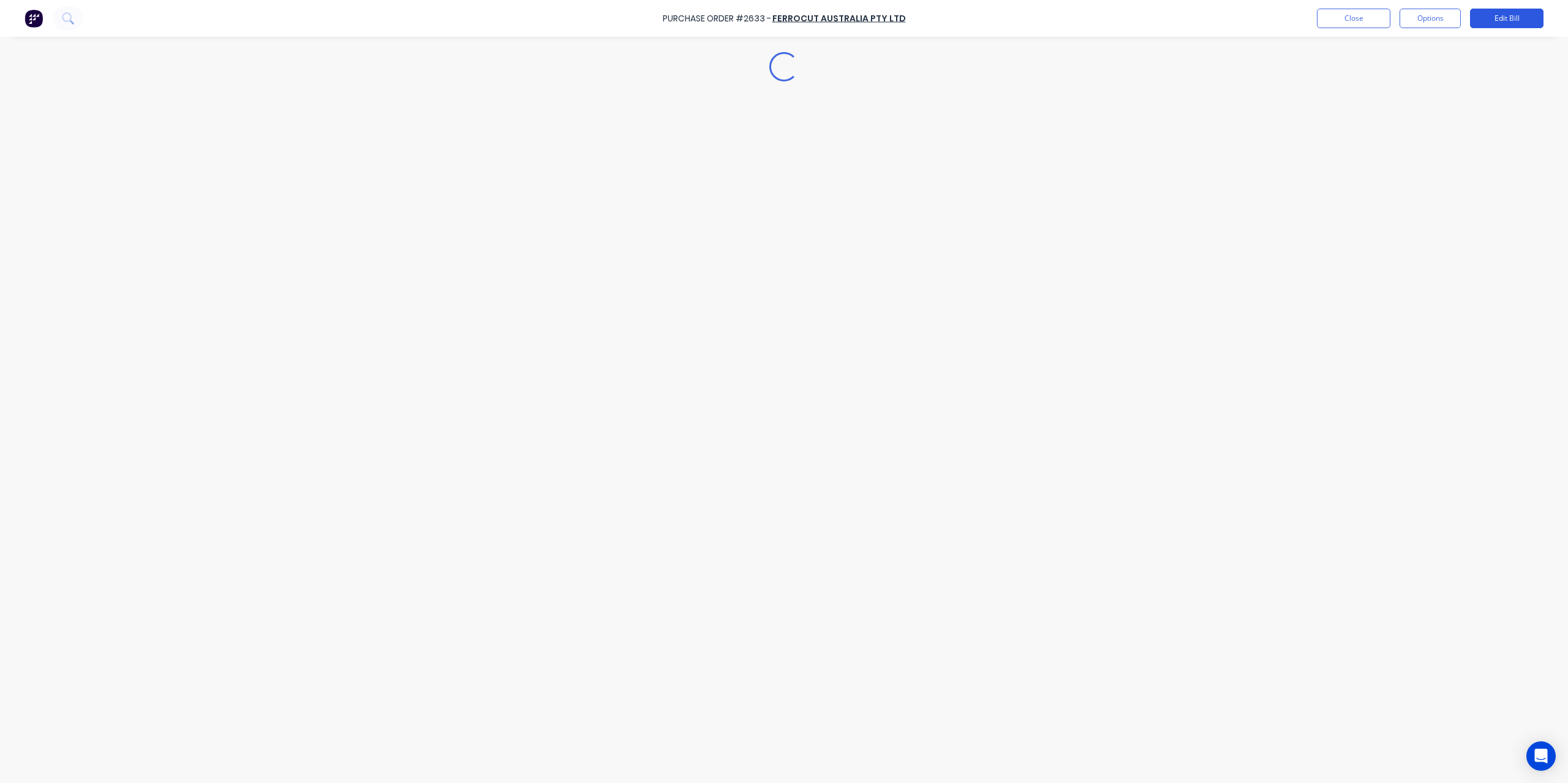
type textarea "x"
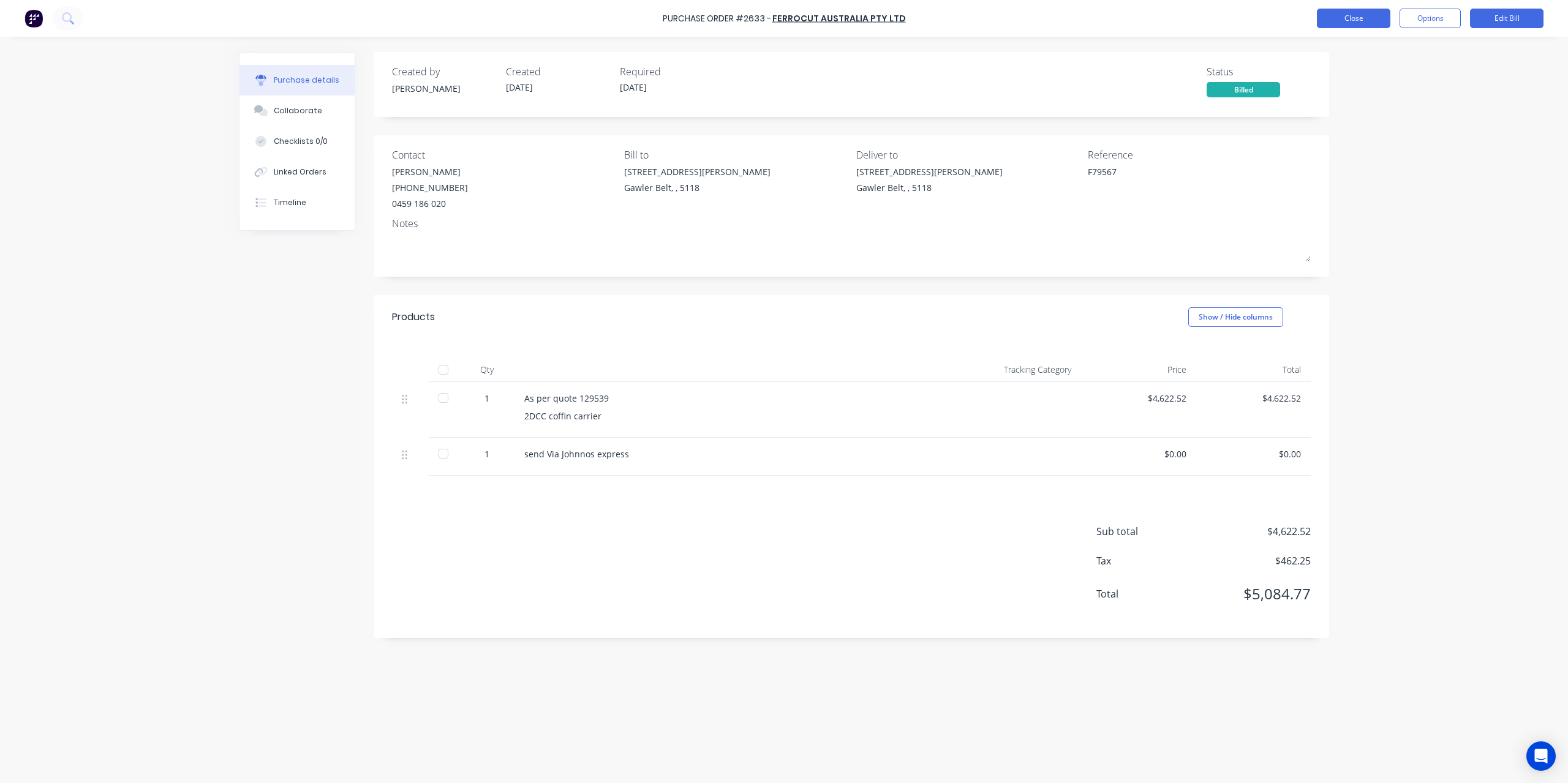
click at [1352, 13] on button "Close" at bounding box center [1354, 18] width 74 height 20
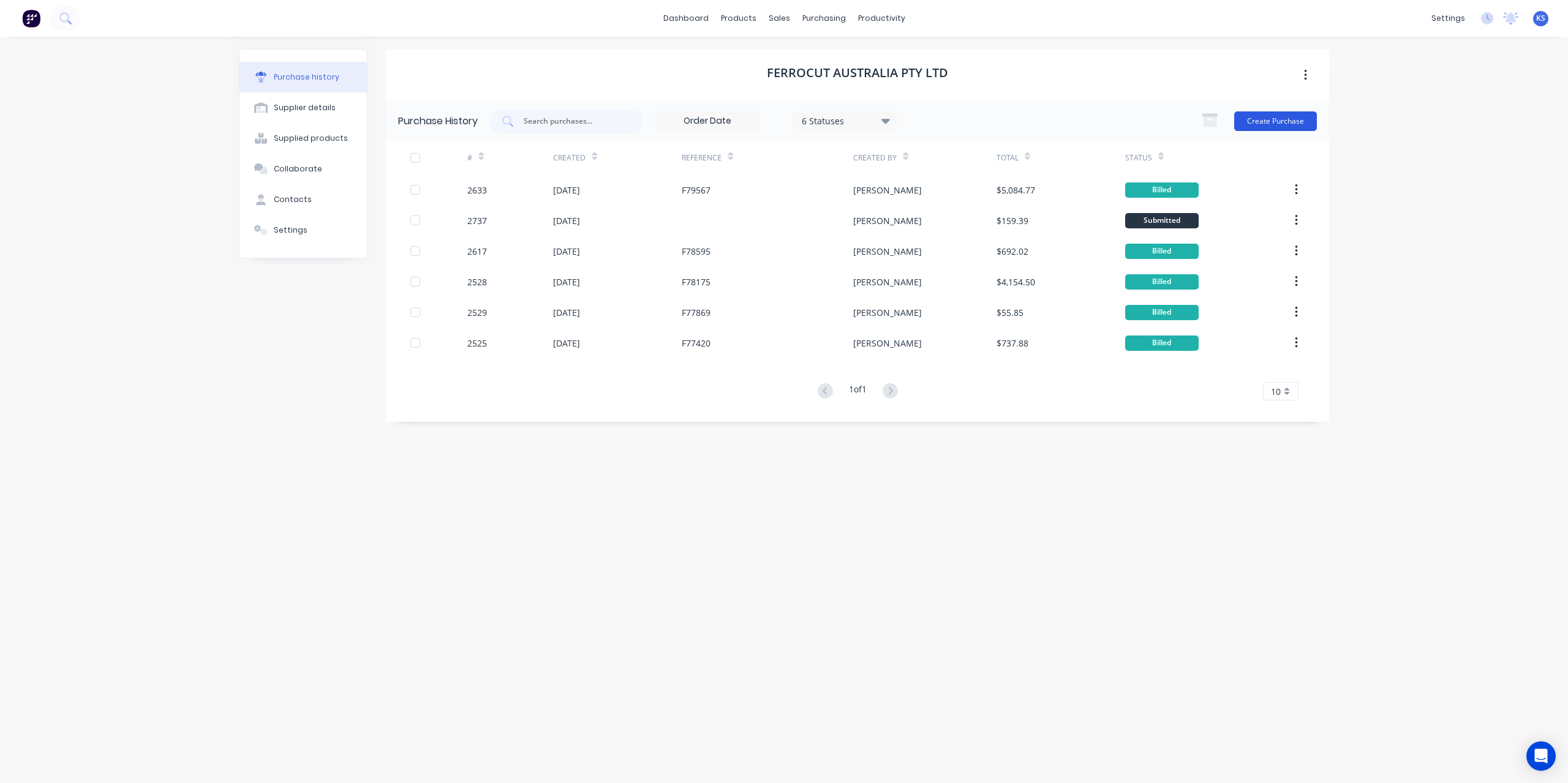
click at [1278, 122] on button "Create Purchase" at bounding box center [1275, 121] width 83 height 20
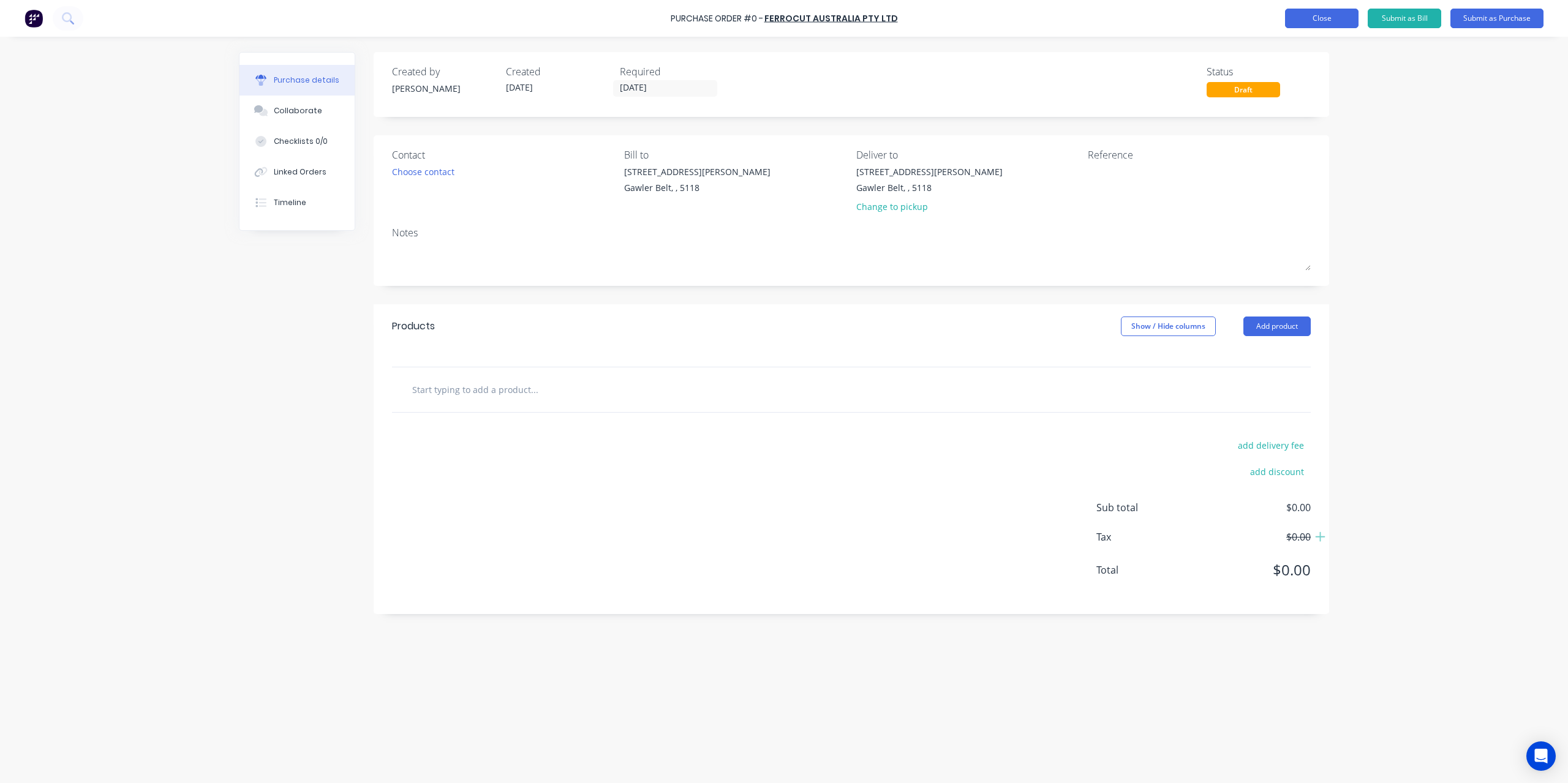
click at [1321, 25] on button "Close" at bounding box center [1322, 18] width 74 height 20
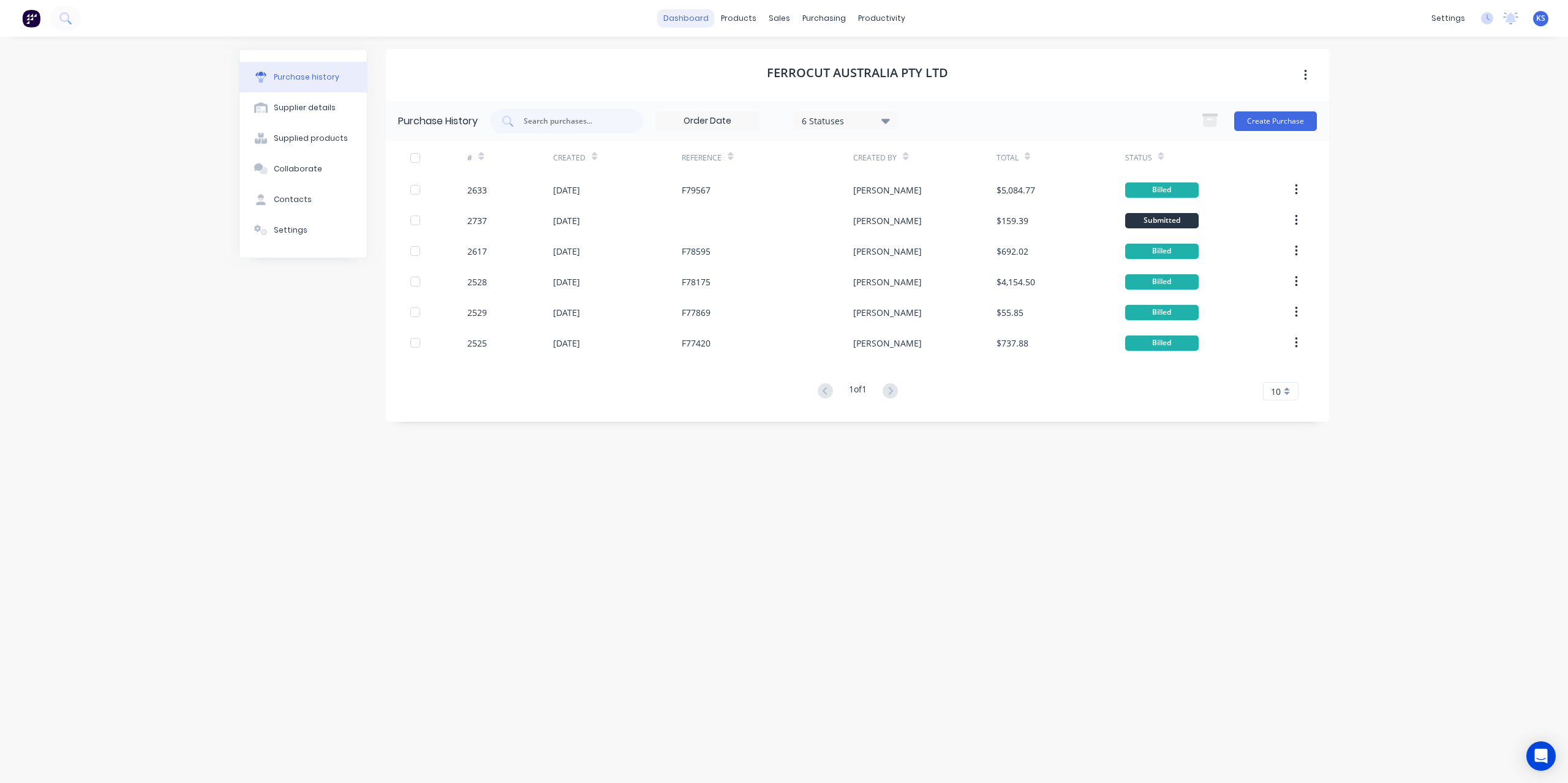
click at [695, 16] on link "dashboard" at bounding box center [686, 18] width 57 height 18
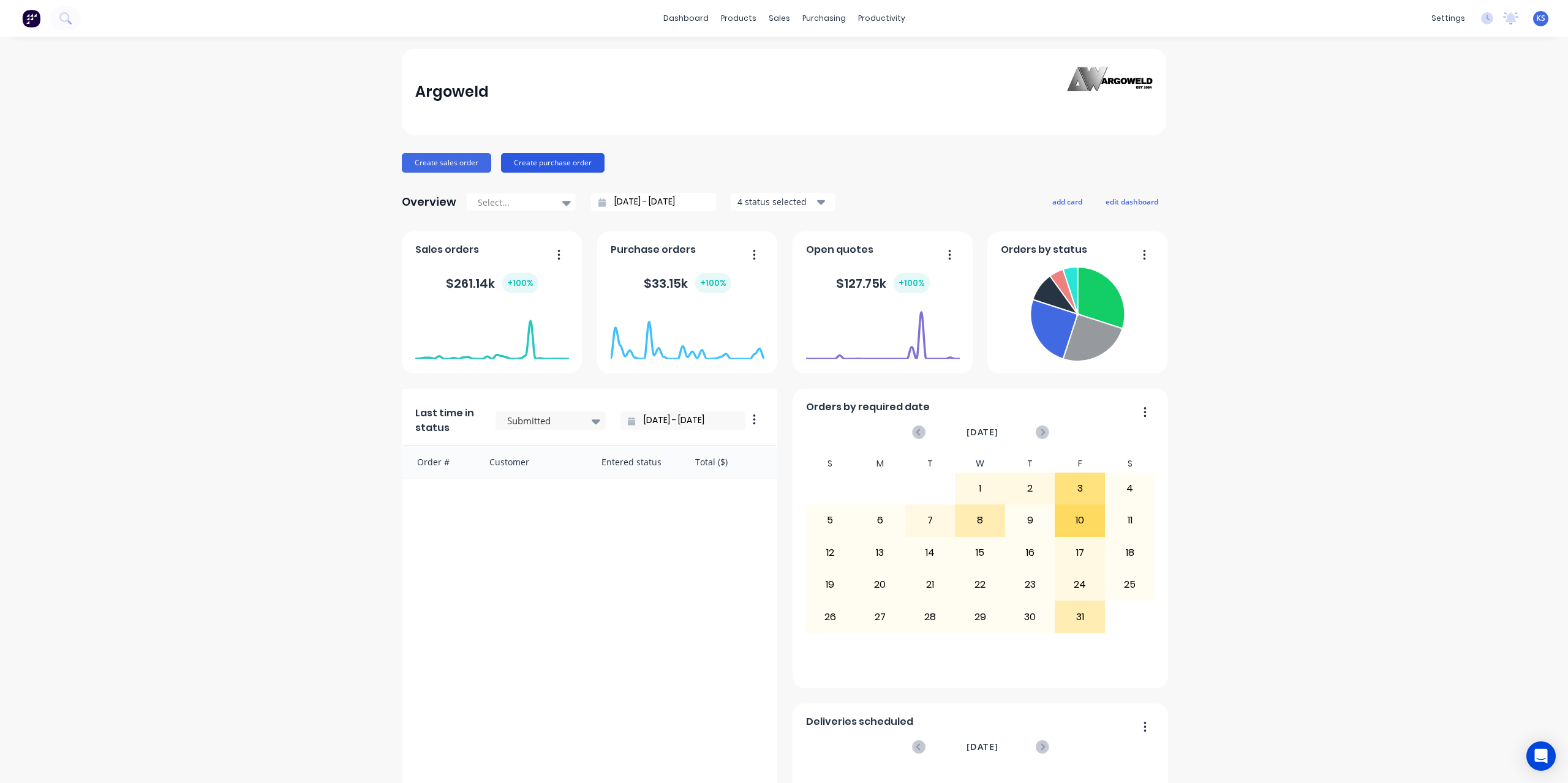
click at [550, 167] on button "Create purchase order" at bounding box center [553, 162] width 104 height 20
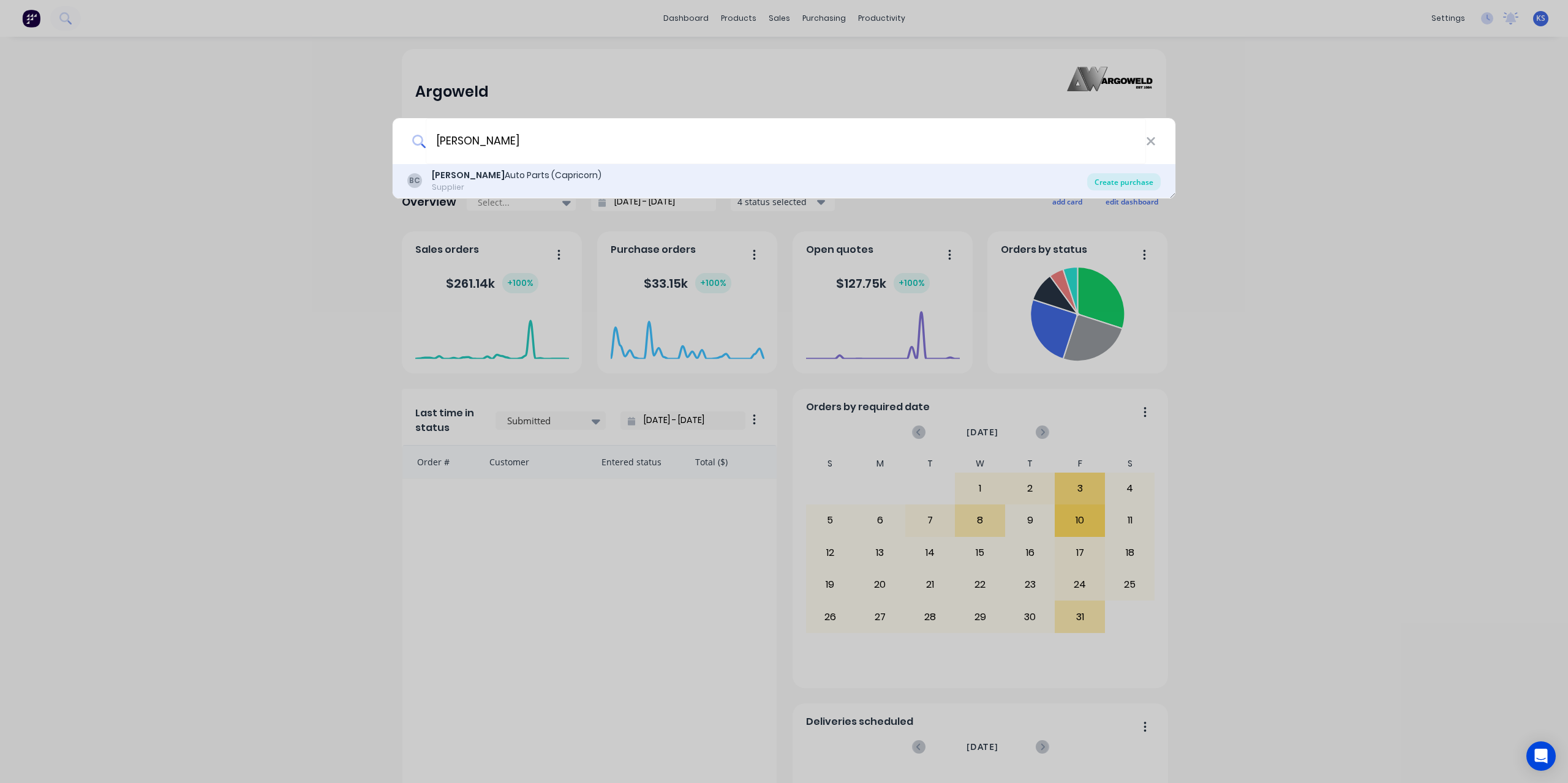
type input "burson"
click at [1135, 182] on div "Create purchase" at bounding box center [1124, 182] width 74 height 17
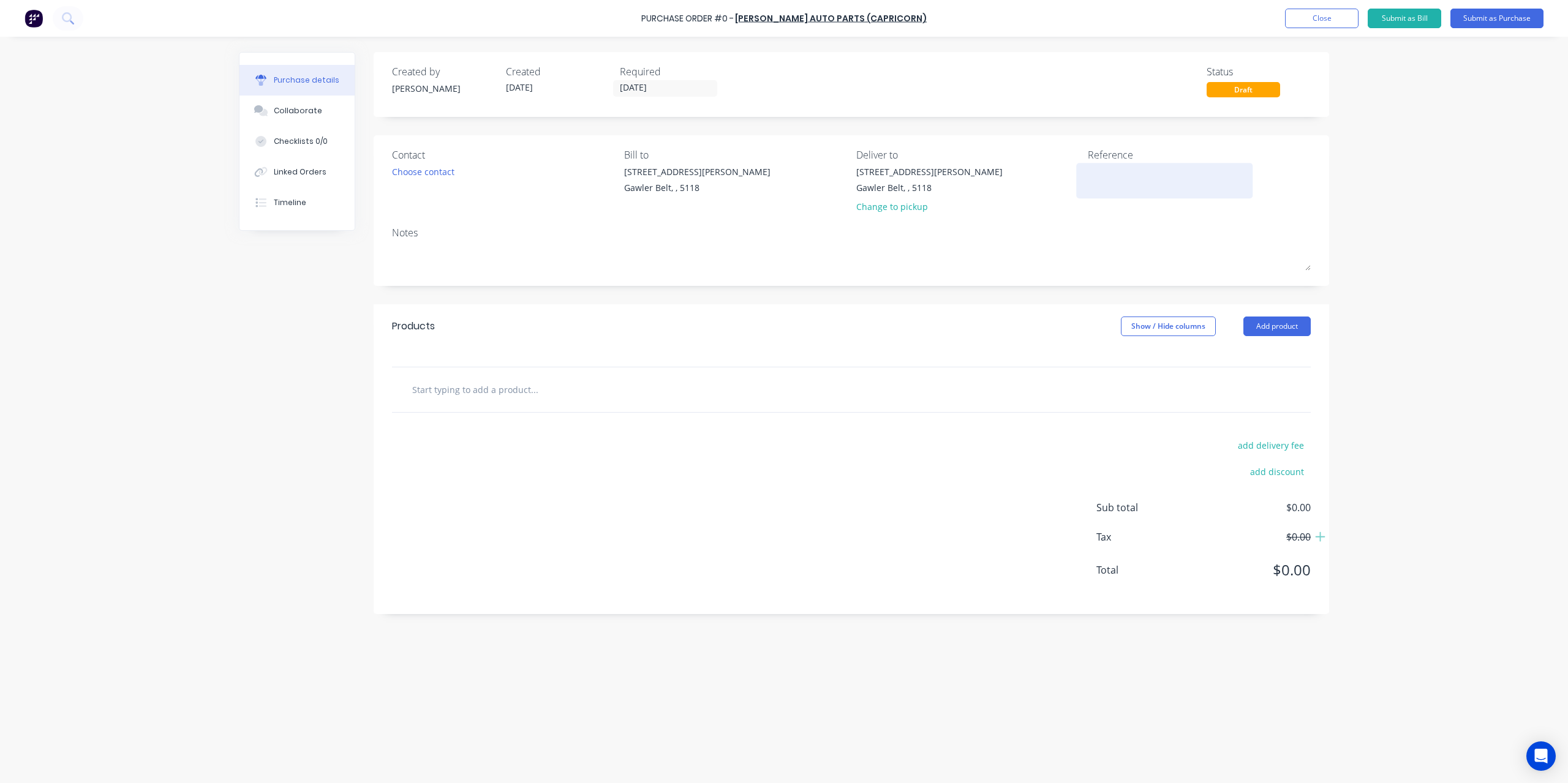
click at [1122, 189] on textarea at bounding box center [1164, 179] width 153 height 27
type textarea "153707320"
click at [482, 393] on input "text" at bounding box center [534, 389] width 245 height 25
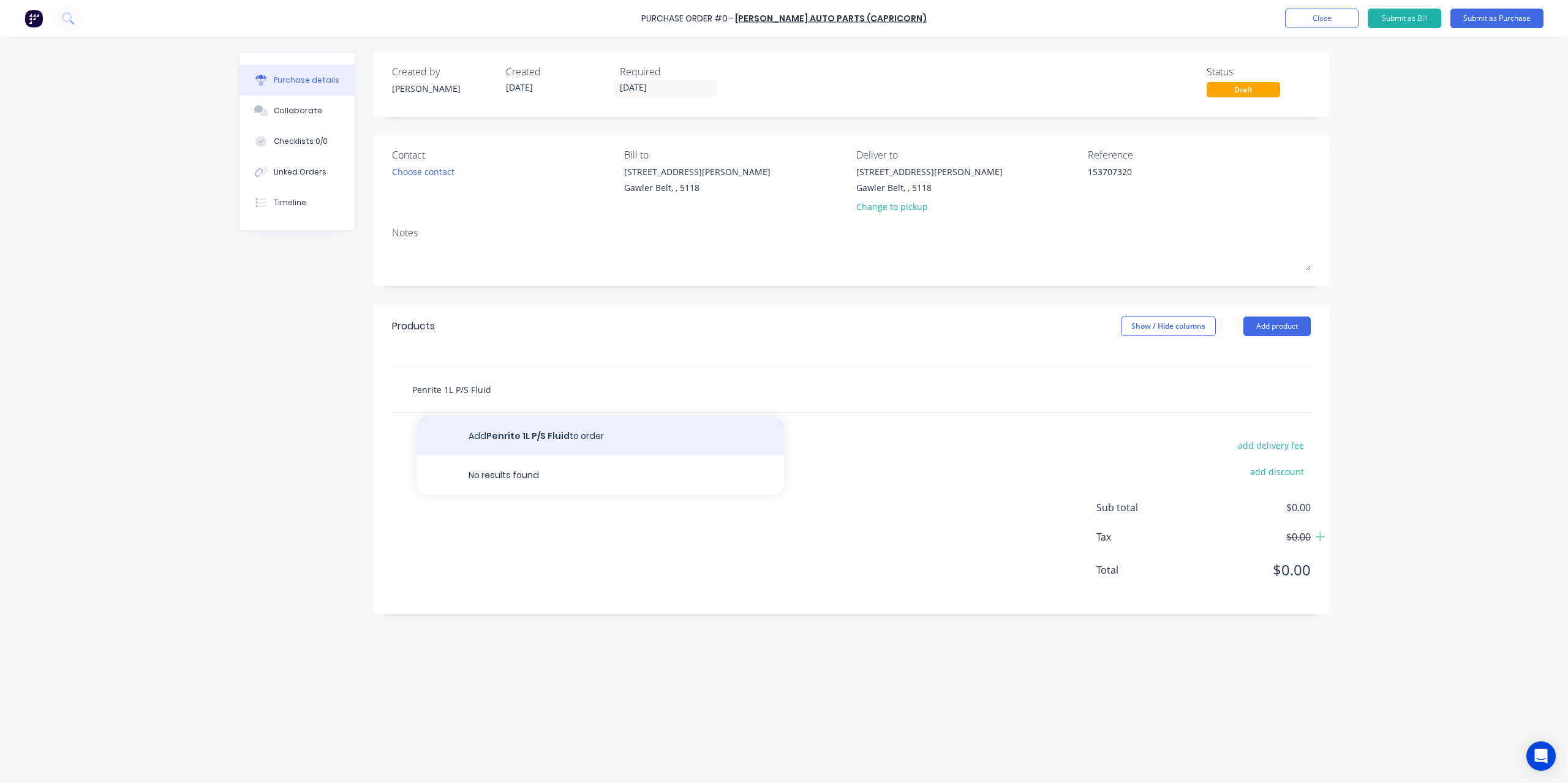
type input "Penrite 1L P/S Fluid"
click at [537, 426] on button "Add Penrite 1L P/S Fluid to order" at bounding box center [600, 436] width 367 height 39
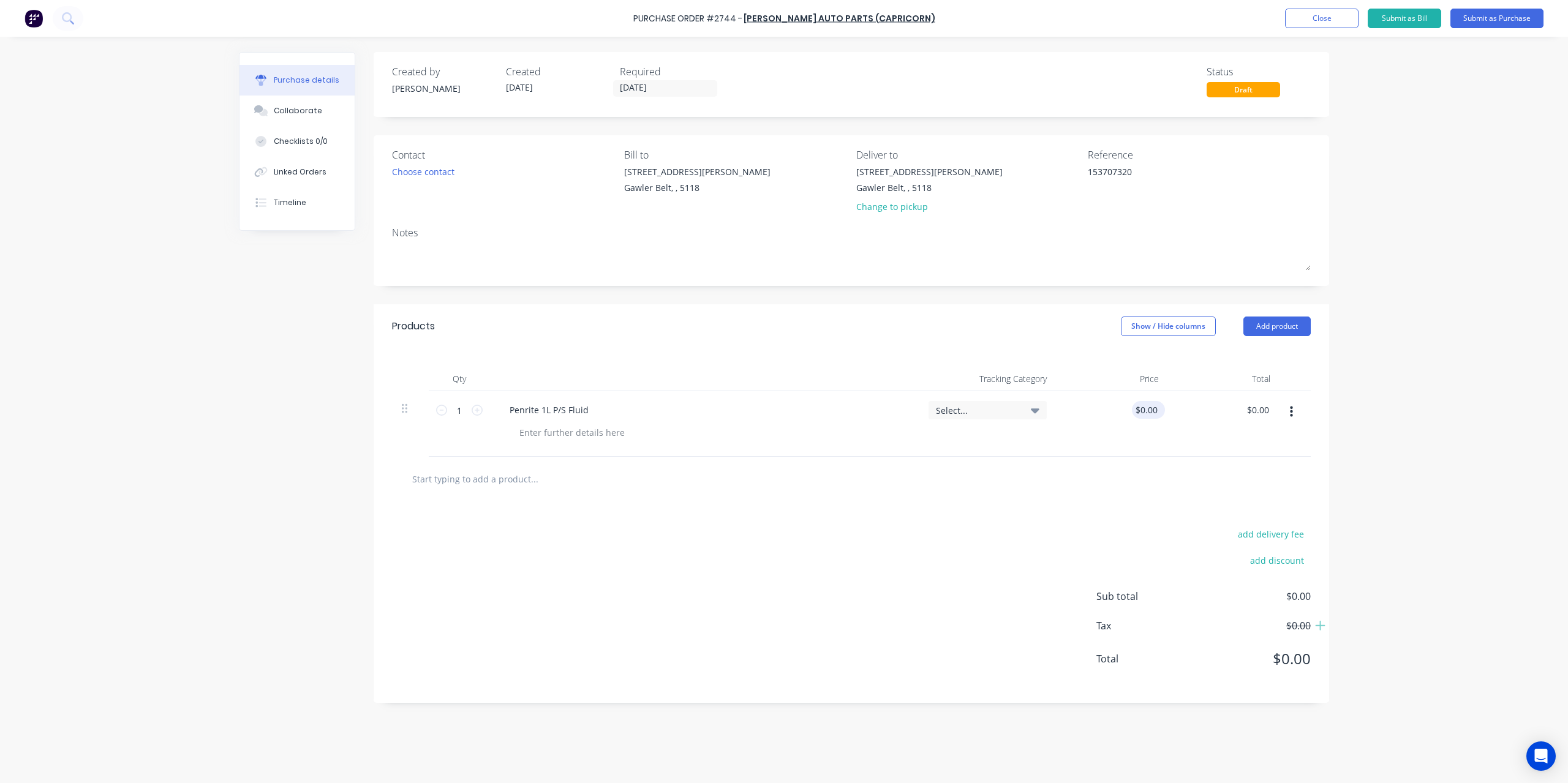
click at [1157, 418] on div "$0.00 $0.00" at bounding box center [1145, 410] width 28 height 18
click at [1157, 414] on input "0.00" at bounding box center [1149, 410] width 23 height 18
type input "$0.00"
click at [1259, 406] on input "0.00" at bounding box center [1260, 410] width 23 height 18
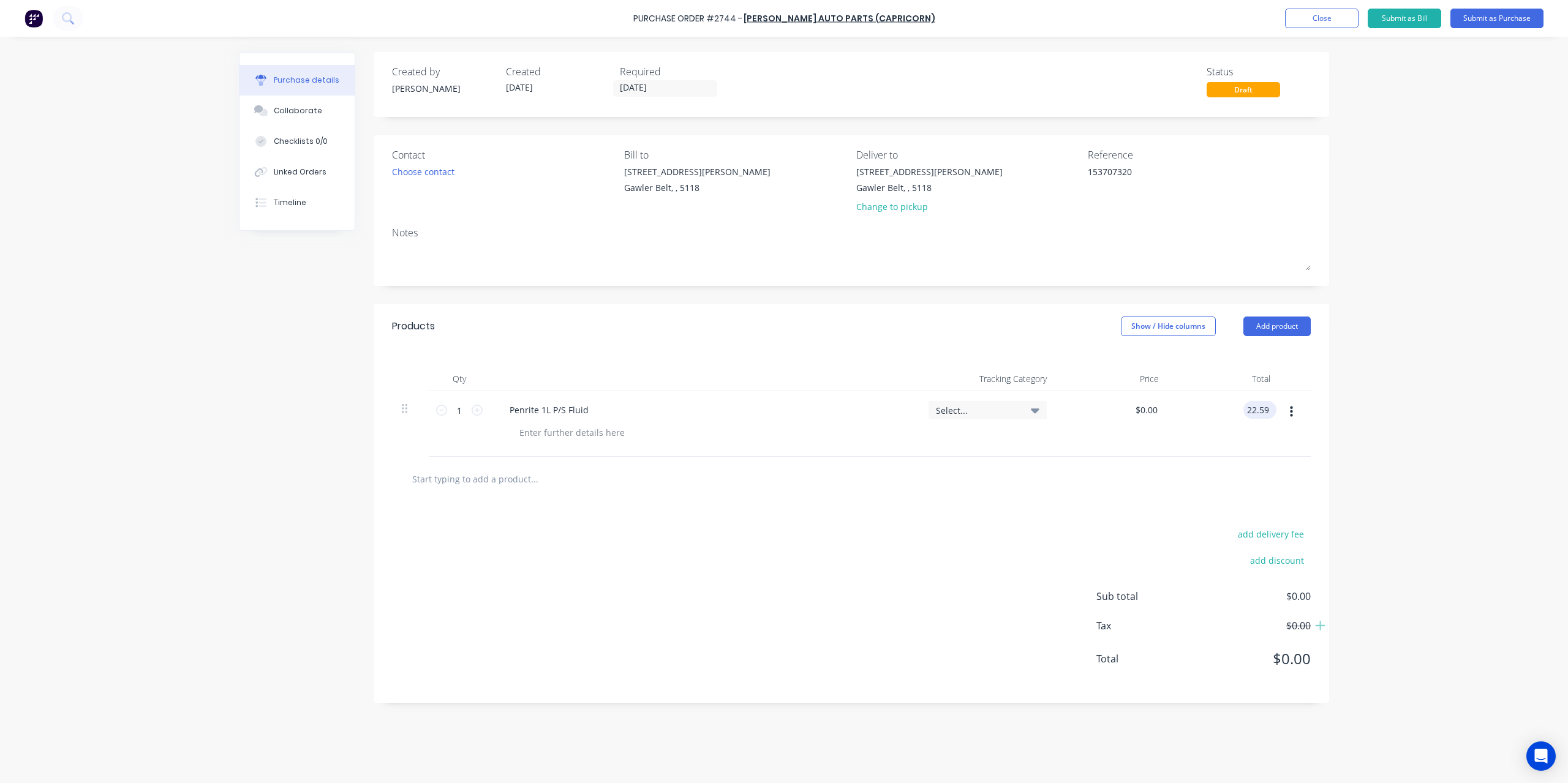
type input "22.59"
type input "$22.59"
click at [1399, 20] on button "Submit as Bill" at bounding box center [1405, 18] width 74 height 20
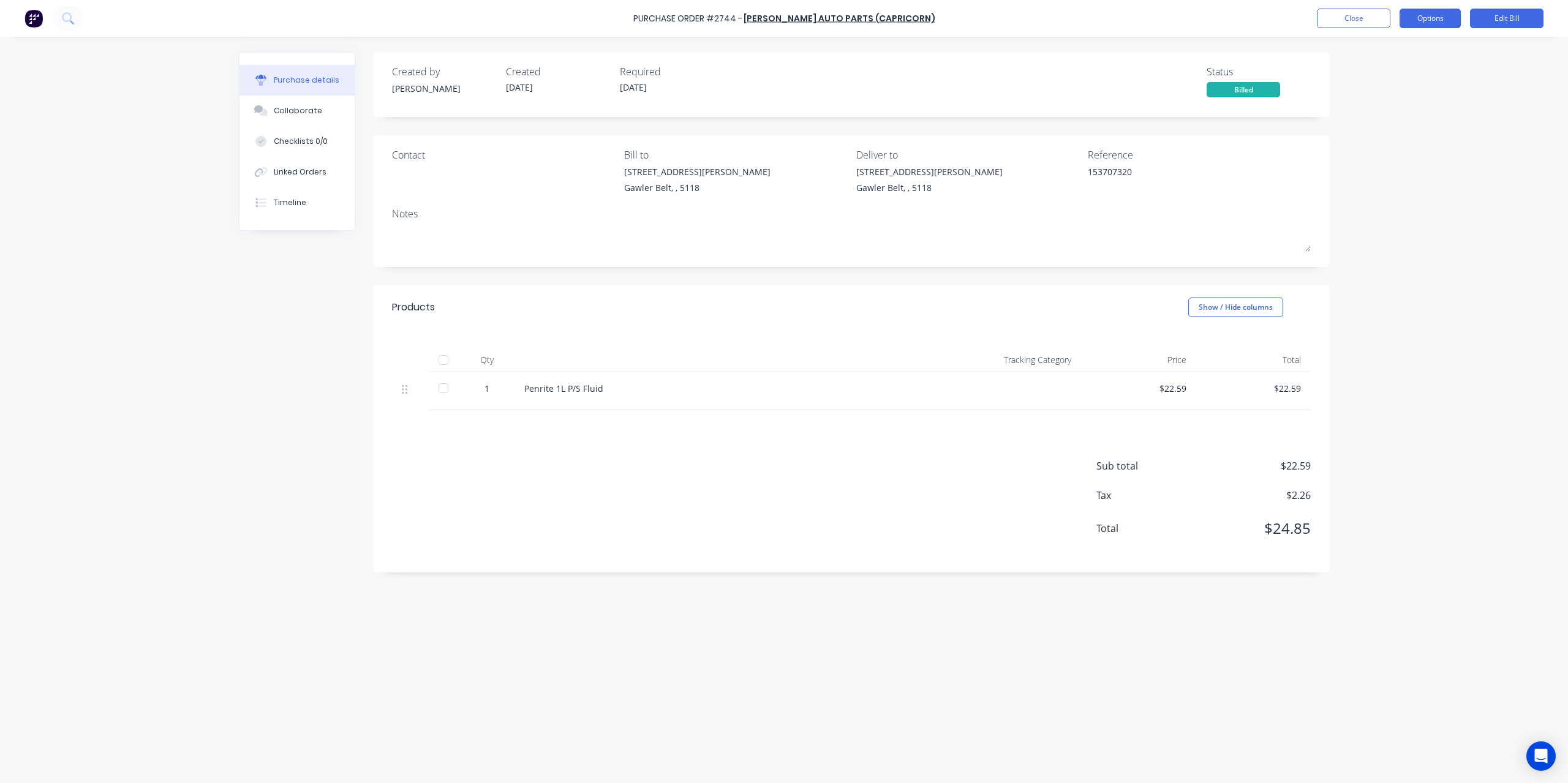
click at [1427, 17] on button "Options" at bounding box center [1430, 18] width 61 height 20
click at [1421, 68] on div "Convert to Purchase Order" at bounding box center [1403, 77] width 94 height 31
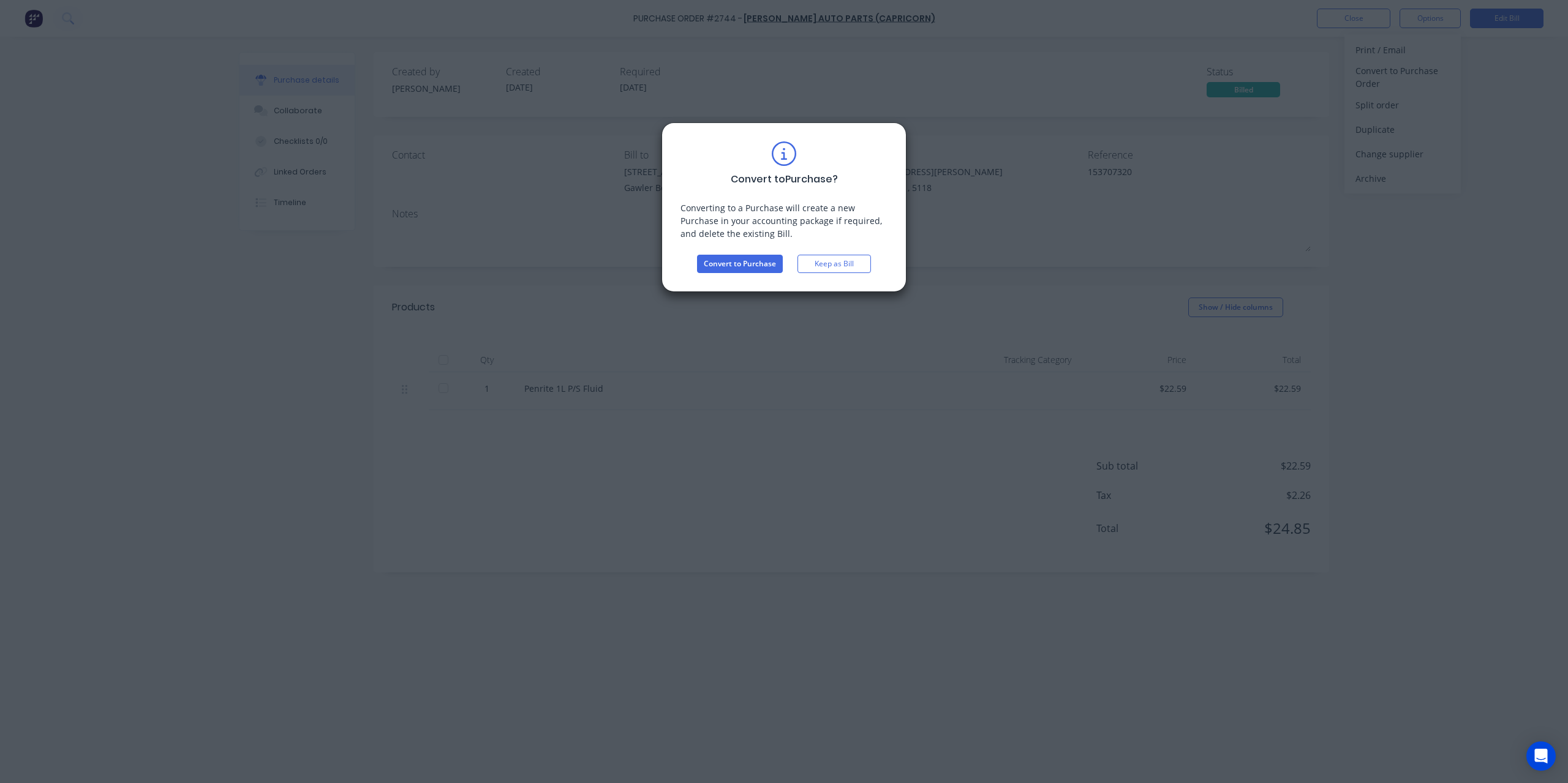
click at [758, 275] on div "Convert to Purchase ? Converting to a Purchase will create a new Purchase in yo…" at bounding box center [784, 207] width 245 height 169
click at [761, 264] on button "Convert to Purchase" at bounding box center [740, 264] width 86 height 18
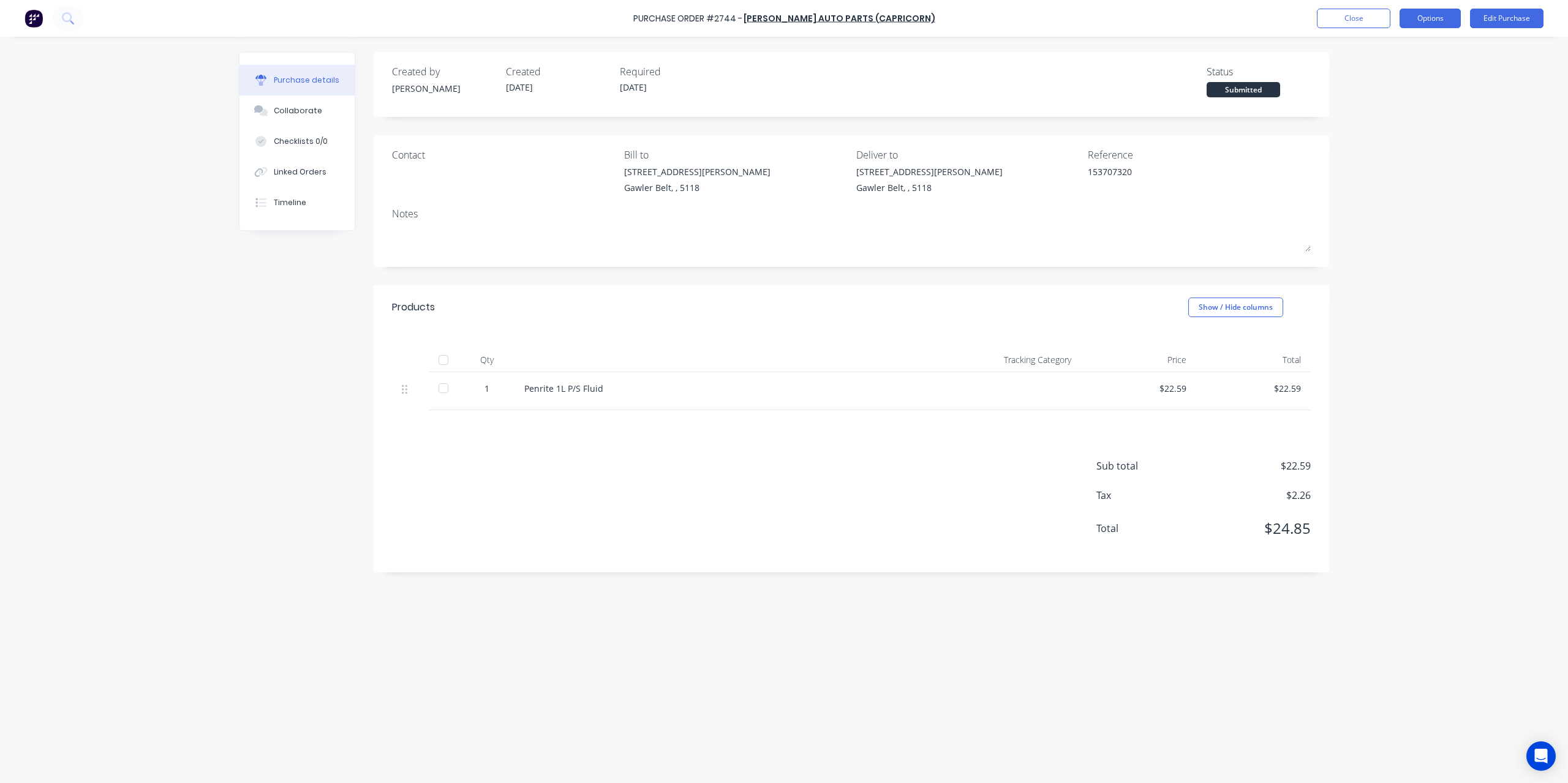
click at [1421, 18] on button "Options" at bounding box center [1430, 18] width 61 height 20
click at [1410, 70] on div "Convert to Bill" at bounding box center [1403, 74] width 94 height 18
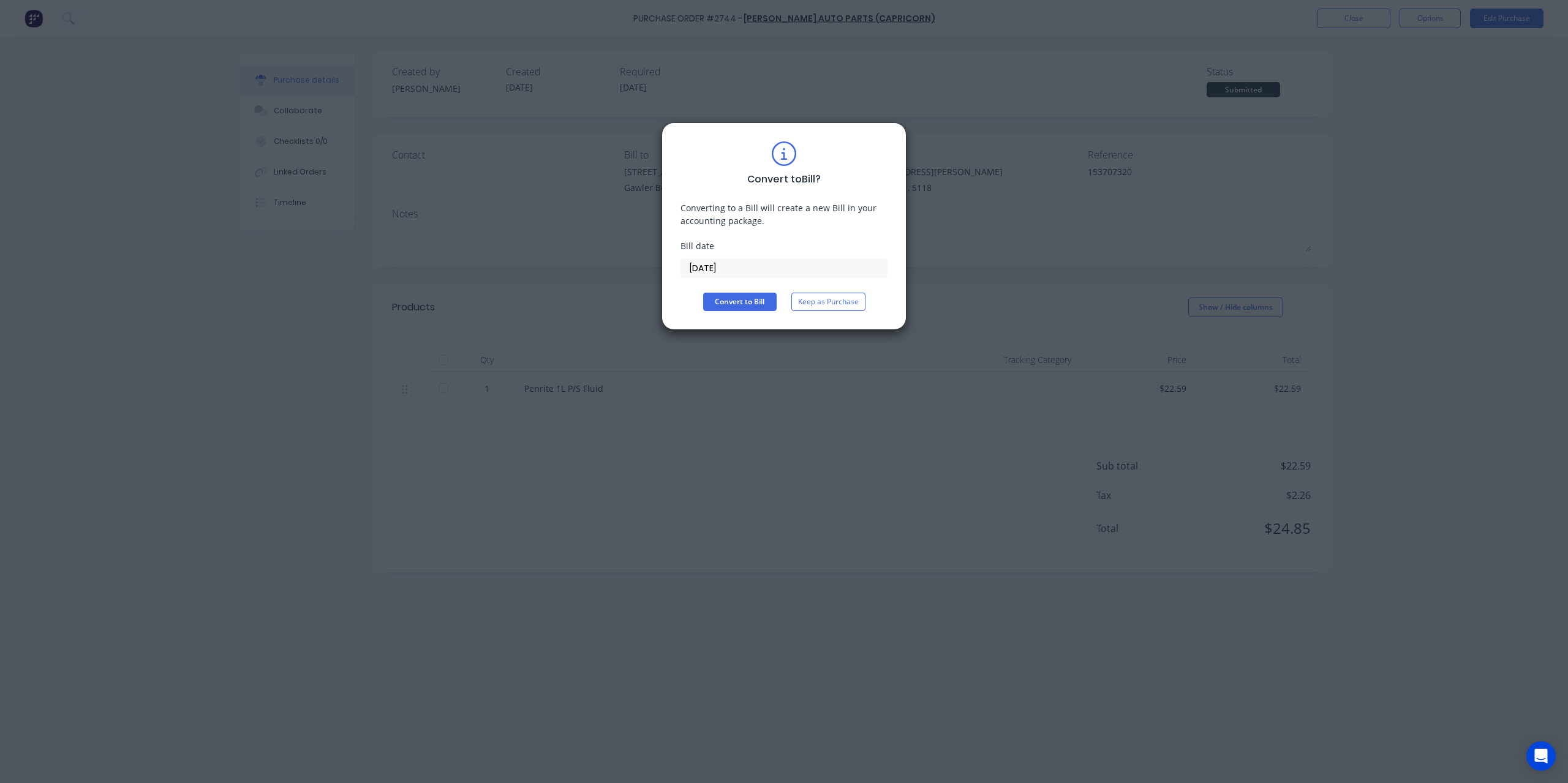
click at [832, 255] on div "Bill date 09/10/25" at bounding box center [783, 259] width 207 height 39
click at [828, 262] on input "[DATE]" at bounding box center [783, 268] width 206 height 18
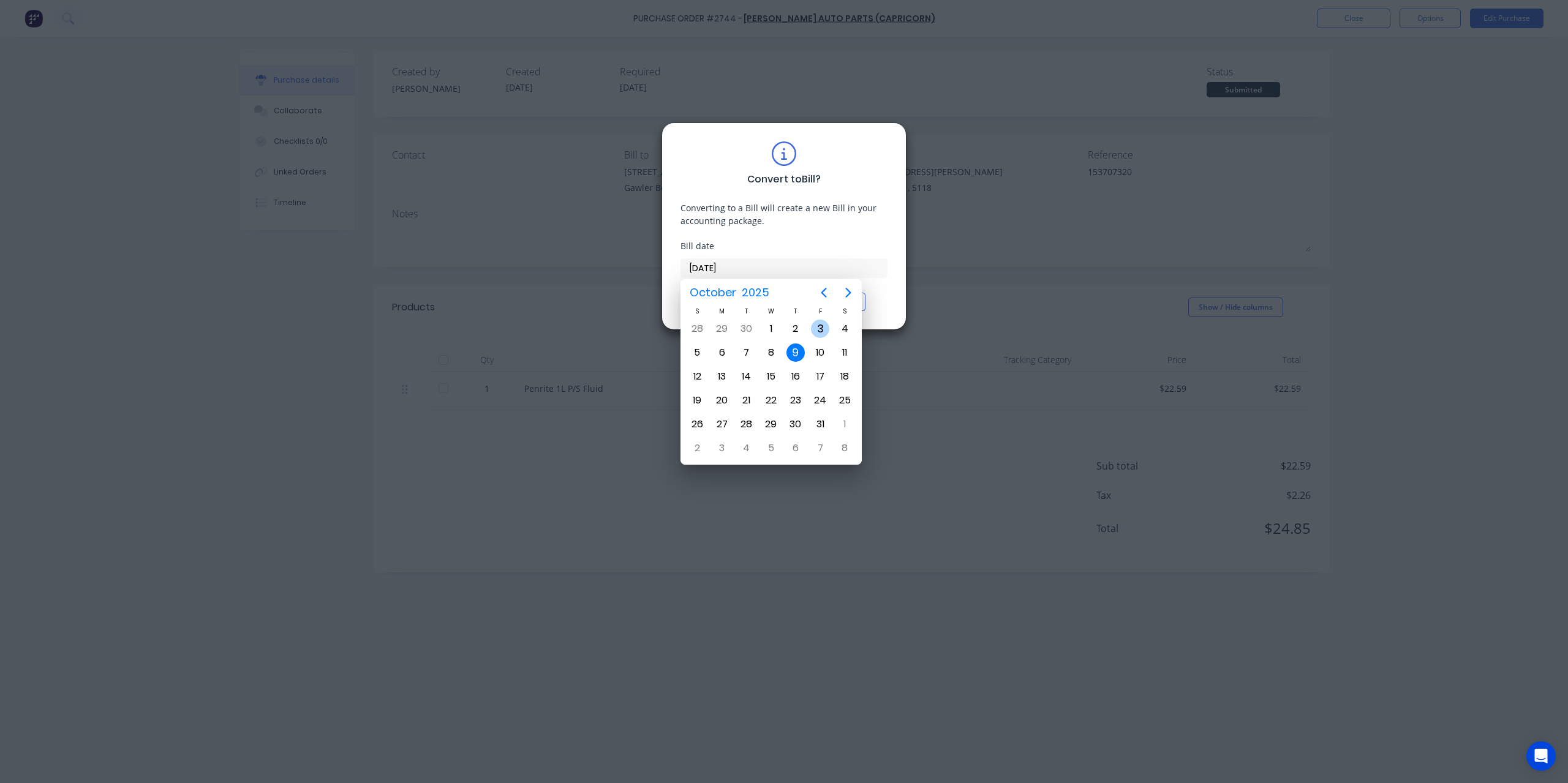
click at [820, 329] on div "3" at bounding box center [820, 328] width 18 height 18
type input "03/10/25"
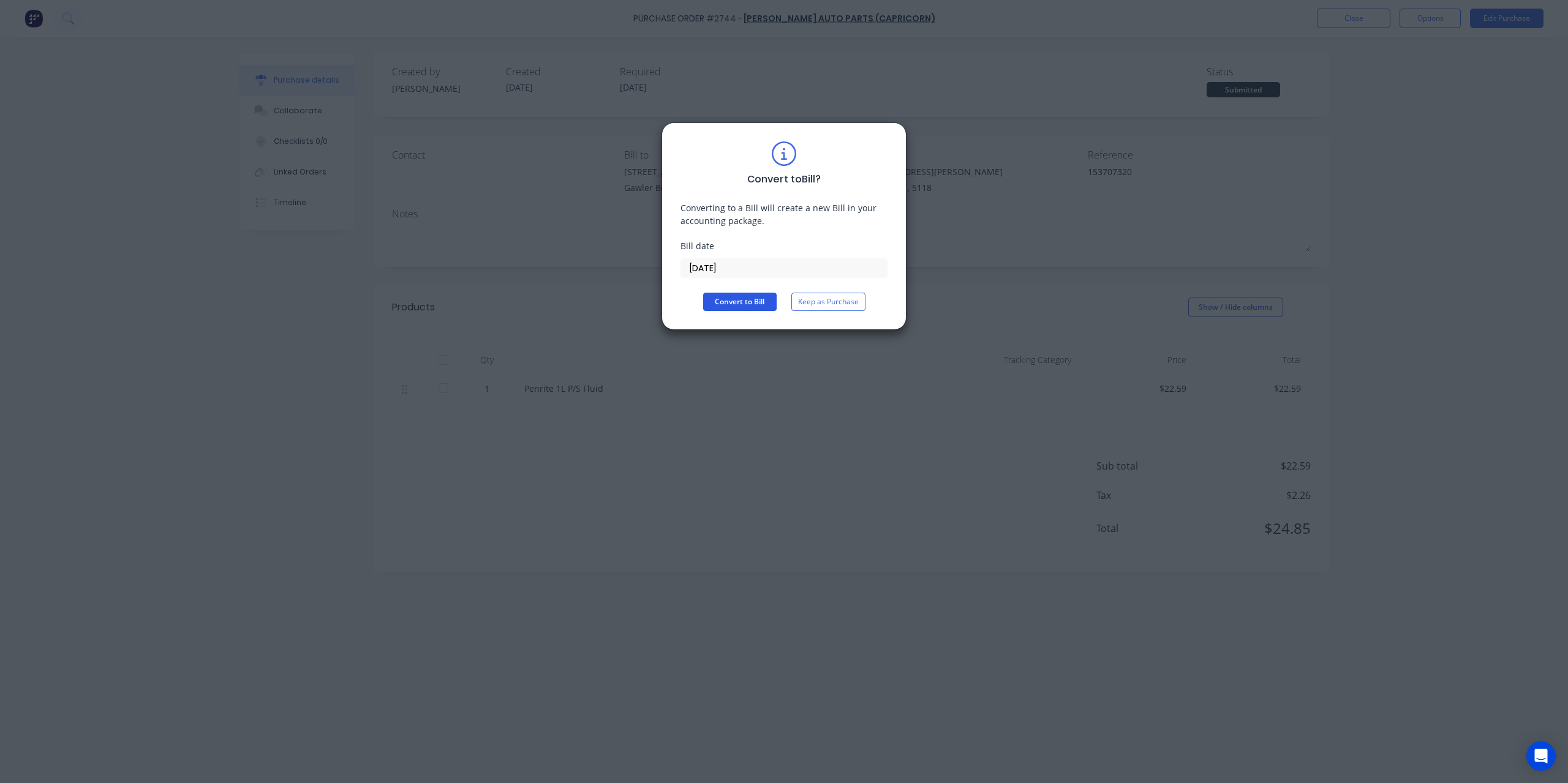
click at [746, 296] on button "Convert to Bill" at bounding box center [740, 302] width 74 height 18
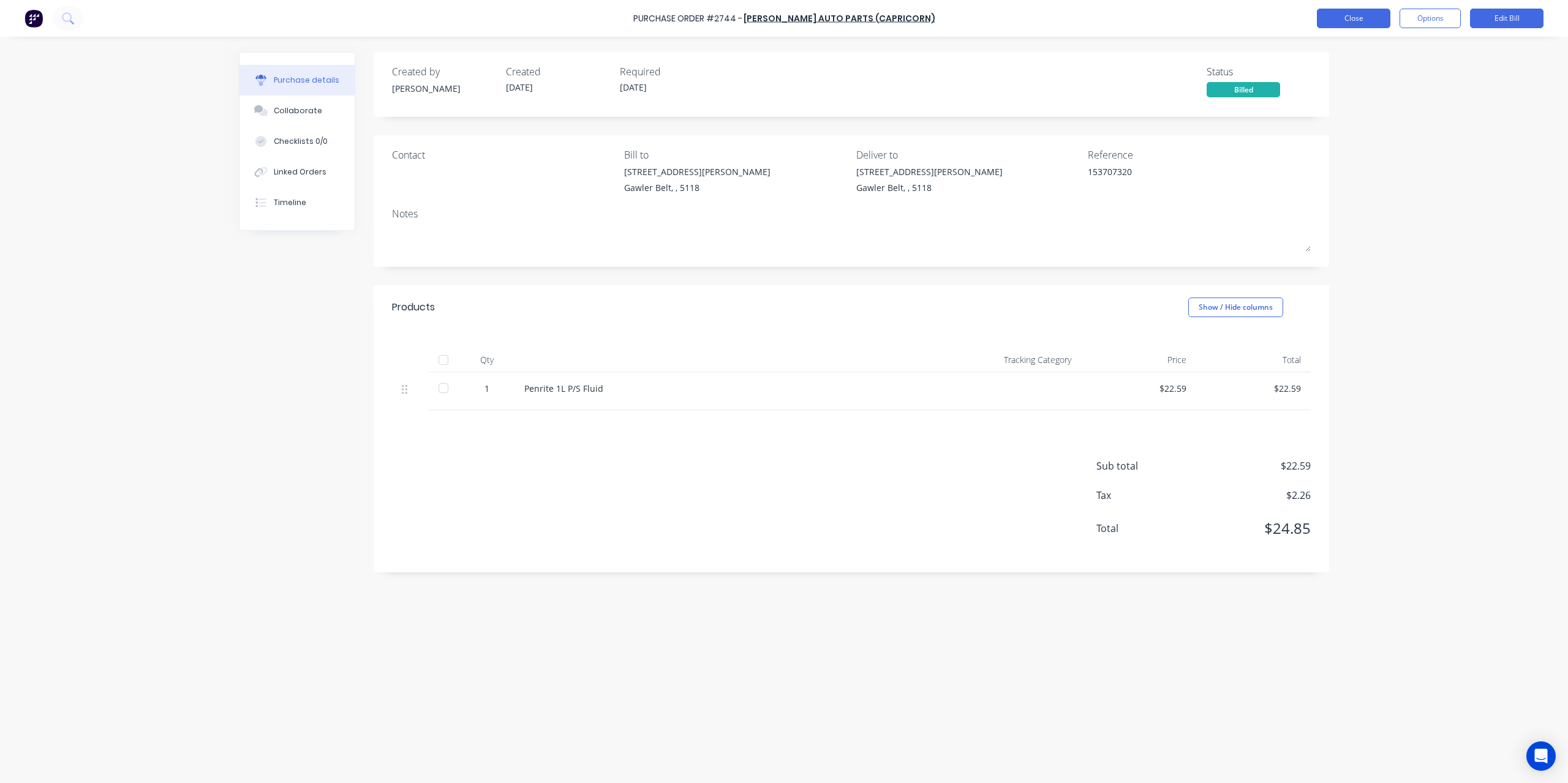
click at [1352, 23] on button "Close" at bounding box center [1354, 18] width 74 height 20
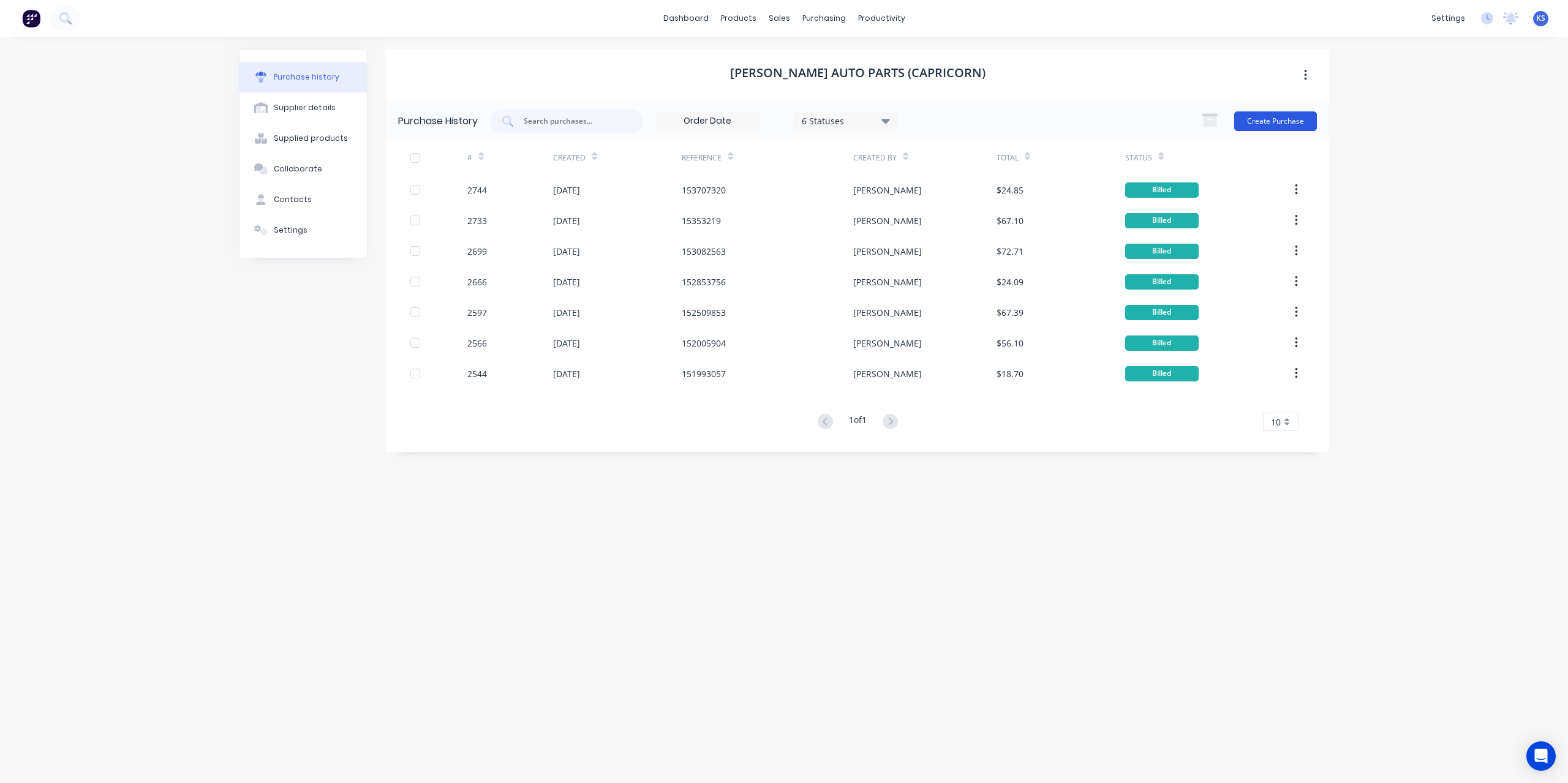
click at [1280, 118] on button "Create Purchase" at bounding box center [1275, 121] width 83 height 20
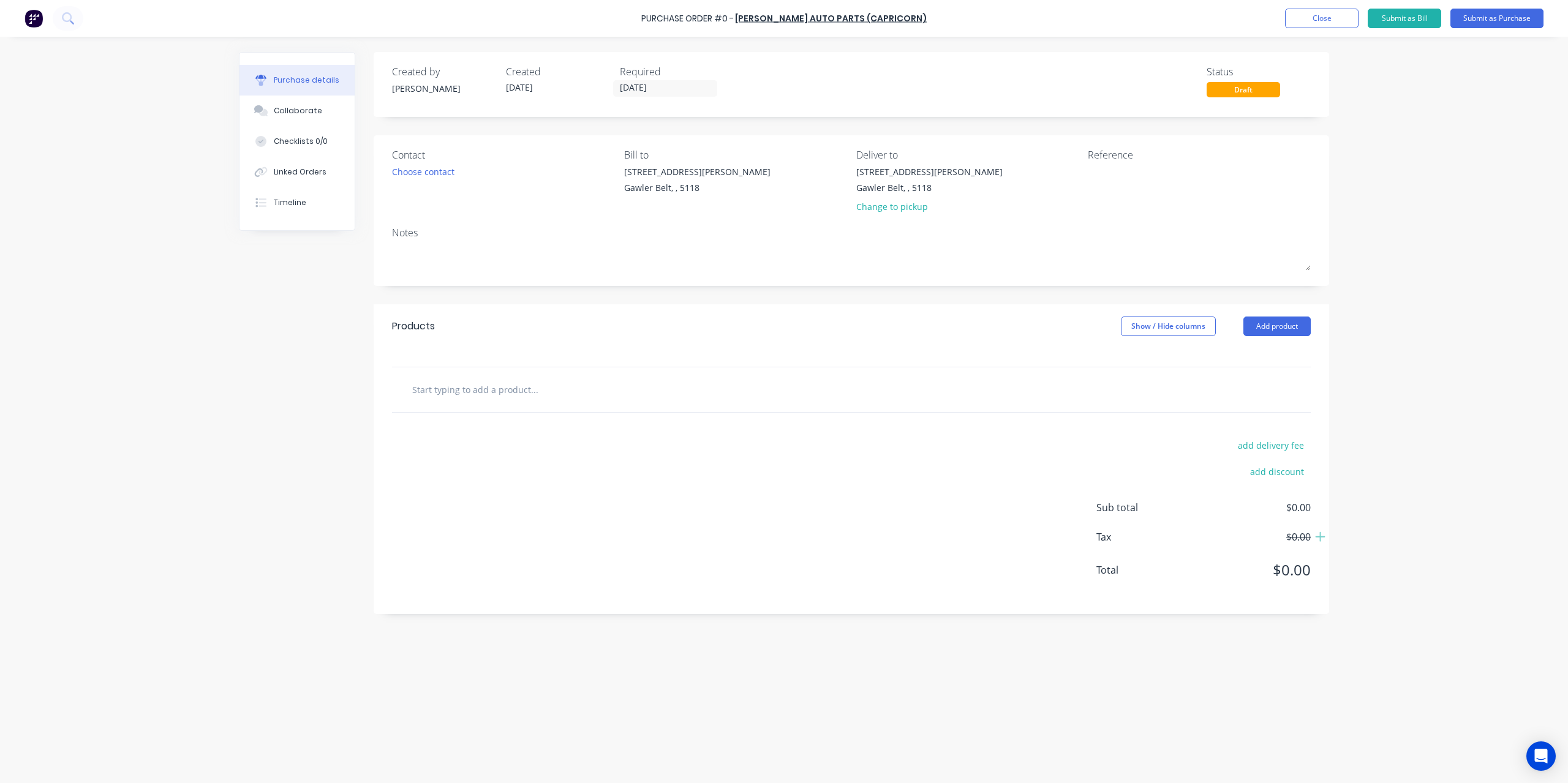
click at [425, 395] on input "text" at bounding box center [534, 389] width 245 height 25
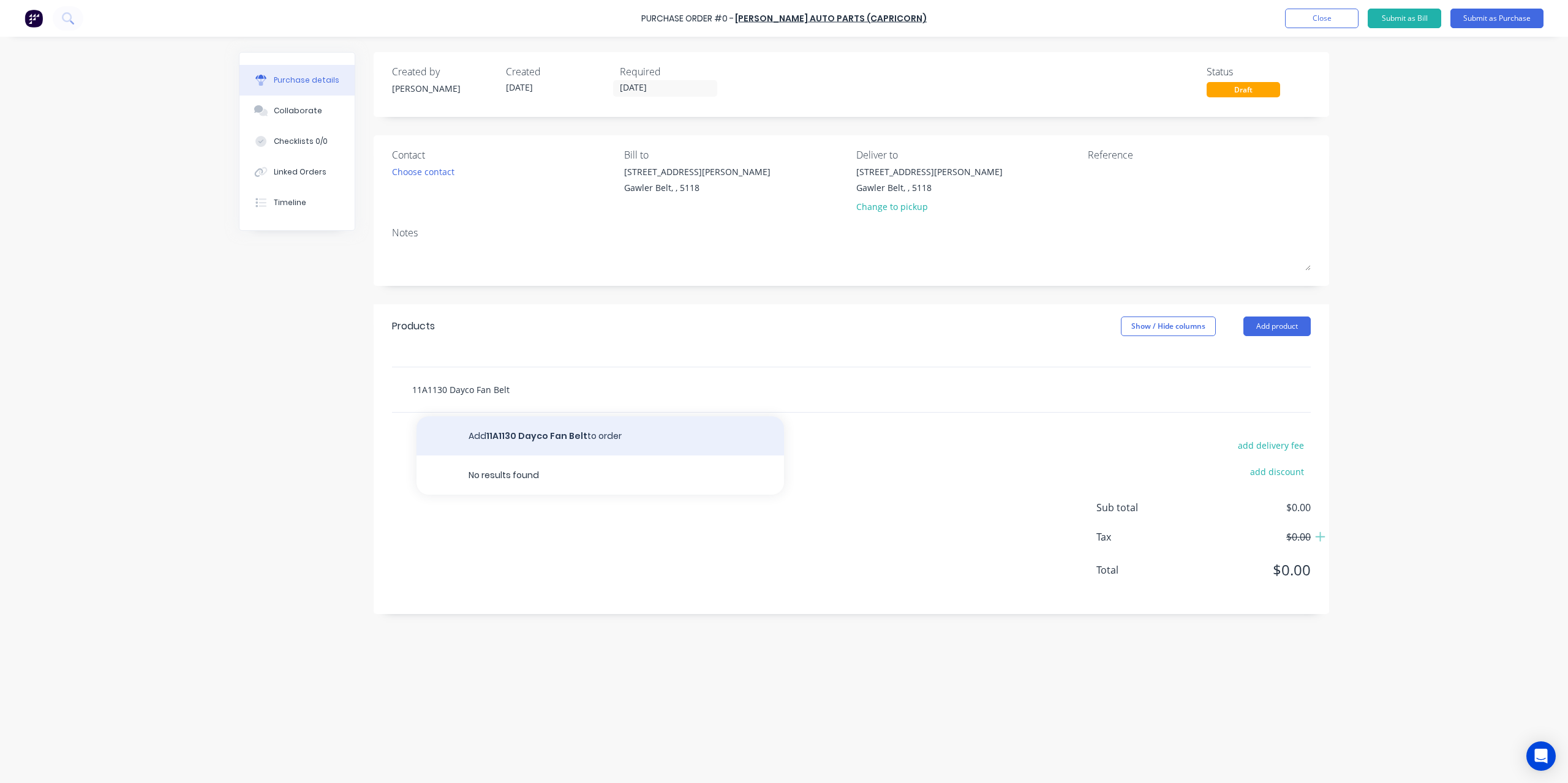
type input "11A1130 Dayco Fan Belt"
click at [568, 431] on button "Add 11A1130 Dayco Fan Belt to order" at bounding box center [600, 436] width 367 height 39
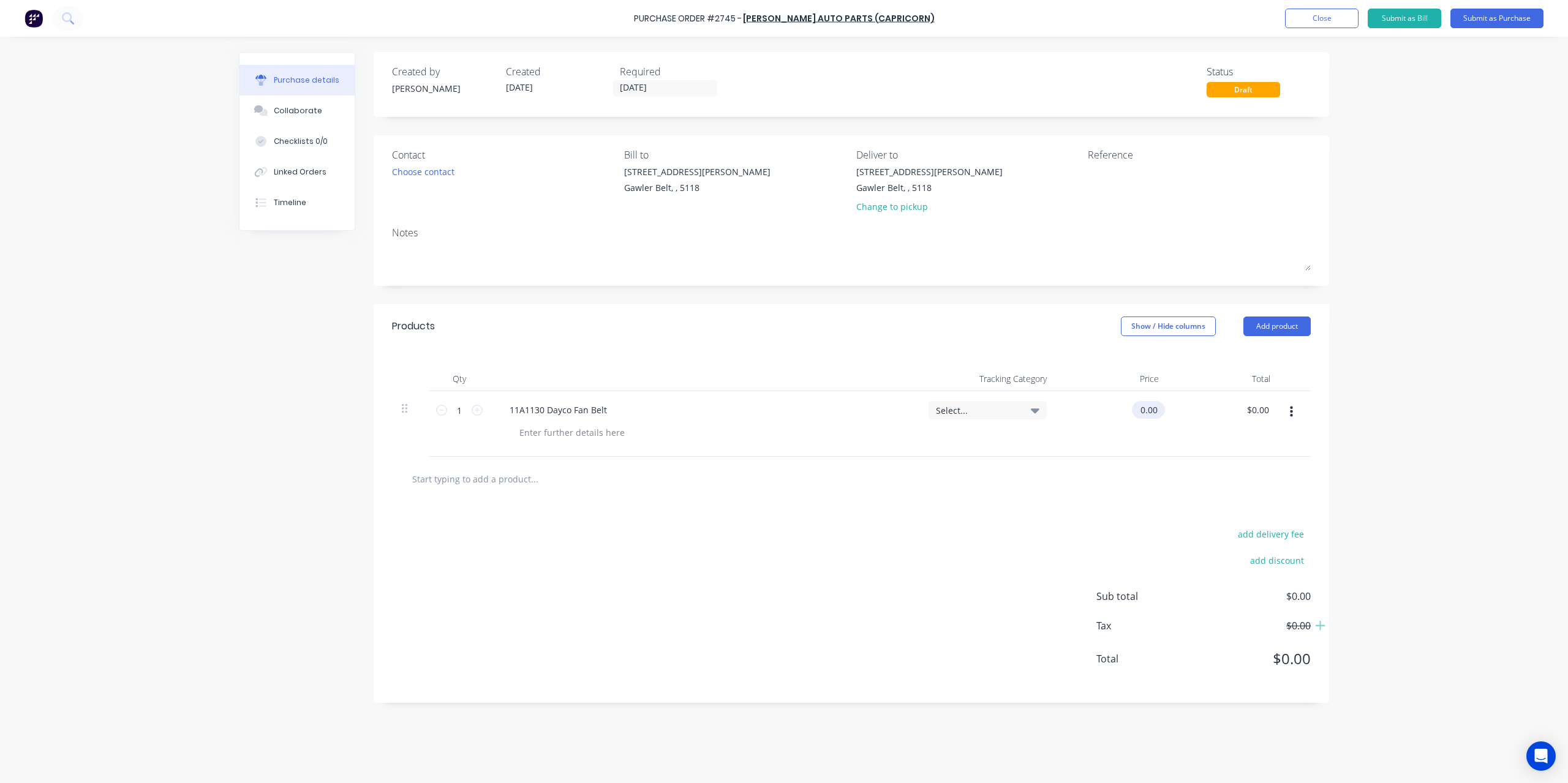
click at [1156, 413] on input "0.00" at bounding box center [1145, 410] width 28 height 18
click at [1156, 413] on input "0.00" at bounding box center [1149, 410] width 23 height 18
type input "$20.10"
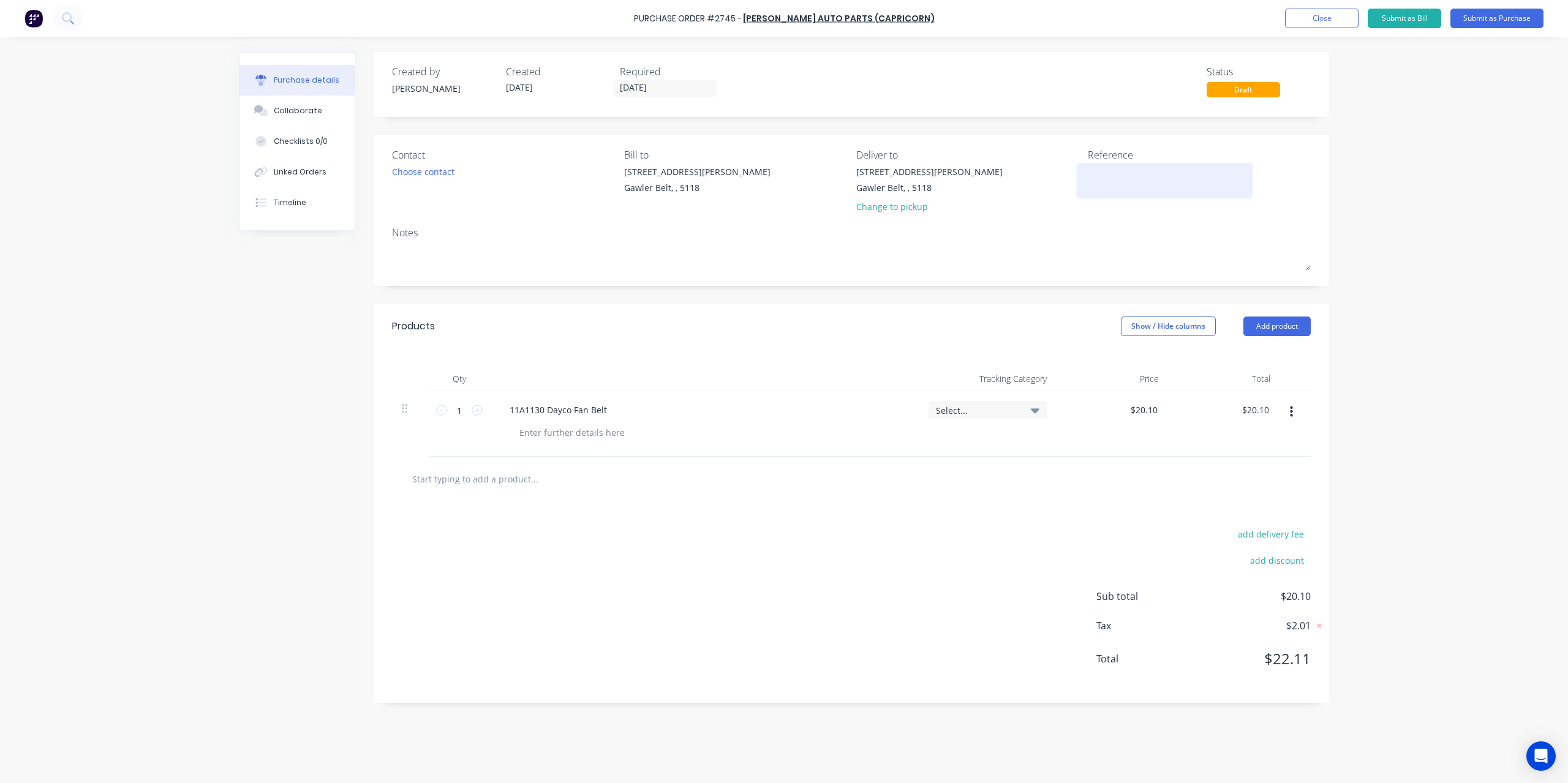
click at [1148, 182] on textarea at bounding box center [1164, 179] width 153 height 27
type textarea "153708648"
click at [1485, 21] on button "Submit as Purchase" at bounding box center [1497, 18] width 93 height 20
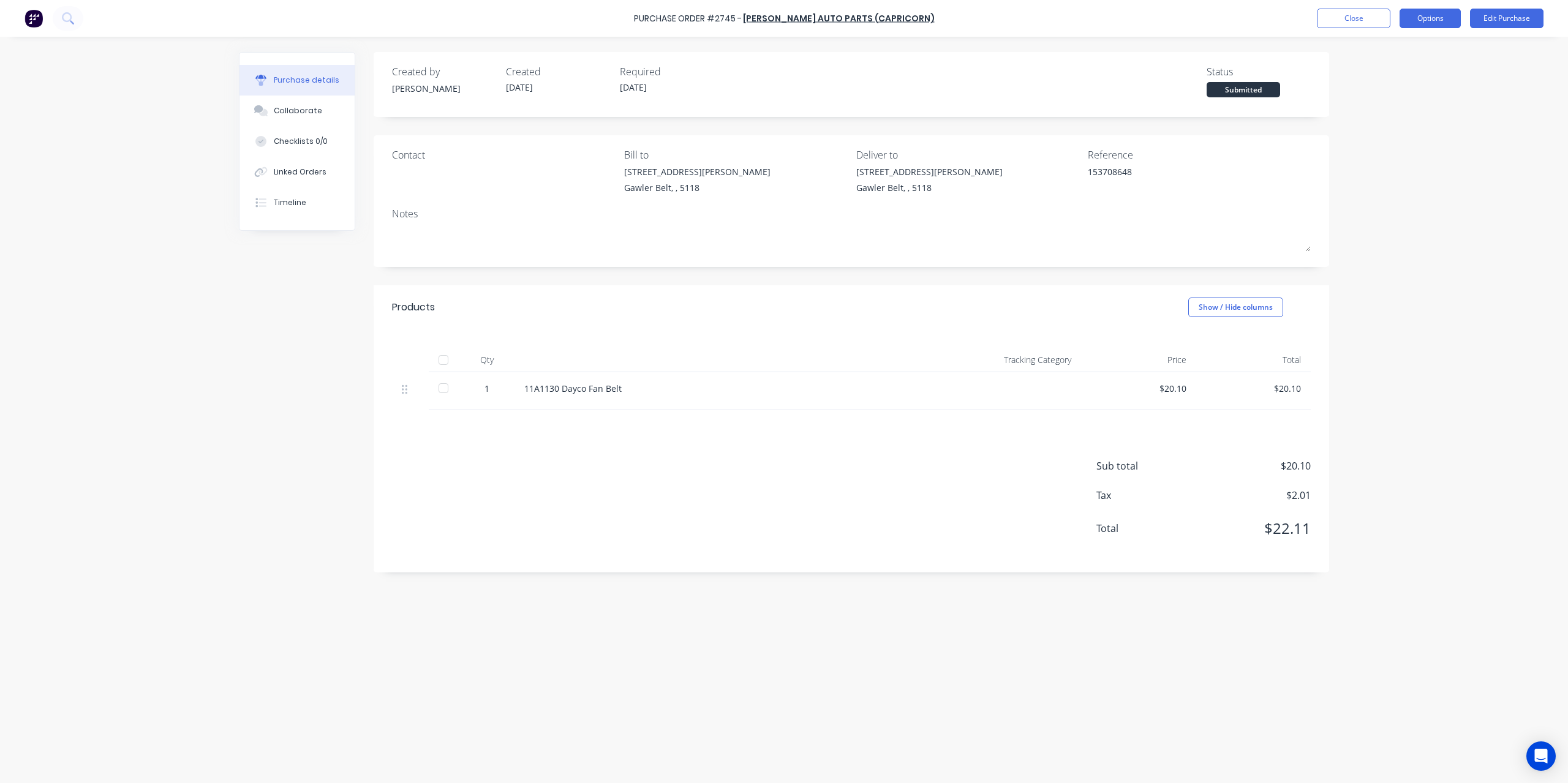
click at [1443, 19] on button "Options" at bounding box center [1430, 18] width 61 height 20
click at [1419, 72] on div "Convert to Bill" at bounding box center [1403, 74] width 94 height 18
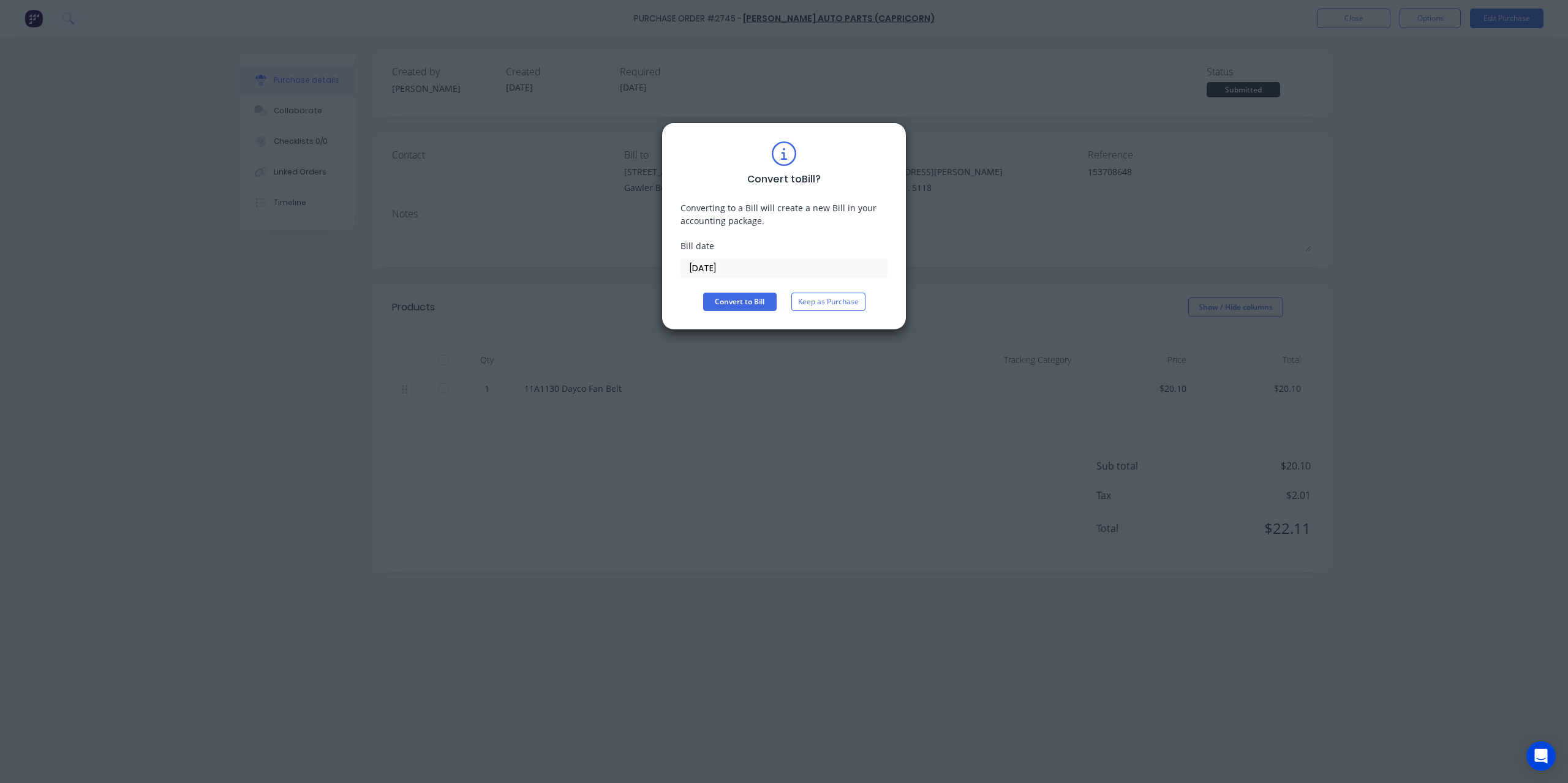
click at [770, 270] on input "[DATE]" at bounding box center [783, 268] width 206 height 18
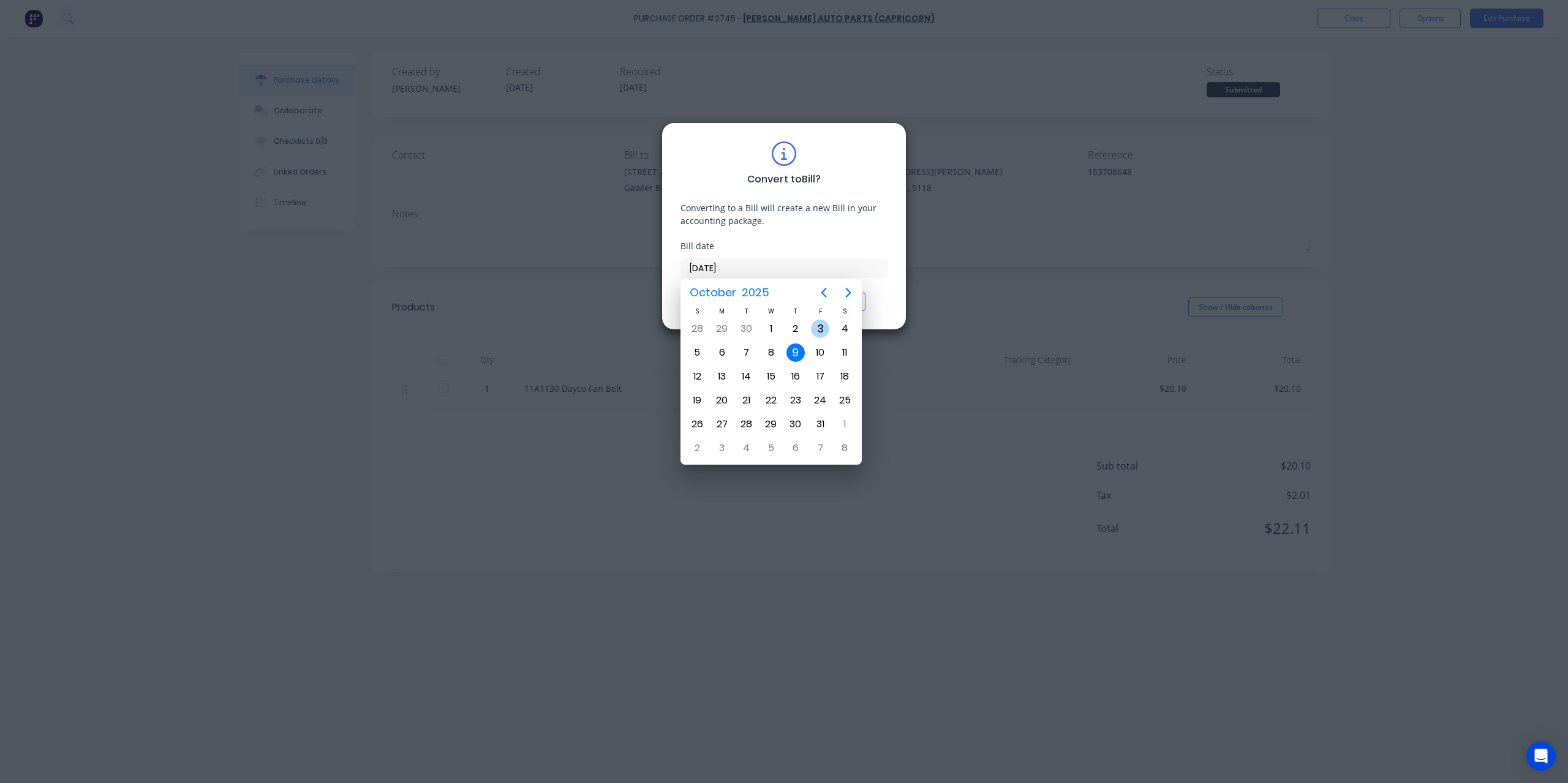
click at [818, 329] on div "3" at bounding box center [820, 328] width 18 height 18
type input "03/10/25"
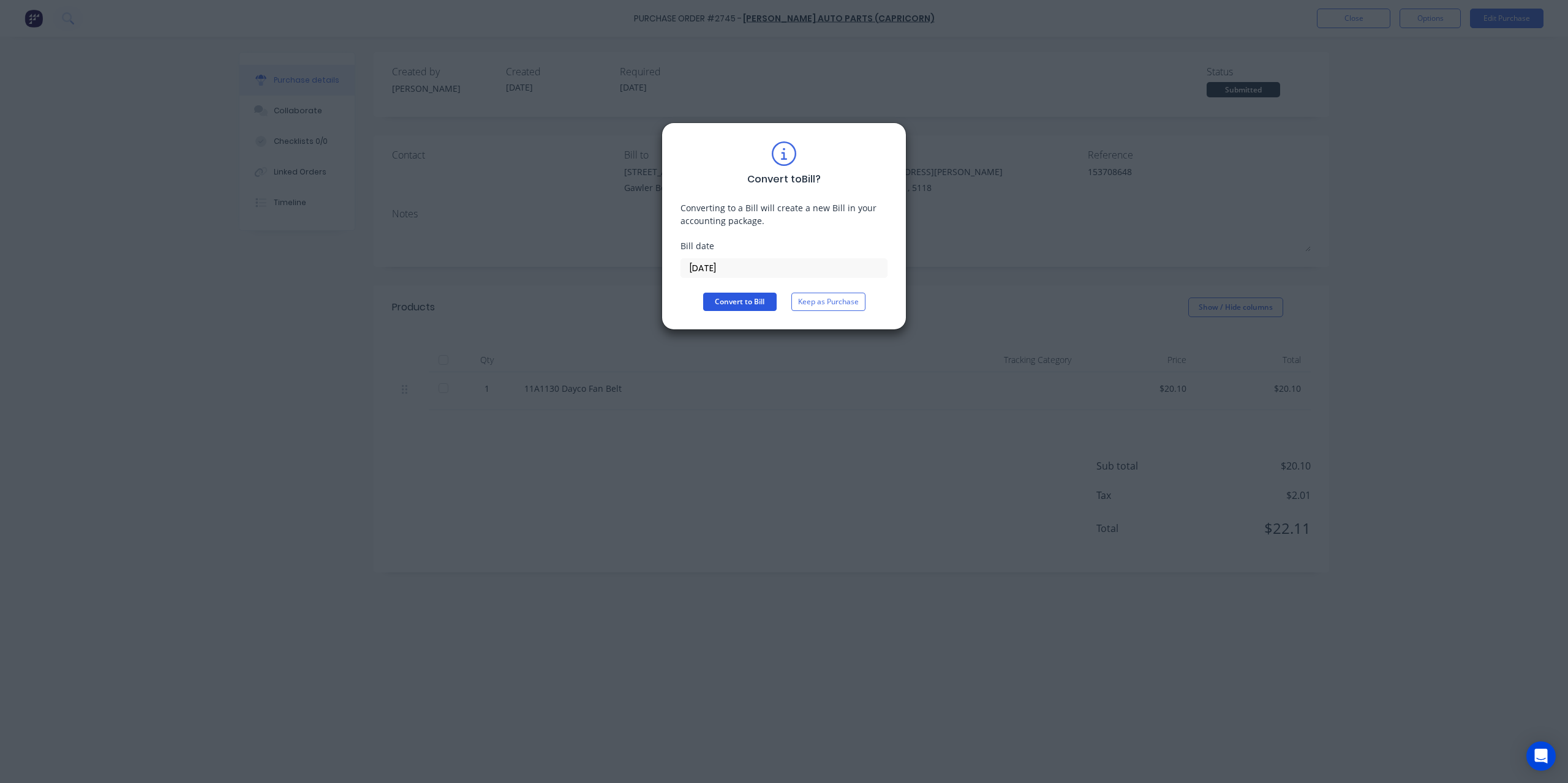
click at [769, 300] on button "Convert to Bill" at bounding box center [740, 302] width 74 height 18
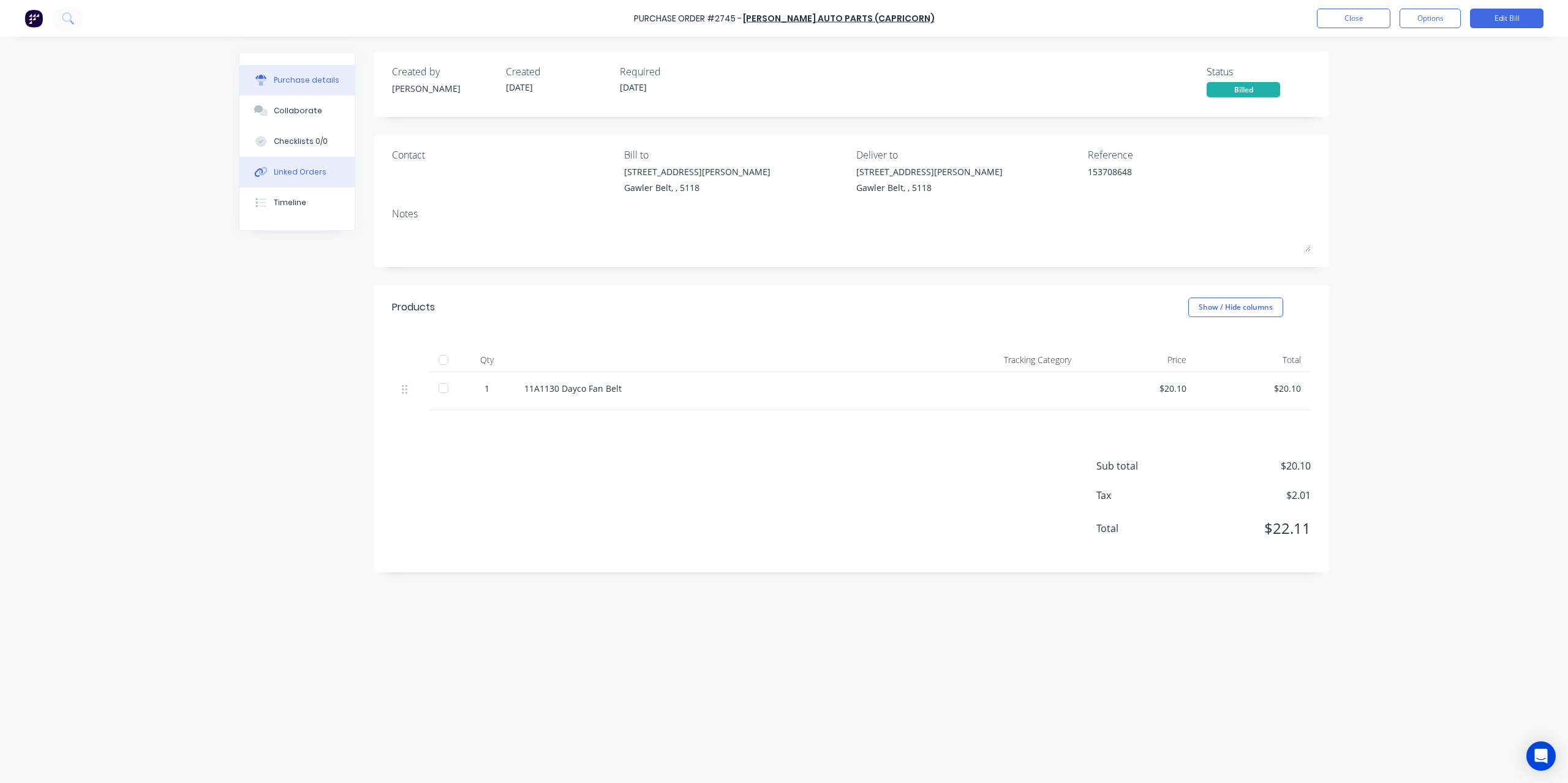
click at [299, 169] on div "Linked Orders" at bounding box center [300, 172] width 53 height 11
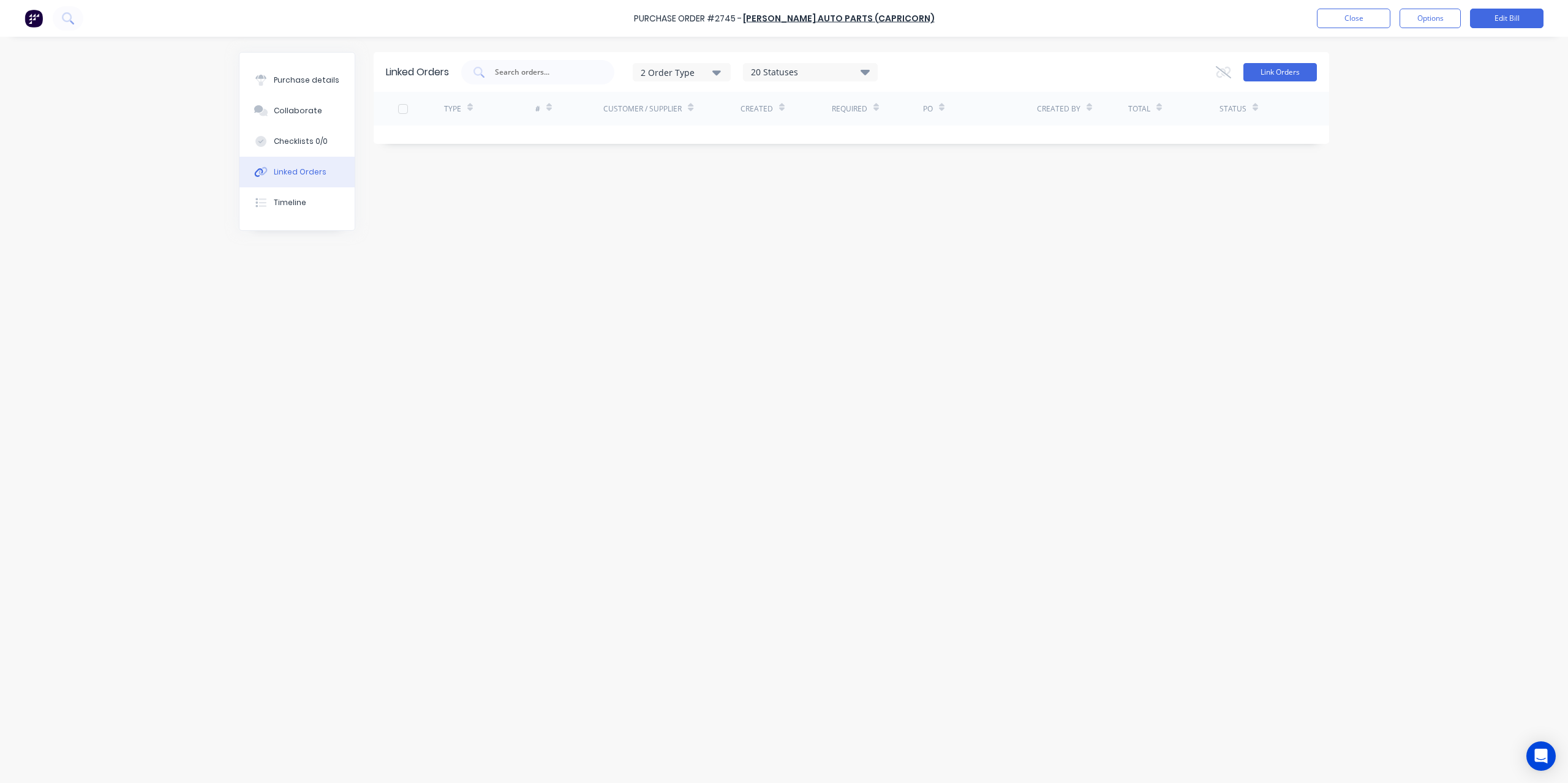
click at [1300, 76] on button "Link Orders" at bounding box center [1280, 72] width 74 height 18
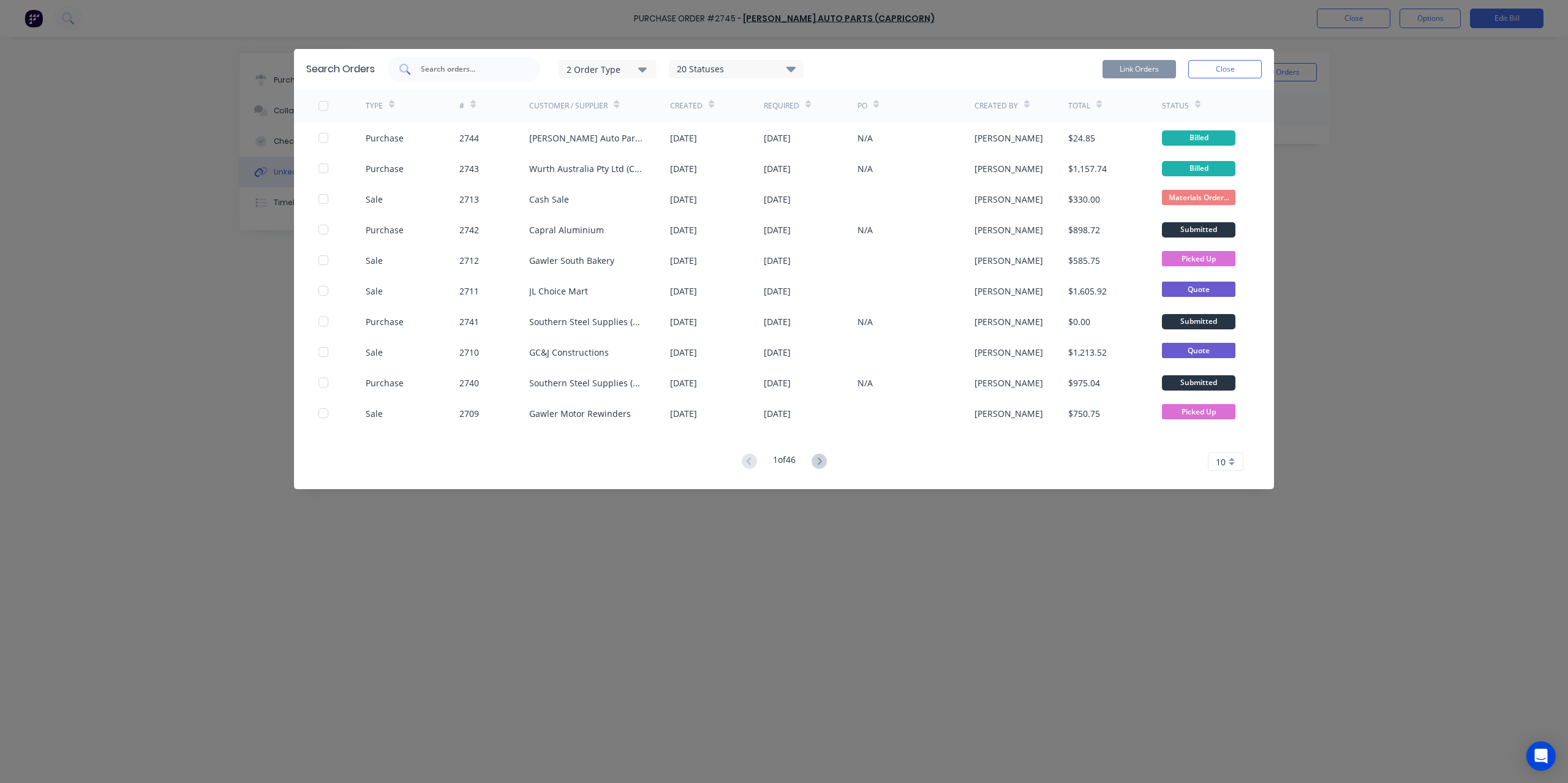
click at [450, 68] on input "text" at bounding box center [470, 69] width 102 height 12
type input "coll"
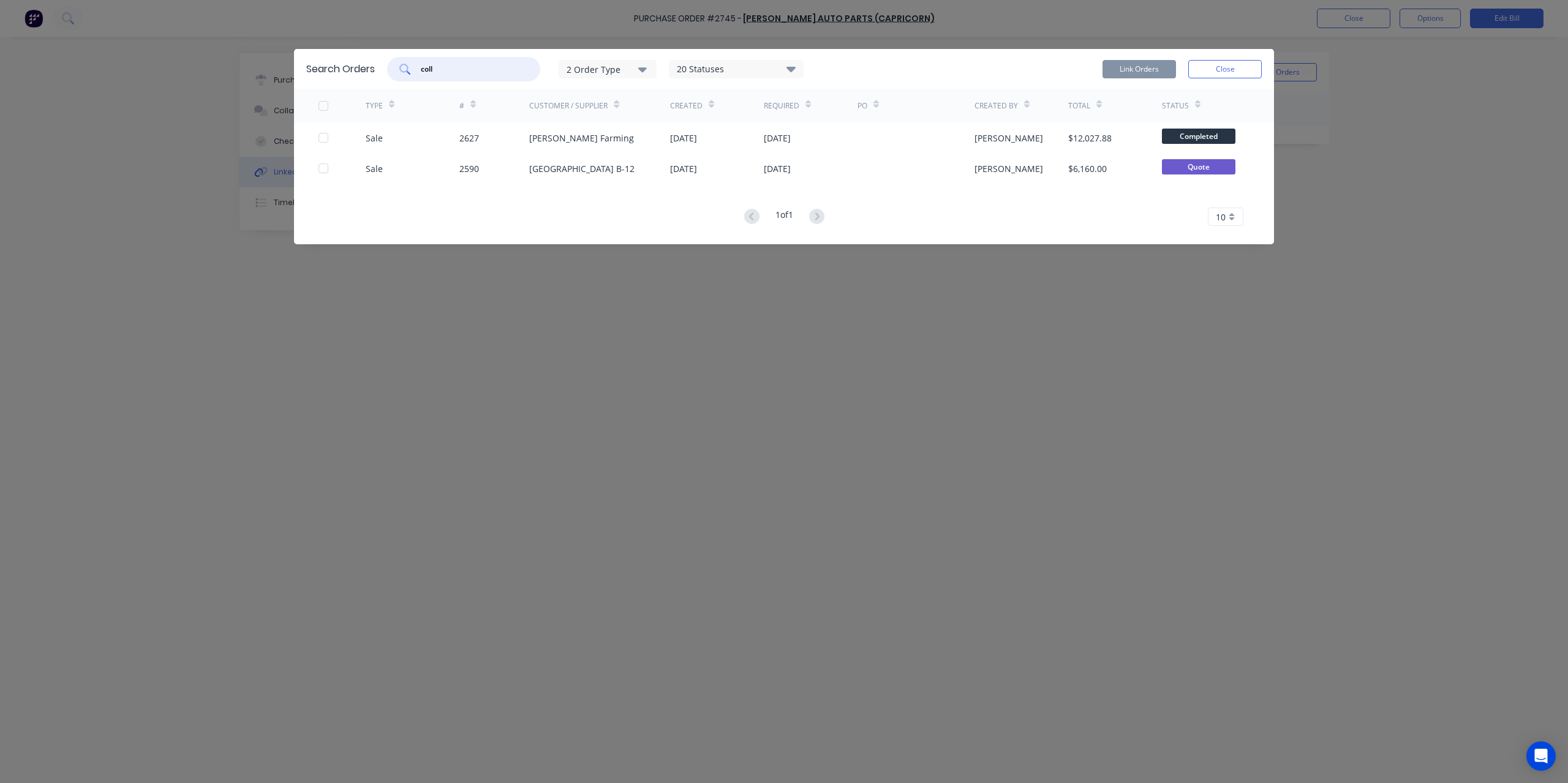
drag, startPoint x: 503, startPoint y: 68, endPoint x: 378, endPoint y: 56, distance: 125.6
click at [378, 56] on div "Search Orders coll 2 Order Type 20 Statuses Sales Order Status All Archived Dra…" at bounding box center [784, 69] width 980 height 40
type input "col"
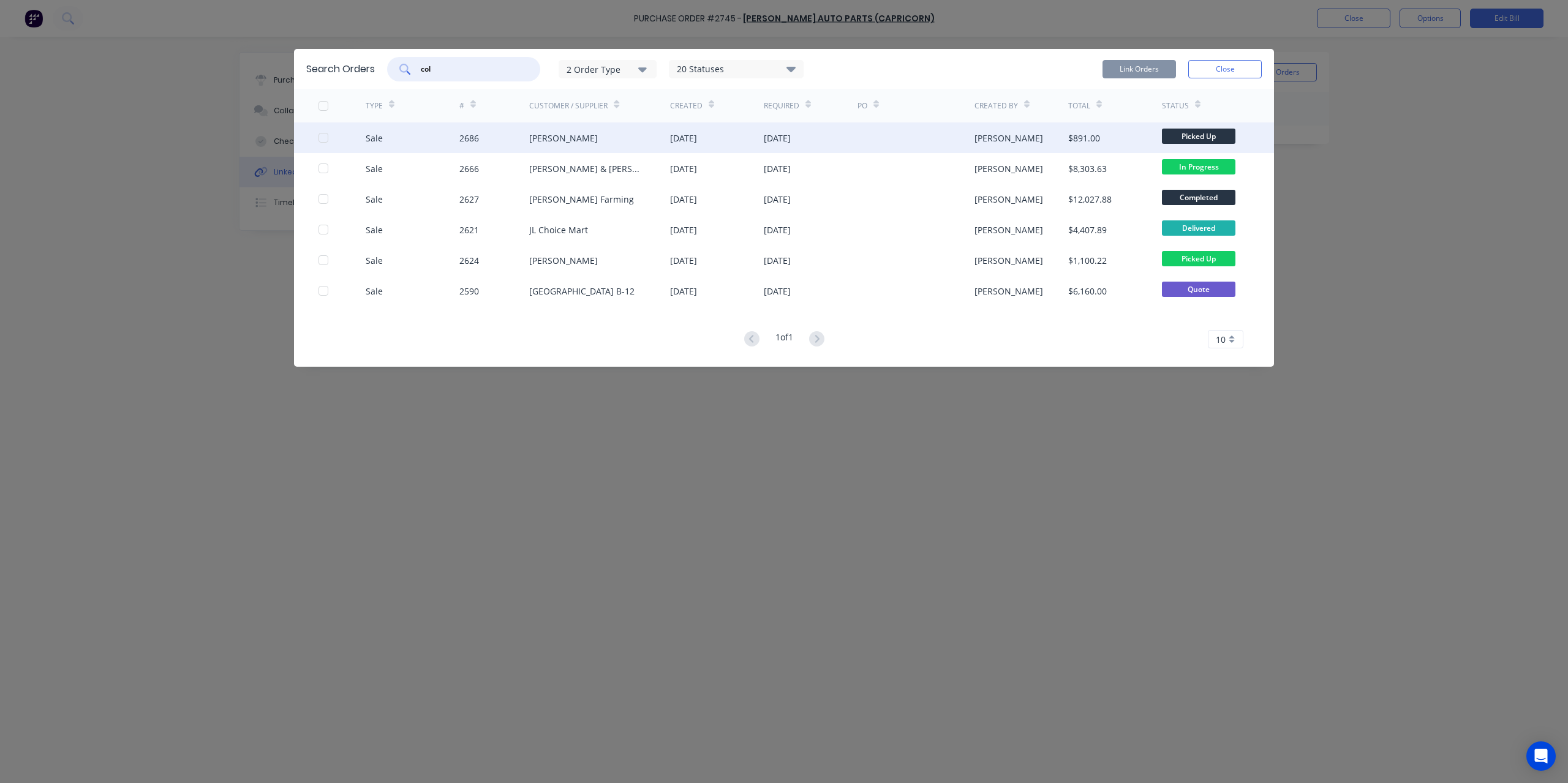
click at [322, 138] on div at bounding box center [324, 138] width 25 height 25
click at [1143, 73] on button "Link Orders" at bounding box center [1139, 69] width 74 height 18
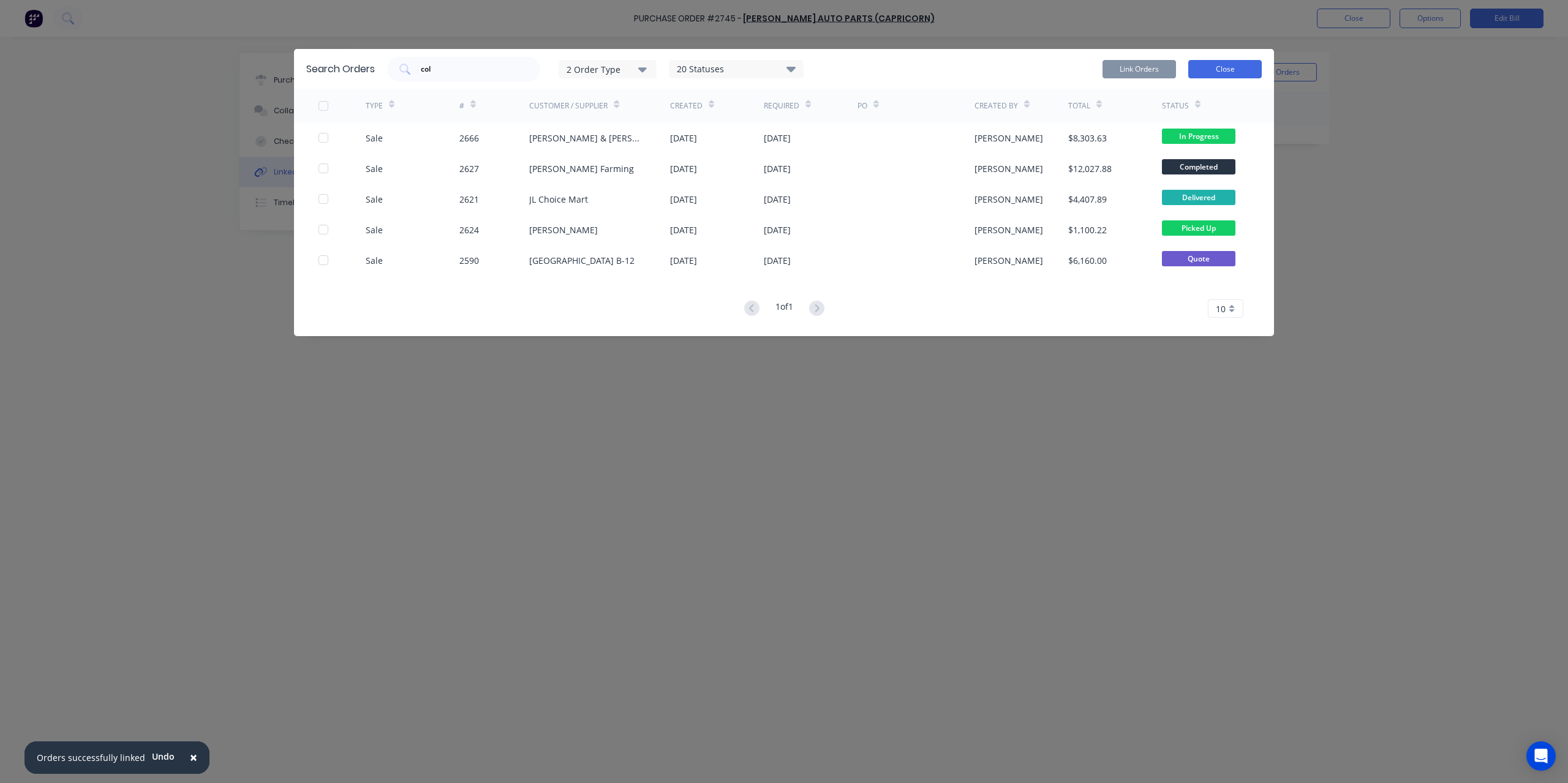
click at [1214, 61] on button "Close" at bounding box center [1225, 69] width 74 height 18
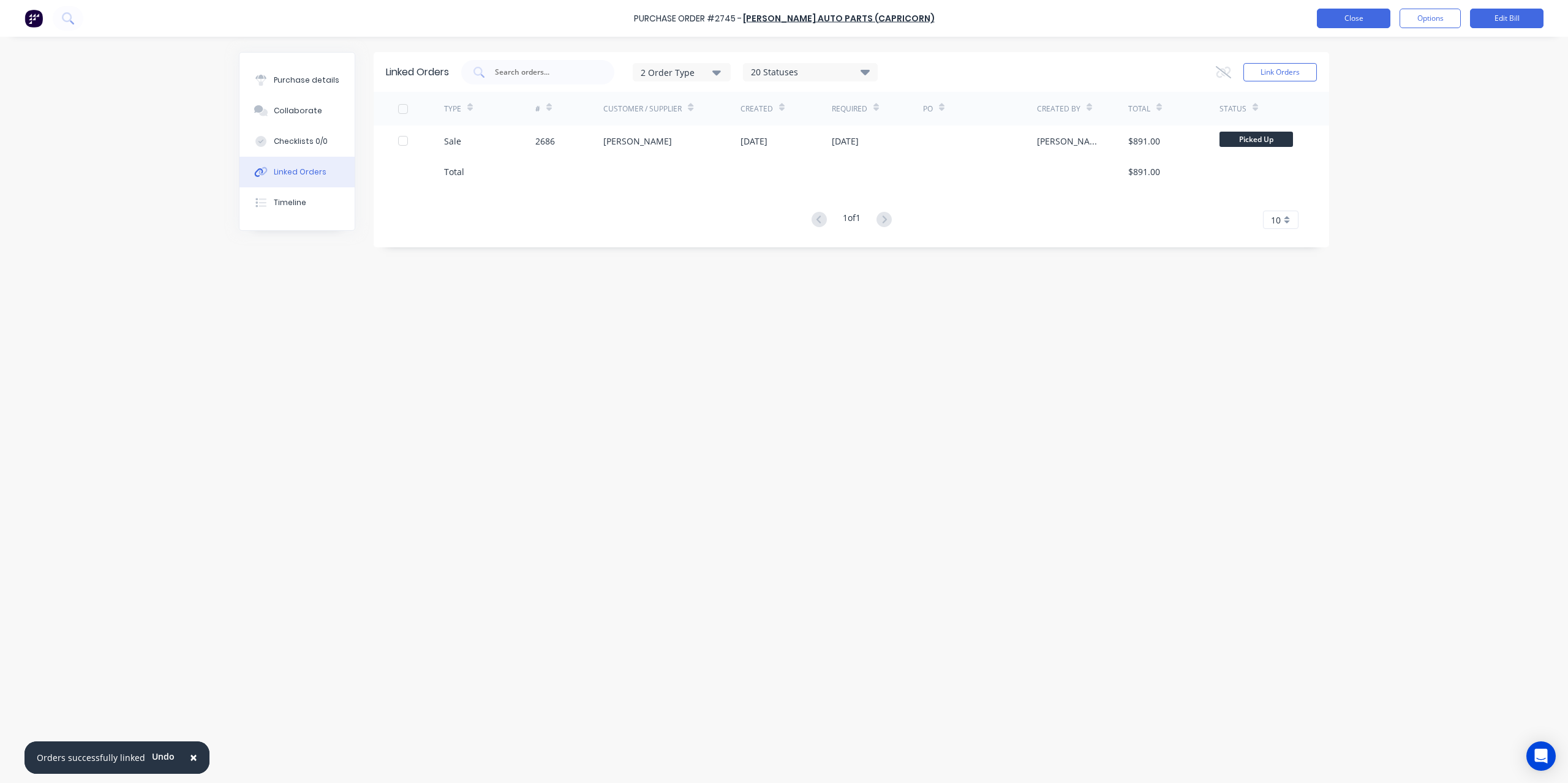
click at [1373, 15] on button "Close" at bounding box center [1354, 18] width 74 height 20
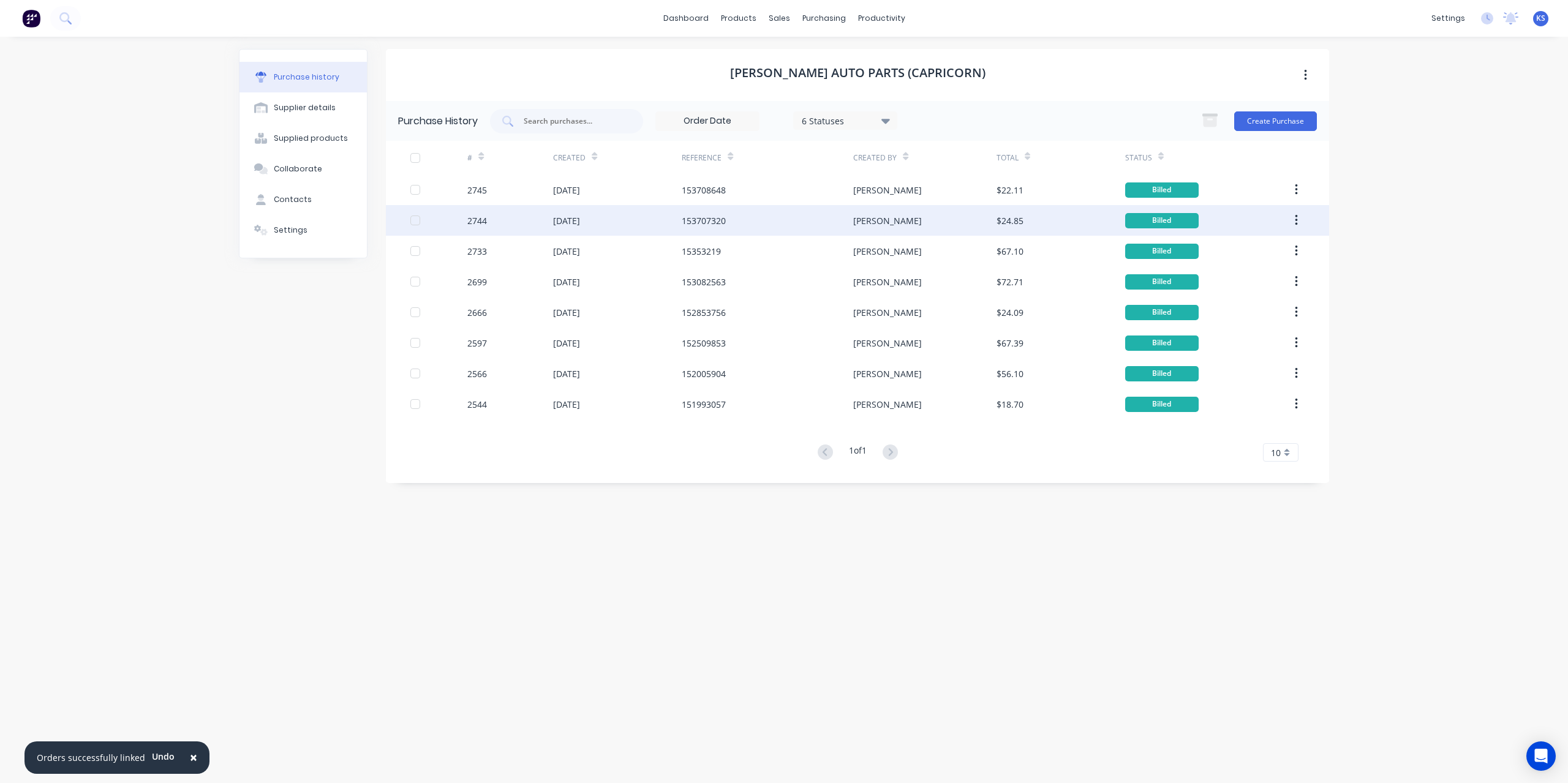
click at [875, 216] on div "[PERSON_NAME]" at bounding box center [924, 220] width 143 height 31
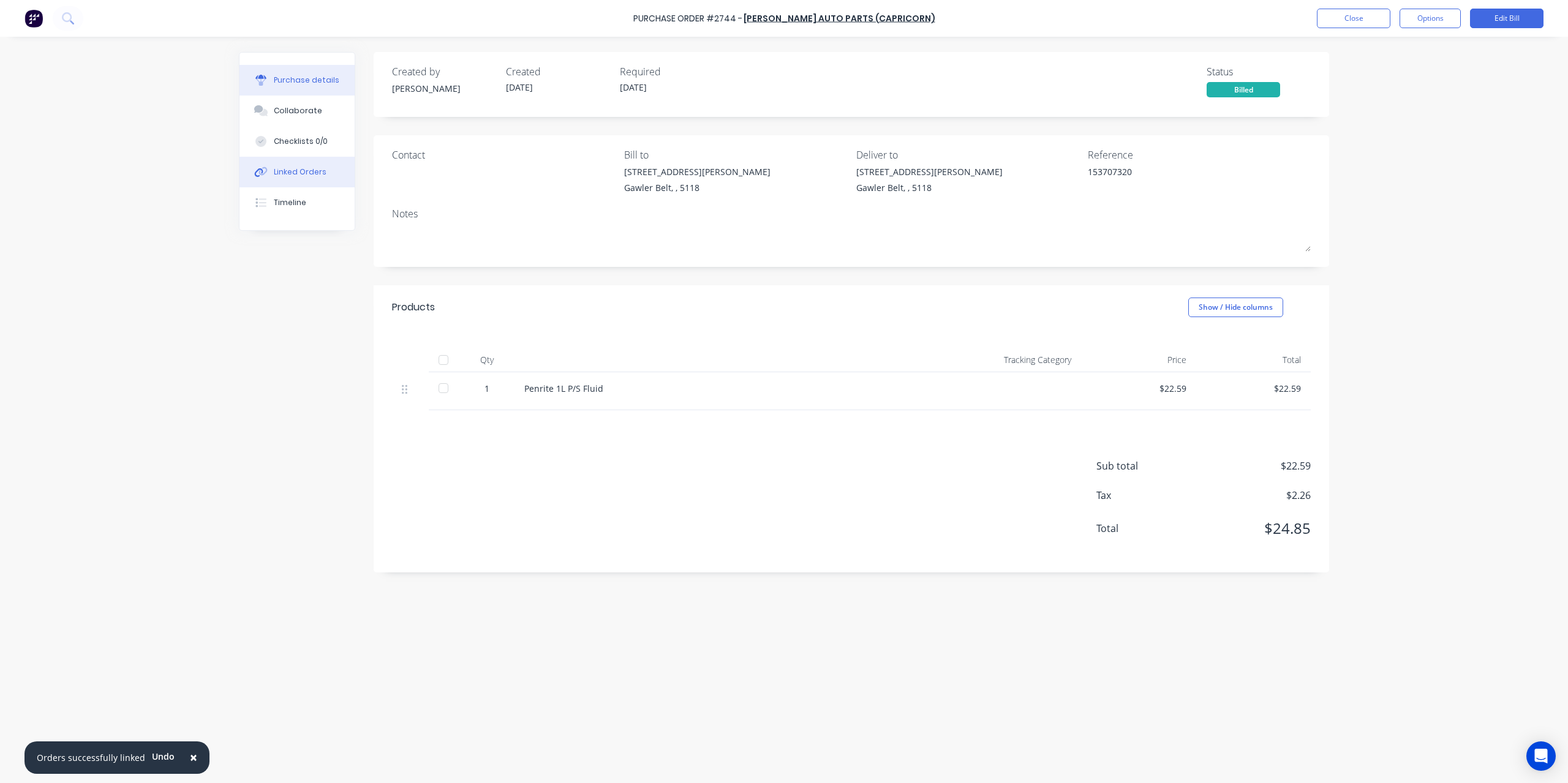
click at [295, 170] on div "Linked Orders" at bounding box center [300, 172] width 53 height 11
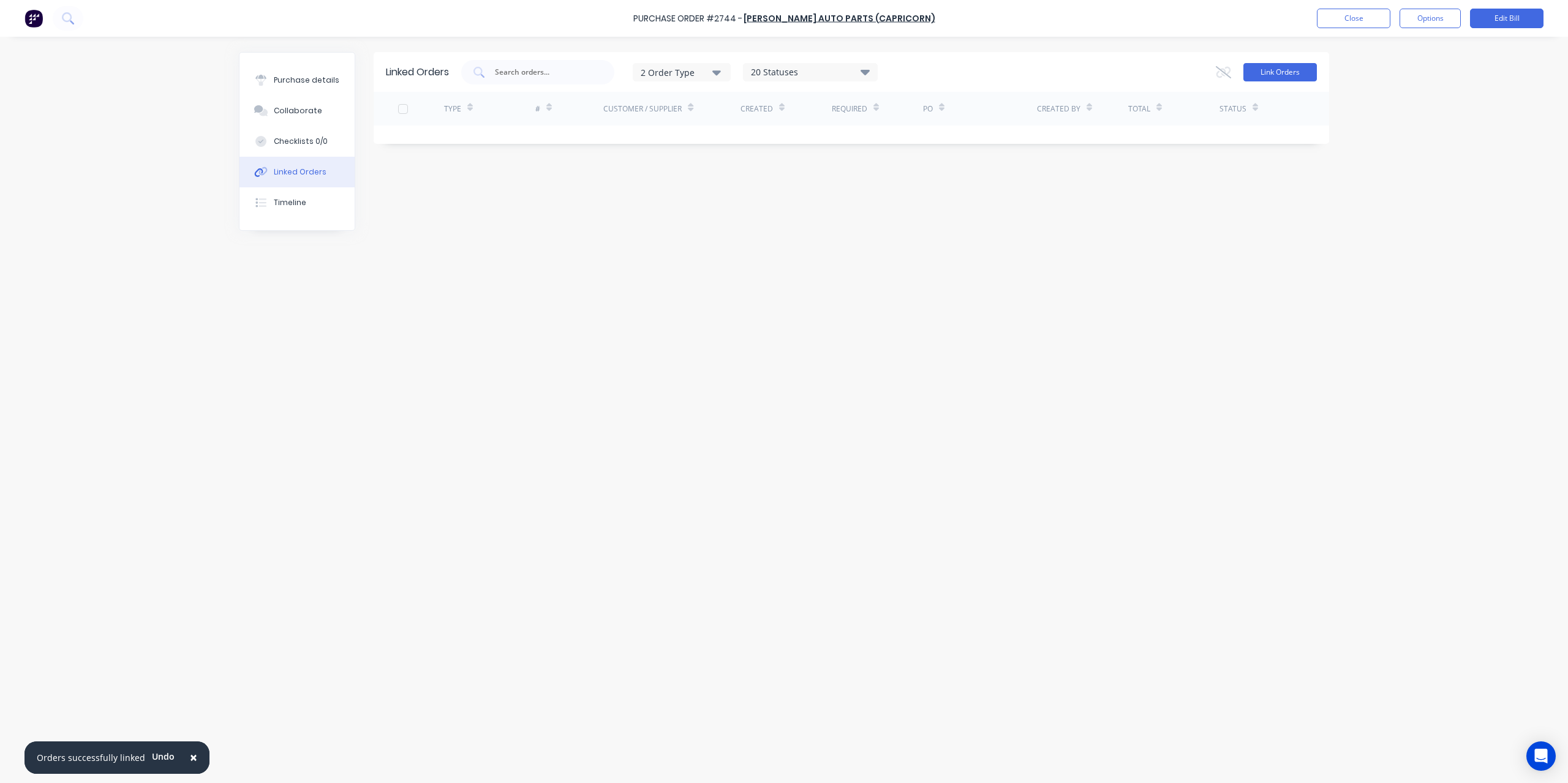
click at [1270, 72] on button "Link Orders" at bounding box center [1280, 72] width 74 height 18
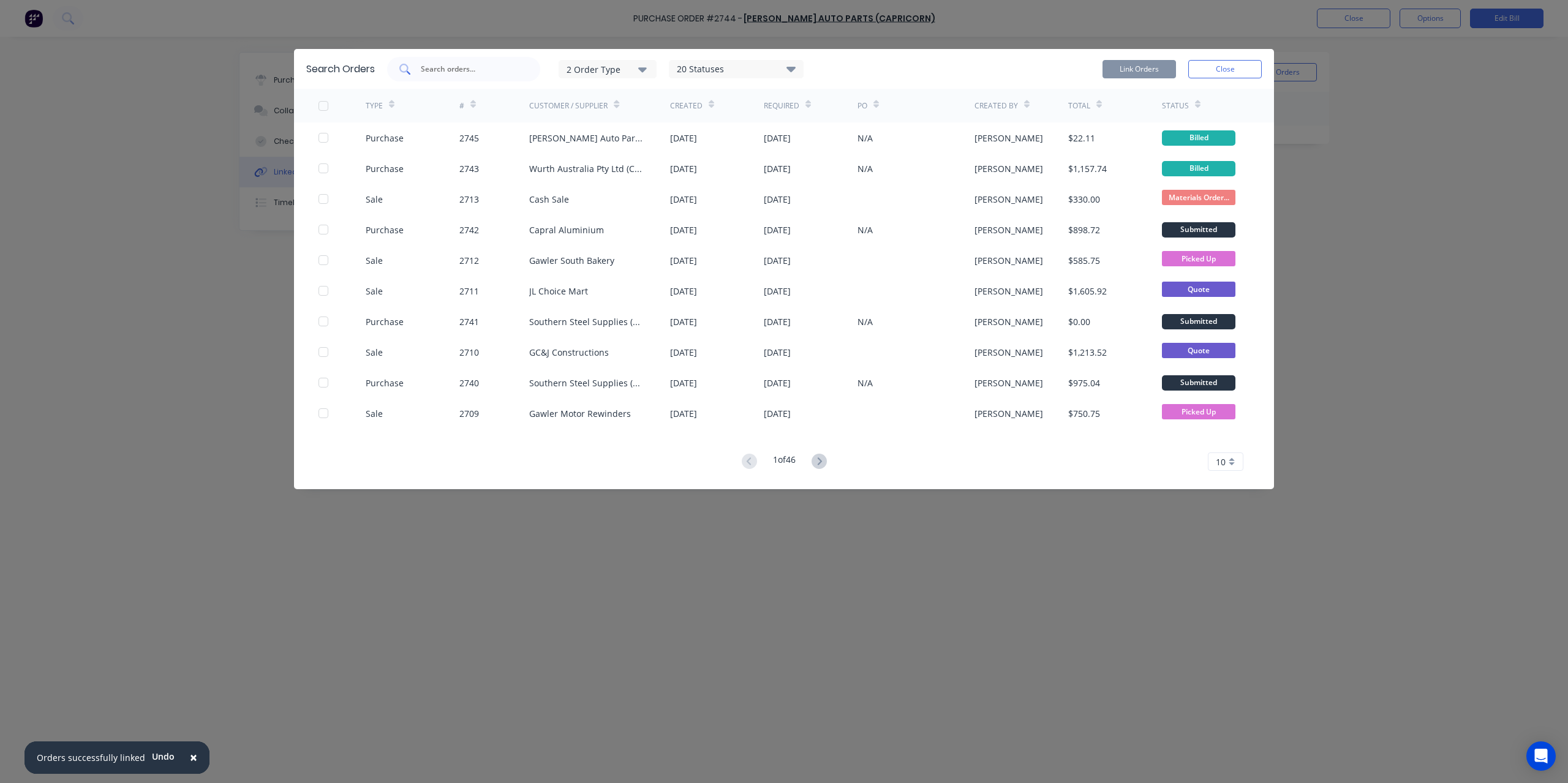
click at [471, 67] on input "text" at bounding box center [470, 69] width 102 height 12
type input "col"
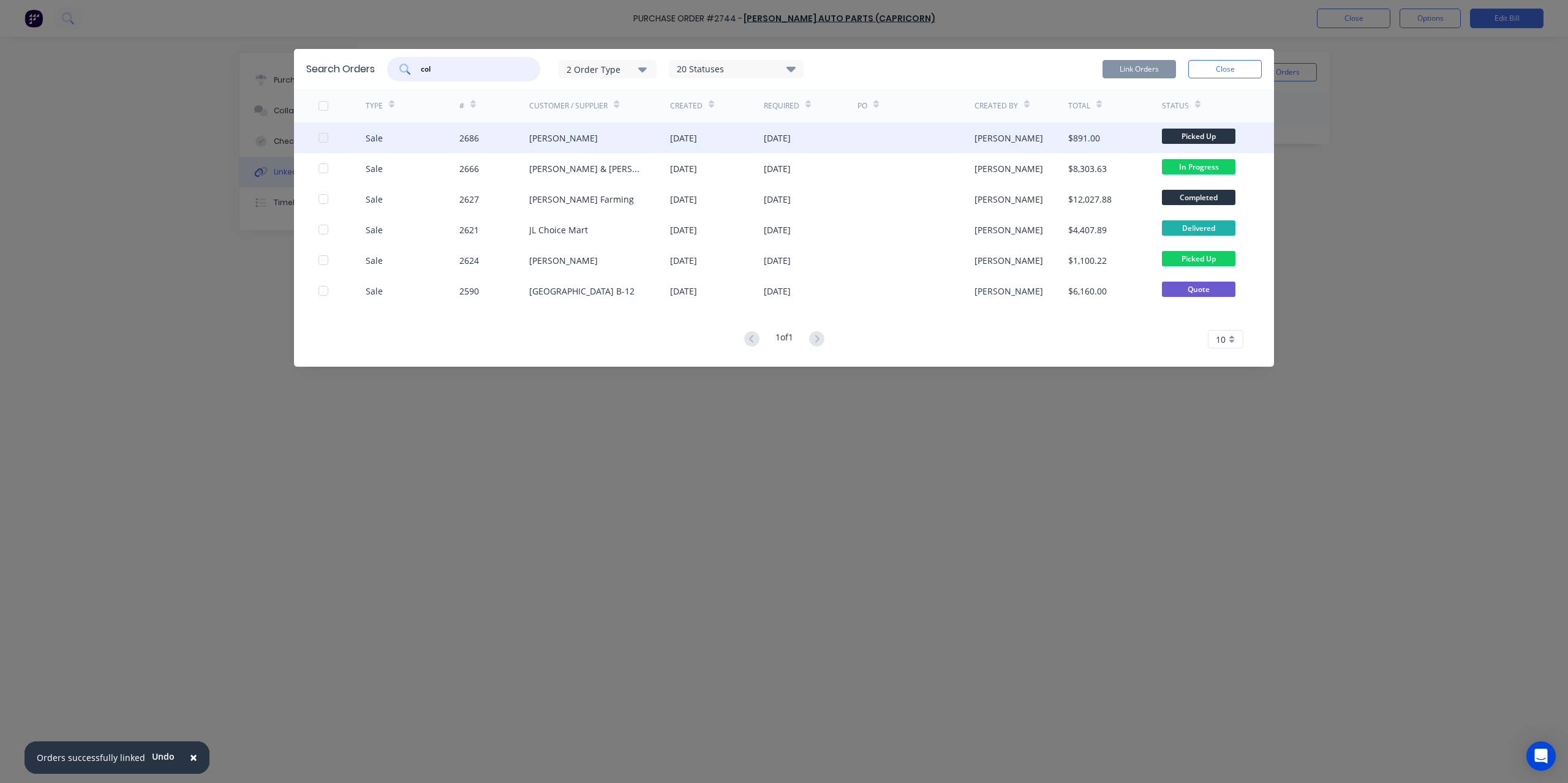
click at [325, 140] on div at bounding box center [324, 138] width 25 height 25
click at [1133, 70] on button "Link Orders" at bounding box center [1139, 69] width 74 height 18
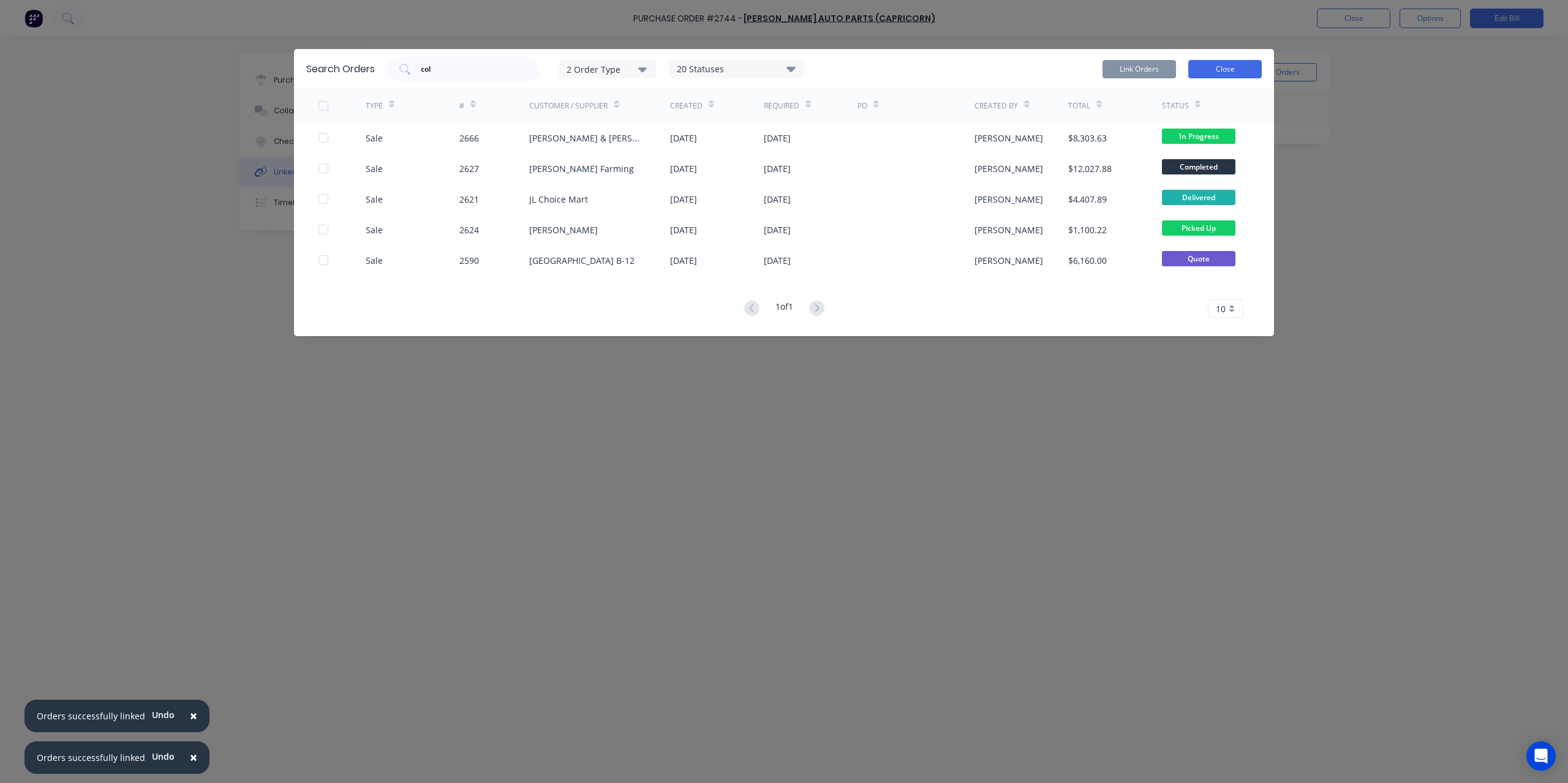
click at [1224, 68] on button "Close" at bounding box center [1225, 69] width 74 height 18
